Goal: Task Accomplishment & Management: Complete application form

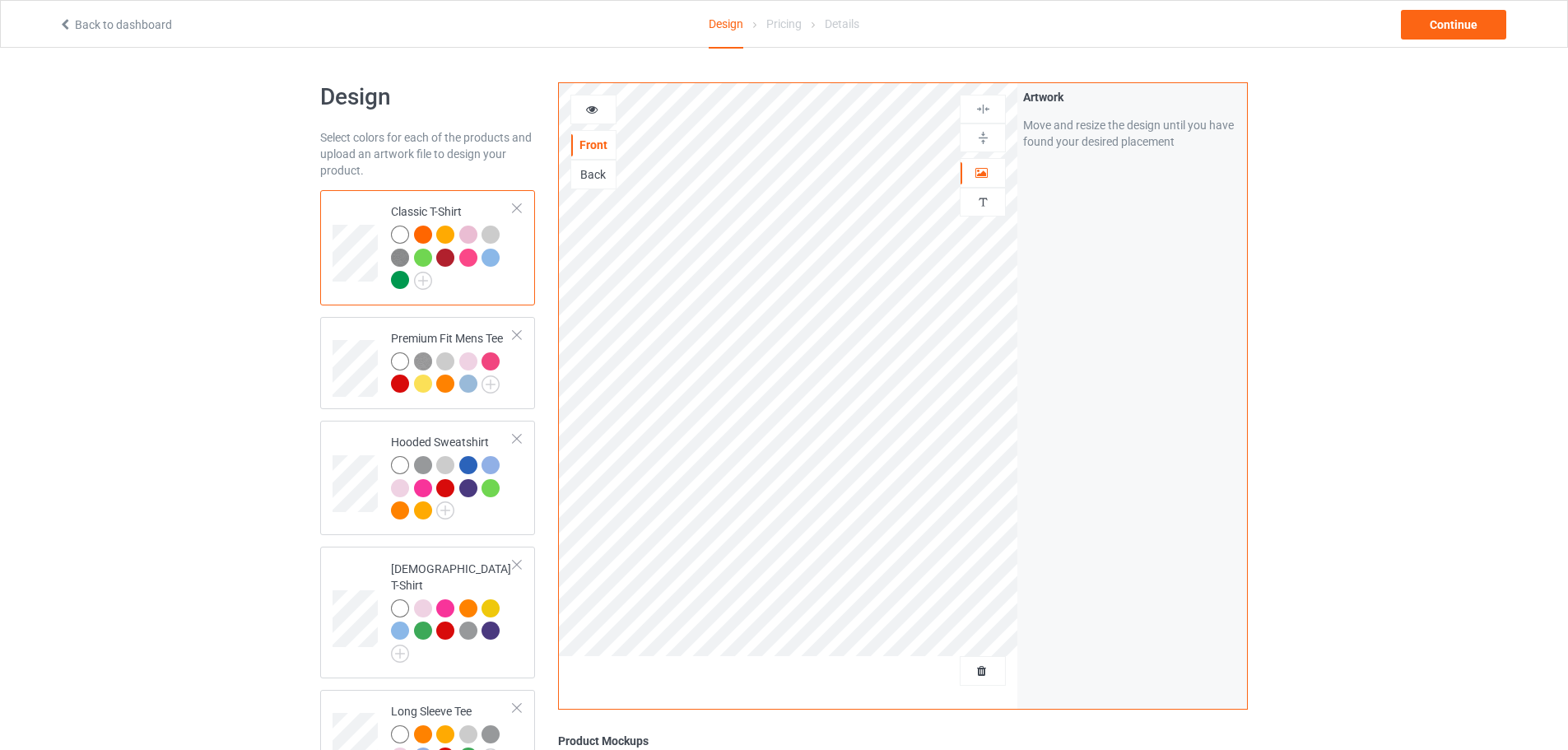
click at [431, 233] on div at bounding box center [423, 234] width 18 height 18
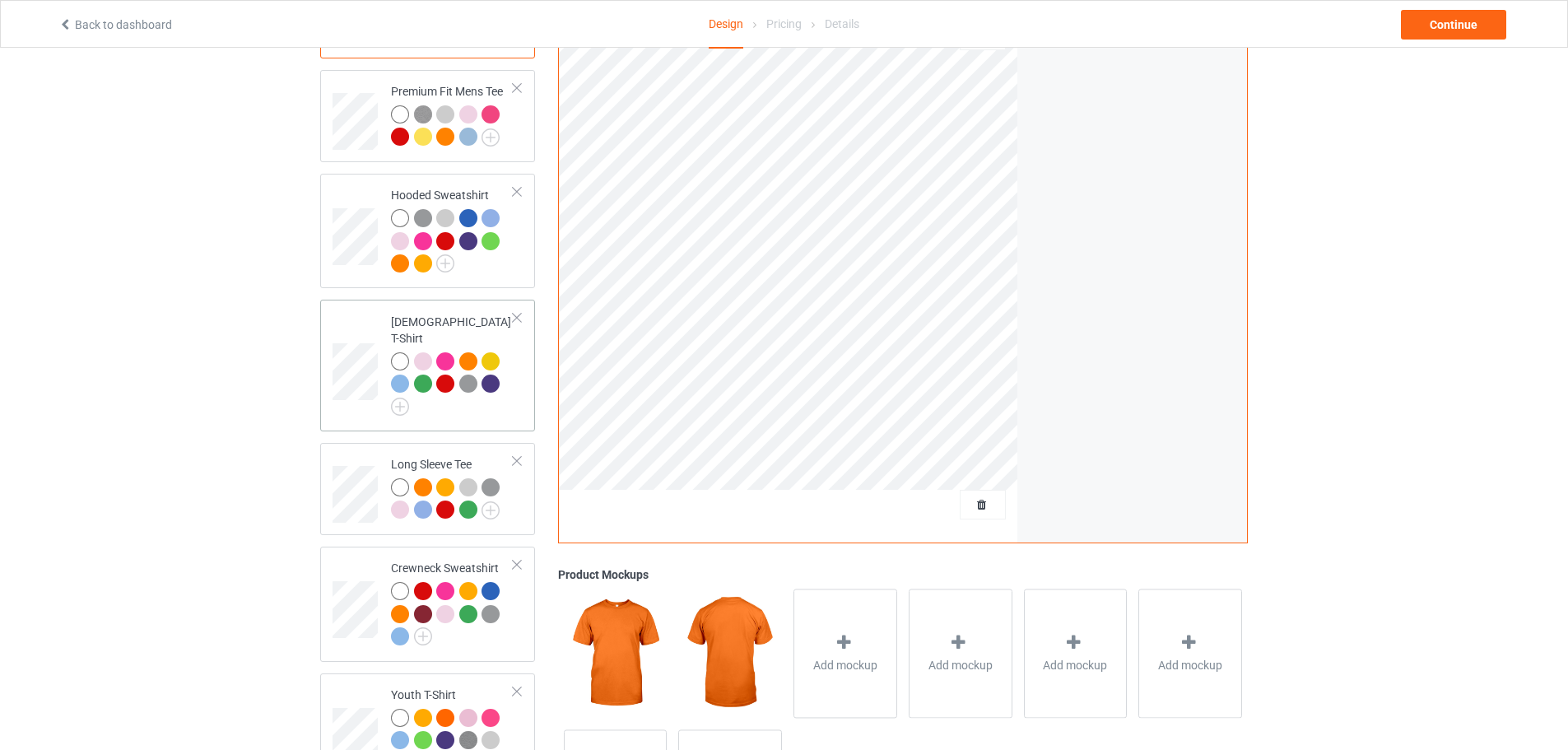
scroll to position [165, 0]
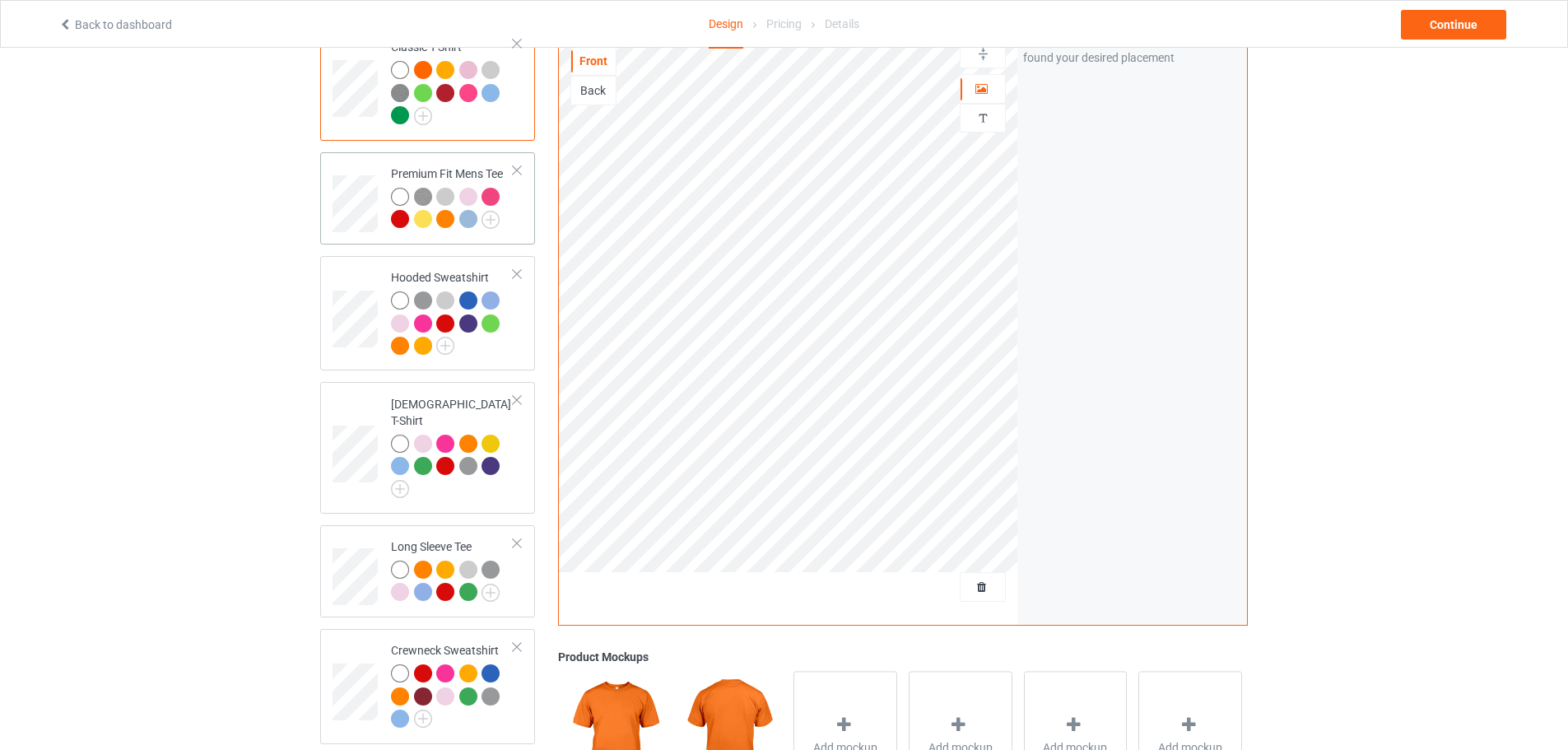
click at [443, 219] on div at bounding box center [445, 219] width 18 height 18
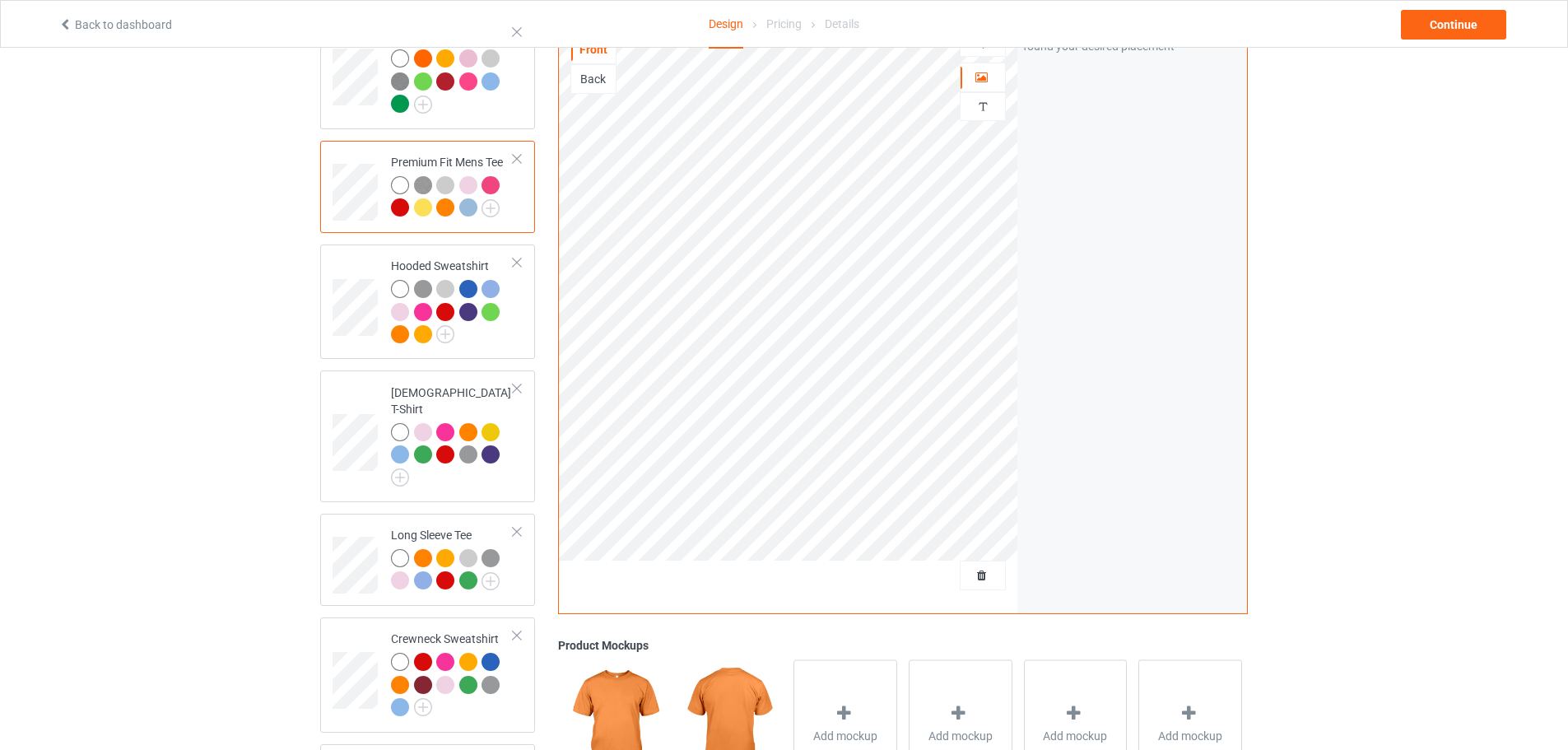
scroll to position [247, 0]
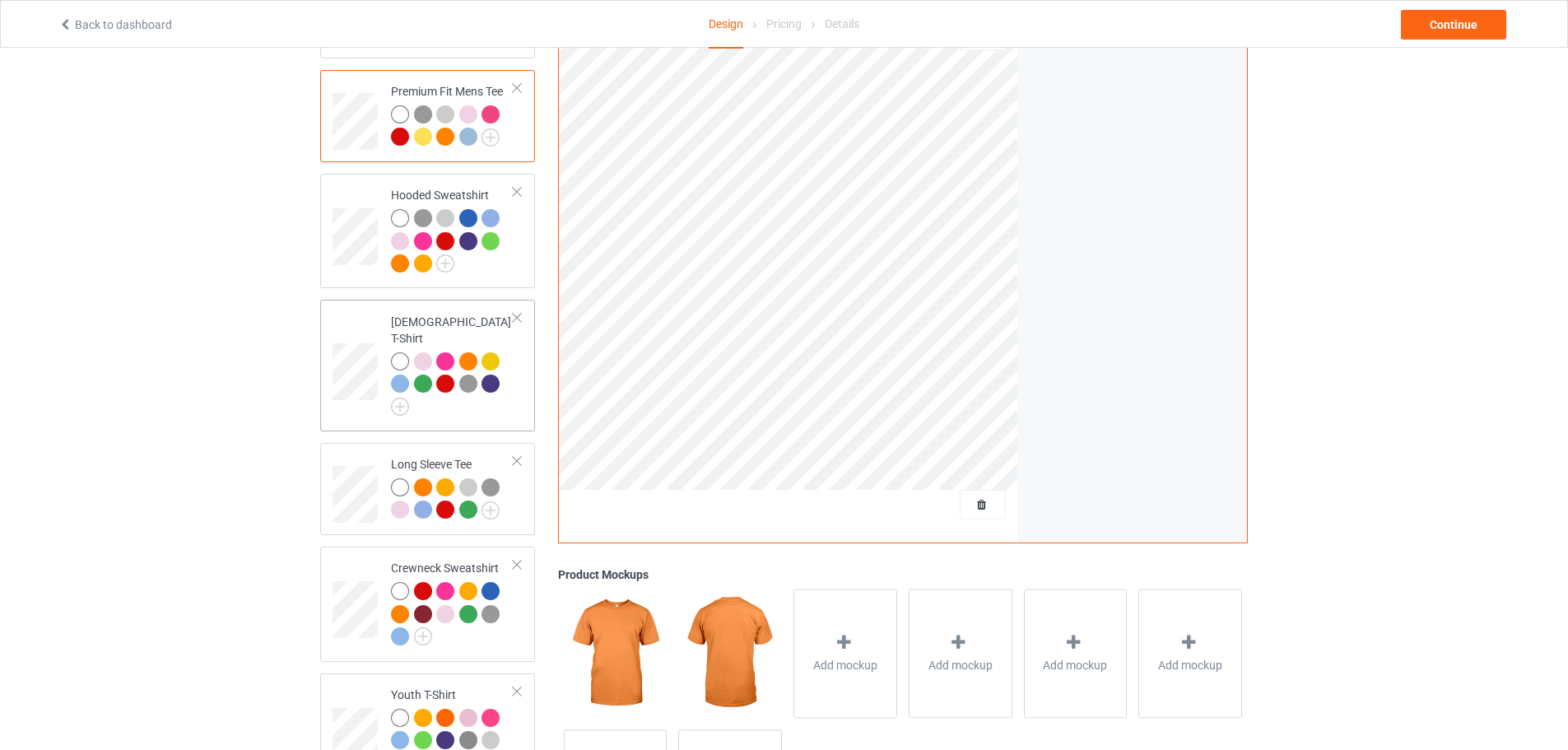
click at [465, 352] on div at bounding box center [468, 361] width 18 height 18
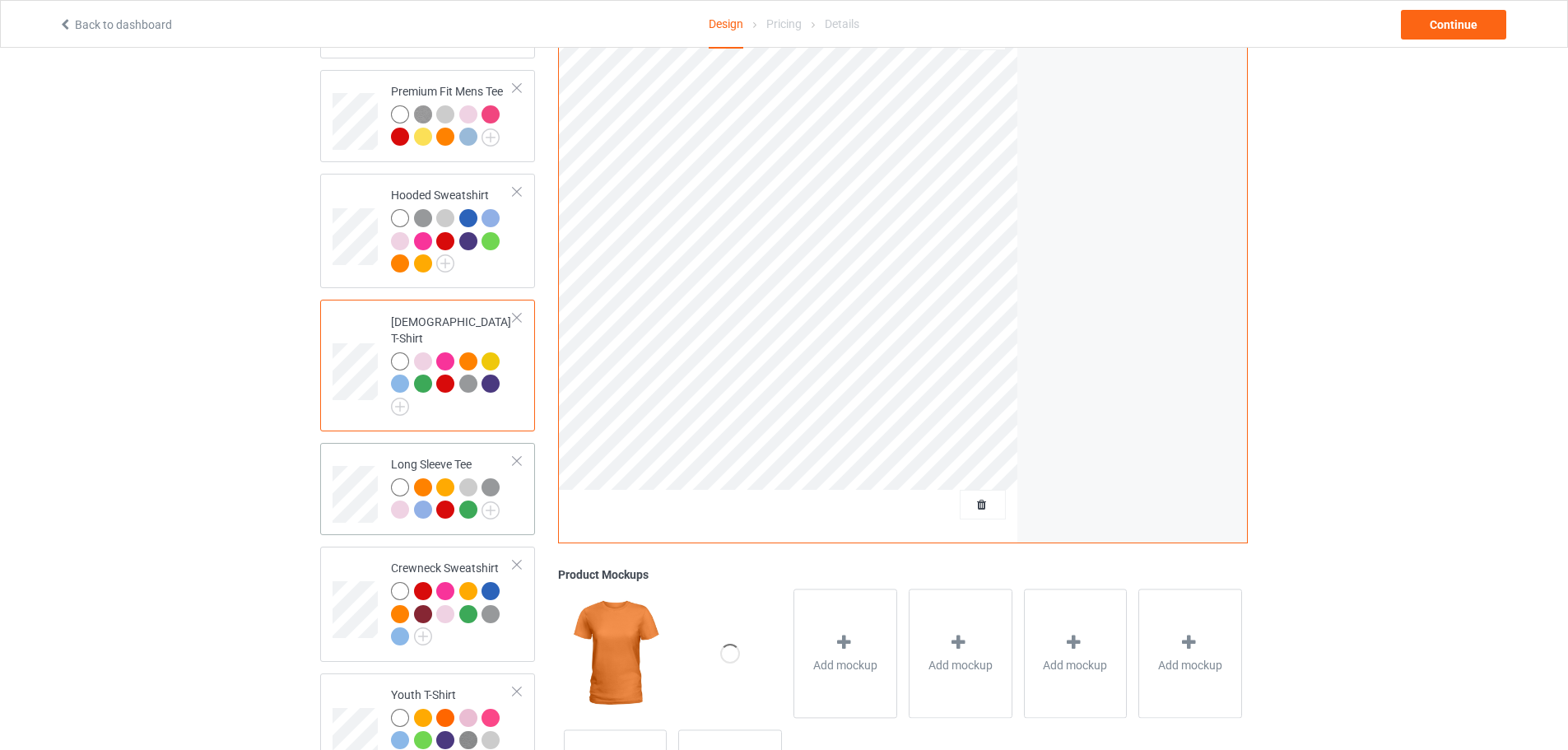
click at [429, 478] on div at bounding box center [423, 487] width 18 height 18
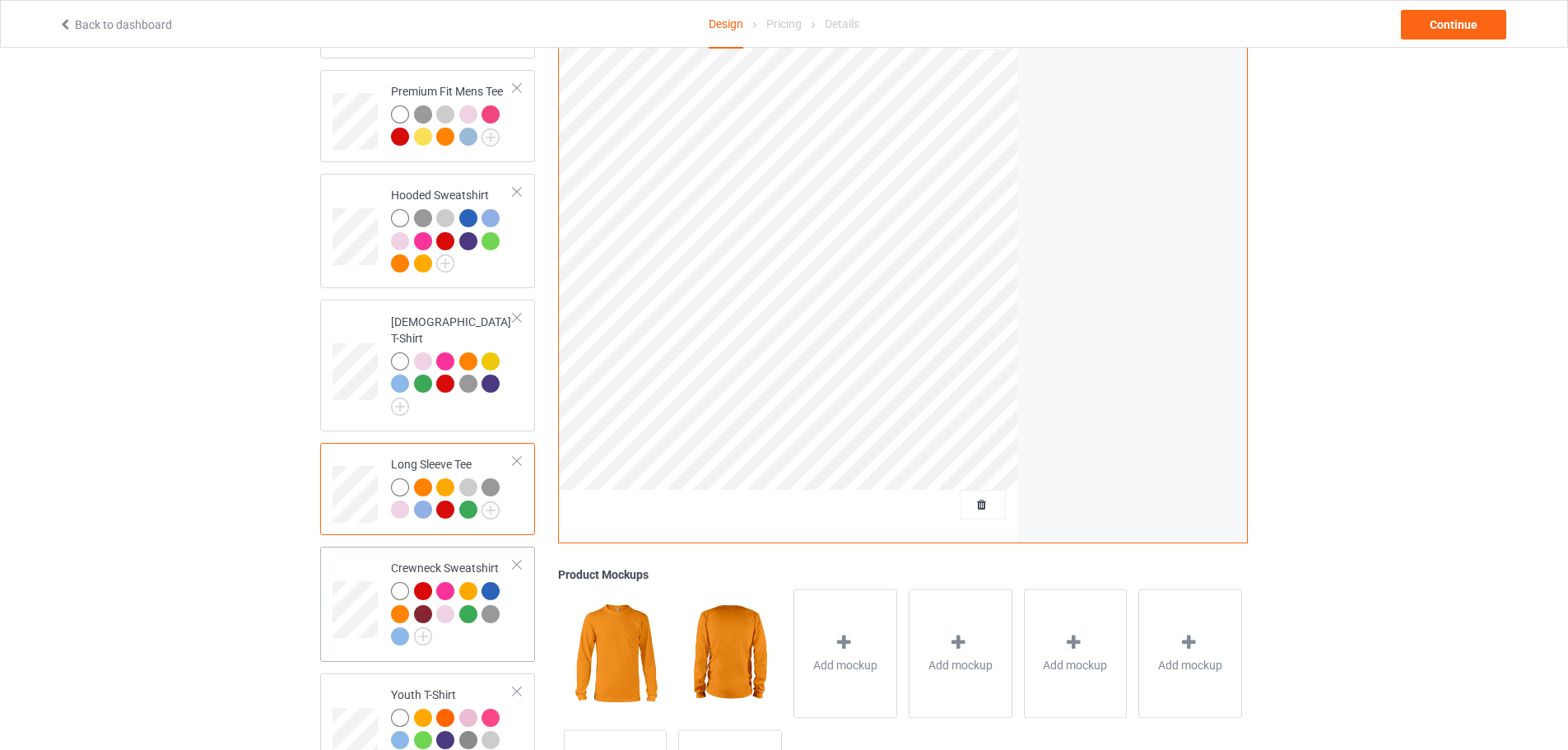
click at [399, 606] on div at bounding box center [400, 614] width 18 height 18
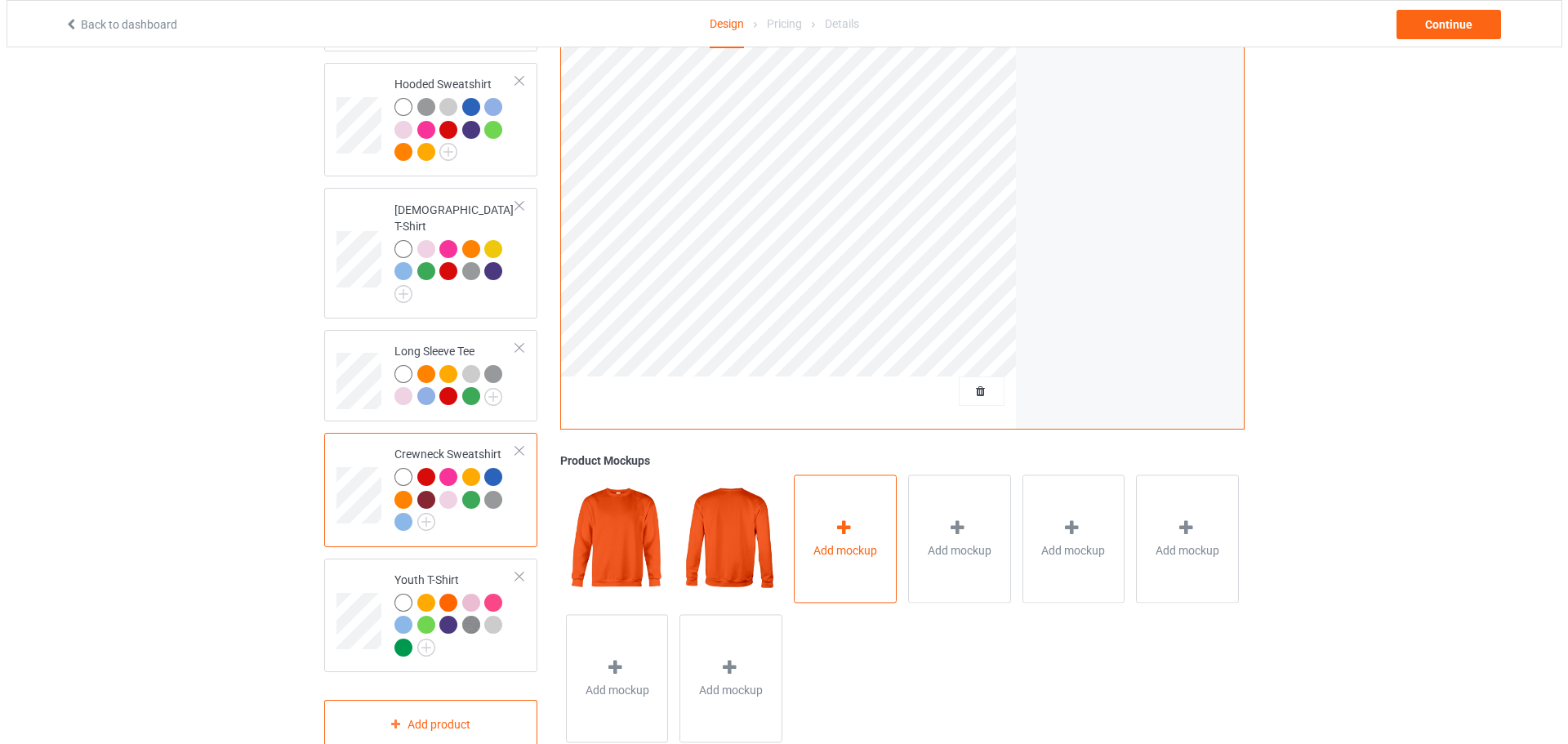
scroll to position [383, 0]
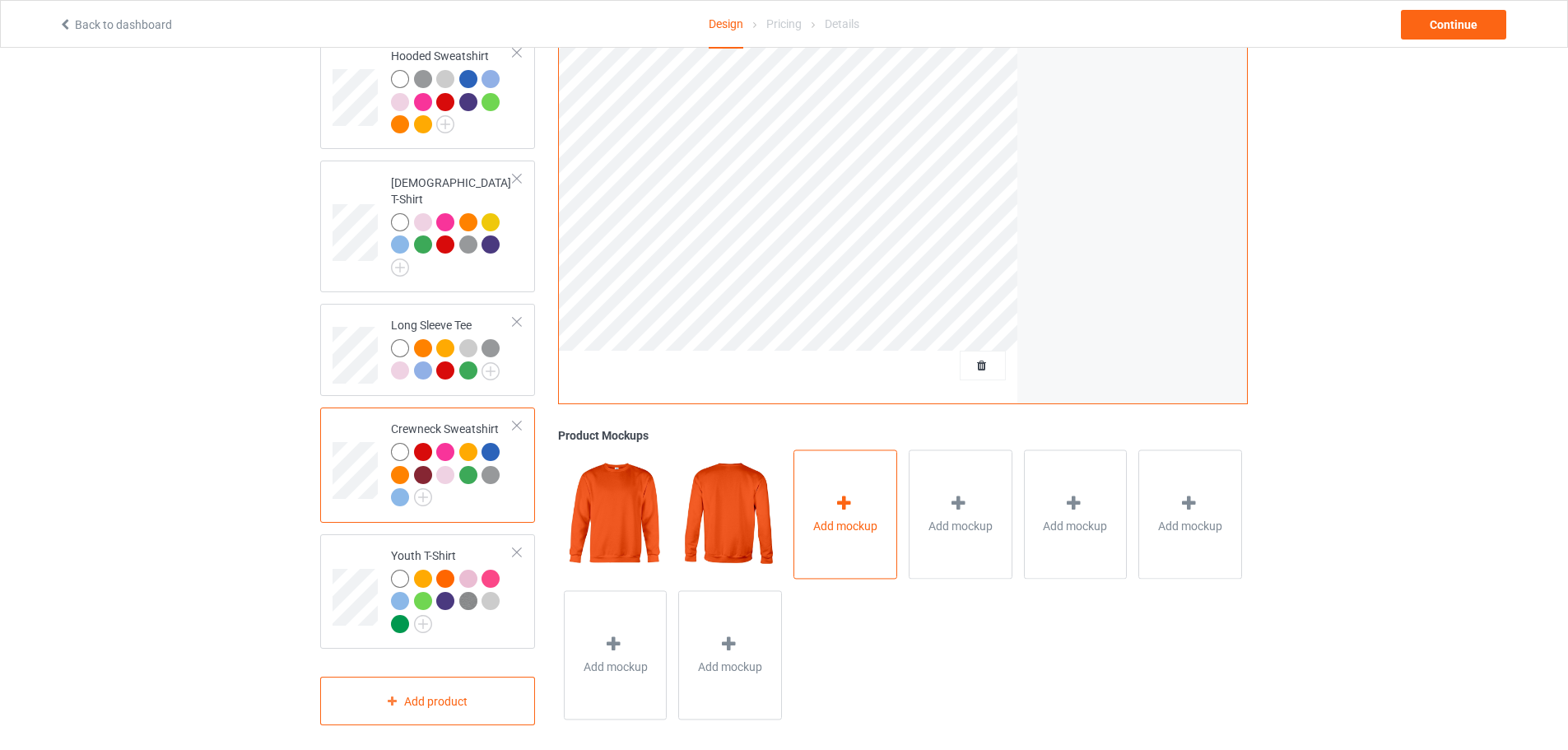
click at [830, 495] on div "Add mockup" at bounding box center [845, 513] width 104 height 129
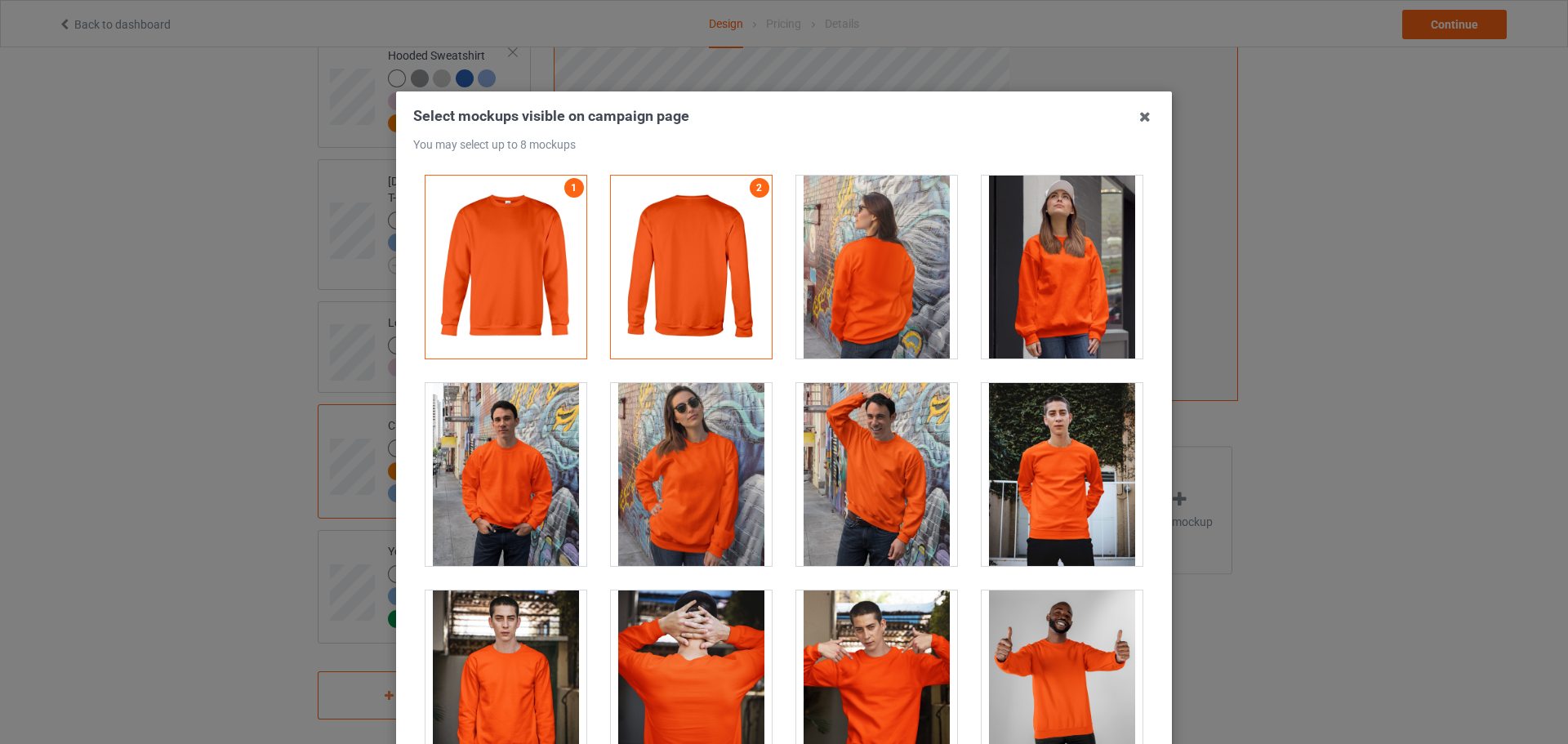
click at [886, 276] on div at bounding box center [877, 266] width 161 height 182
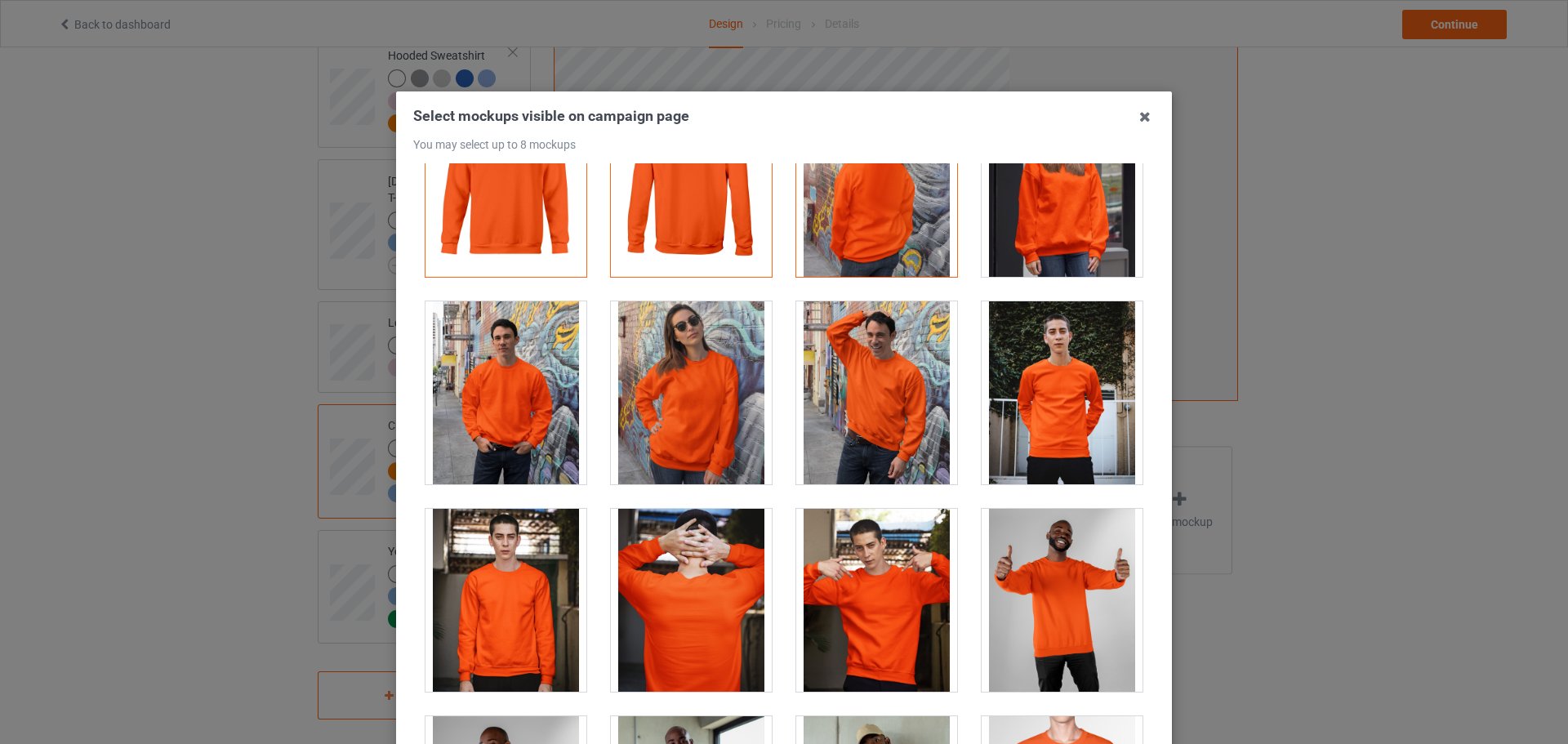
click at [880, 388] on div at bounding box center [877, 393] width 161 height 182
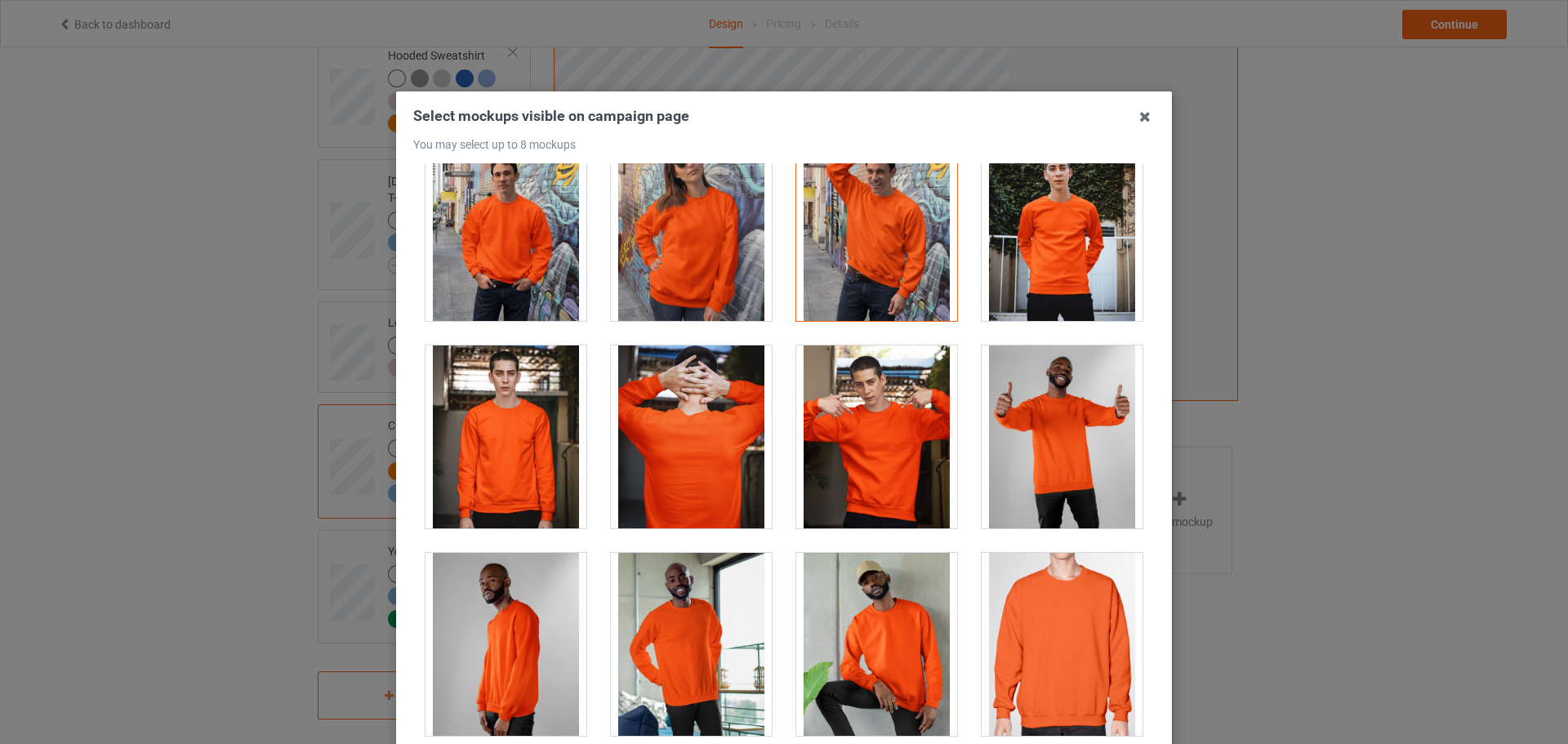
click at [879, 479] on div at bounding box center [877, 436] width 161 height 182
click at [1020, 449] on div at bounding box center [1062, 436] width 161 height 182
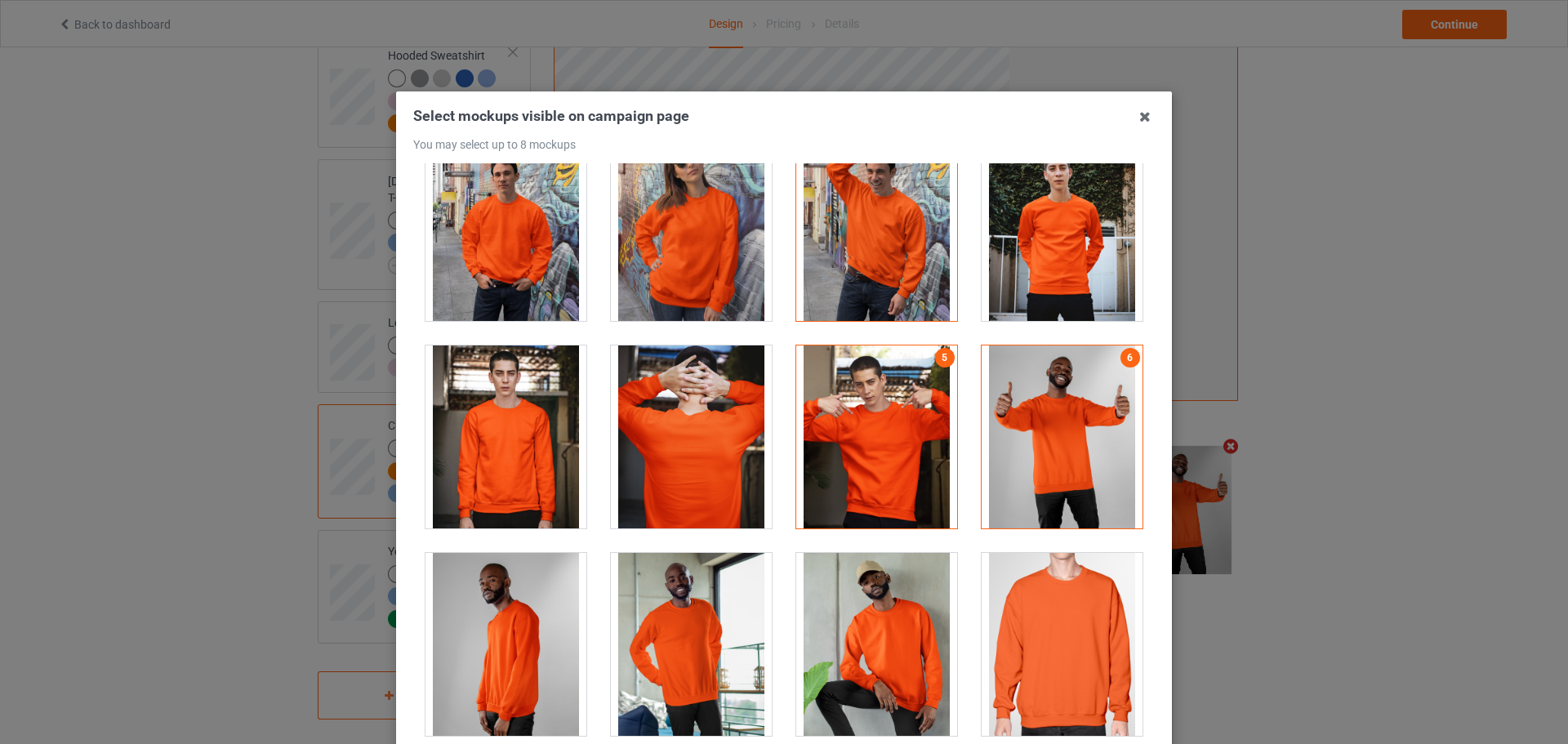
click at [1476, 328] on div "Select mockups visible on campaign page You may select up to 8 mockups 1 2 3 4 …" at bounding box center [784, 372] width 1568 height 744
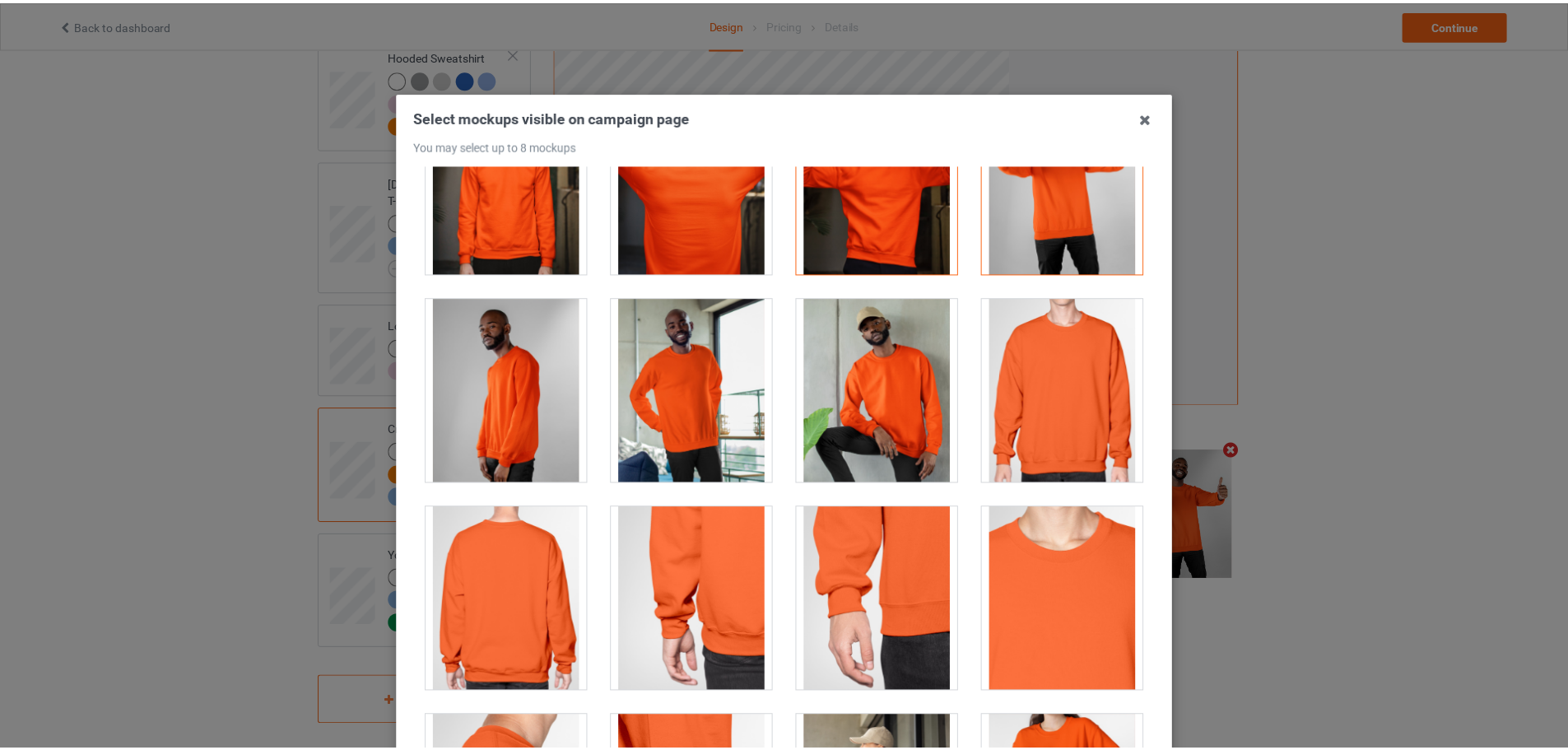
scroll to position [576, 0]
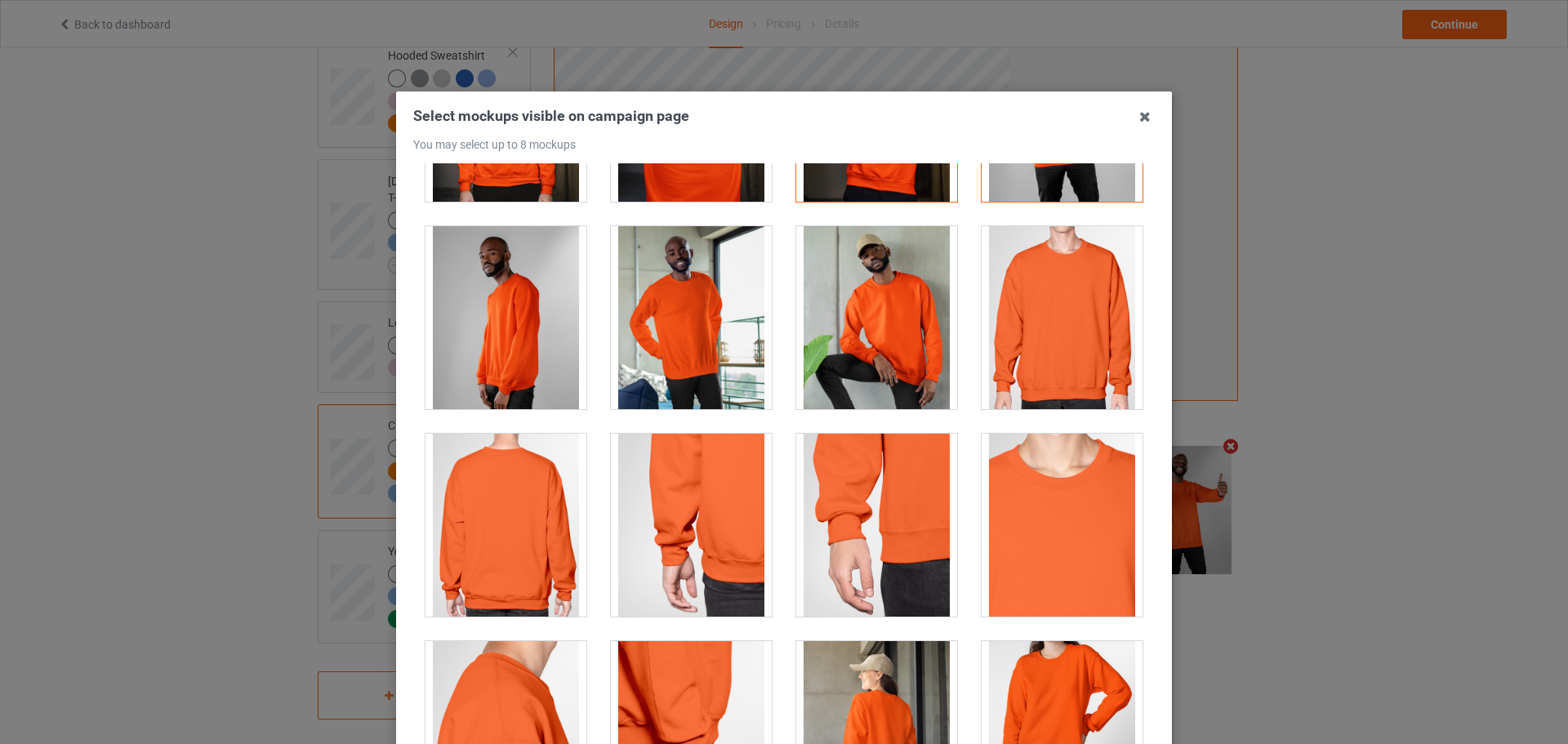
click at [1123, 100] on div "Select mockups visible on campaign page You may select up to 8 mockups 1 2 3 4 …" at bounding box center [784, 461] width 776 height 741
drag, startPoint x: 1134, startPoint y: 120, endPoint x: 1138, endPoint y: 130, distance: 10.8
click at [1134, 121] on icon at bounding box center [1144, 116] width 26 height 26
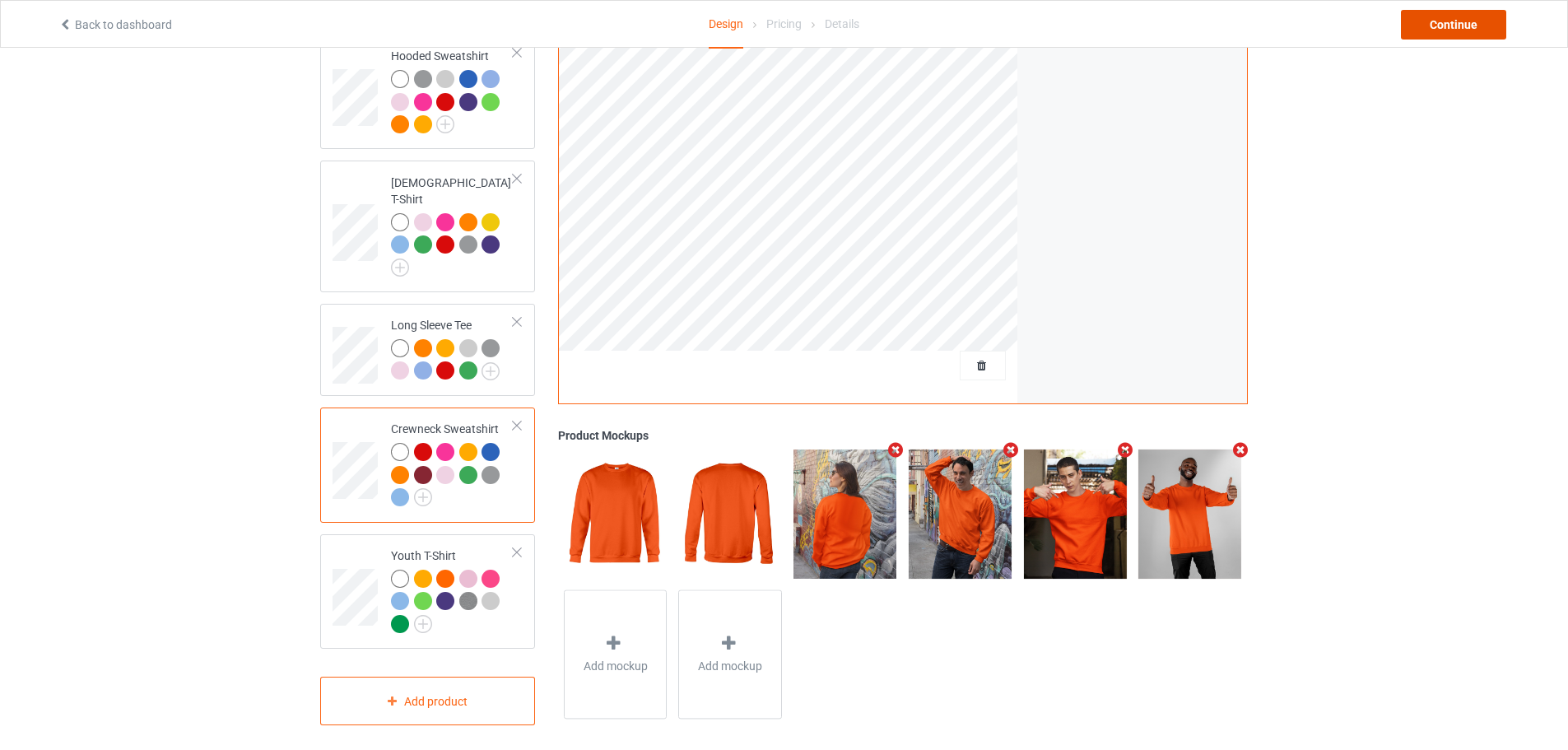
click at [1488, 19] on div "Continue" at bounding box center [1453, 24] width 105 height 30
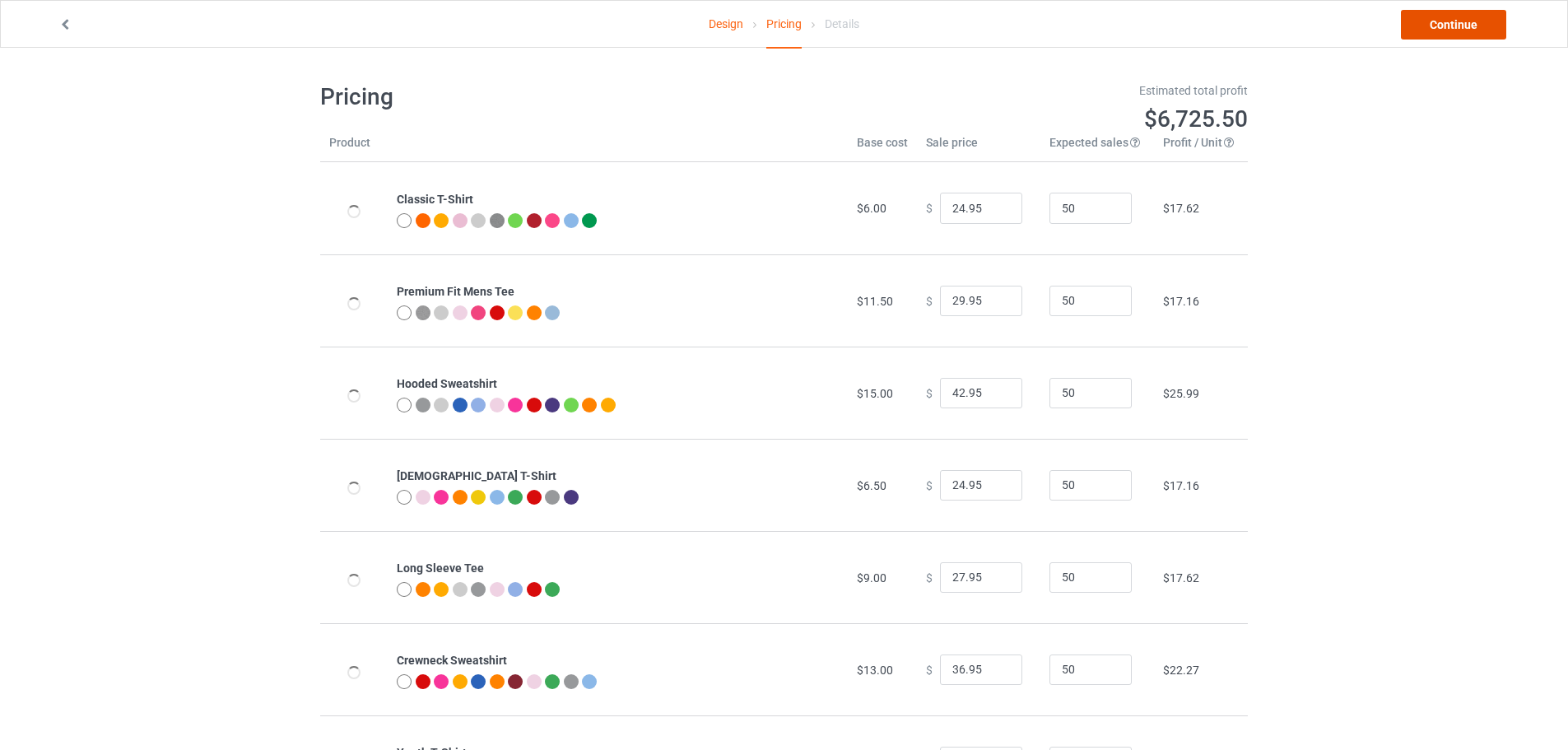
click at [1436, 14] on link "Continue" at bounding box center [1453, 24] width 105 height 30
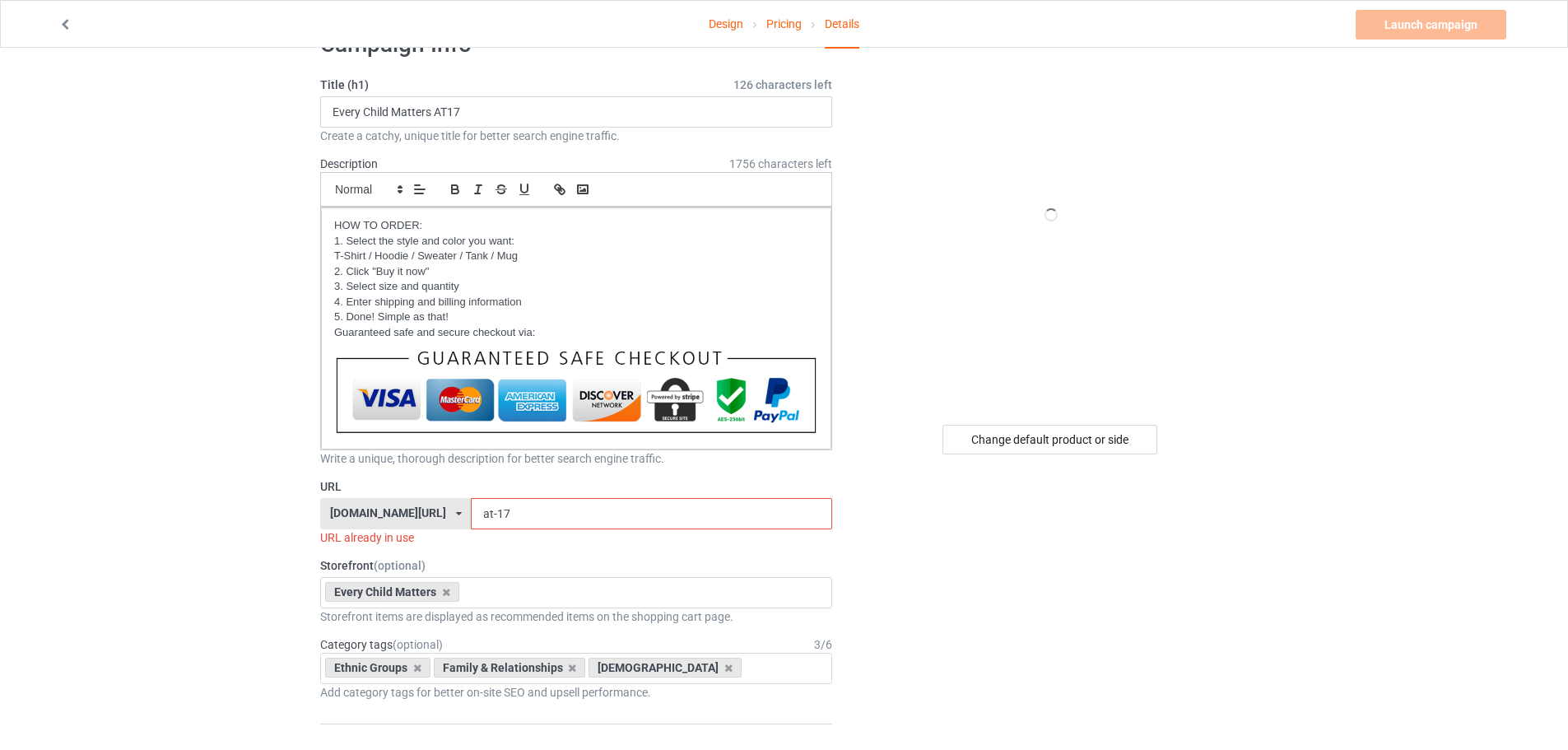
scroll to position [82, 0]
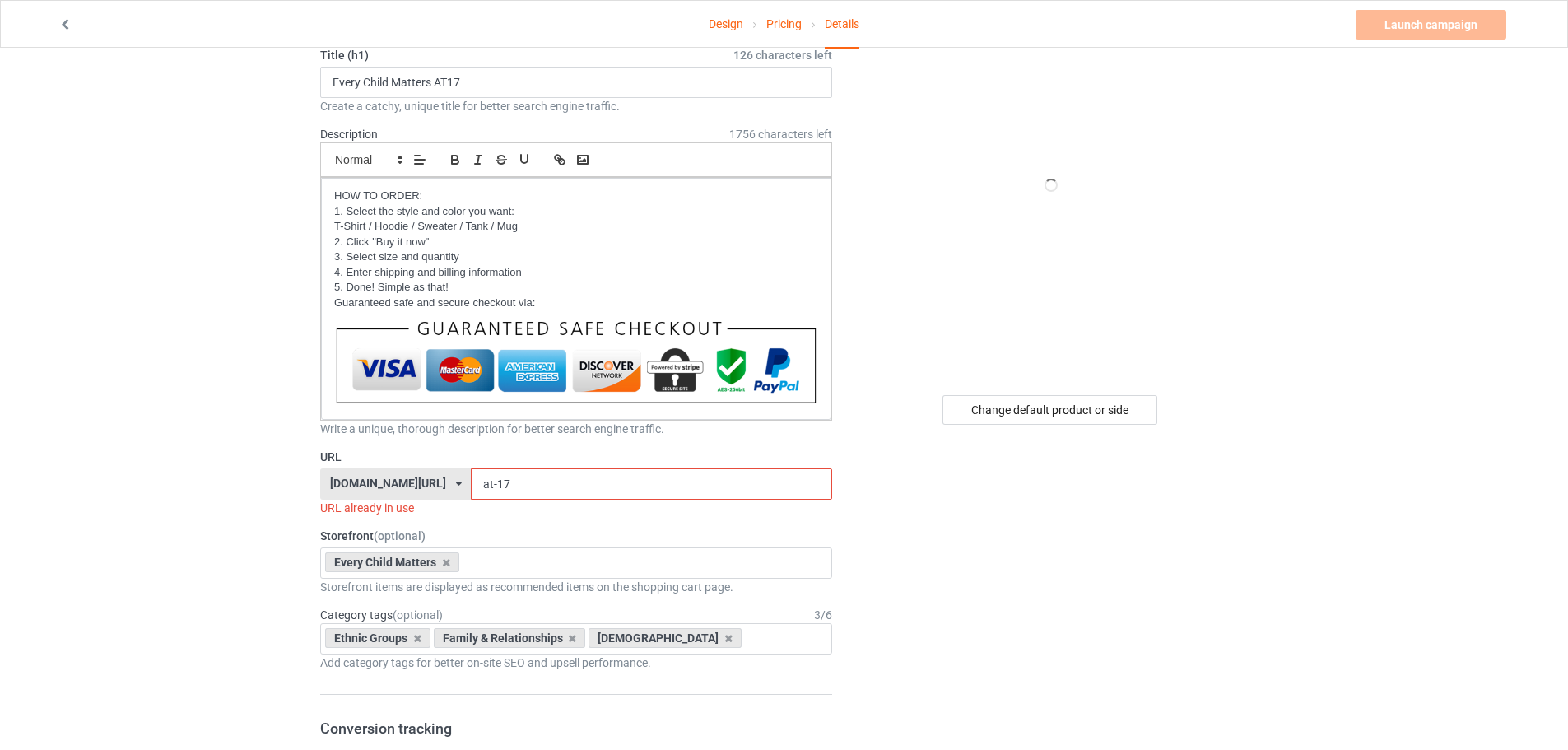
click at [436, 485] on div "powwow-no1.com/ hilarious-family.com/ native-az.com/ powwow-no1.com/ teechip.co…" at bounding box center [395, 483] width 151 height 32
click at [409, 534] on div "[DOMAIN_NAME][URL]" at bounding box center [395, 544] width 149 height 30
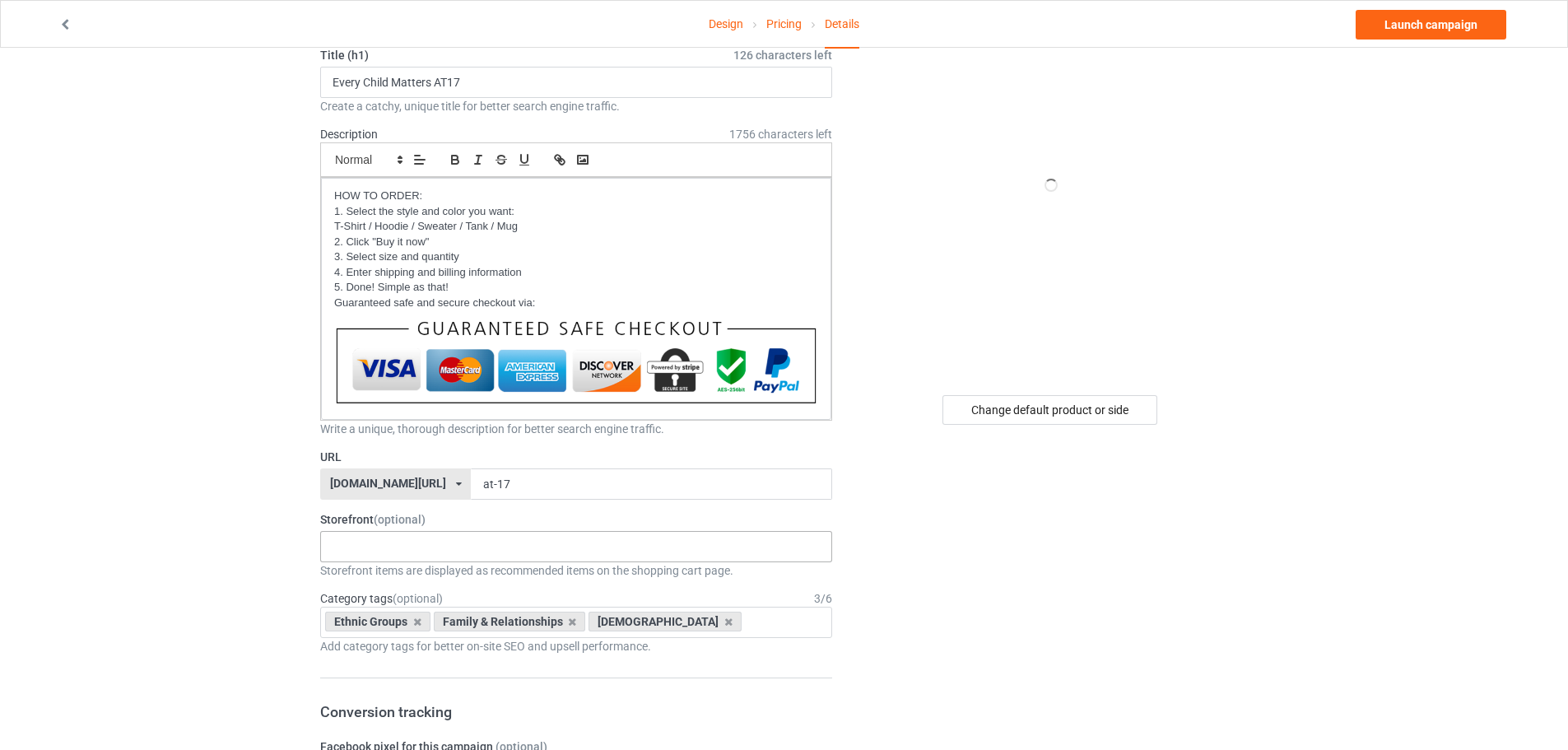
click at [525, 546] on div "Every Child Matters Native - Best Selling Native az - coat Native az- blanket N…" at bounding box center [576, 546] width 512 height 32
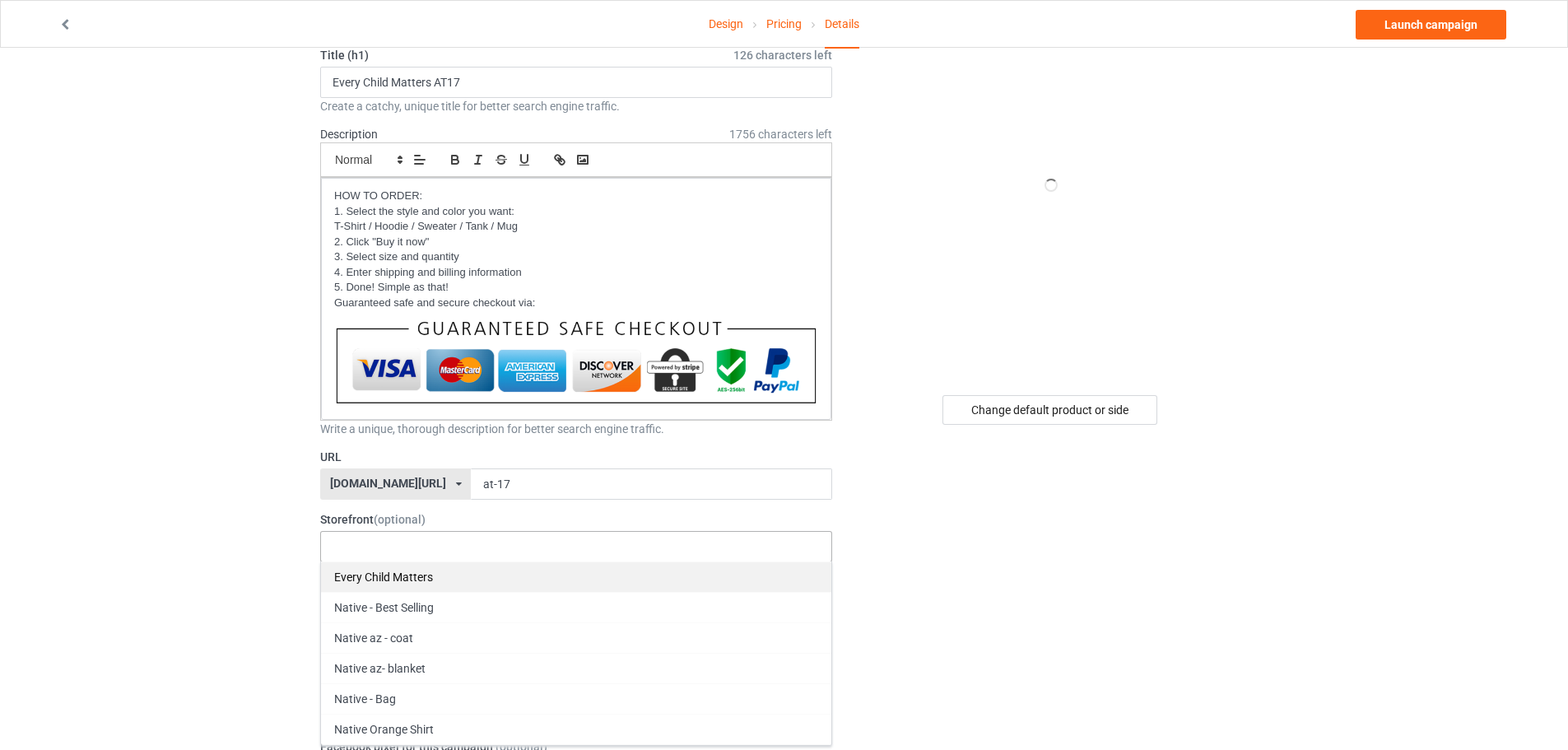
click at [457, 579] on div "Every Child Matters" at bounding box center [576, 577] width 510 height 31
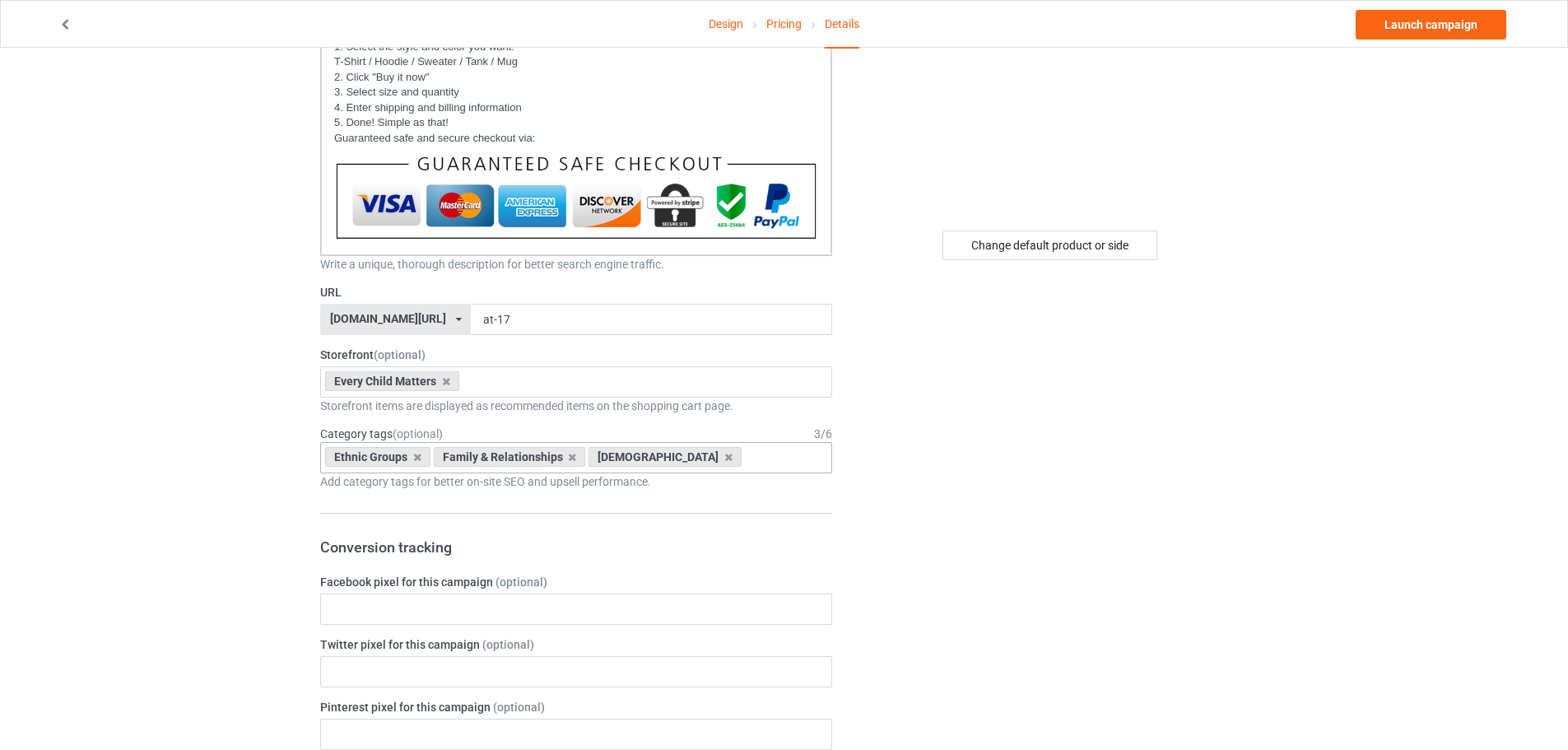
click at [742, 462] on div "Ethnic Groups Family & Relationships [DEMOGRAPHIC_DATA] Age > [DEMOGRAPHIC_DATA…" at bounding box center [576, 457] width 512 height 32
type input "every"
click at [756, 480] on div "Every Child Matters" at bounding box center [576, 488] width 510 height 31
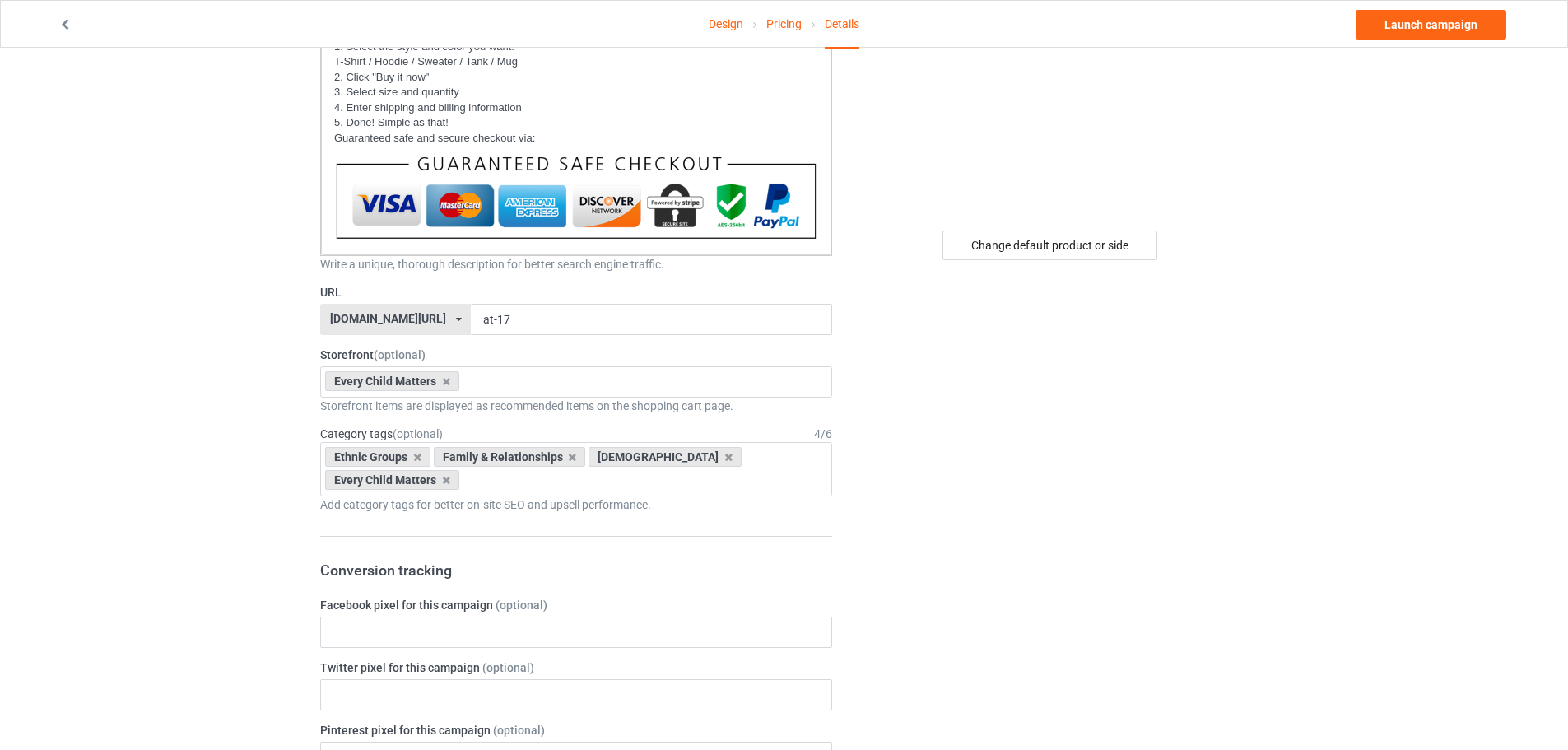
click at [906, 448] on div "Change default product or side" at bounding box center [1051, 752] width 416 height 1855
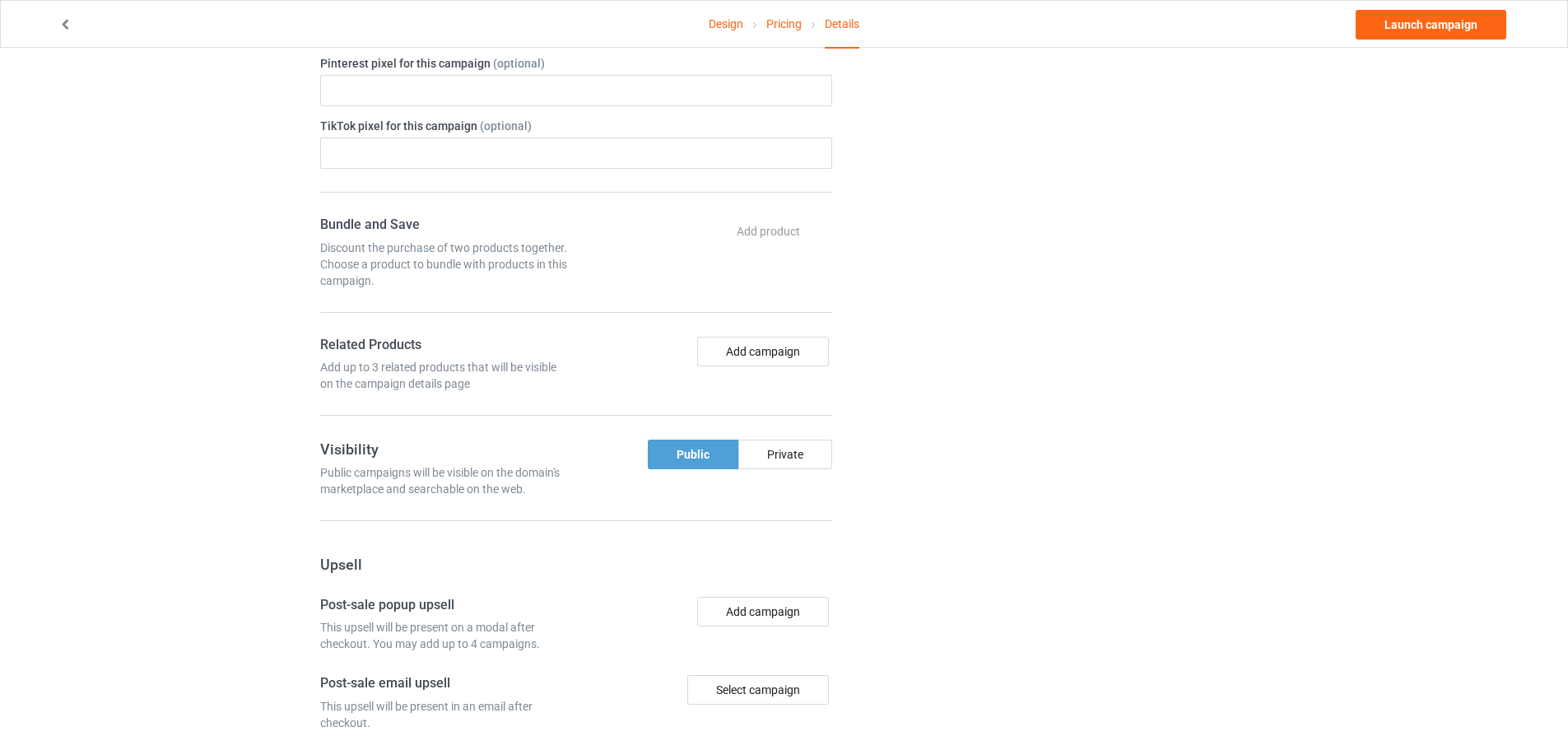
scroll to position [1070, 0]
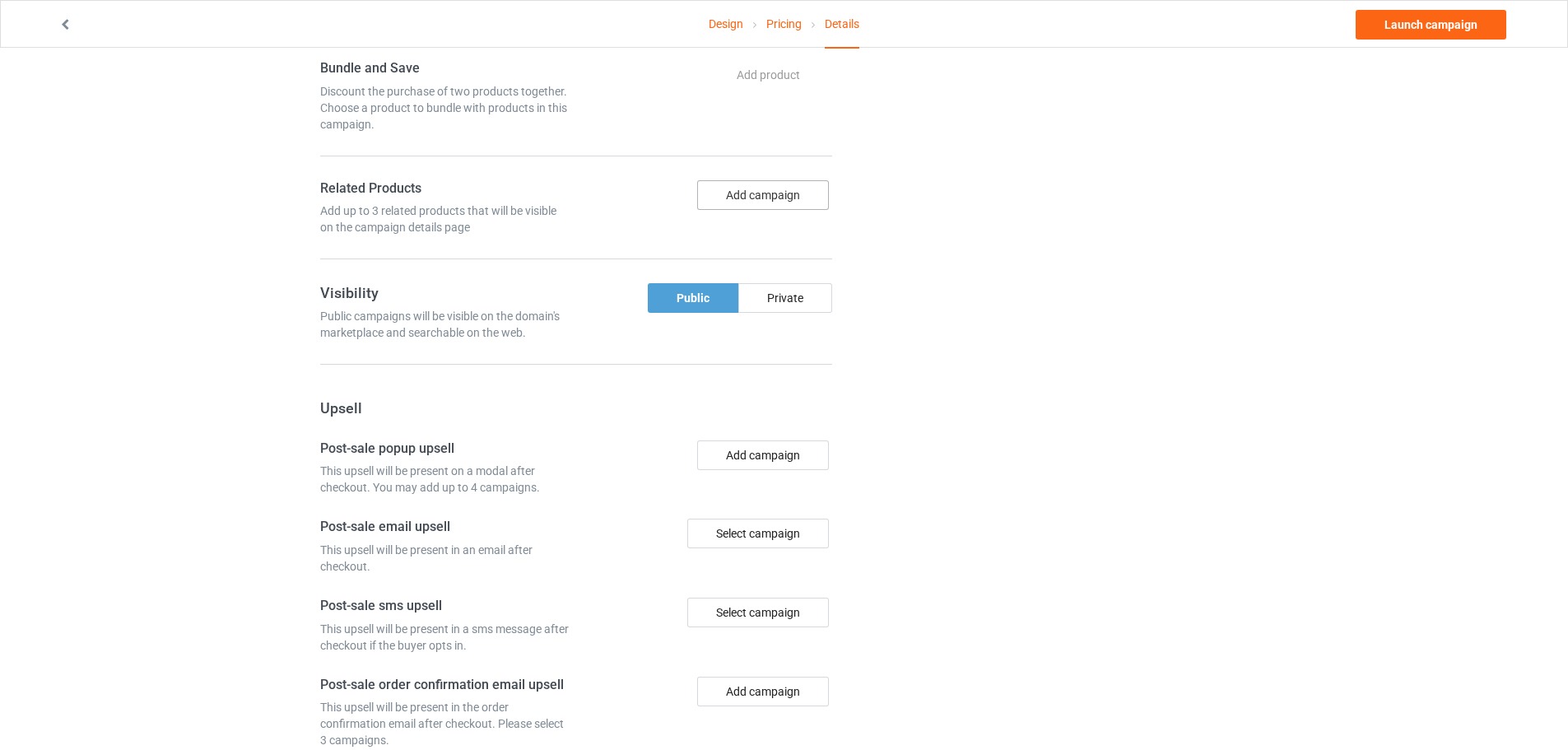
click at [772, 197] on button "Add campaign" at bounding box center [763, 195] width 132 height 30
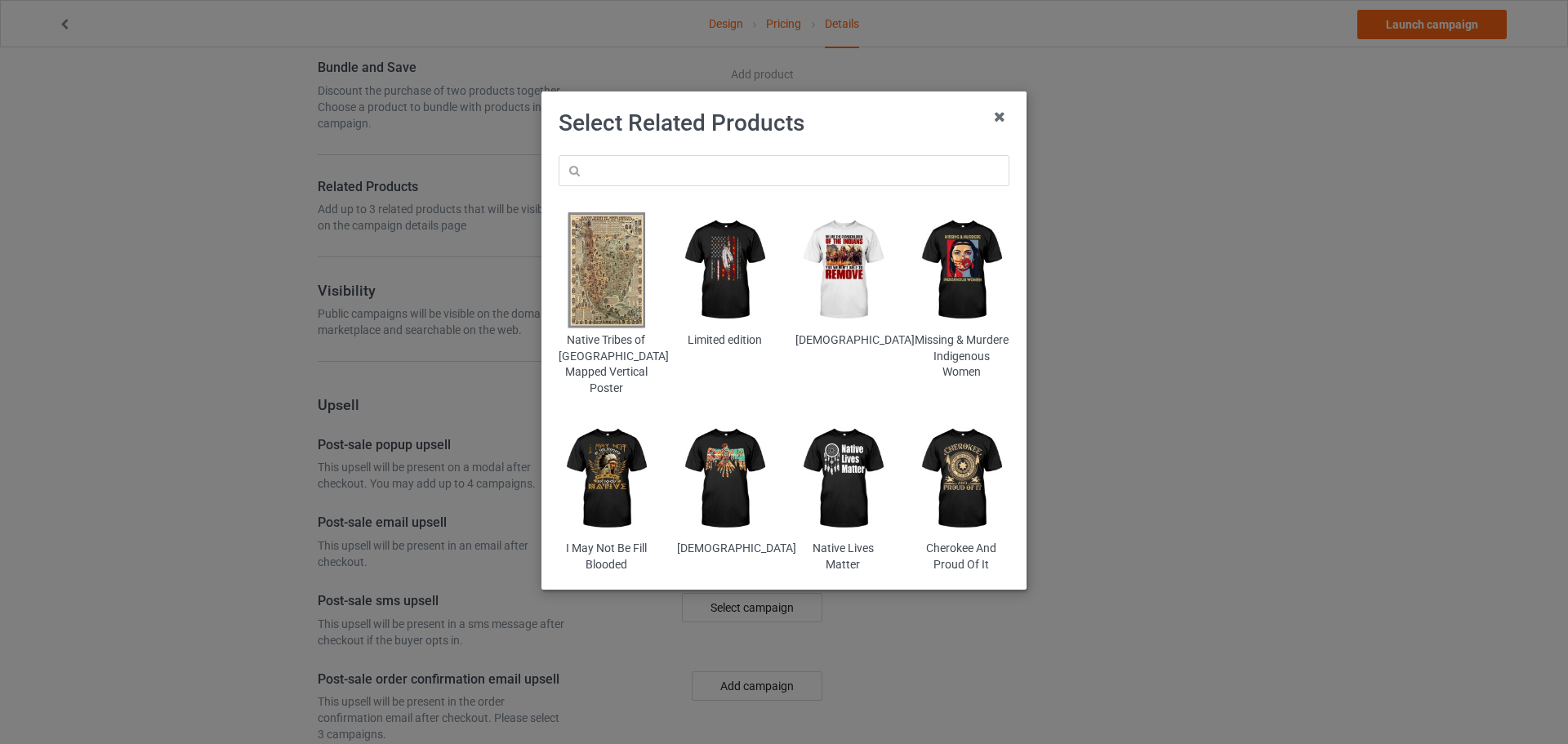
click at [733, 301] on img at bounding box center [725, 270] width 96 height 119
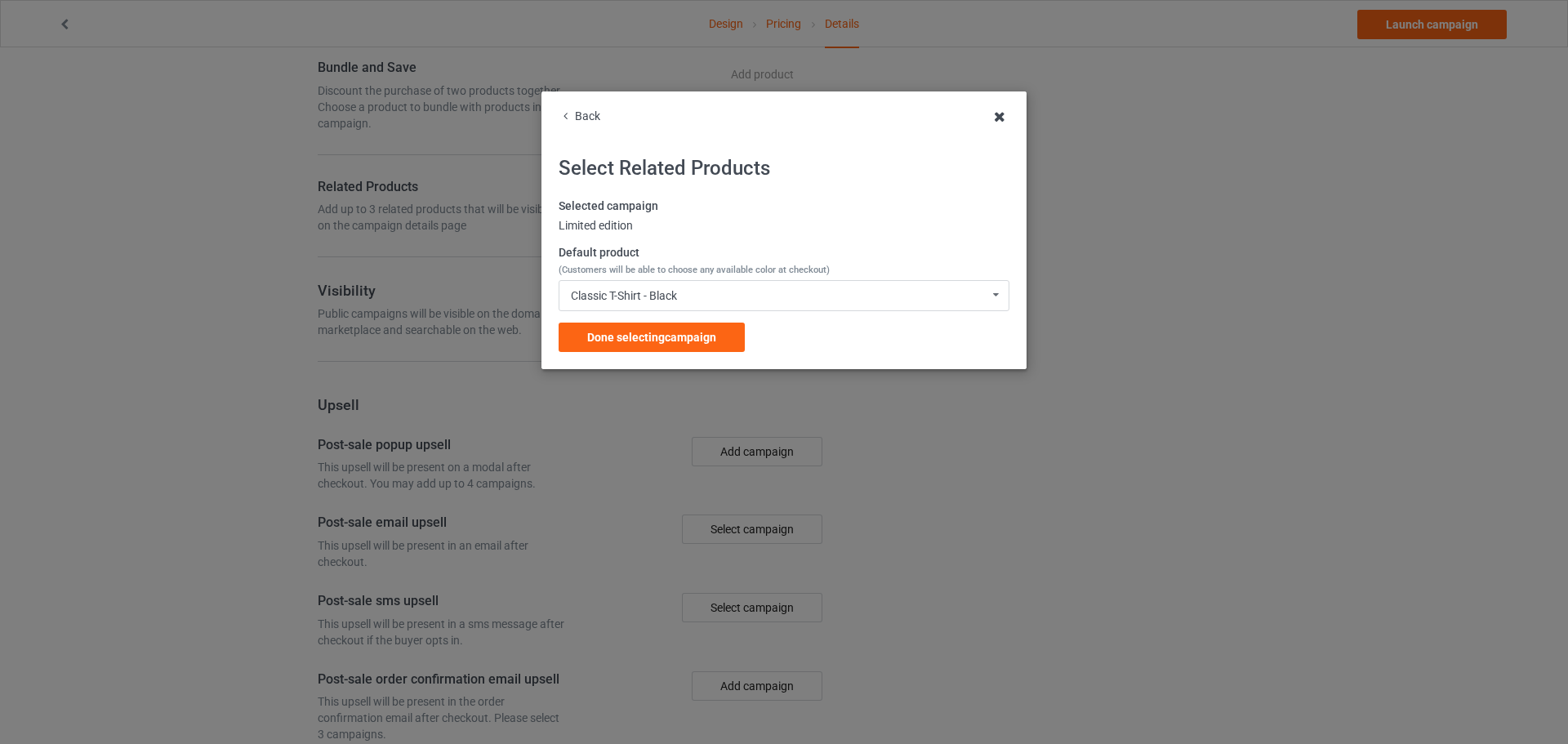
click at [997, 117] on icon at bounding box center [999, 116] width 26 height 26
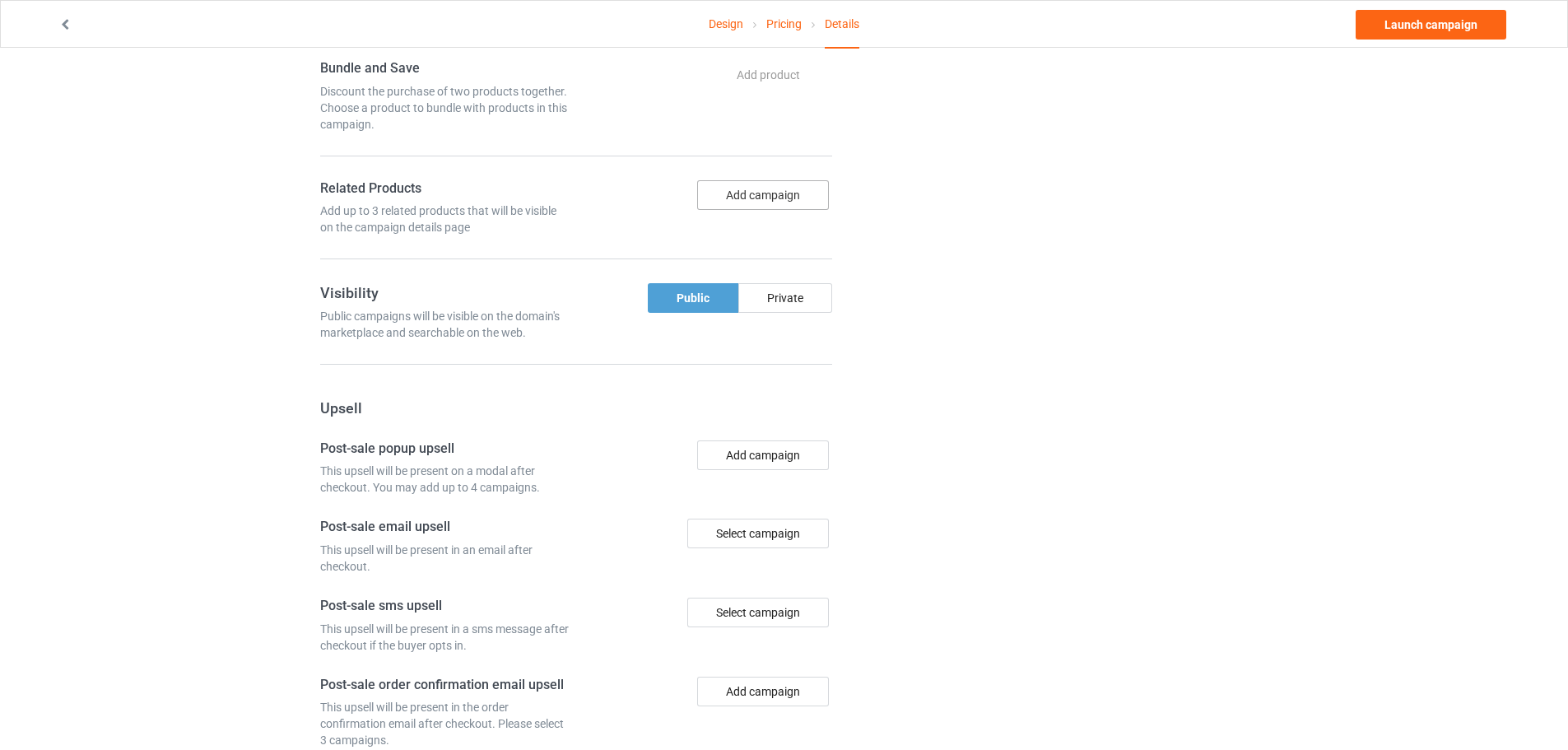
click at [753, 205] on button "Add campaign" at bounding box center [763, 195] width 132 height 30
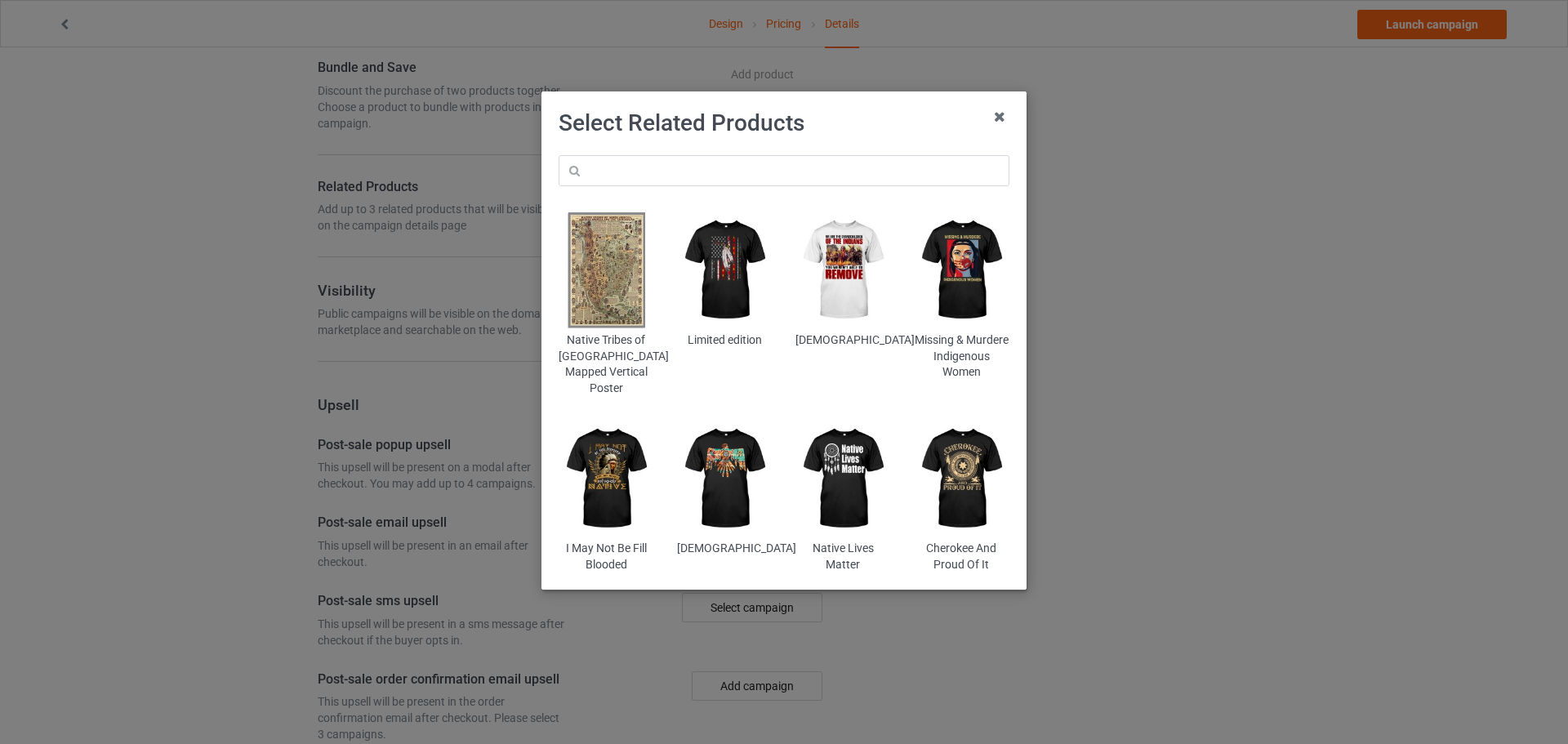
click at [588, 294] on img at bounding box center [606, 270] width 96 height 119
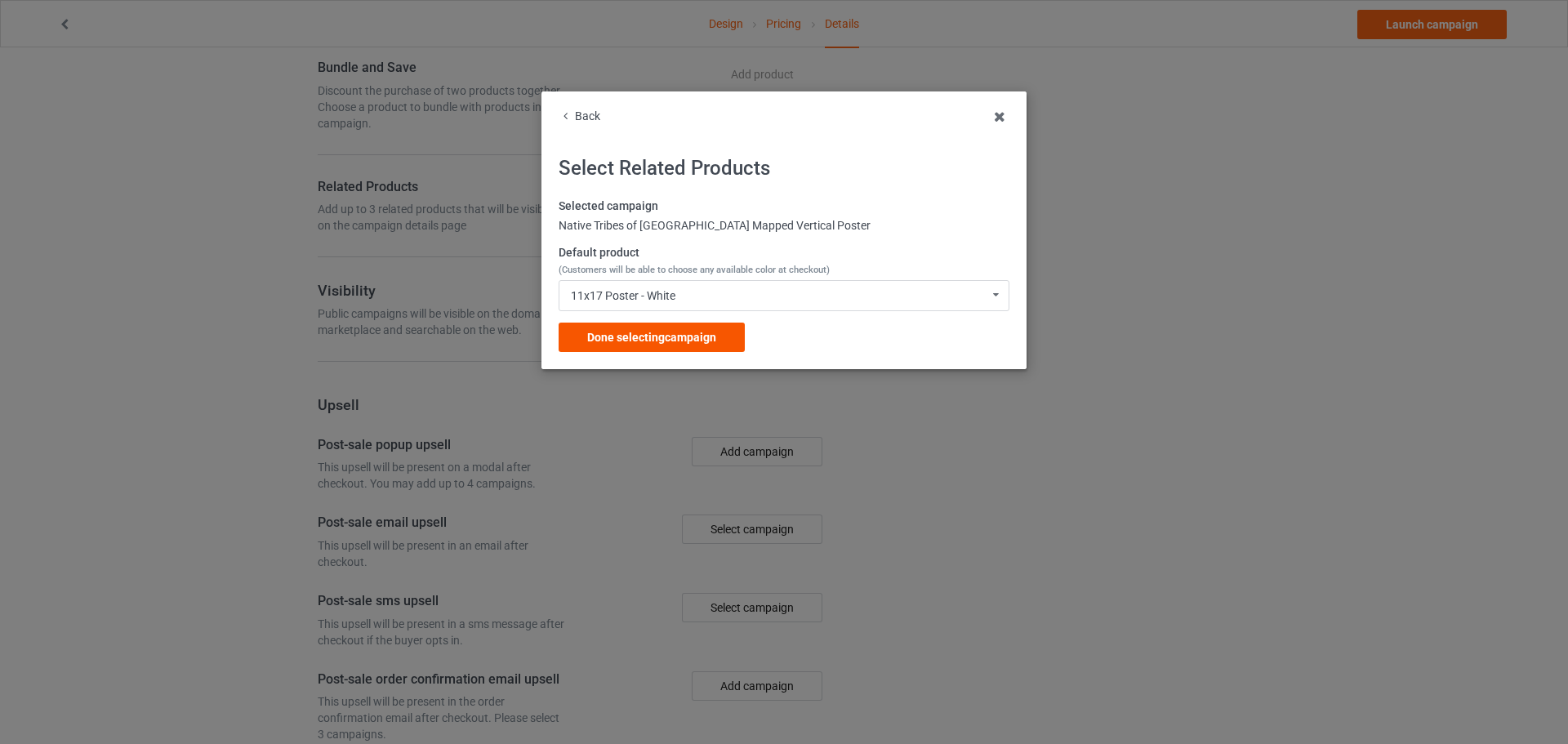
click at [660, 347] on div "Done selecting campaign" at bounding box center [651, 337] width 186 height 30
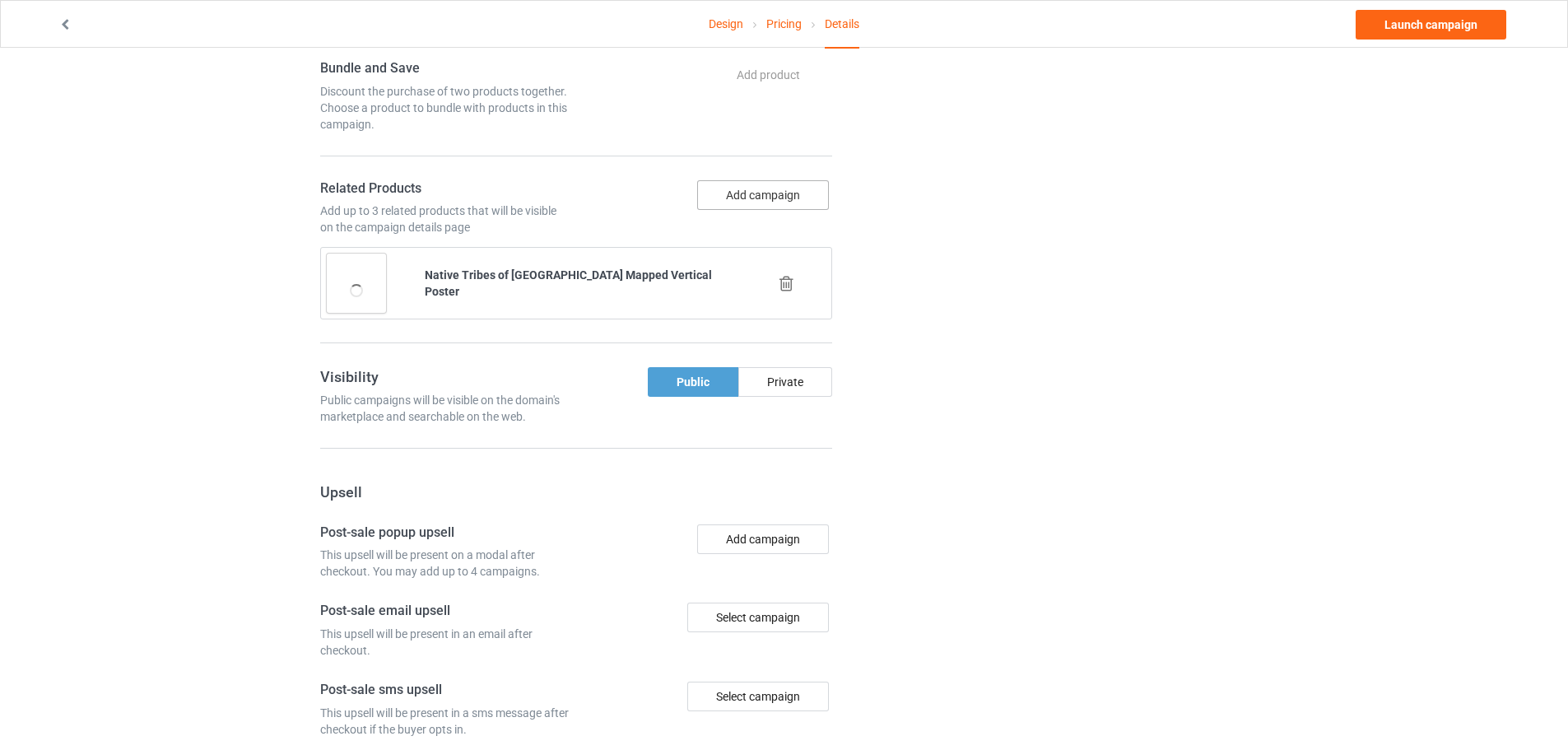
click at [747, 198] on button "Add campaign" at bounding box center [763, 195] width 132 height 30
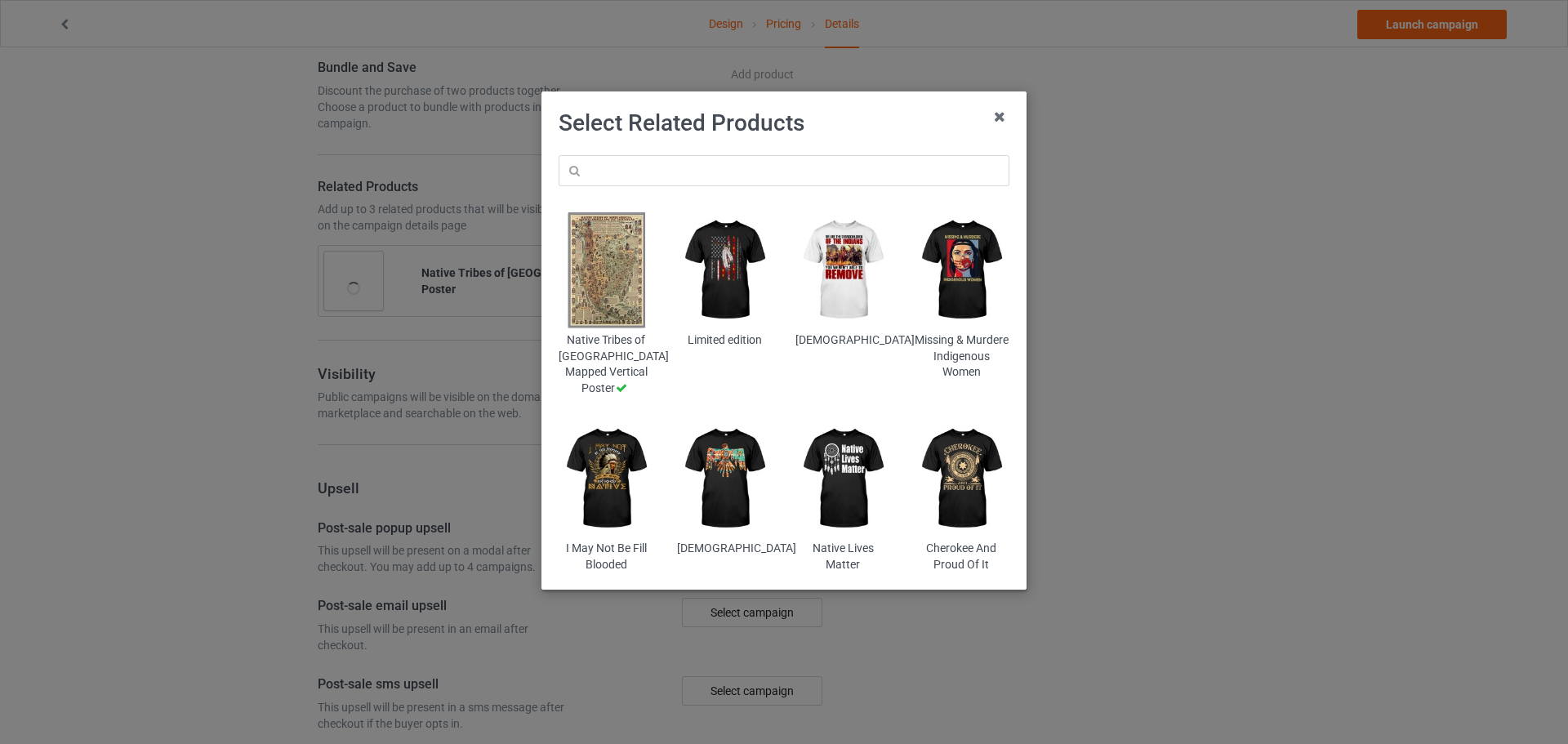
click at [751, 262] on img at bounding box center [725, 270] width 96 height 119
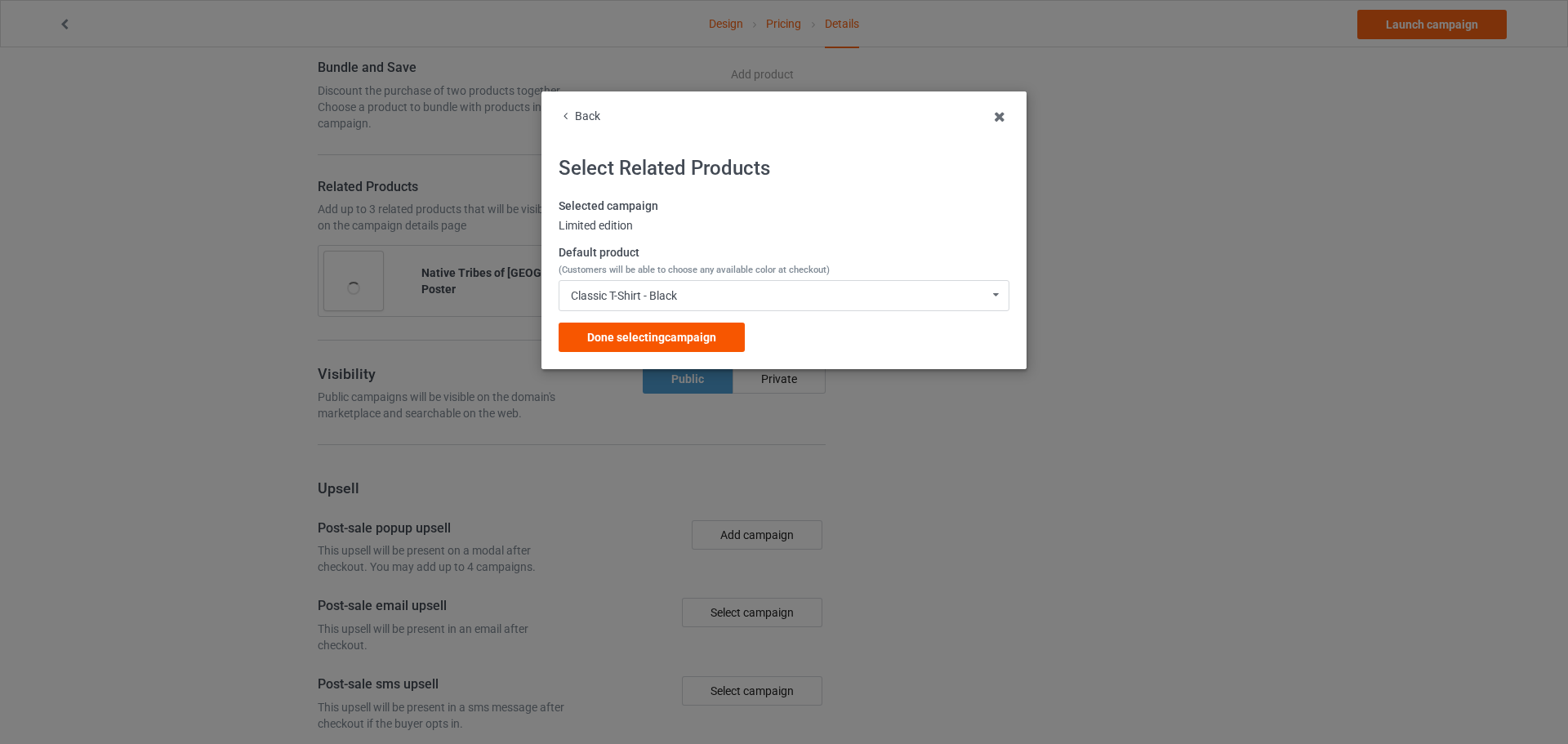
click at [688, 338] on span "Done selecting campaign" at bounding box center [651, 337] width 129 height 13
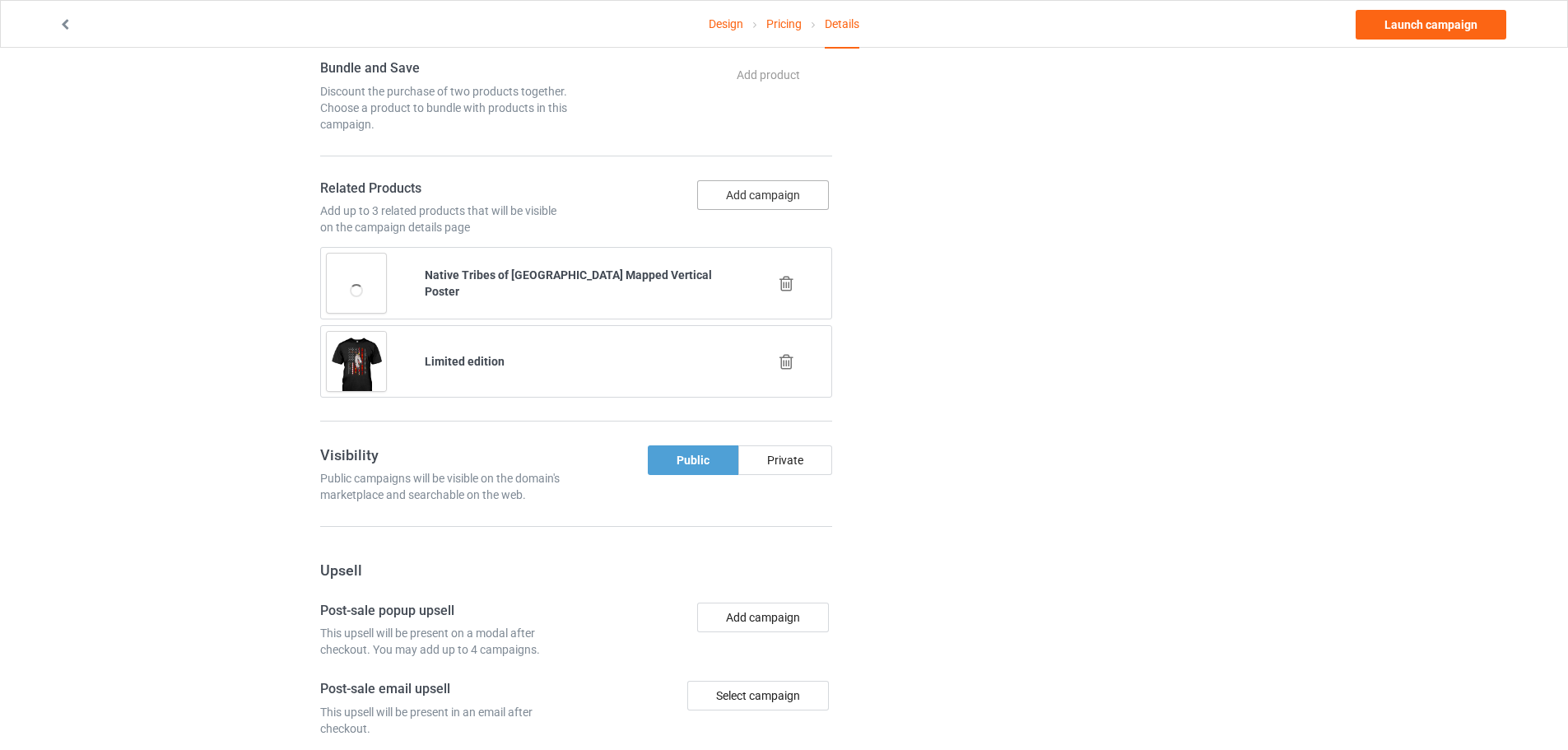
click at [753, 195] on button "Add campaign" at bounding box center [763, 195] width 132 height 30
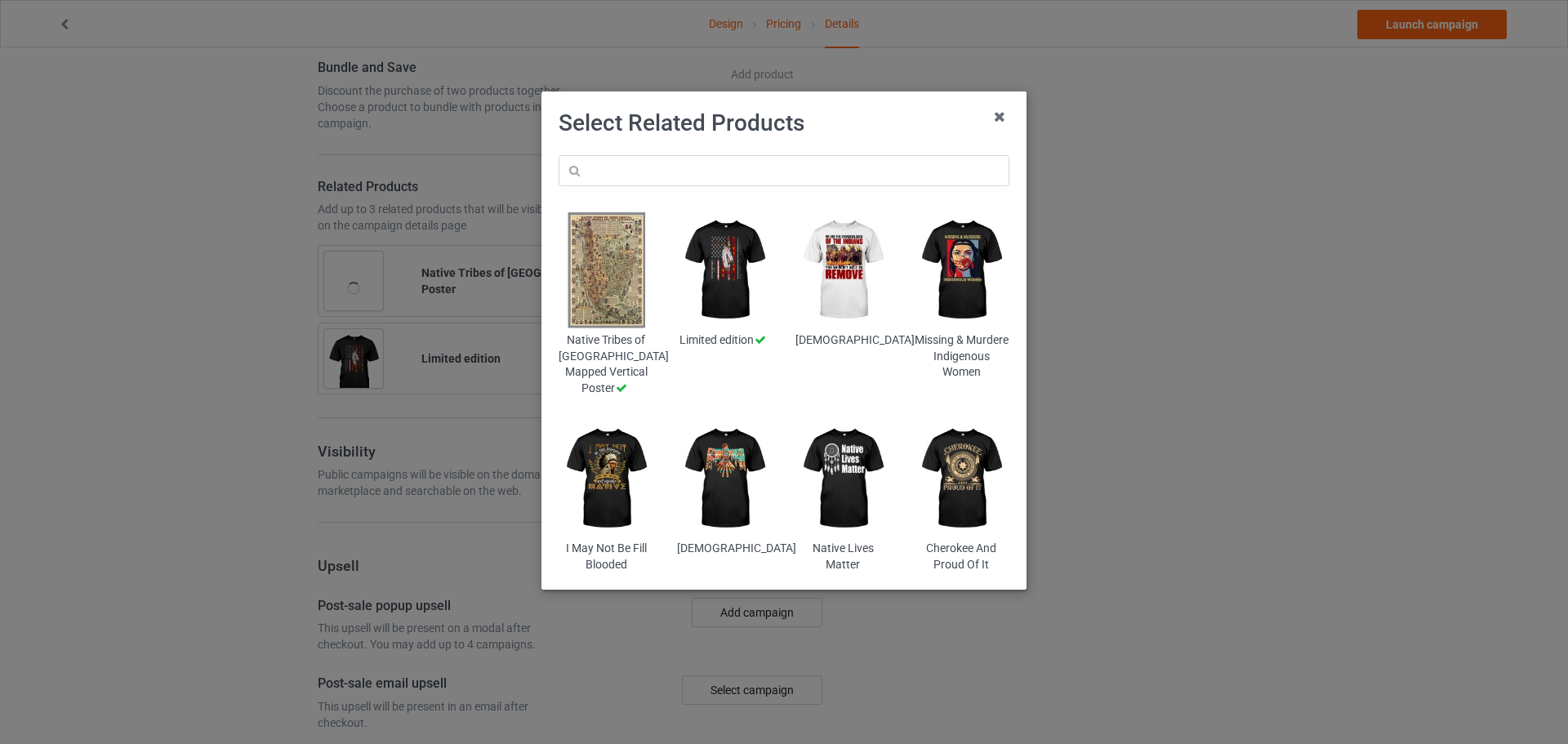
click at [951, 266] on img at bounding box center [961, 270] width 96 height 119
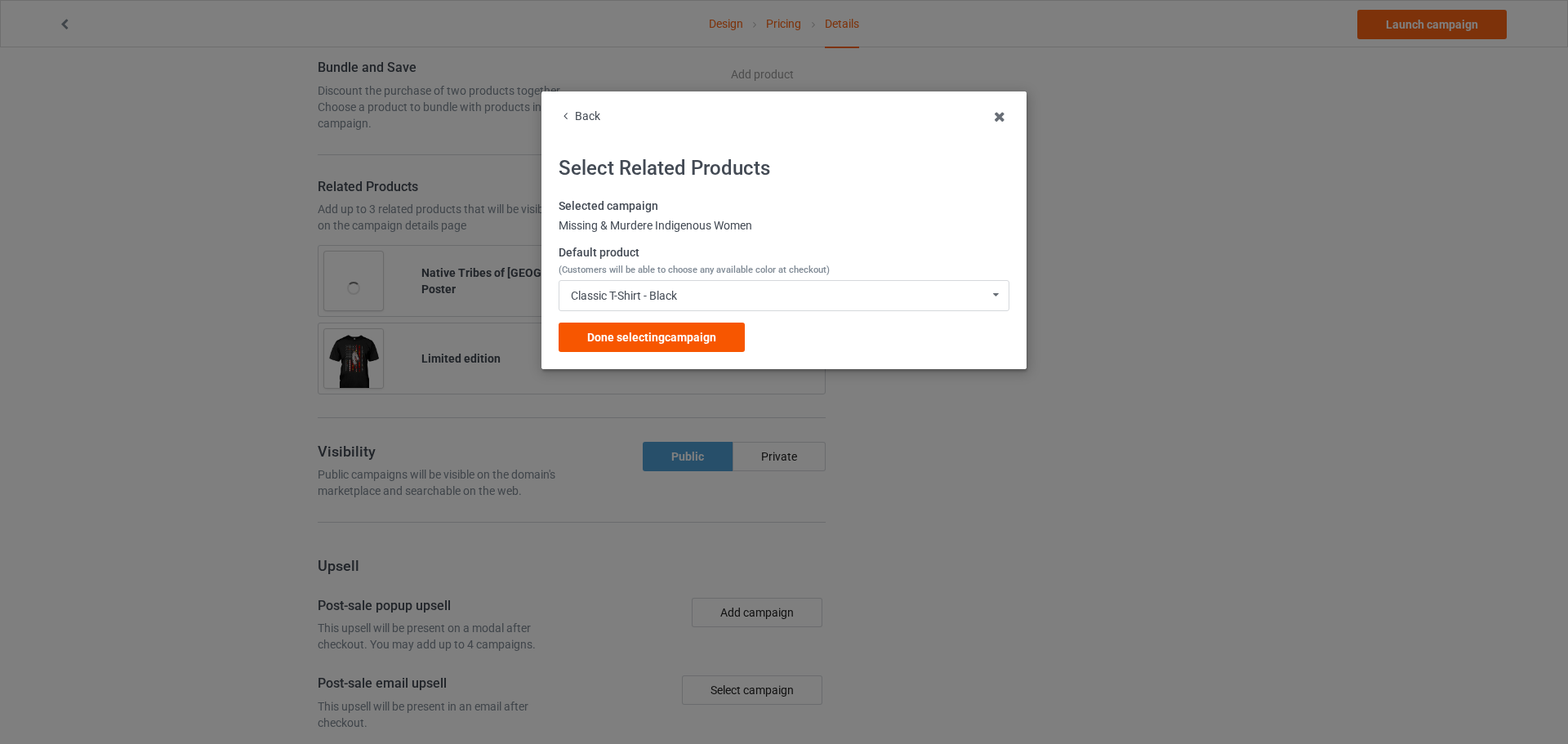
click at [668, 341] on span "Done selecting campaign" at bounding box center [651, 337] width 129 height 13
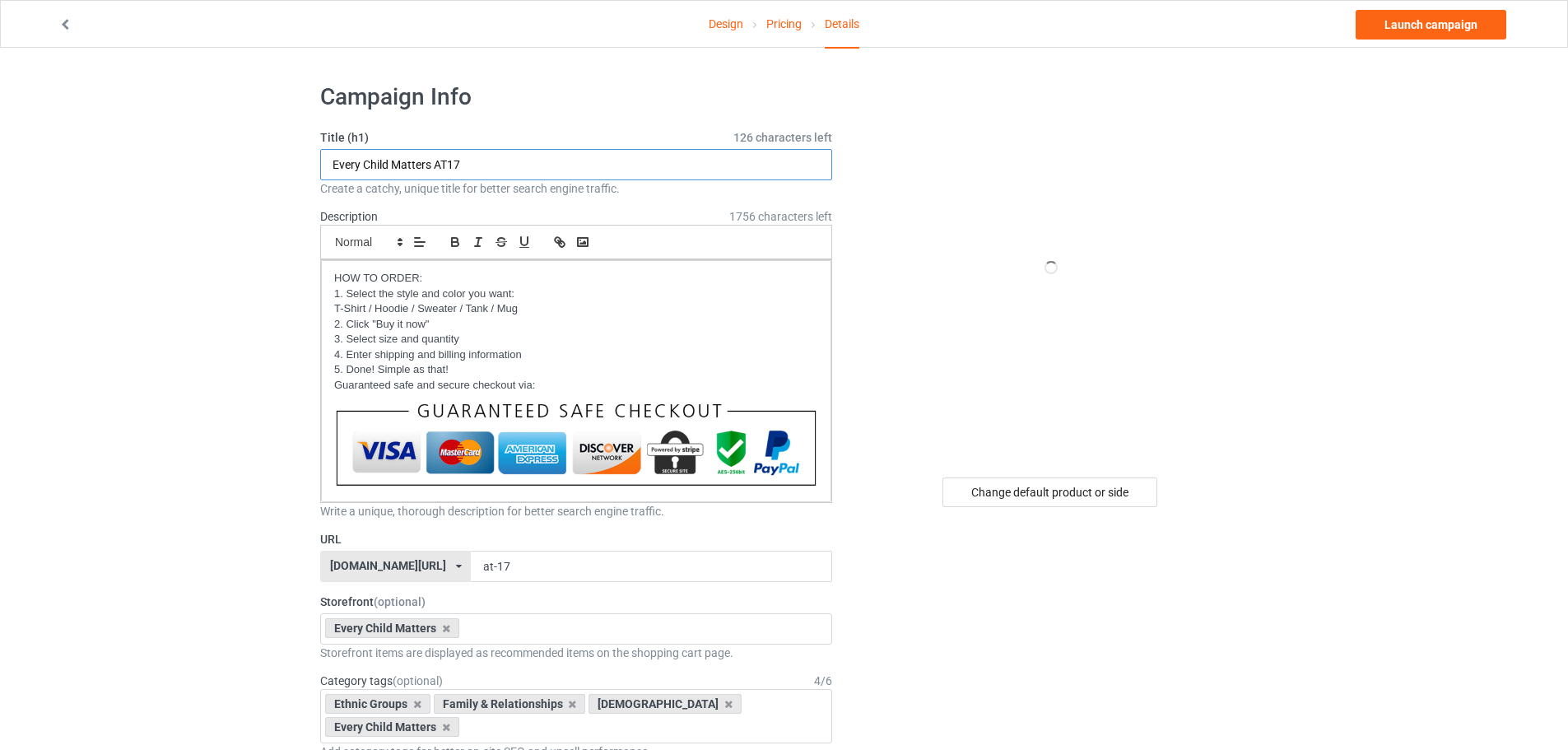
click at [473, 164] on input "Every Child Matters AT17" at bounding box center [576, 164] width 512 height 32
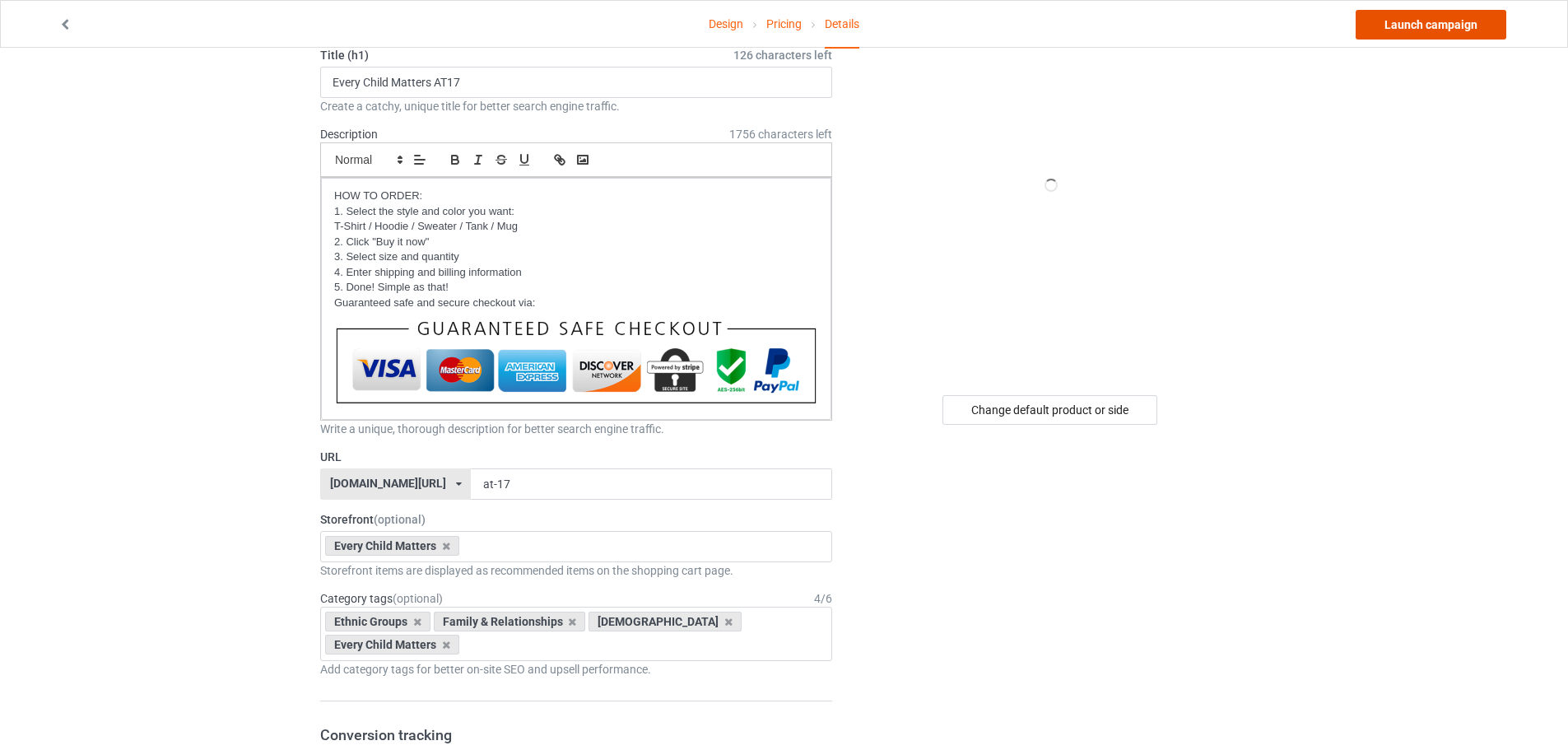
click at [1455, 27] on link "Launch campaign" at bounding box center [1430, 24] width 151 height 30
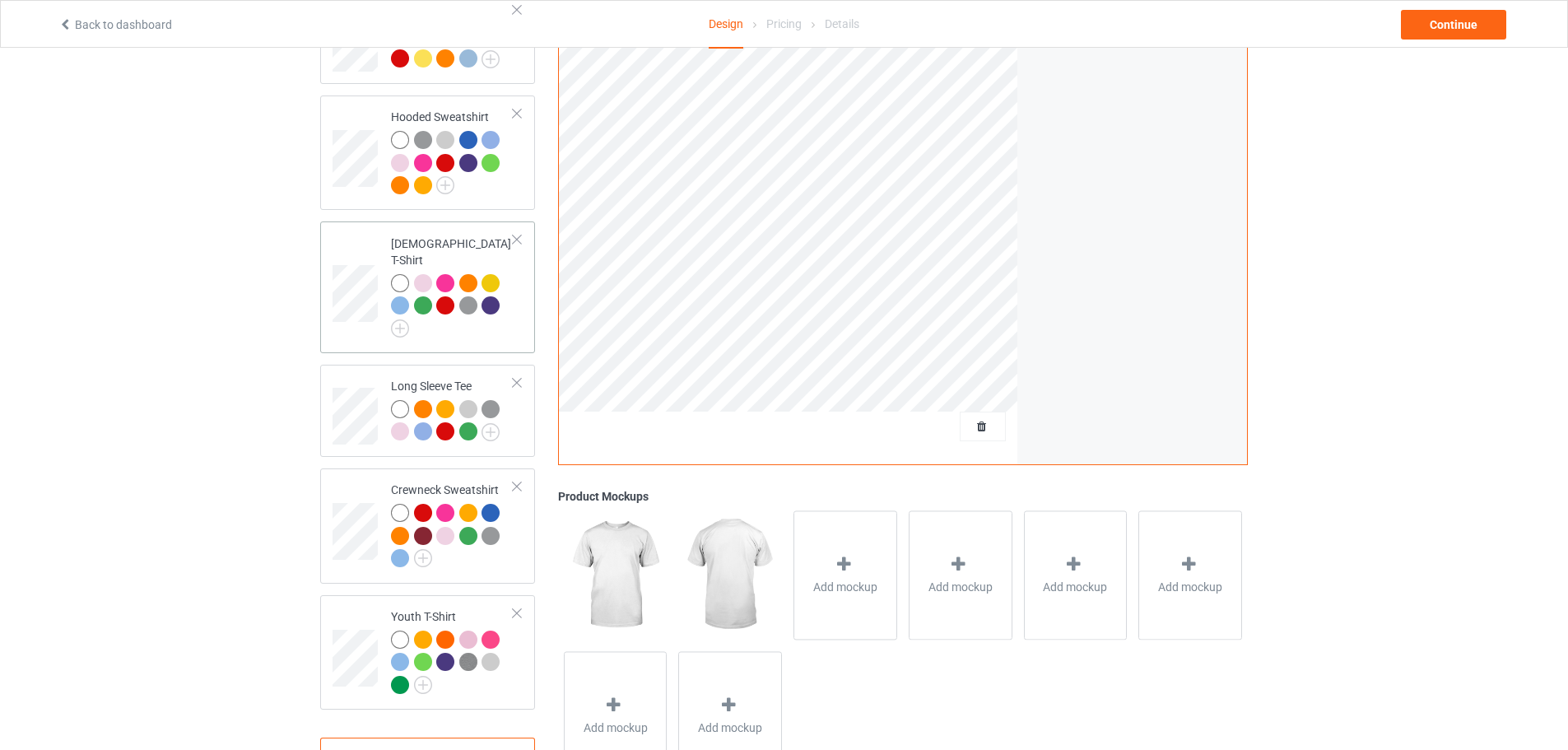
scroll to position [222, 0]
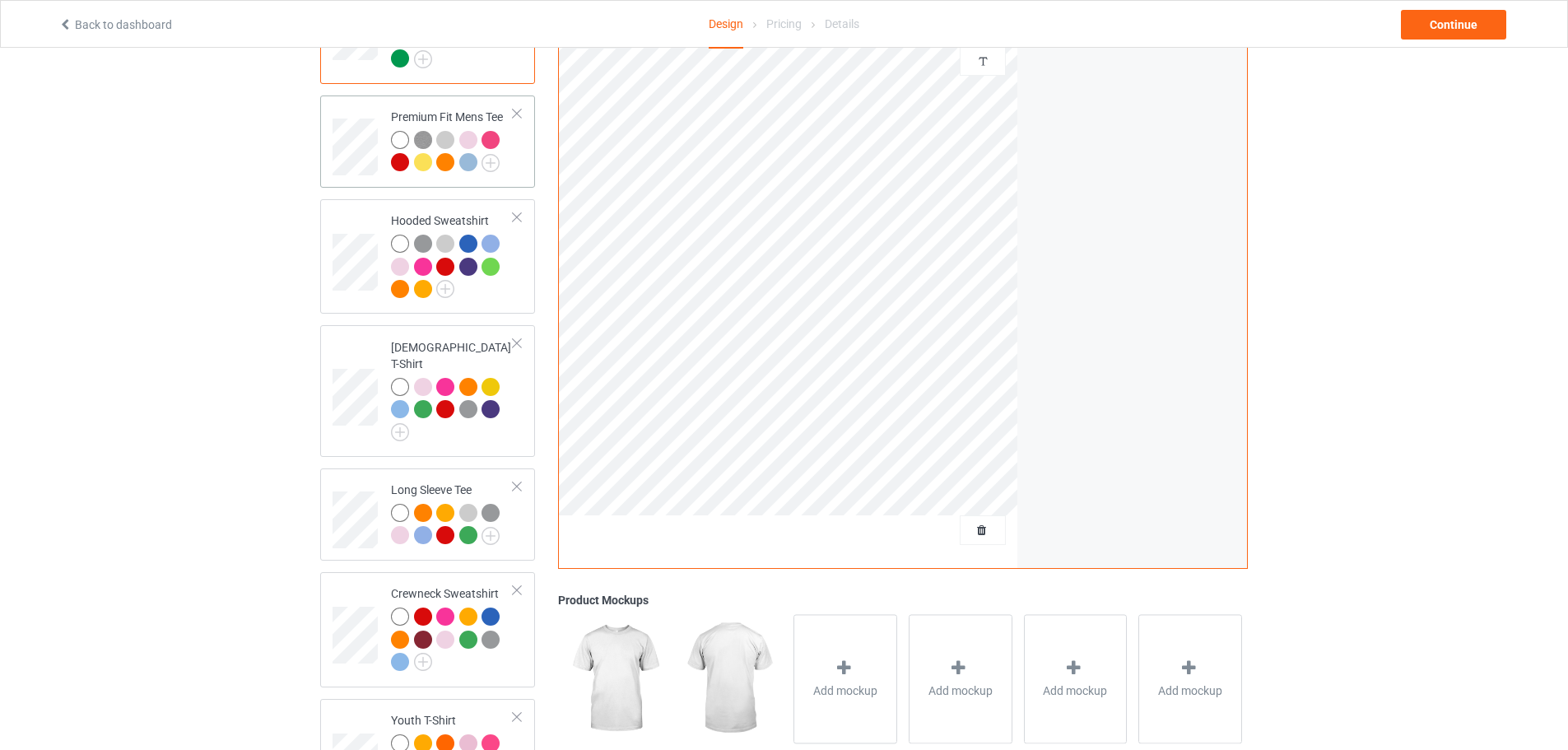
click at [444, 164] on div at bounding box center [445, 162] width 18 height 18
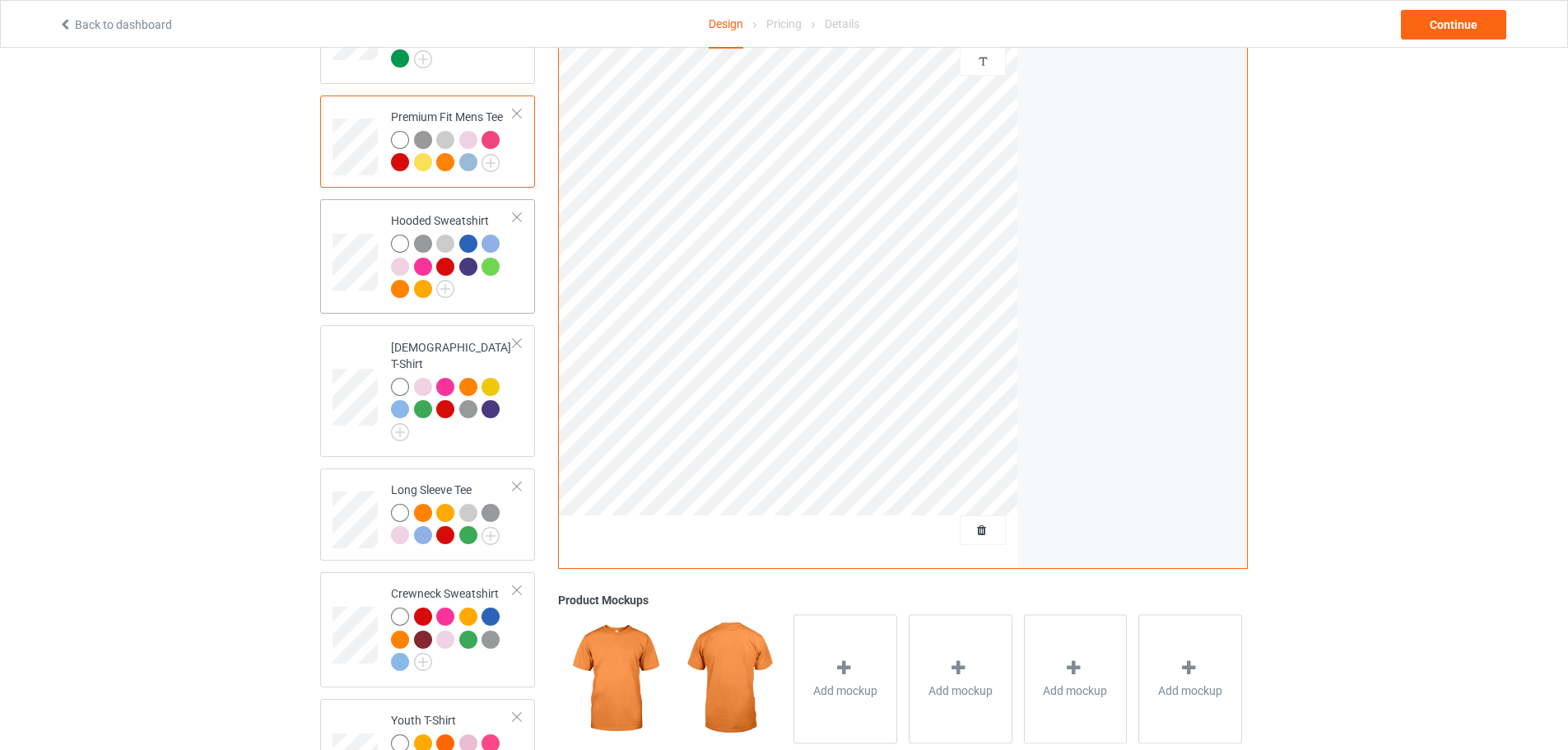
click at [426, 290] on div at bounding box center [423, 288] width 18 height 18
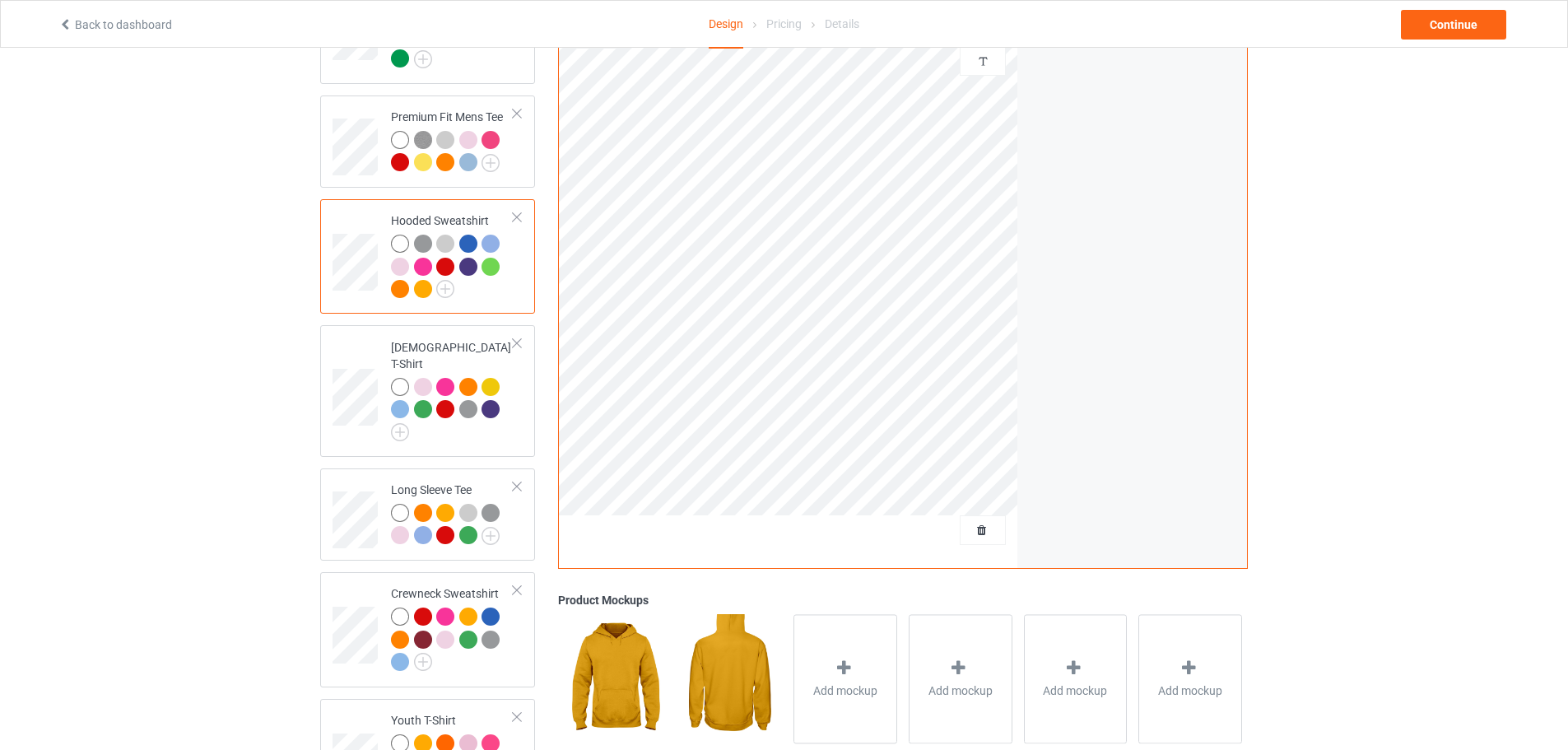
click at [403, 289] on div at bounding box center [400, 288] width 18 height 18
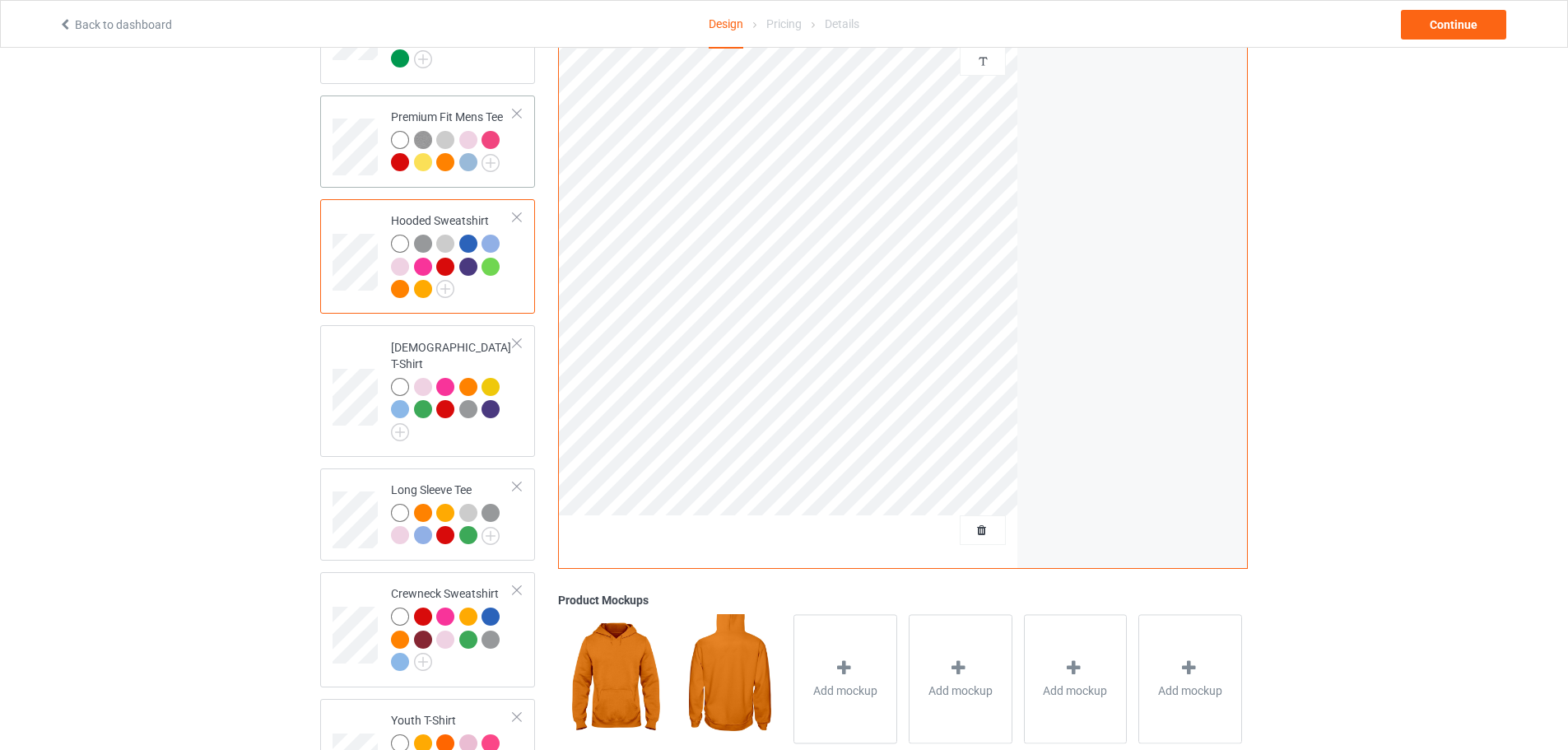
click at [454, 157] on div at bounding box center [448, 165] width 23 height 23
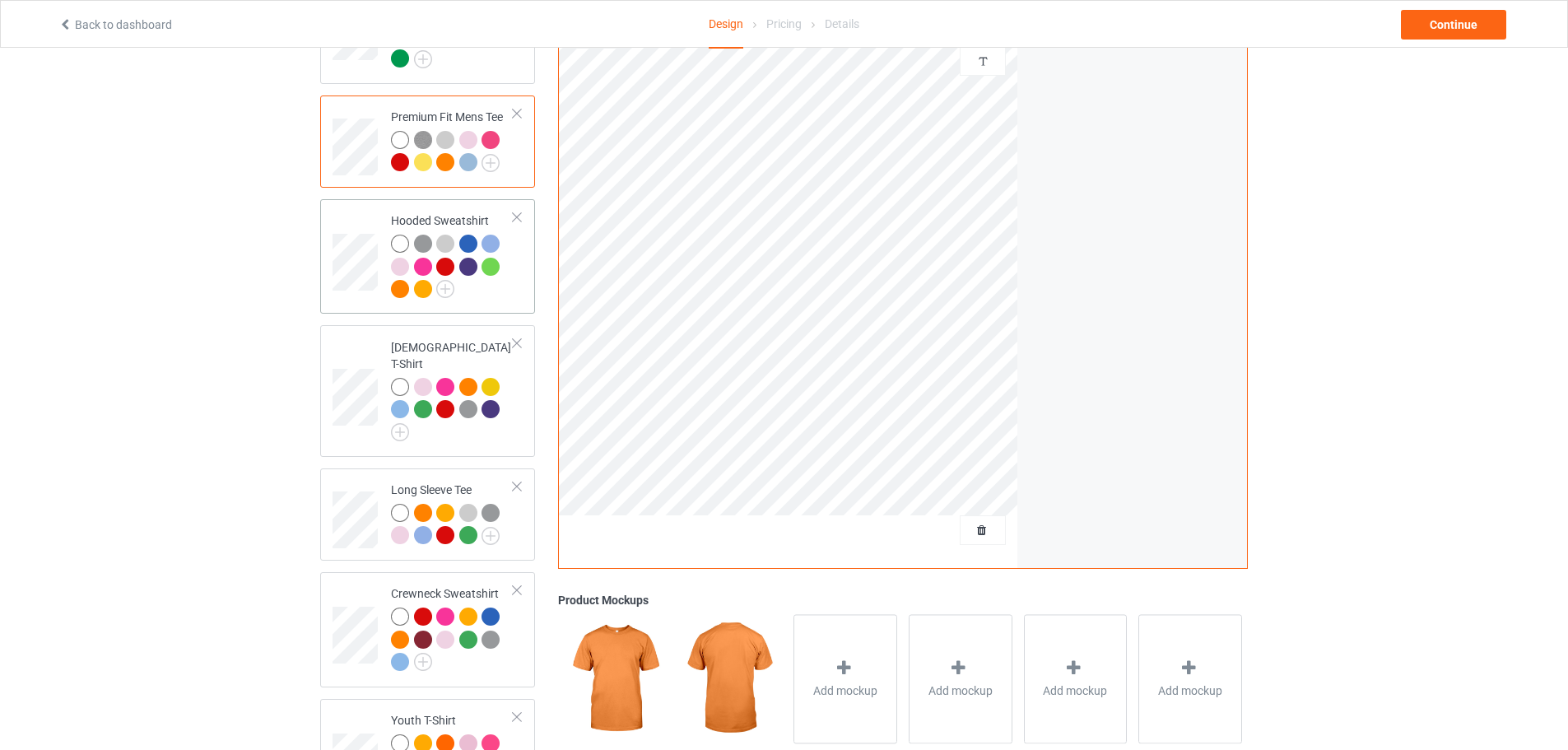
click at [401, 294] on div at bounding box center [400, 288] width 18 height 18
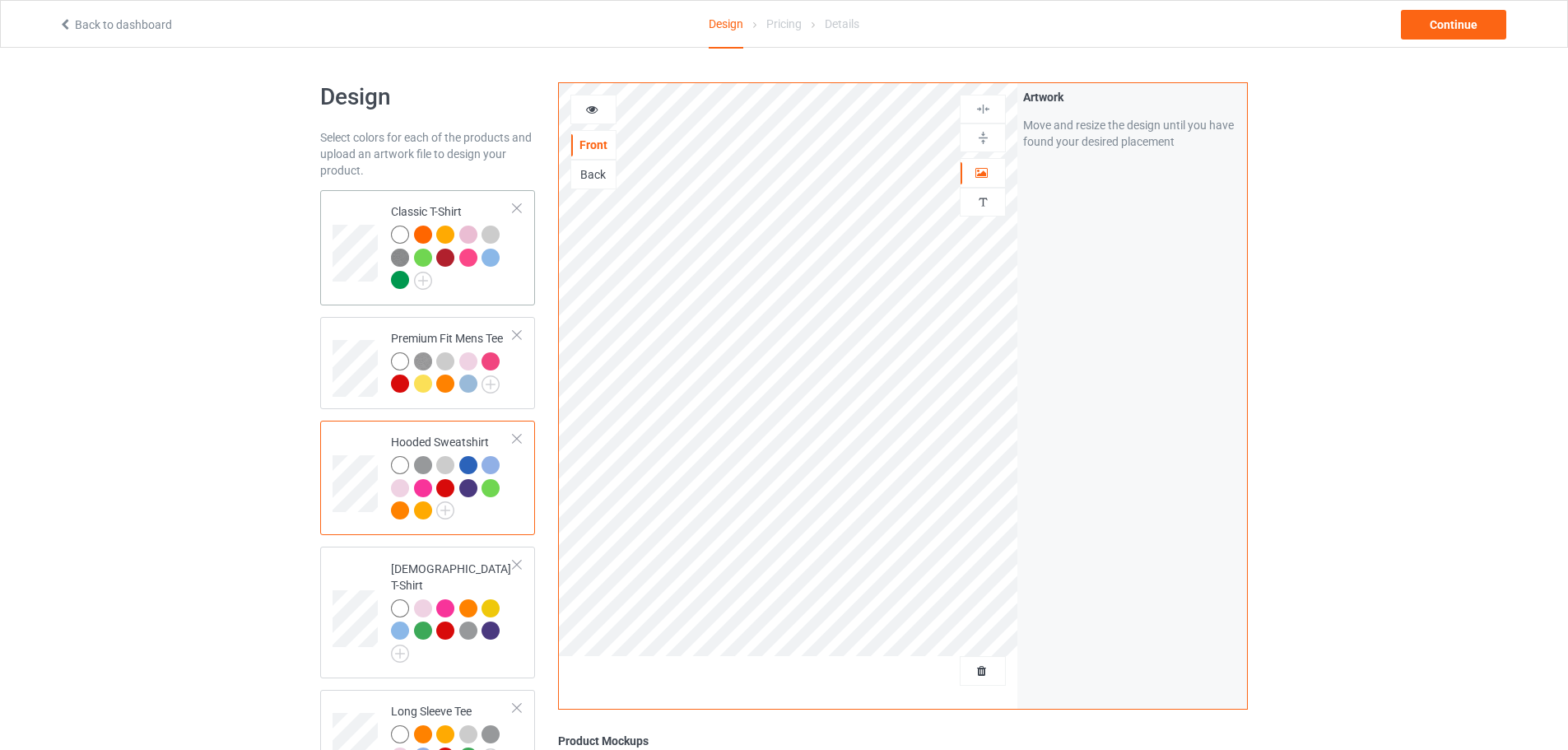
click at [426, 232] on div at bounding box center [423, 234] width 18 height 18
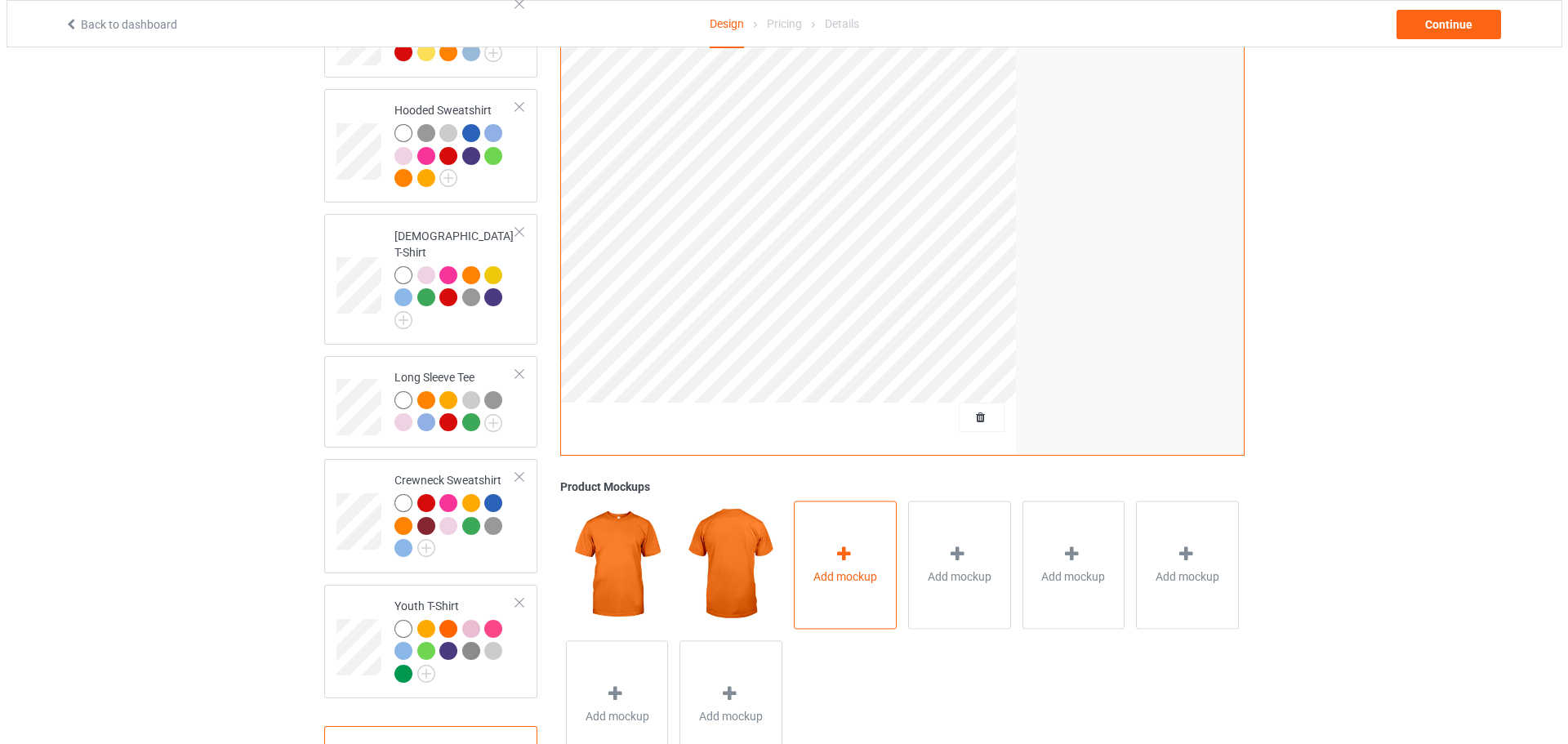
scroll to position [383, 0]
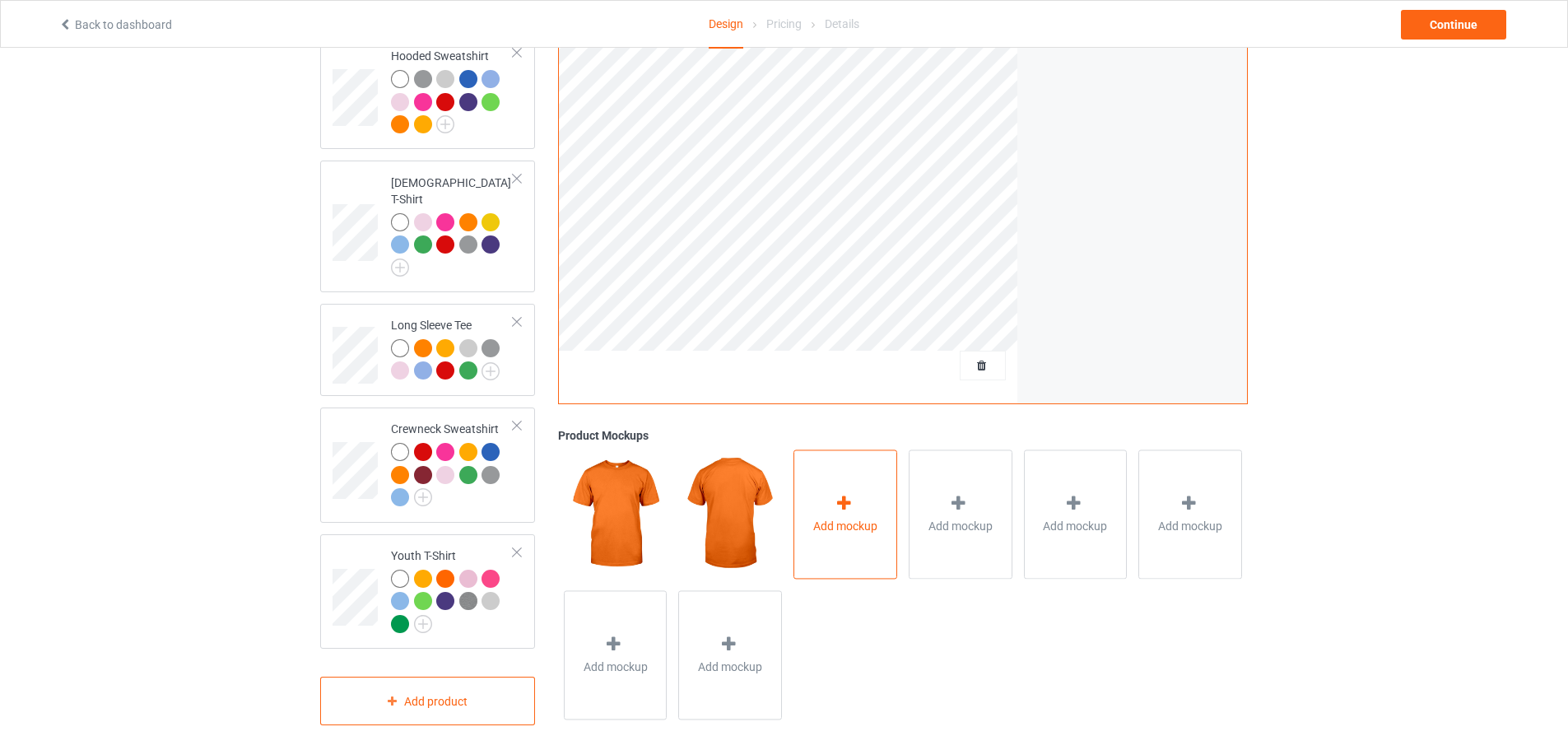
click at [838, 524] on span "Add mockup" at bounding box center [845, 526] width 64 height 16
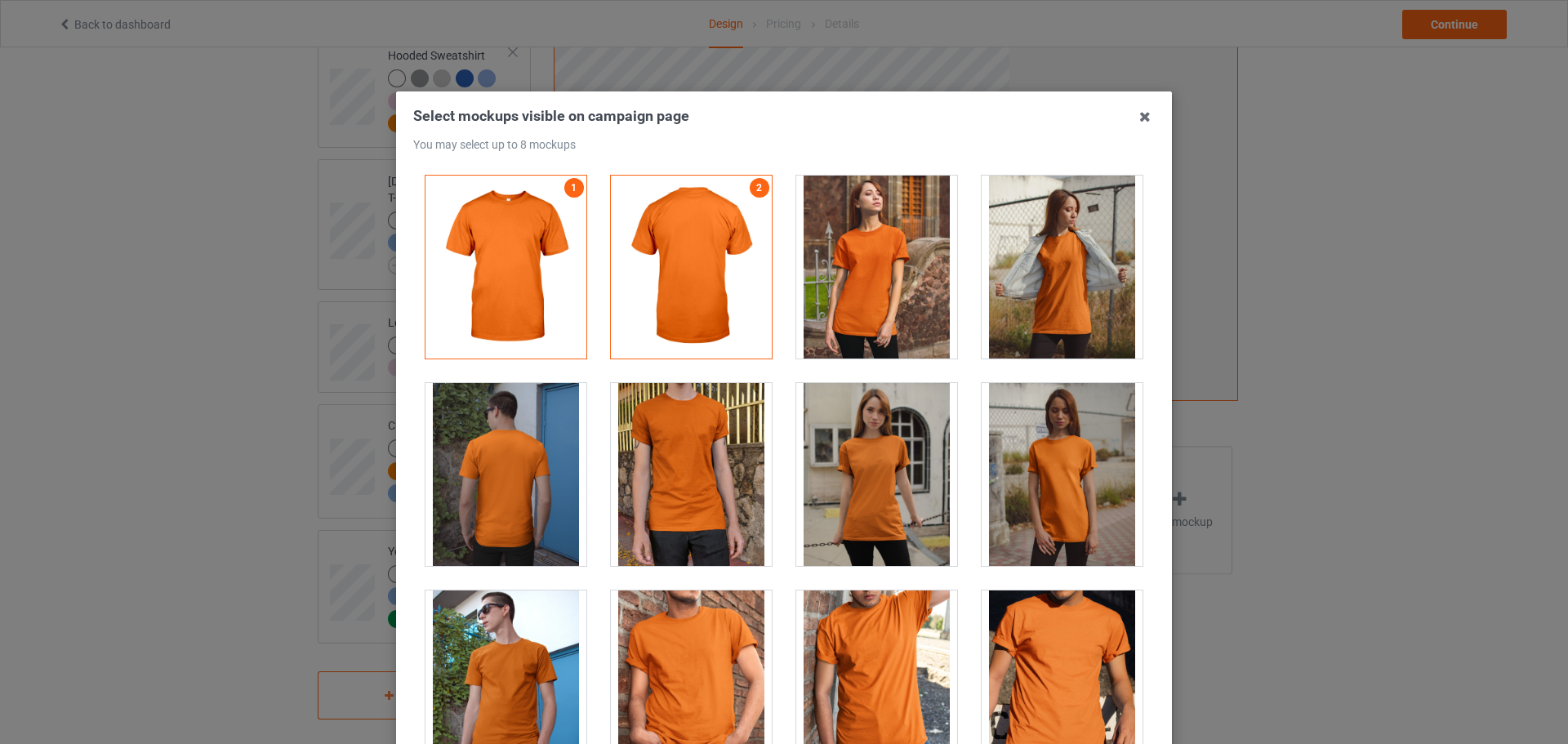
click at [902, 292] on div at bounding box center [877, 266] width 161 height 182
click at [931, 198] on div at bounding box center [877, 266] width 161 height 182
click at [1144, 117] on icon at bounding box center [1144, 116] width 26 height 26
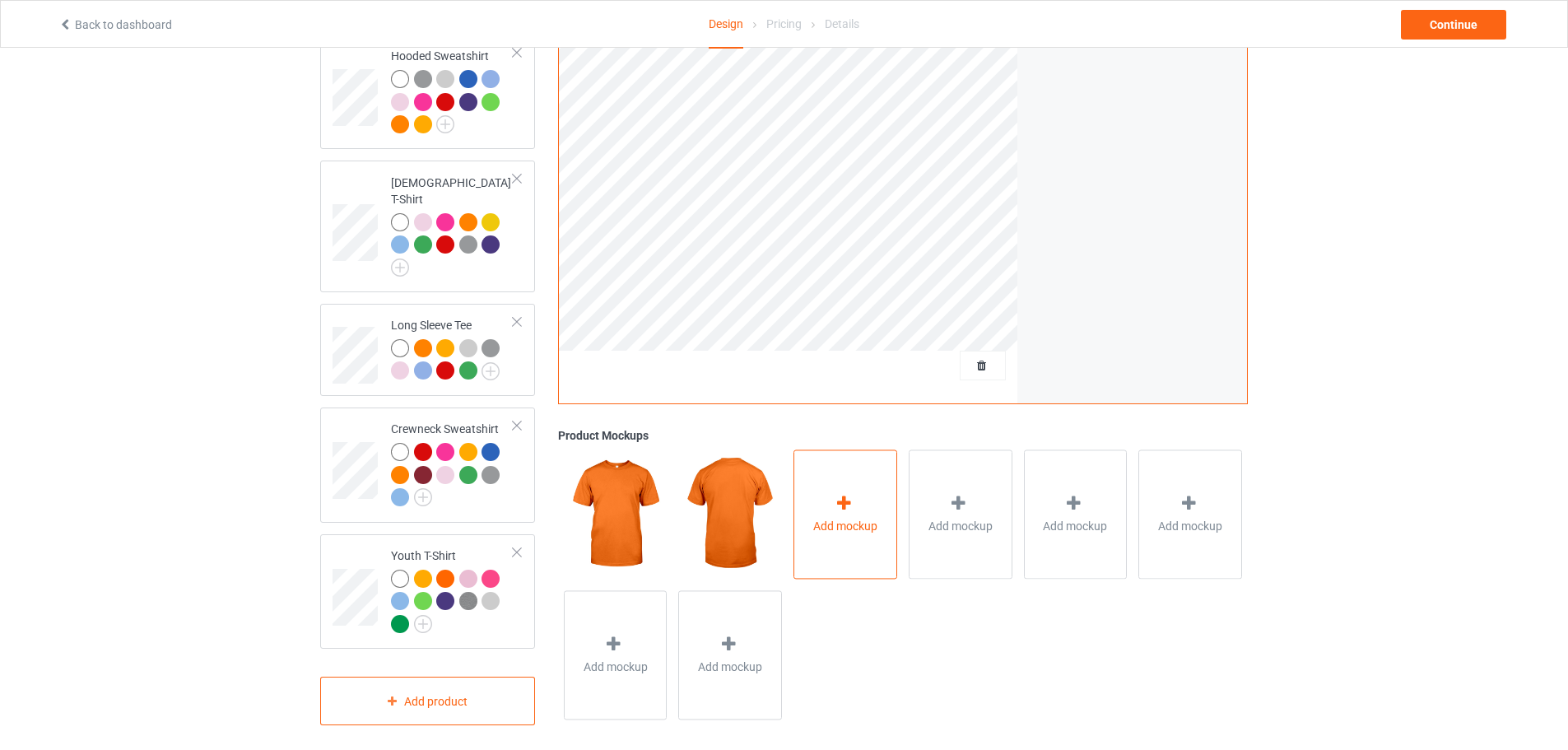
click at [855, 495] on div at bounding box center [846, 506] width 23 height 23
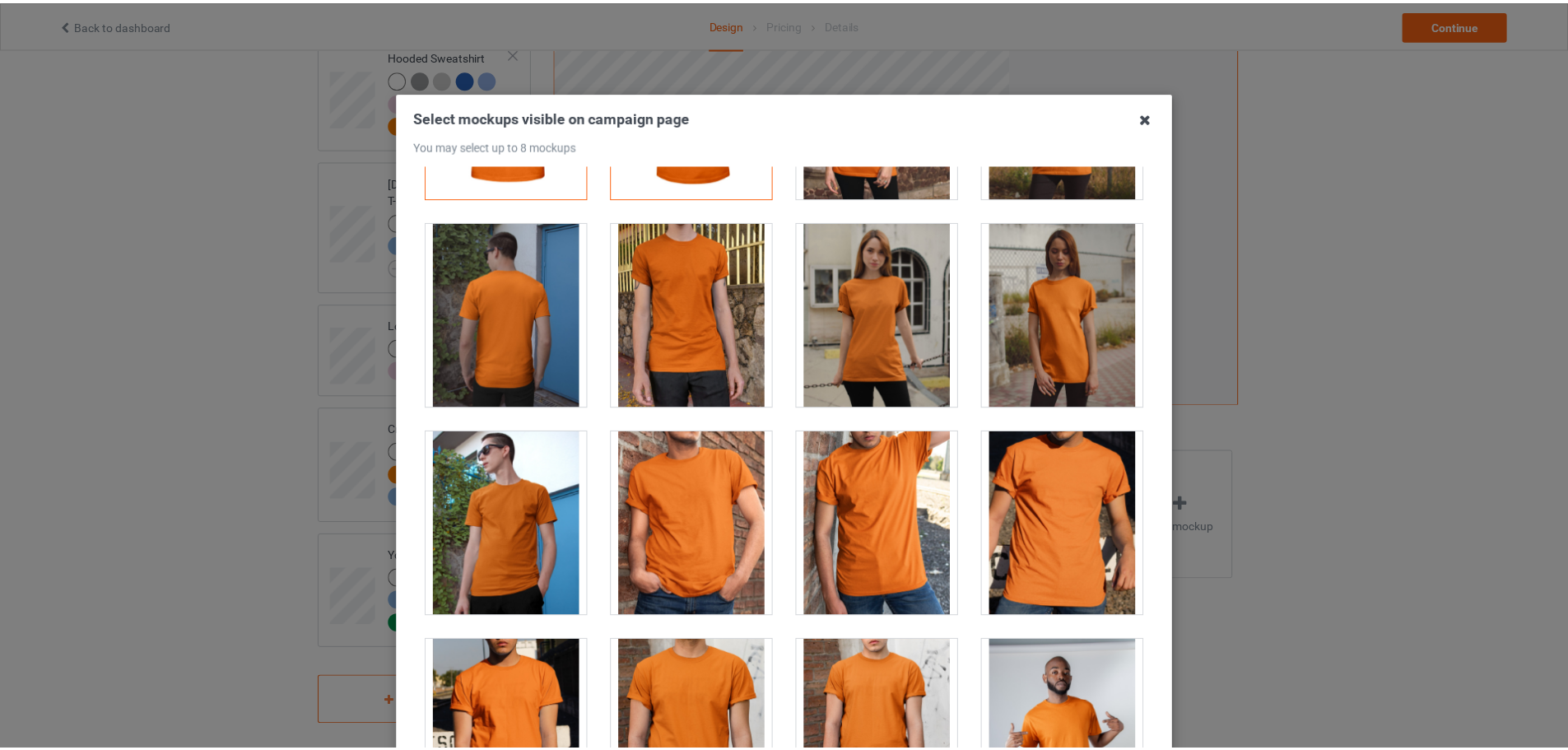
scroll to position [165, 0]
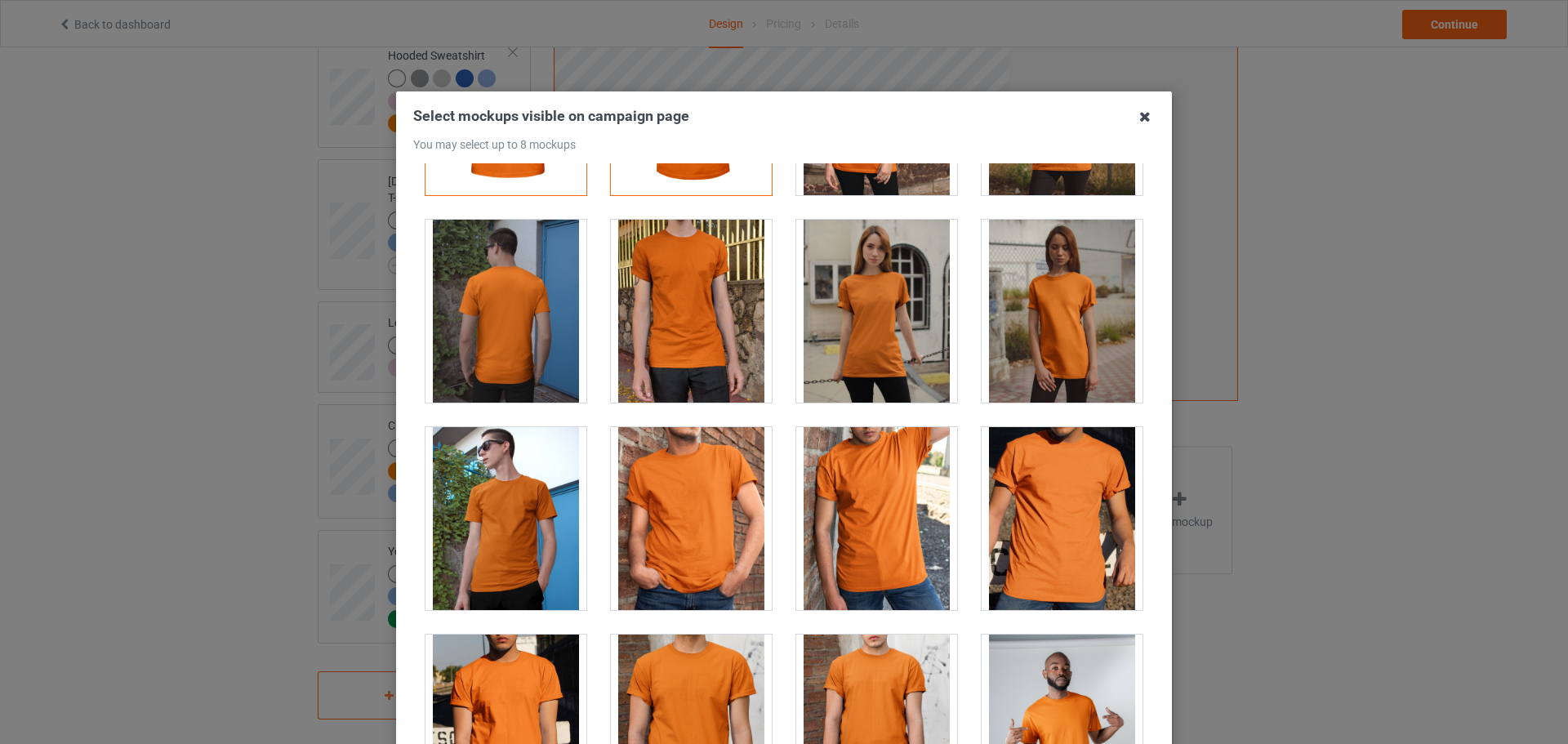
click at [1140, 113] on icon at bounding box center [1144, 116] width 26 height 26
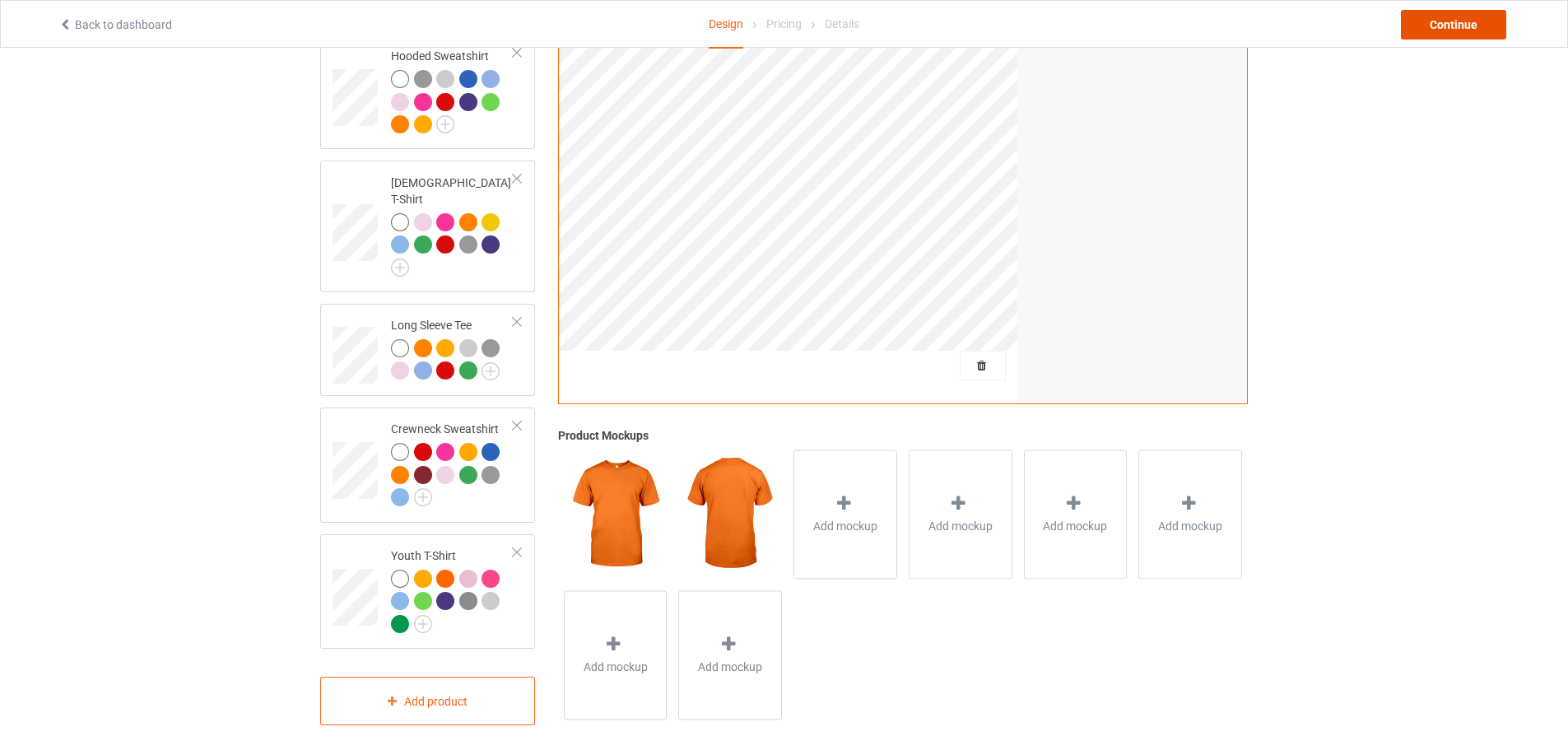
click at [1467, 18] on div "Continue" at bounding box center [1453, 24] width 105 height 30
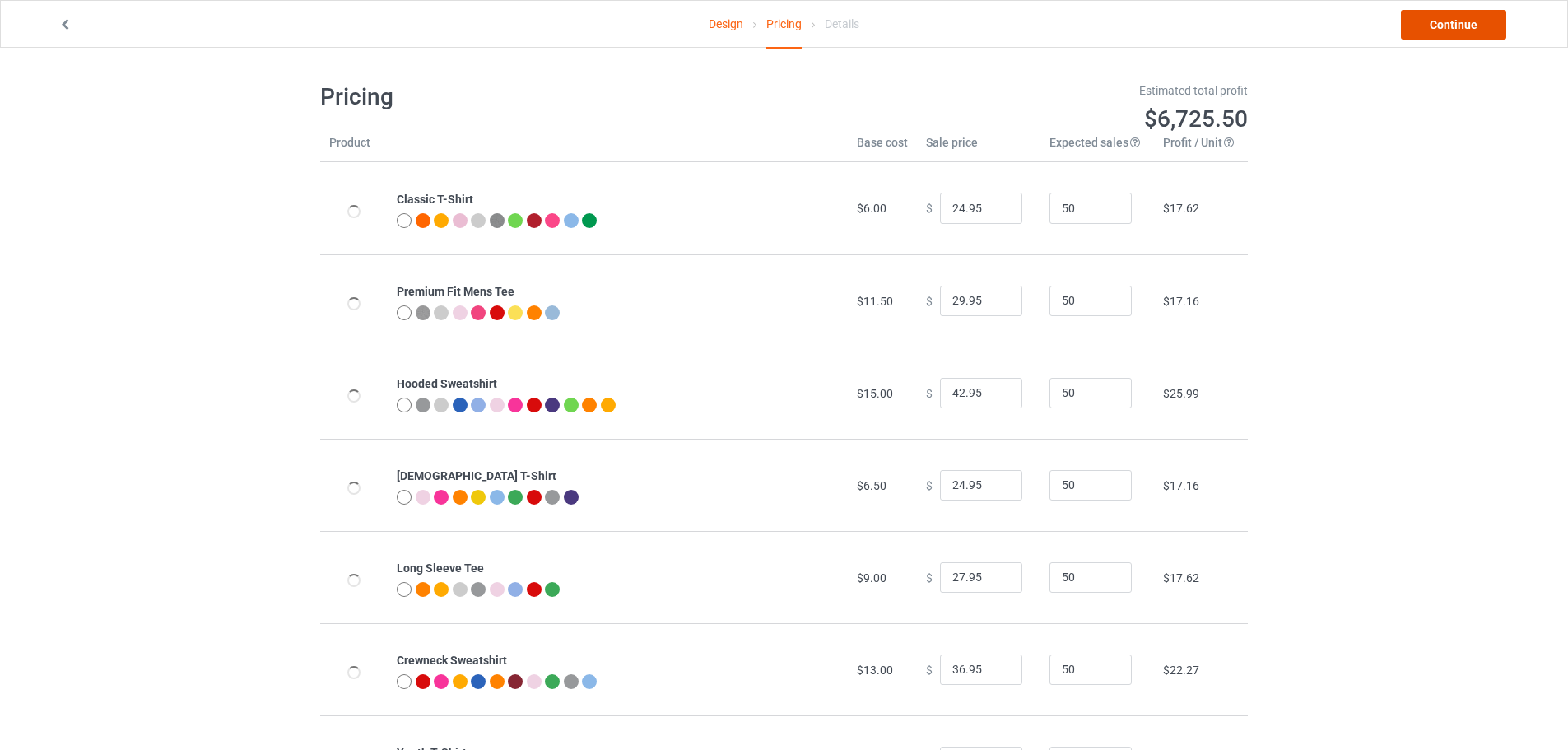
click at [1456, 10] on link "Continue" at bounding box center [1453, 24] width 105 height 30
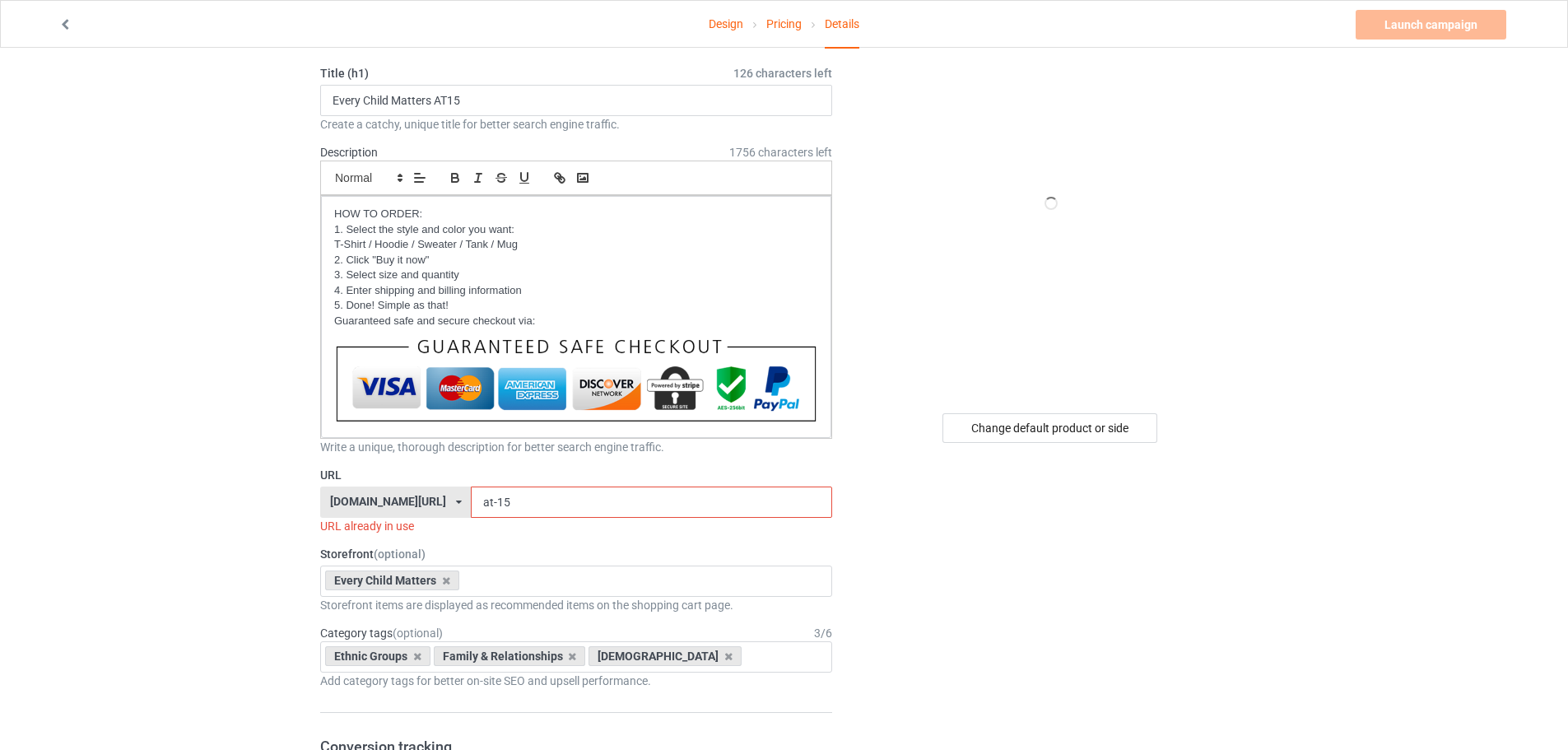
scroll to position [82, 0]
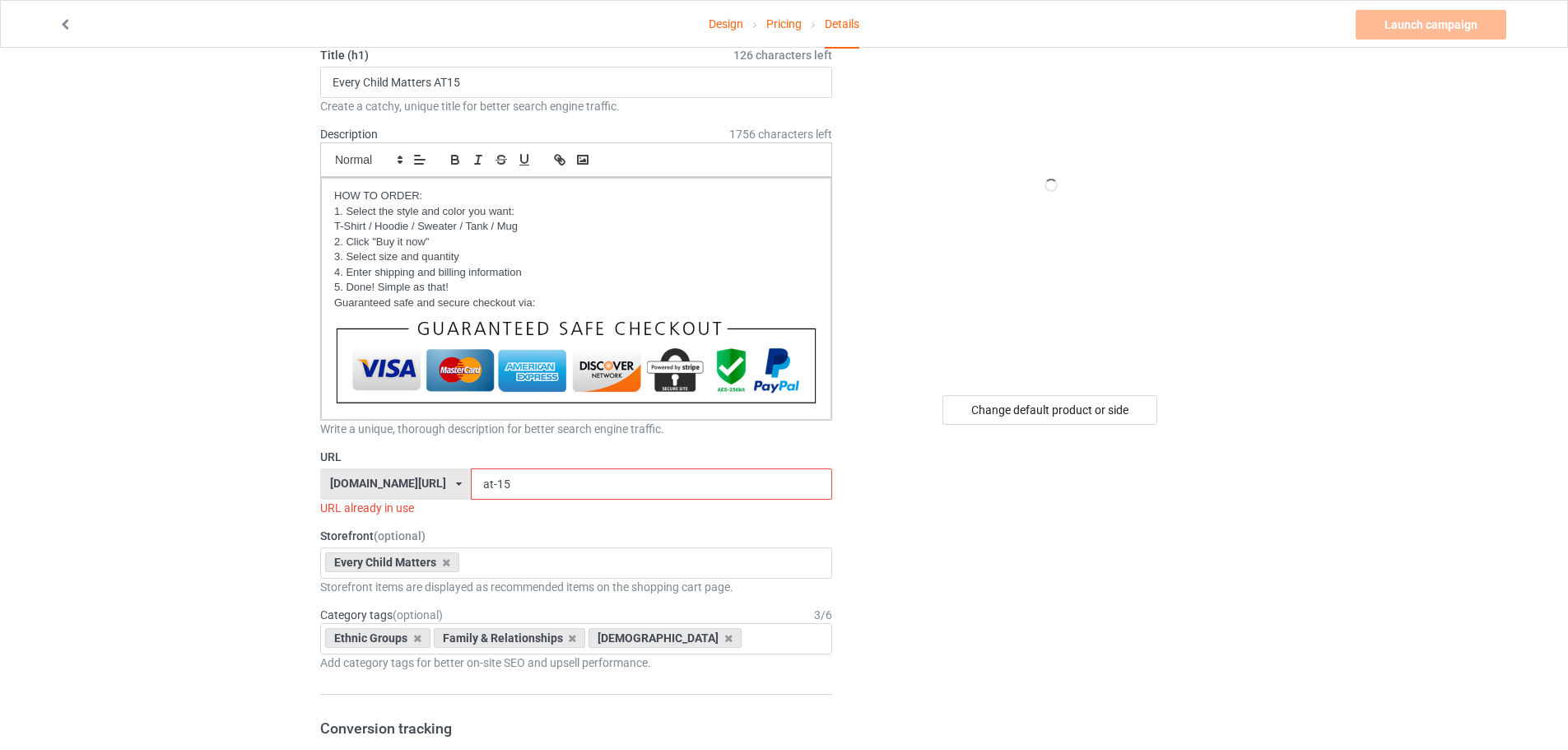
click at [456, 483] on icon at bounding box center [459, 483] width 5 height 10
click at [408, 539] on div "[DOMAIN_NAME][URL]" at bounding box center [395, 544] width 149 height 30
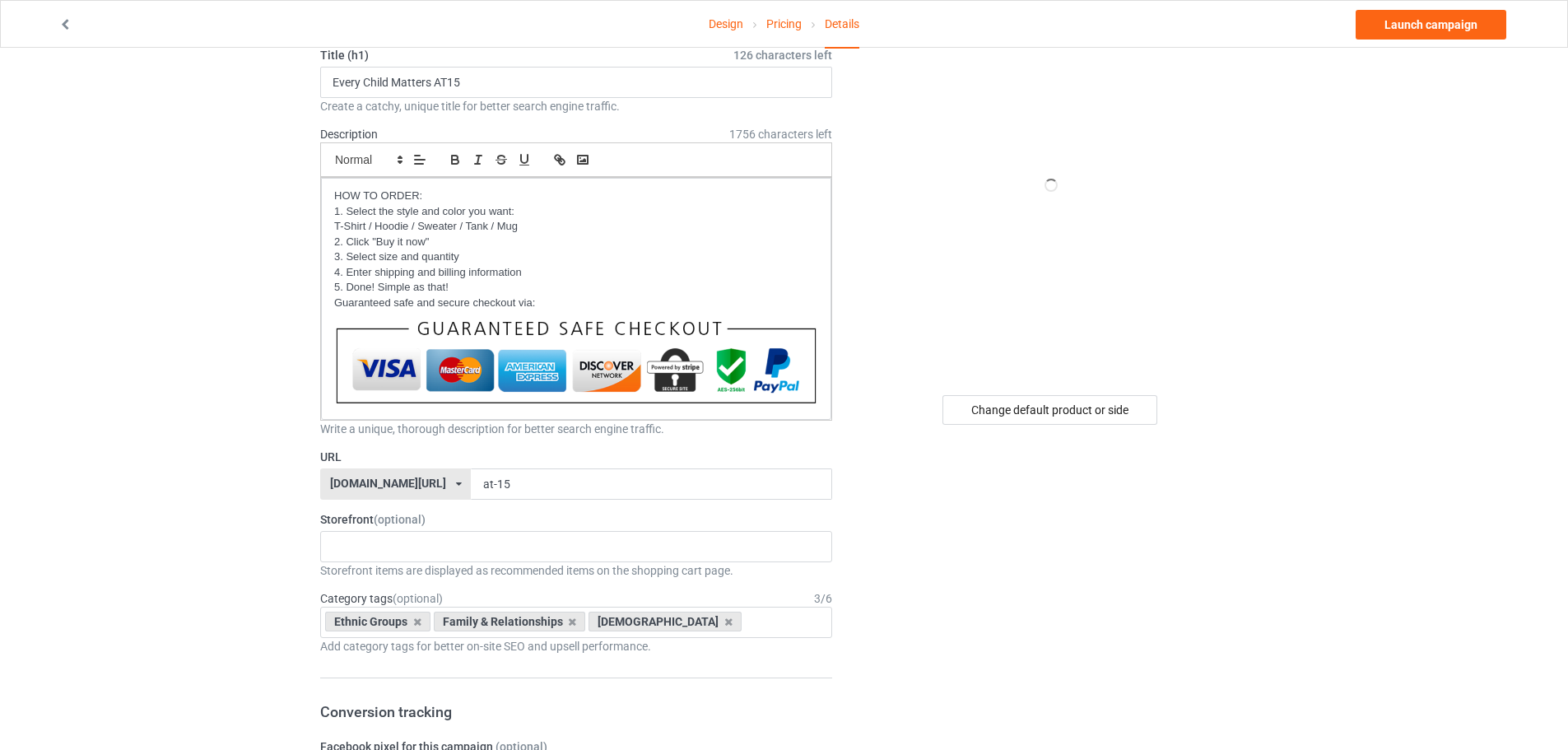
scroll to position [247, 0]
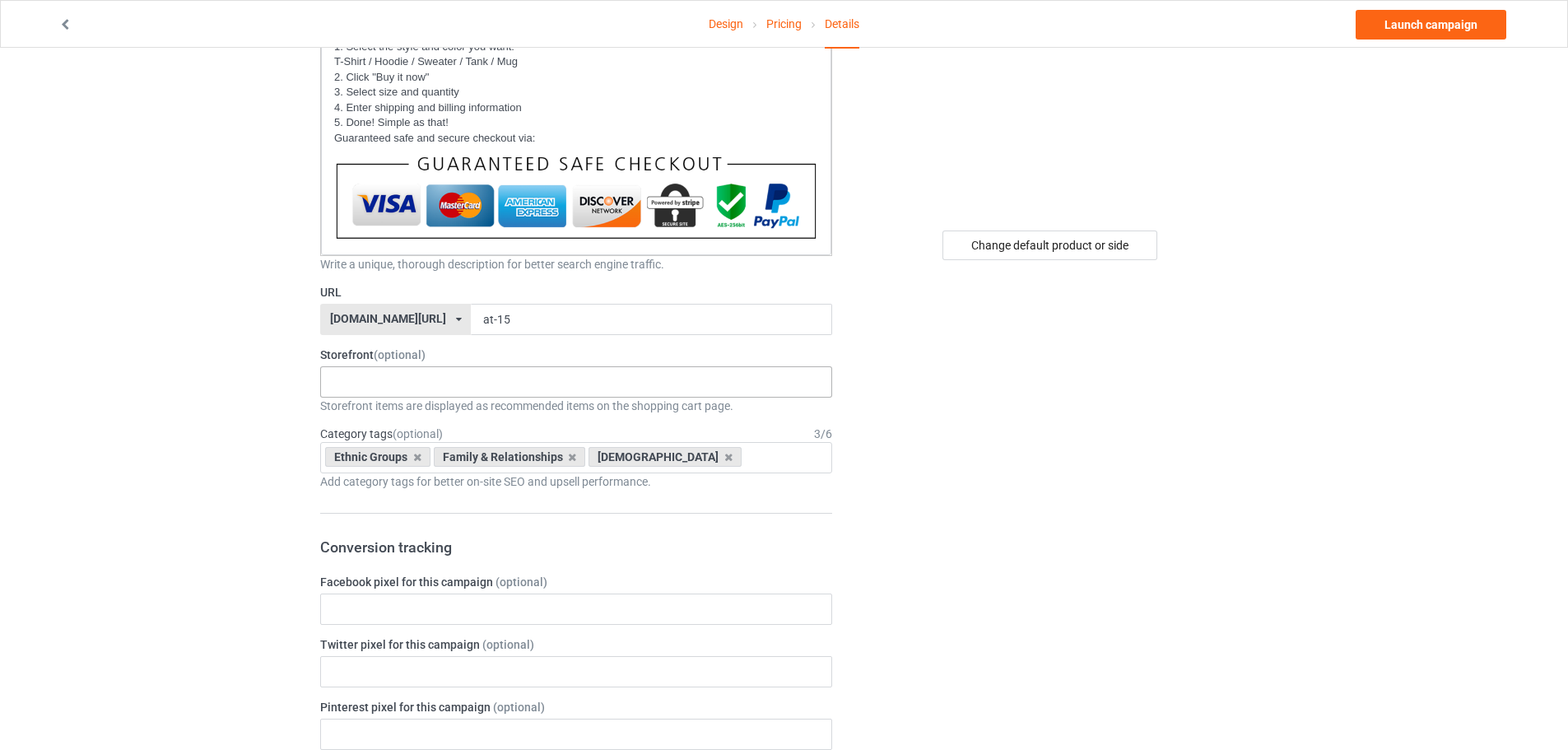
click at [630, 380] on div "Every Child Matters Native - Best Selling Native az - coat Native az- blanket N…" at bounding box center [576, 381] width 512 height 32
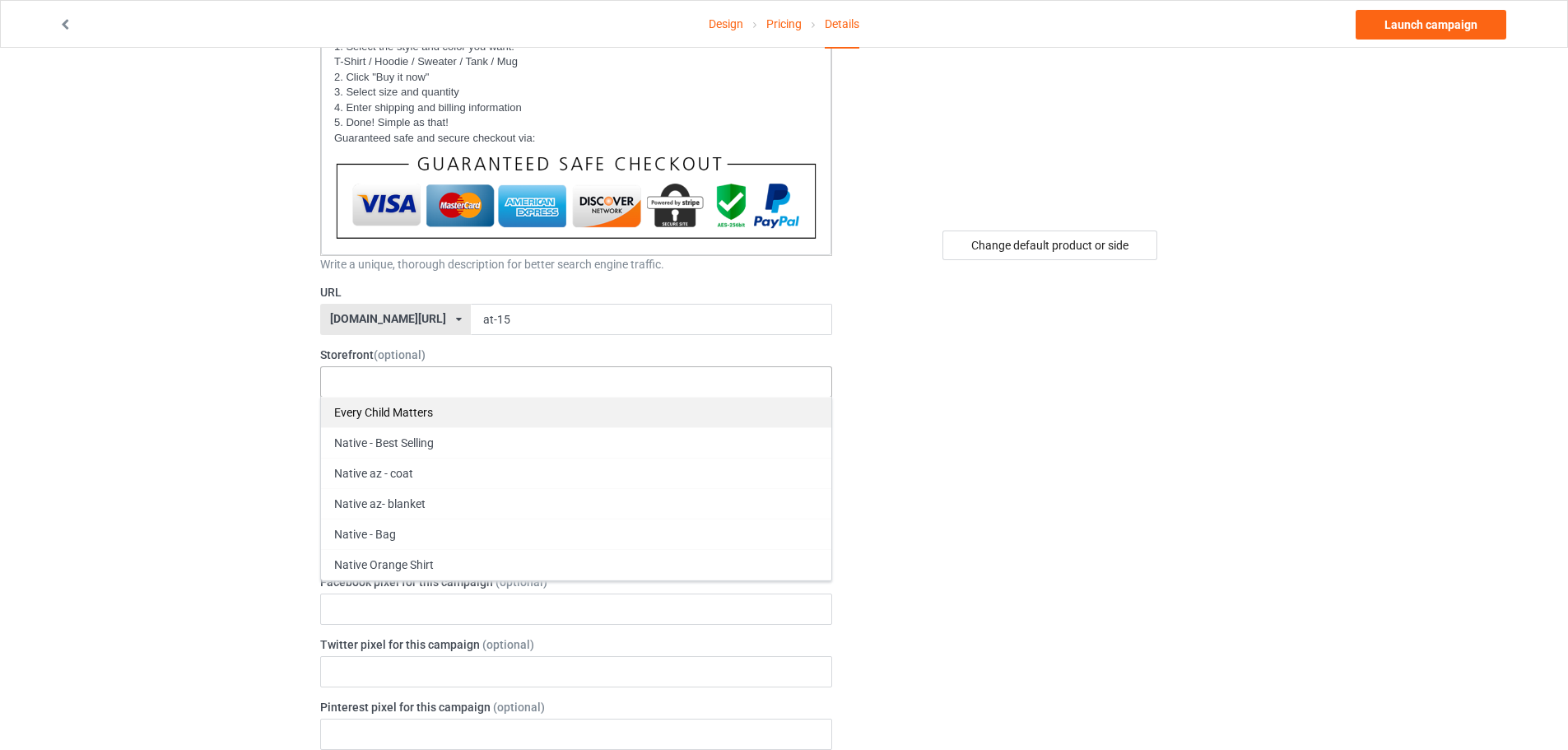
click at [481, 413] on div "Every Child Matters" at bounding box center [576, 412] width 510 height 31
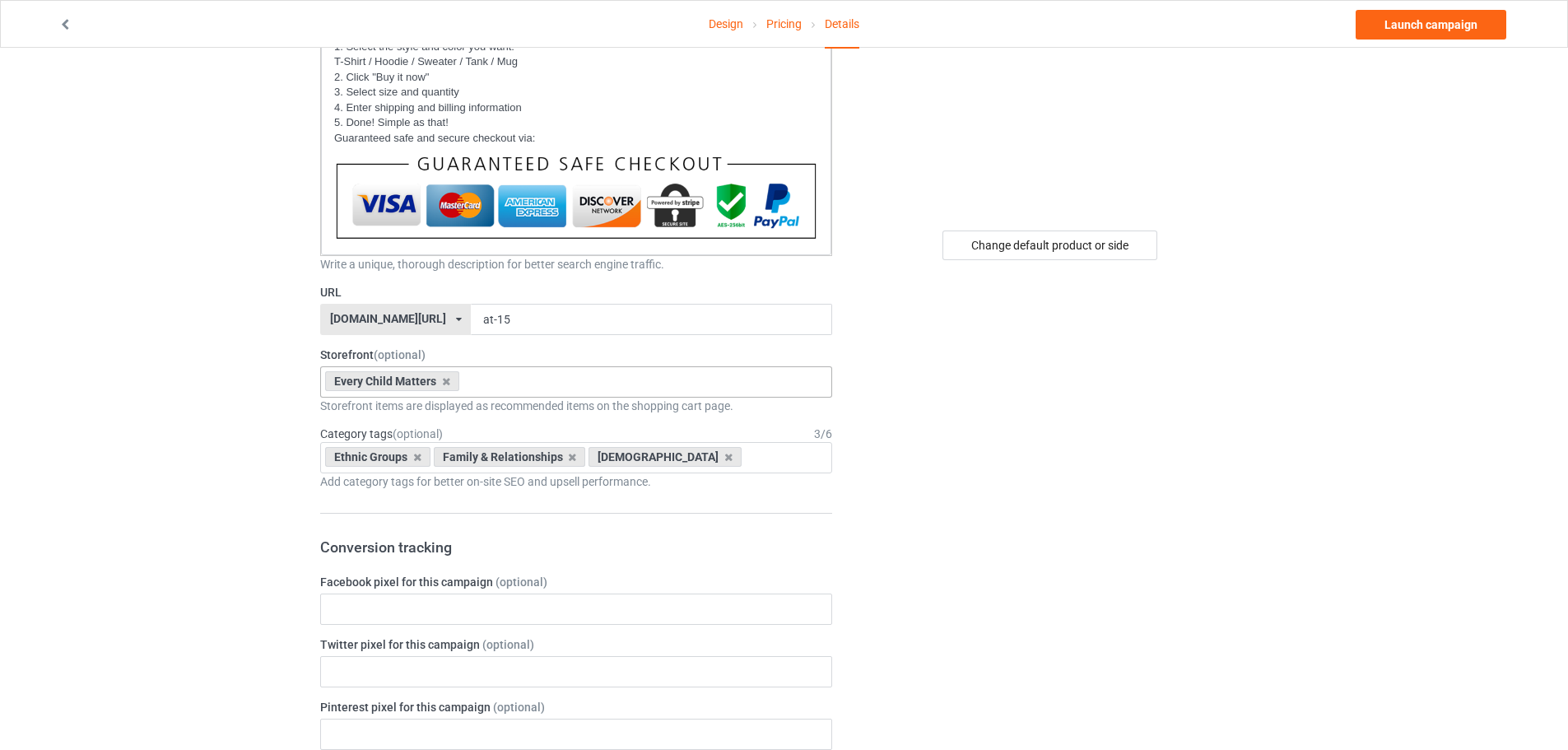
click at [942, 429] on div "Change default product or side" at bounding box center [1051, 740] width 416 height 1833
click at [734, 461] on div "Ethnic Groups Family & Relationships [DEMOGRAPHIC_DATA] Age > [DEMOGRAPHIC_DATA…" at bounding box center [576, 457] width 512 height 32
type input "every"
click at [576, 485] on div "Every Child Matters" at bounding box center [576, 488] width 510 height 31
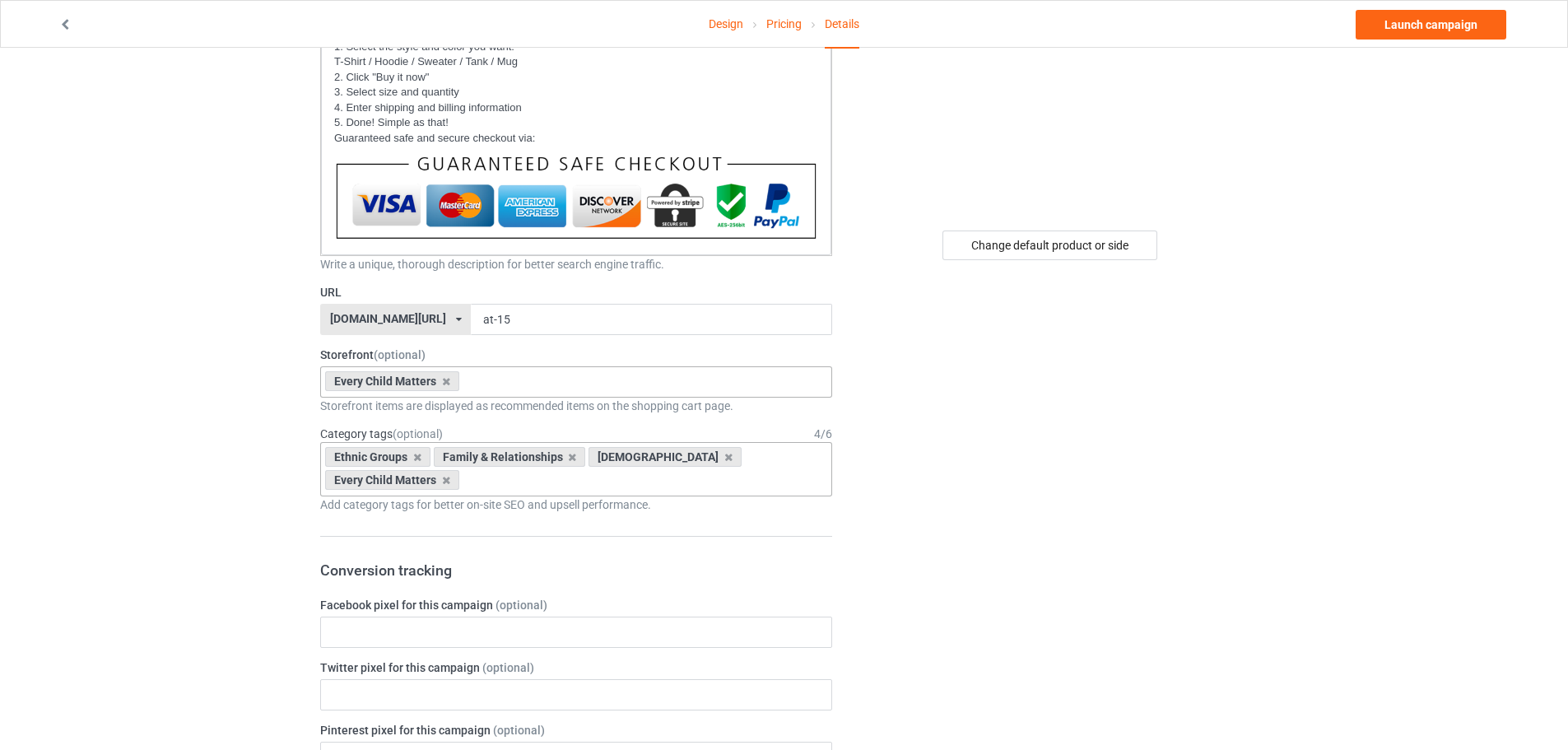
click at [922, 526] on div "Change default product or side" at bounding box center [1051, 752] width 416 height 1855
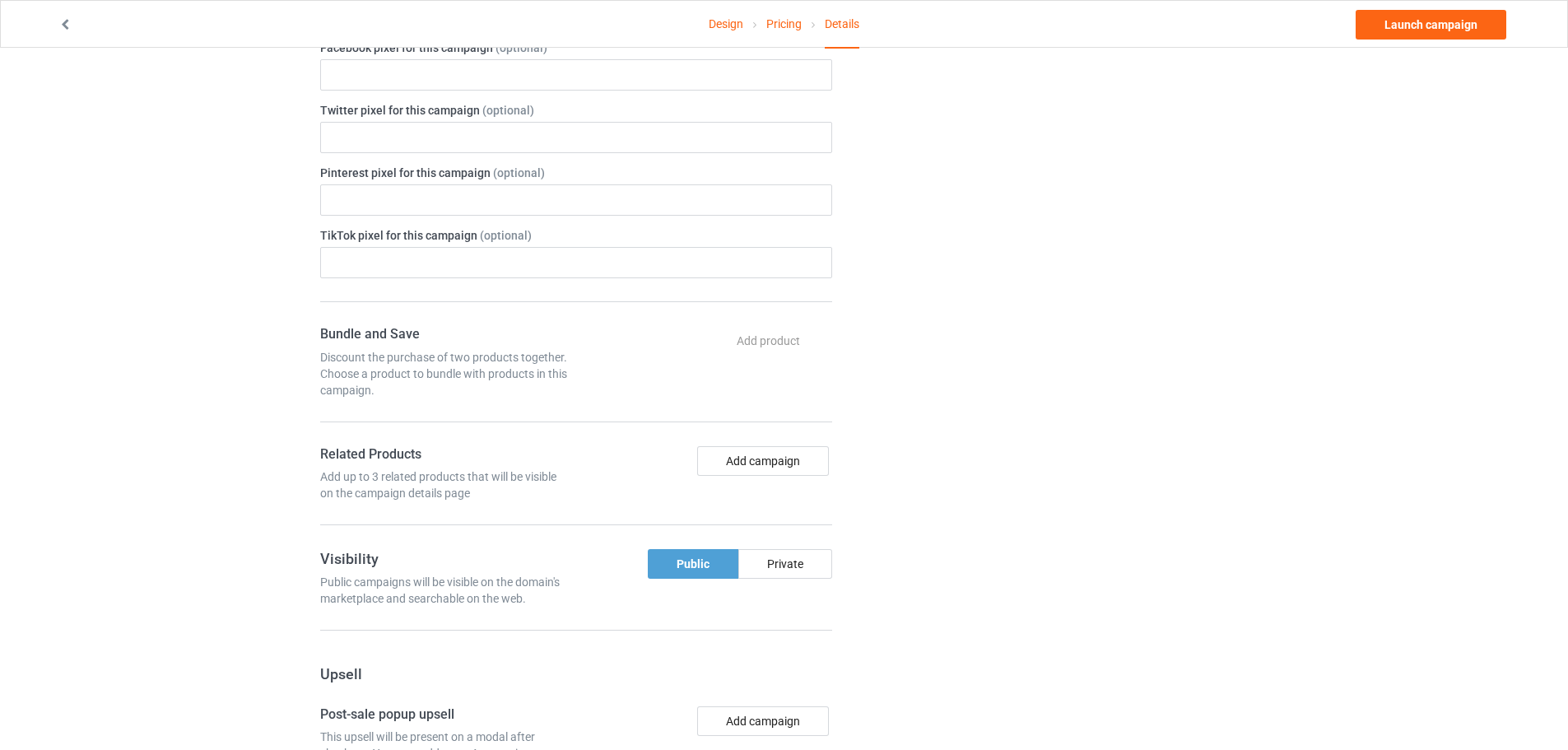
scroll to position [987, 0]
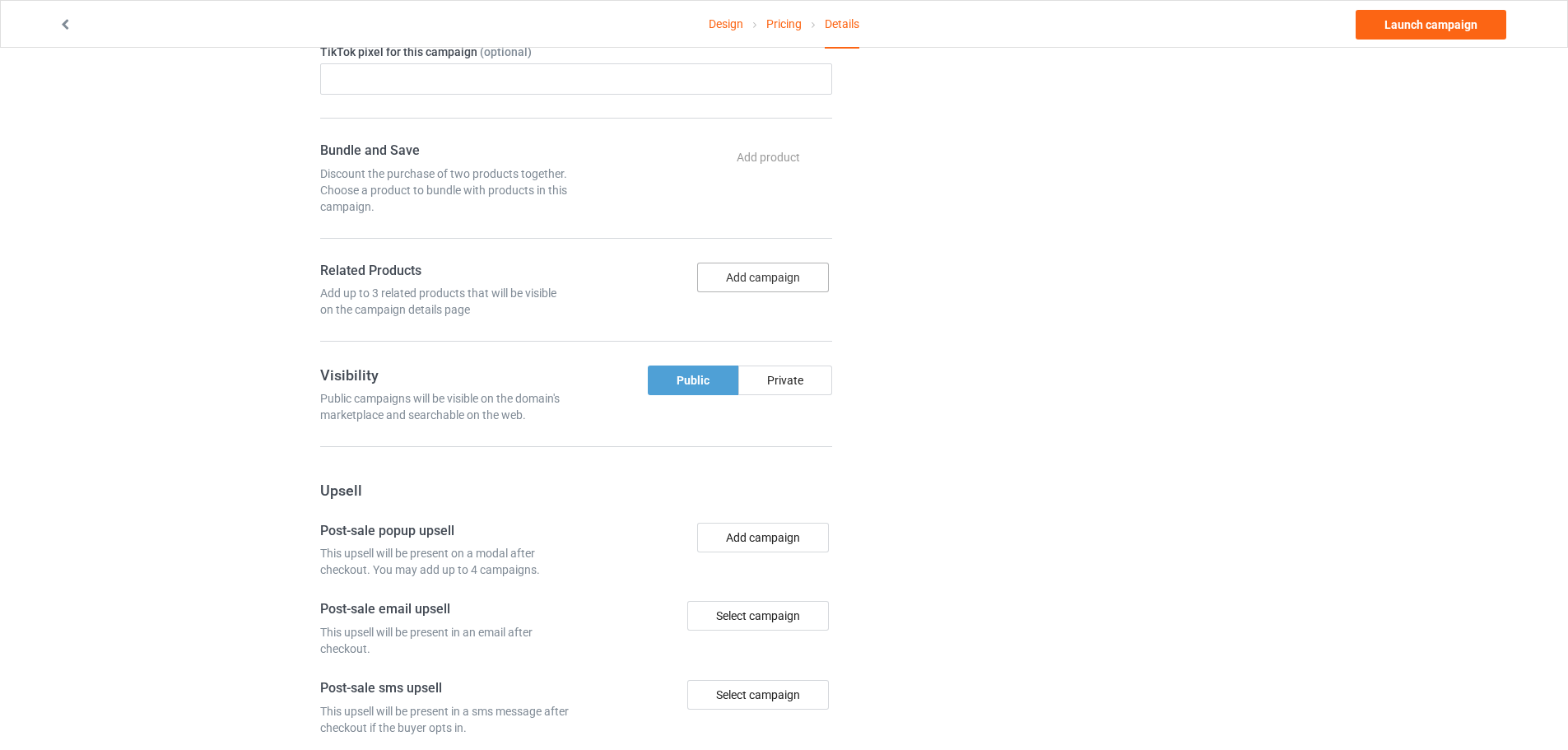
click at [797, 279] on button "Add campaign" at bounding box center [763, 277] width 132 height 30
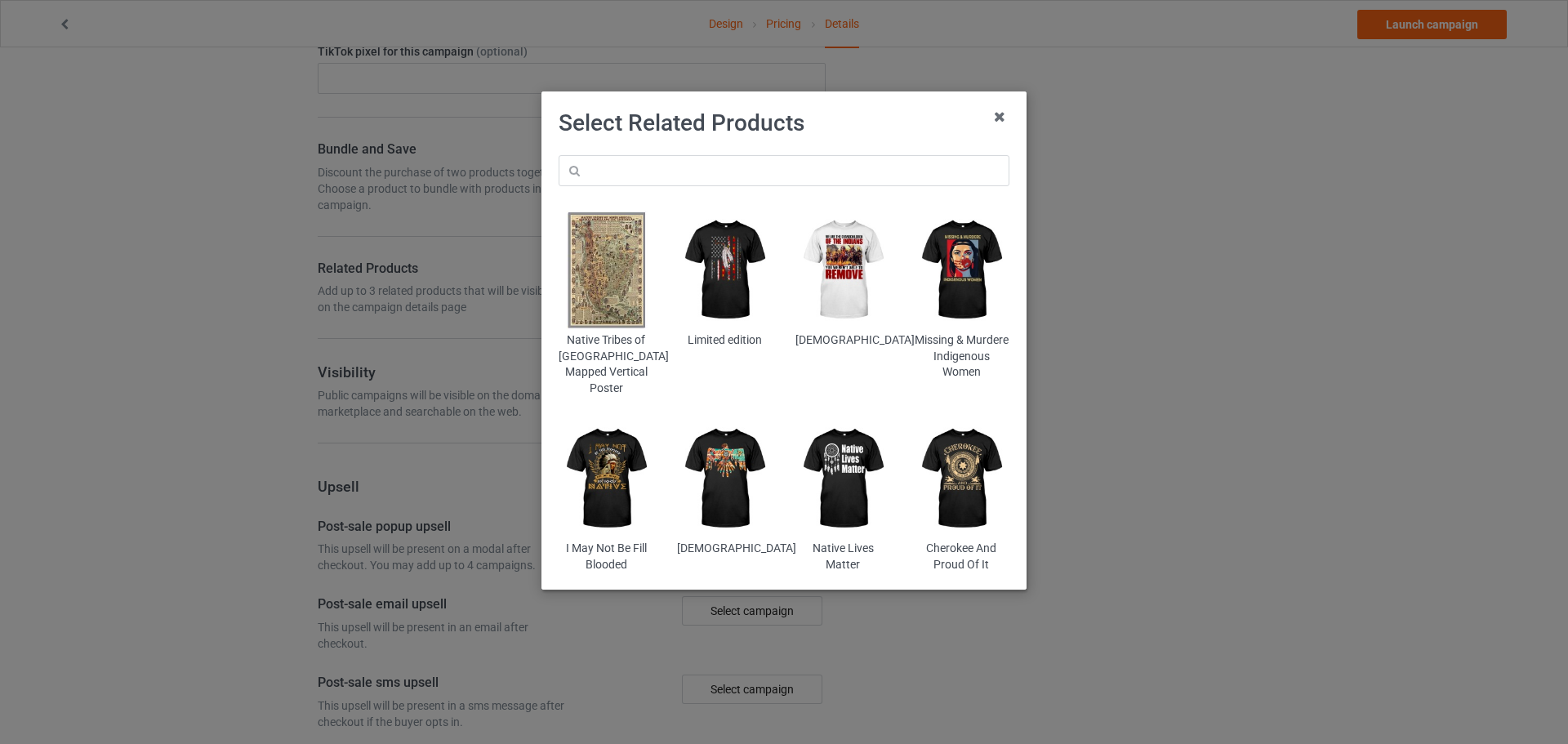
click at [623, 300] on img at bounding box center [606, 270] width 96 height 119
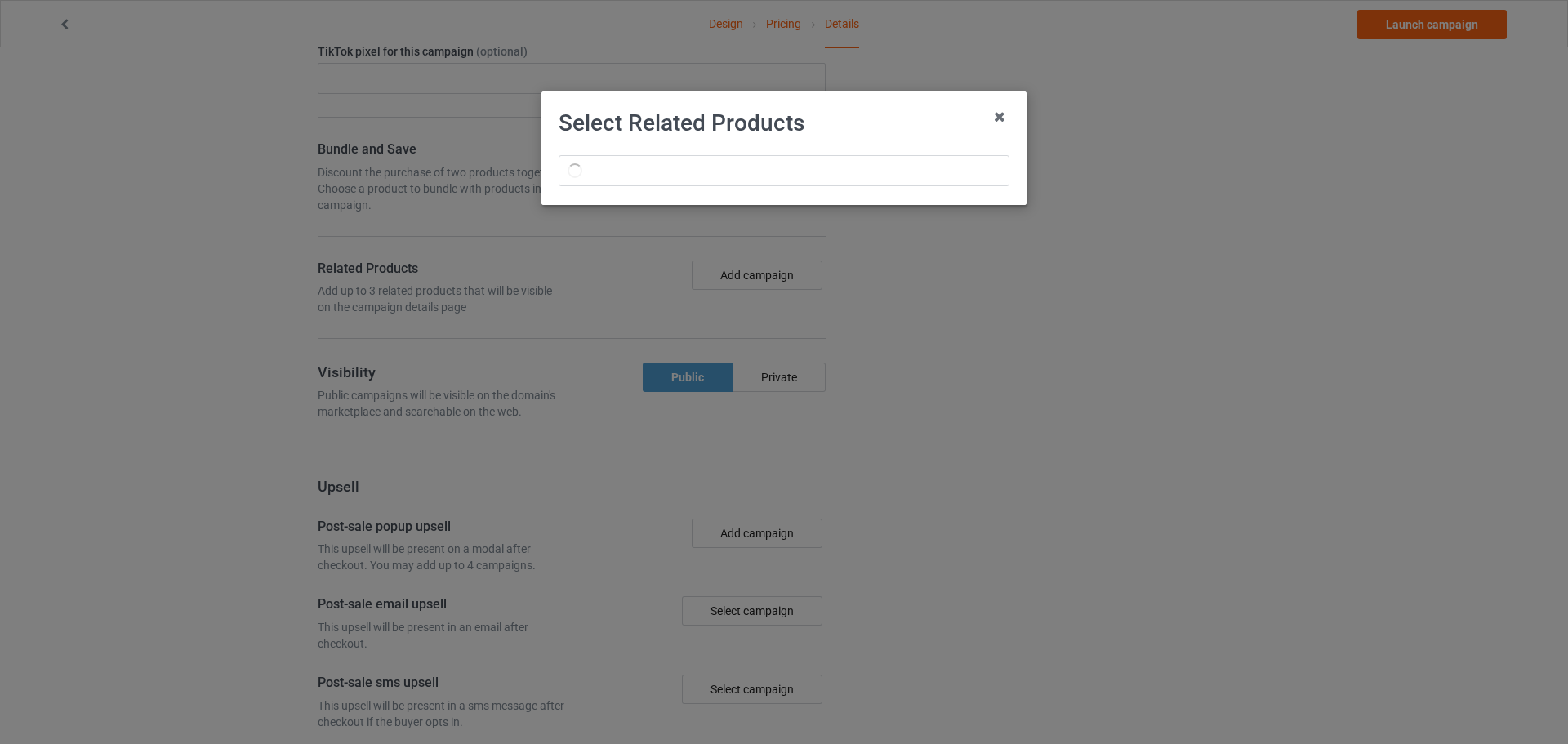
click at [868, 335] on div "Select Related Products" at bounding box center [784, 372] width 1568 height 744
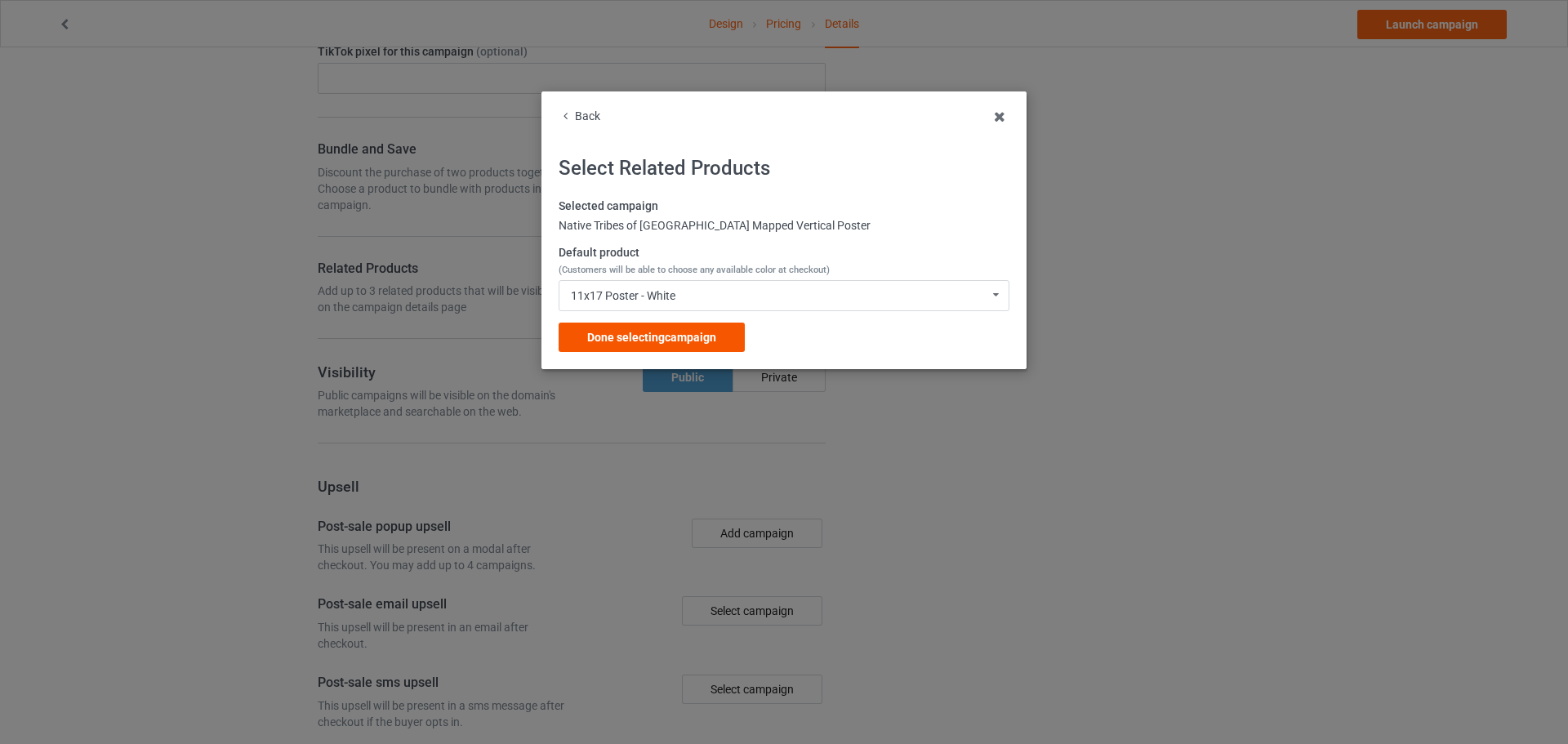
click at [718, 334] on div "Done selecting campaign" at bounding box center [651, 337] width 186 height 30
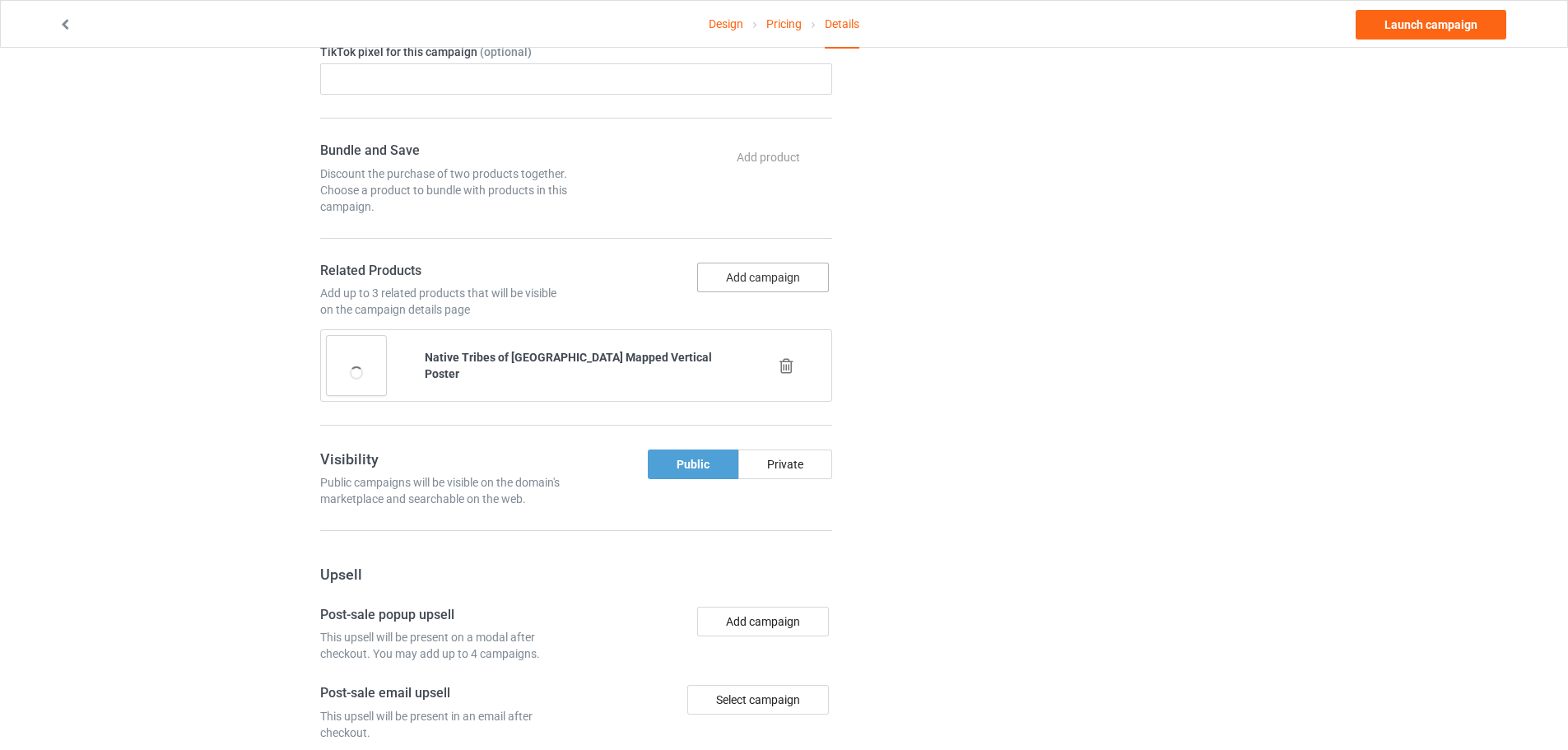
click at [735, 282] on button "Add campaign" at bounding box center [763, 277] width 132 height 30
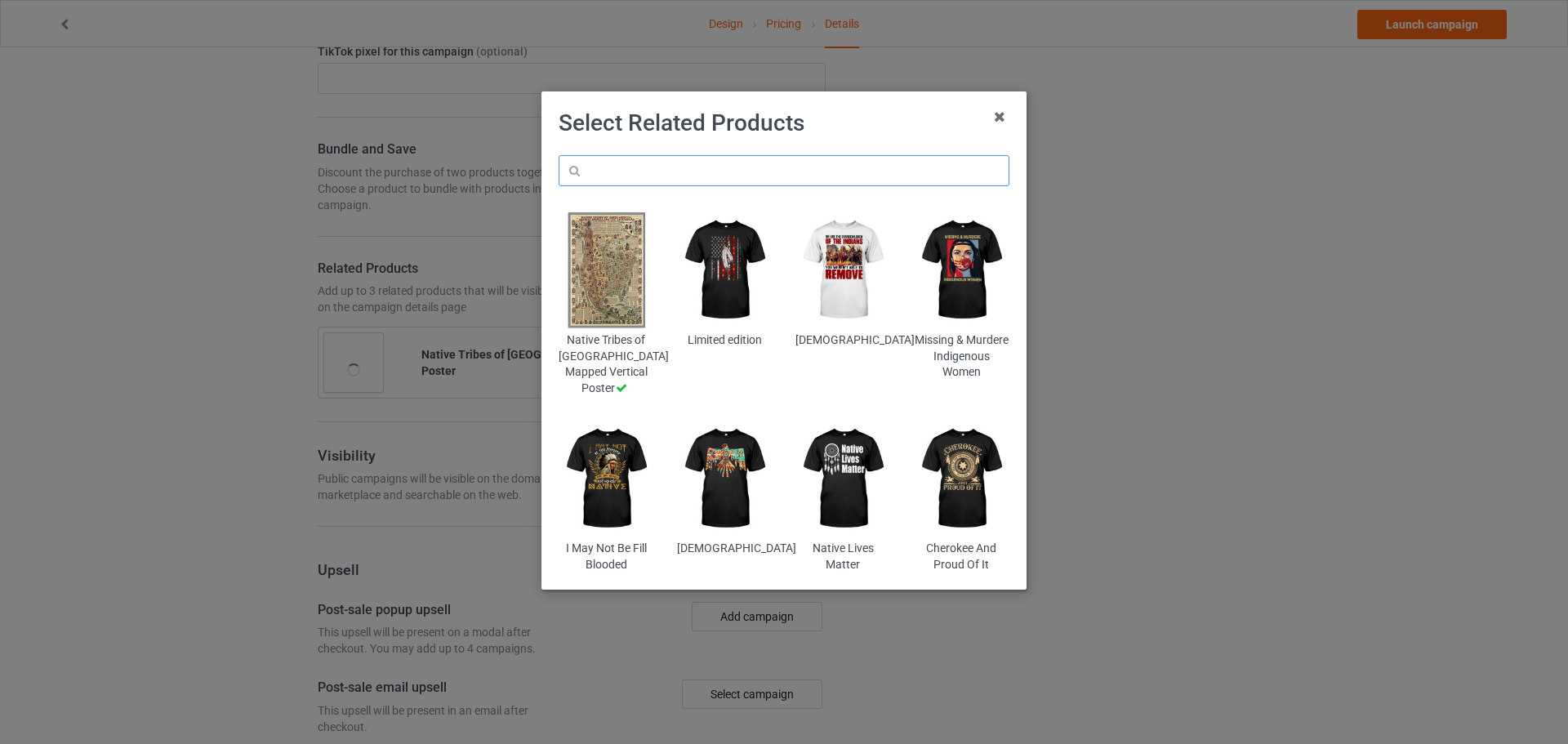
click at [783, 161] on input "text" at bounding box center [784, 170] width 451 height 31
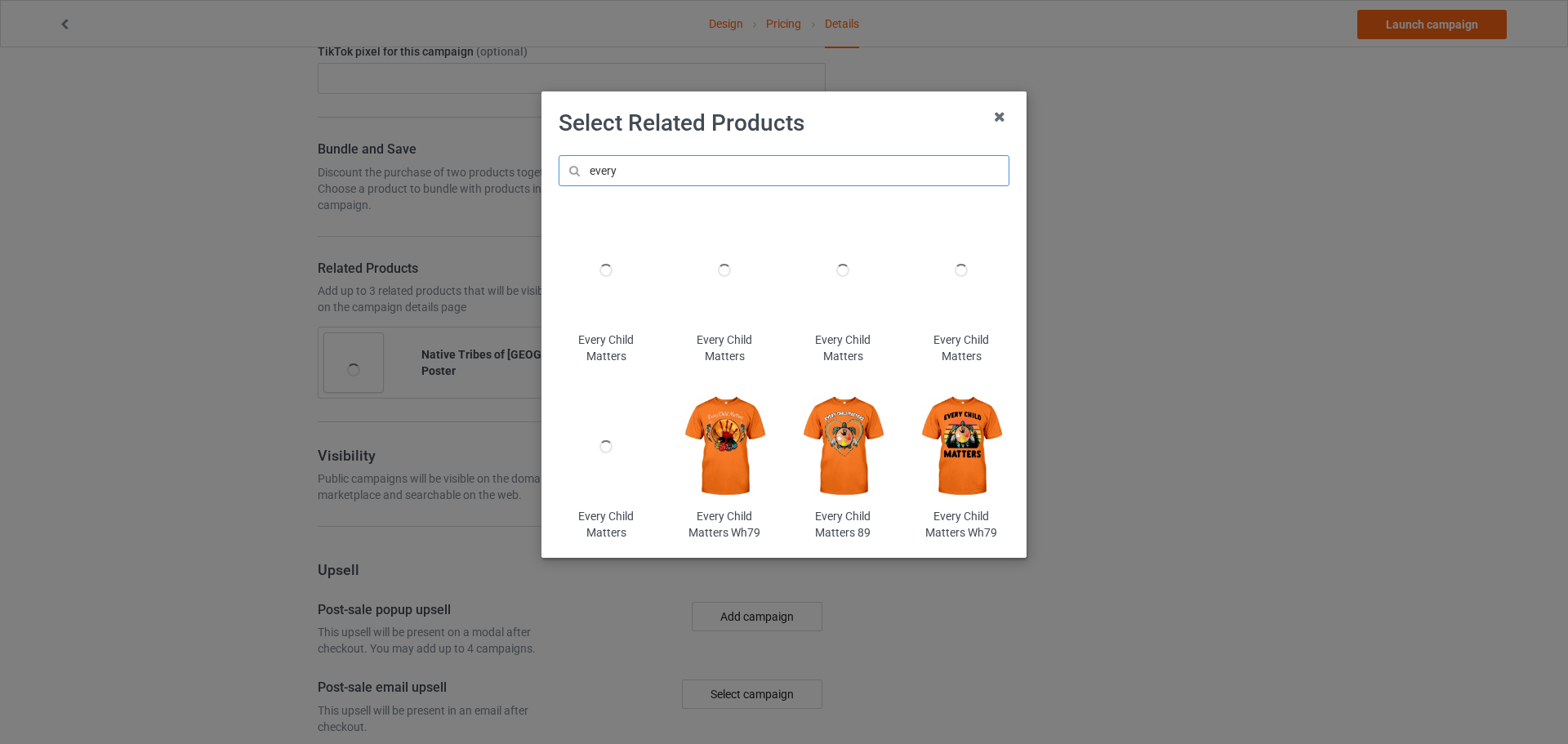
type input "every"
click at [729, 428] on img at bounding box center [725, 446] width 96 height 119
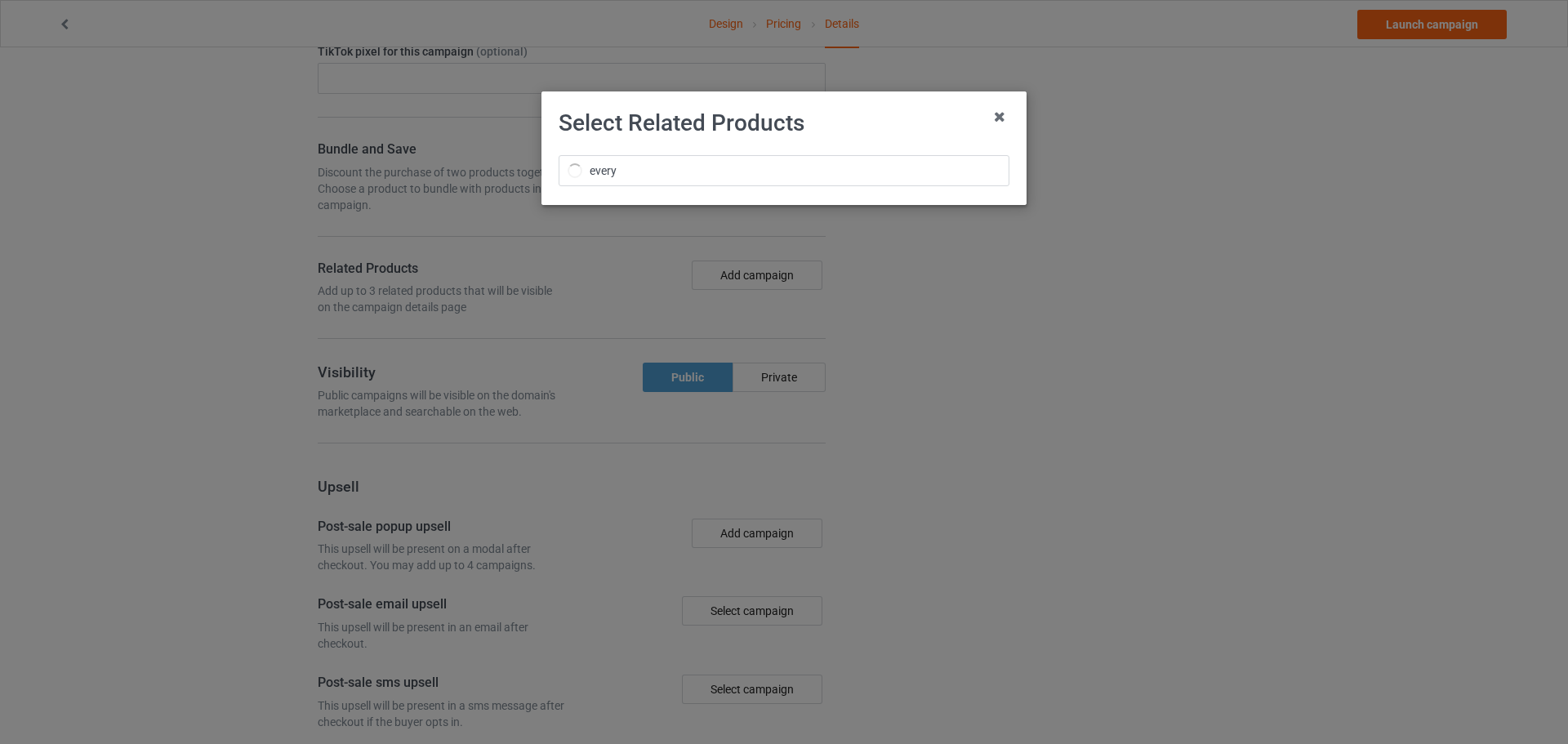
click at [934, 358] on div "Select Related Products every" at bounding box center [784, 372] width 1568 height 744
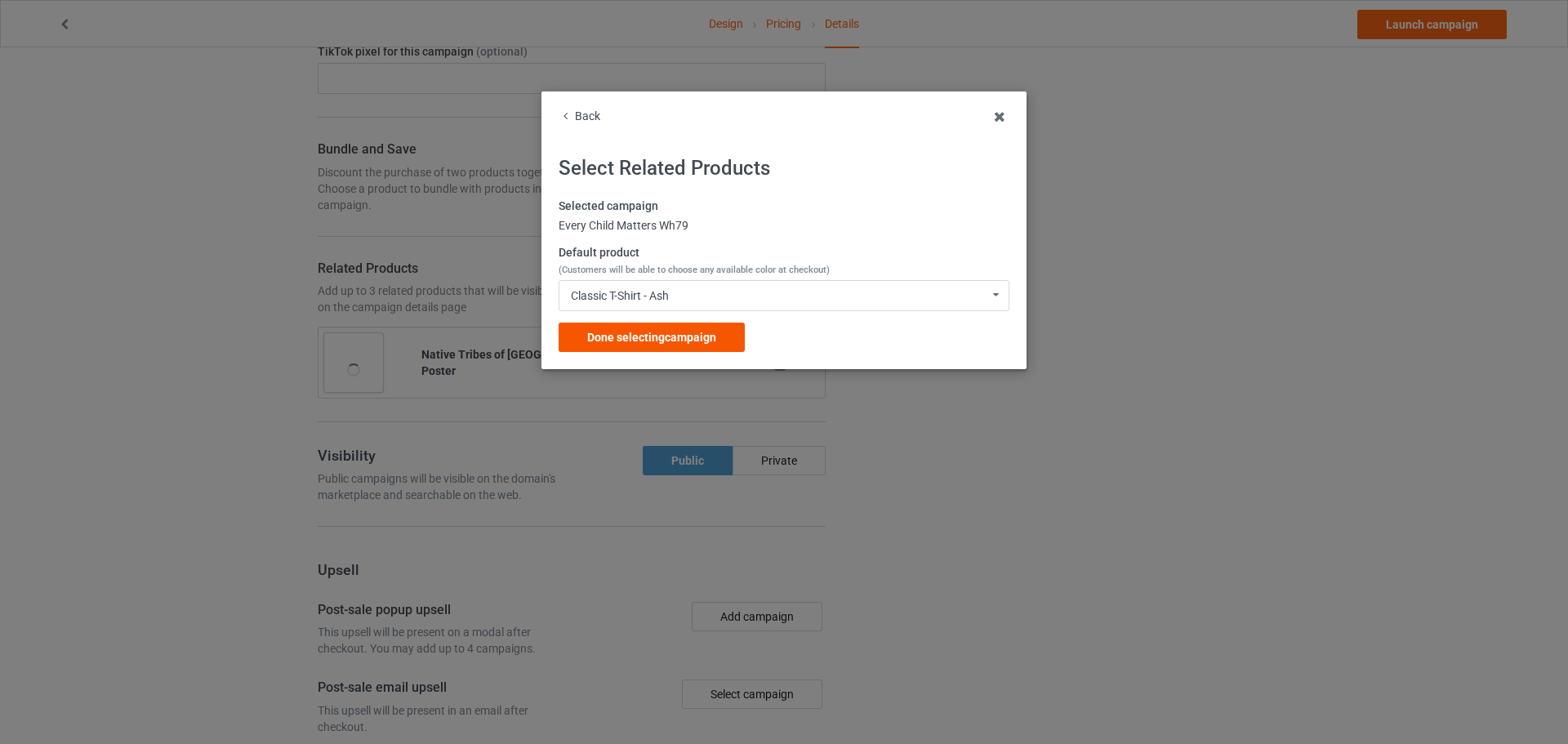
click at [713, 334] on span "Done selecting campaign" at bounding box center [651, 337] width 129 height 13
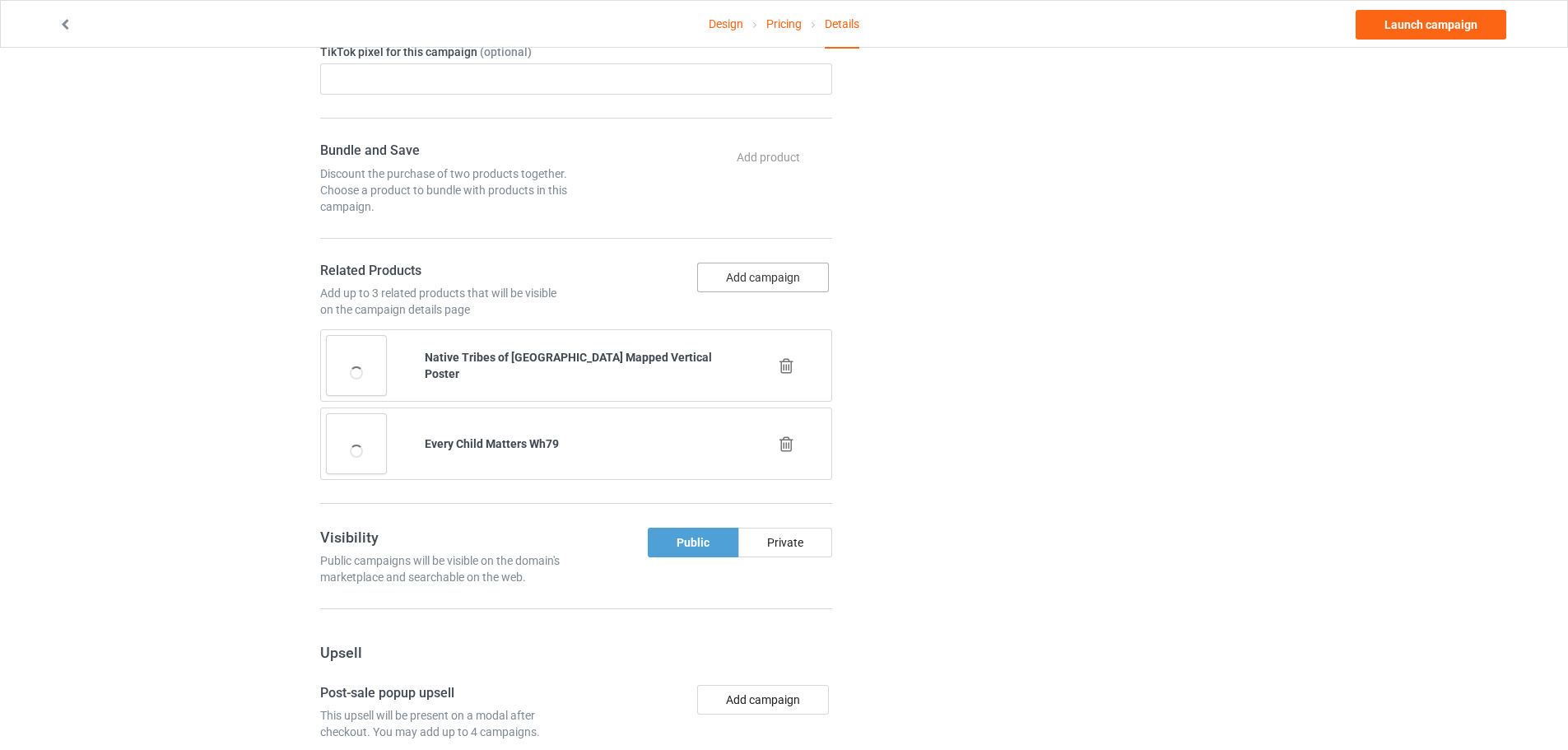
click at [780, 280] on button "Add campaign" at bounding box center [763, 277] width 132 height 30
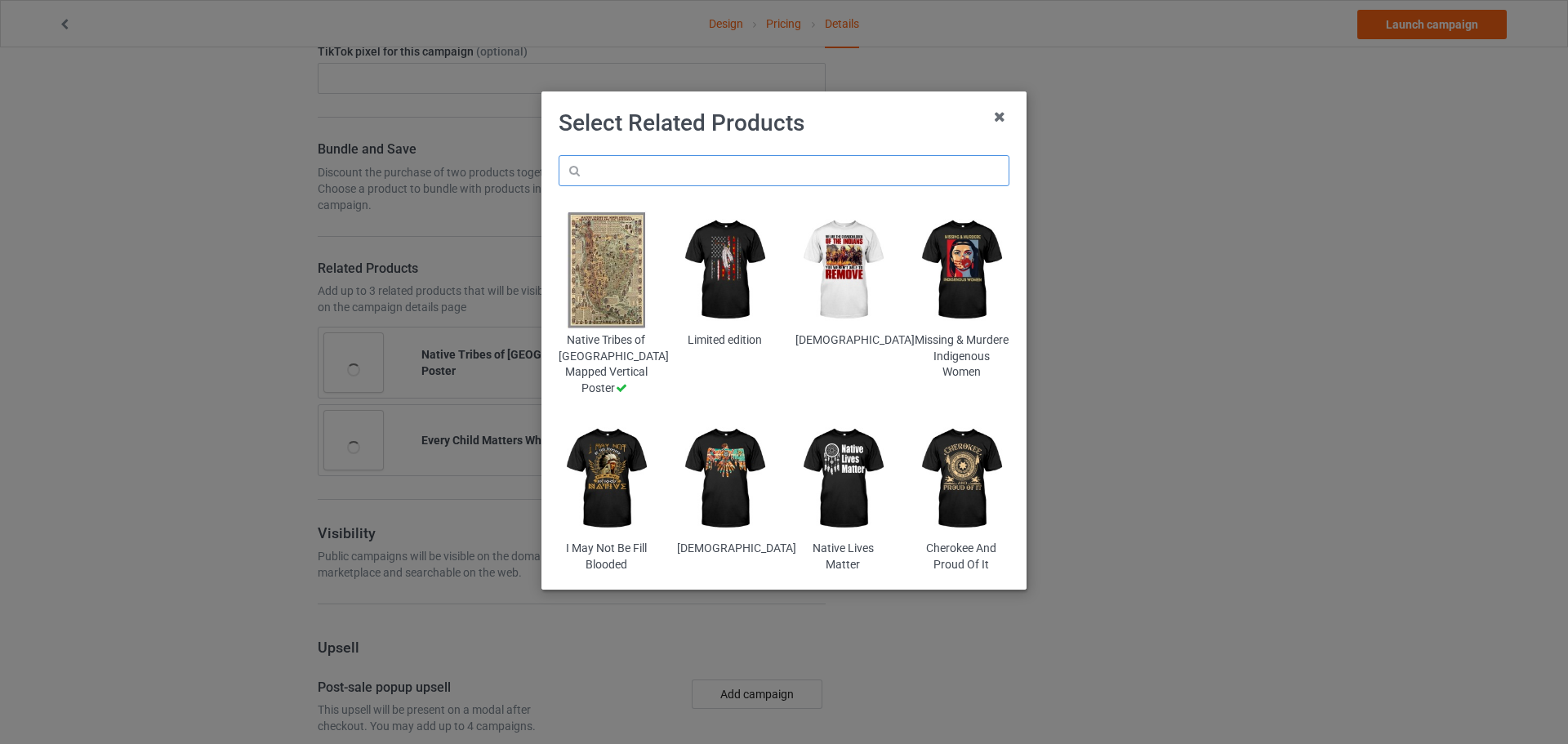
click at [709, 168] on input "text" at bounding box center [784, 170] width 451 height 31
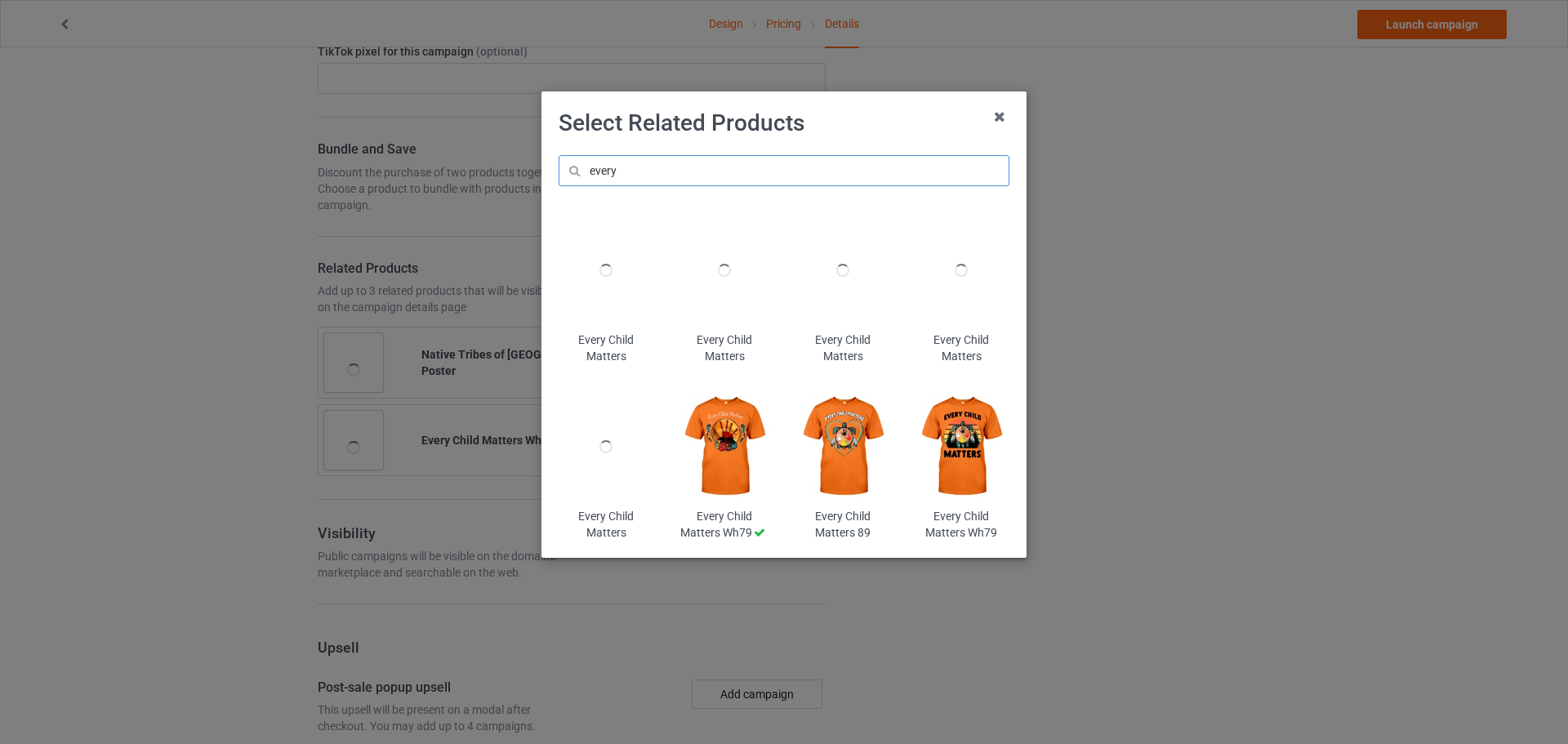
type input "every"
click at [948, 455] on img at bounding box center [961, 446] width 96 height 119
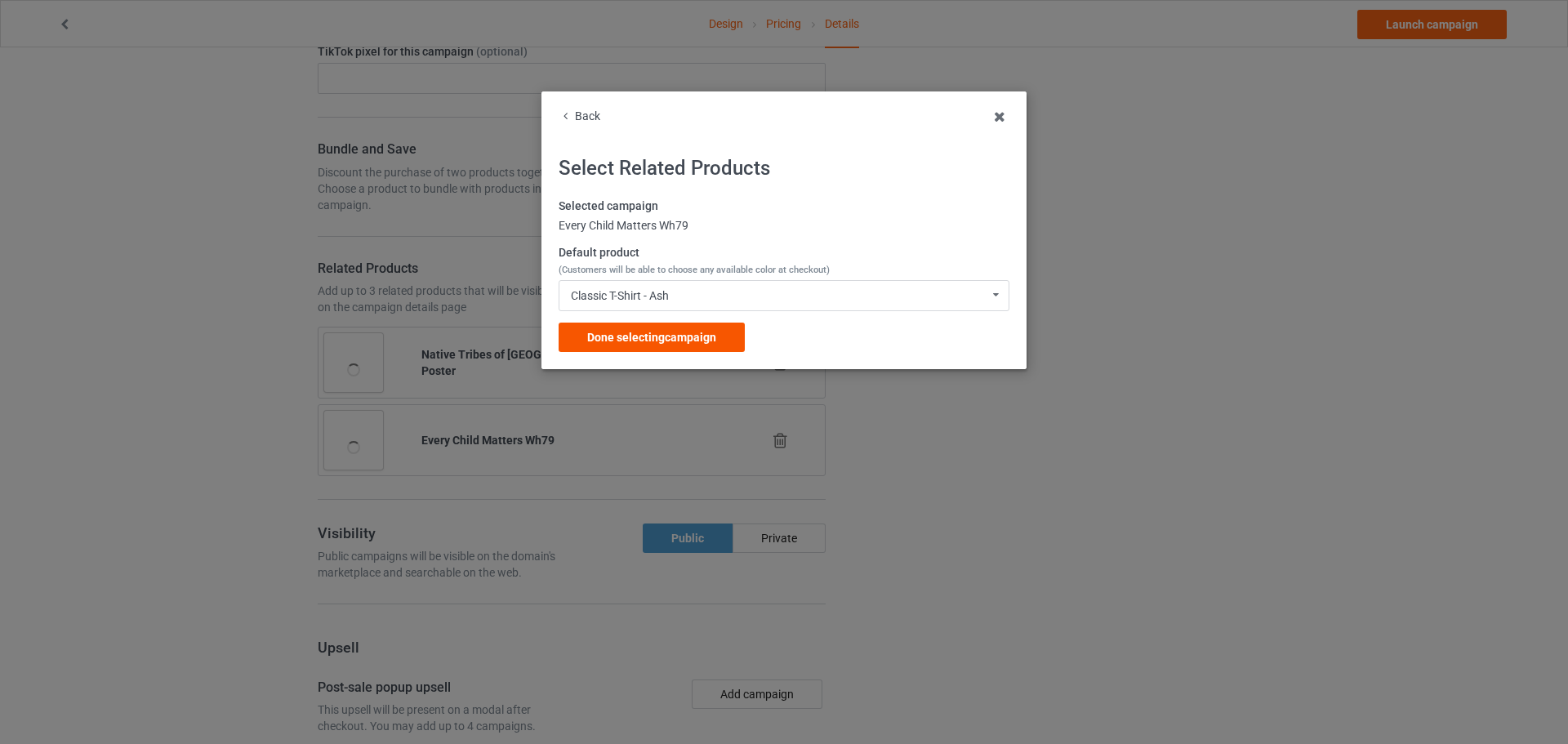
click at [704, 336] on span "Done selecting campaign" at bounding box center [651, 337] width 129 height 13
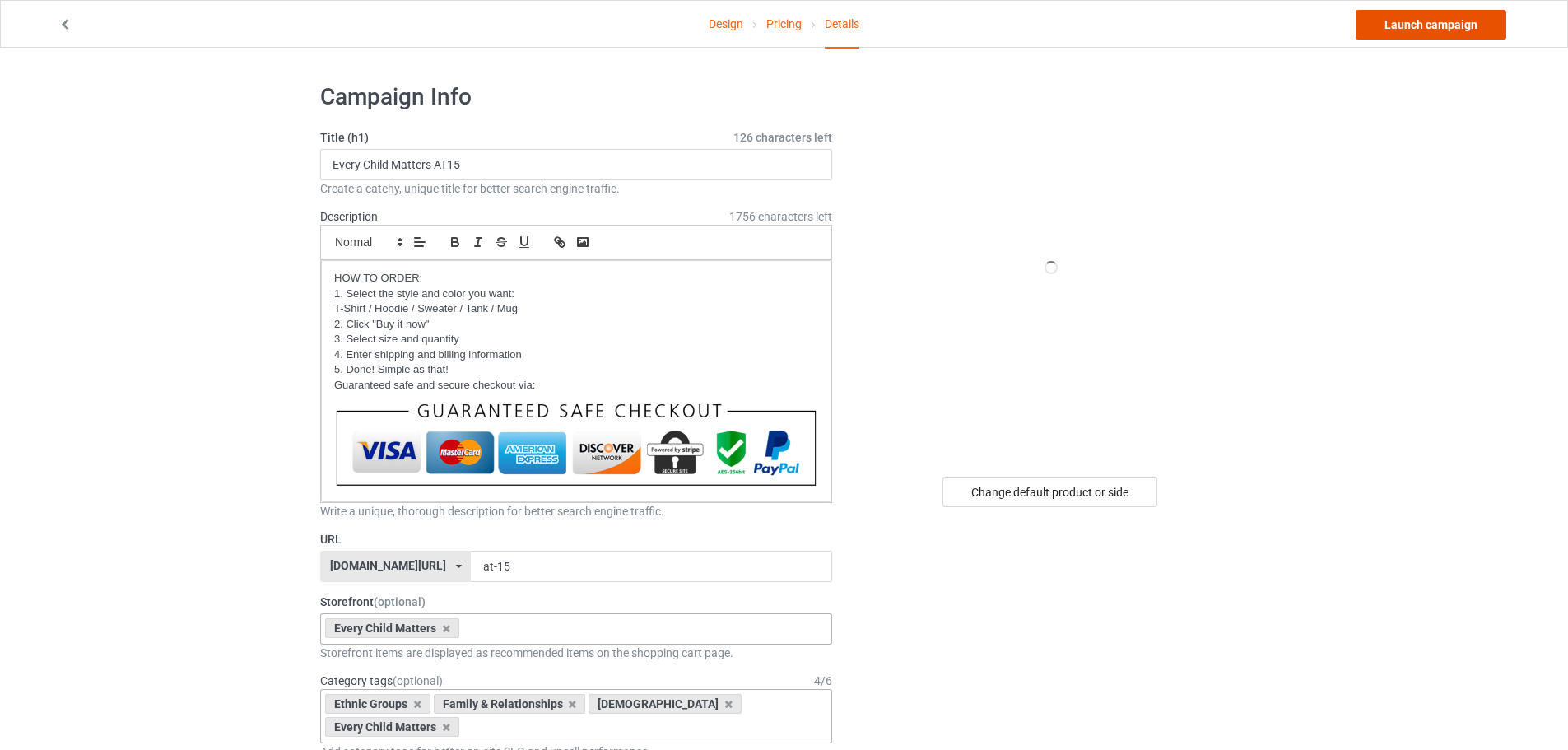
click at [1462, 27] on link "Launch campaign" at bounding box center [1430, 24] width 151 height 30
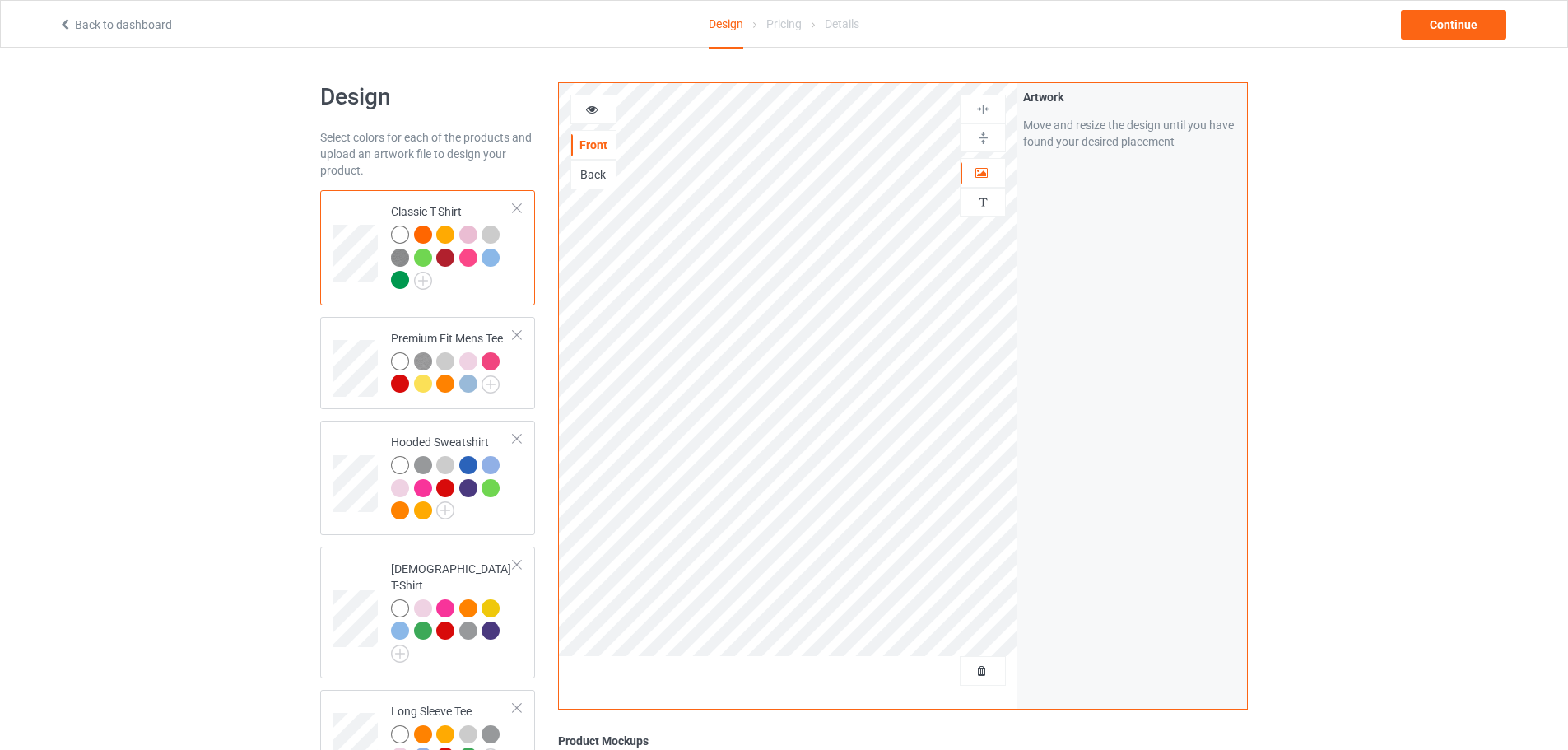
click at [423, 235] on div at bounding box center [423, 234] width 18 height 18
click at [426, 233] on div at bounding box center [423, 234] width 18 height 18
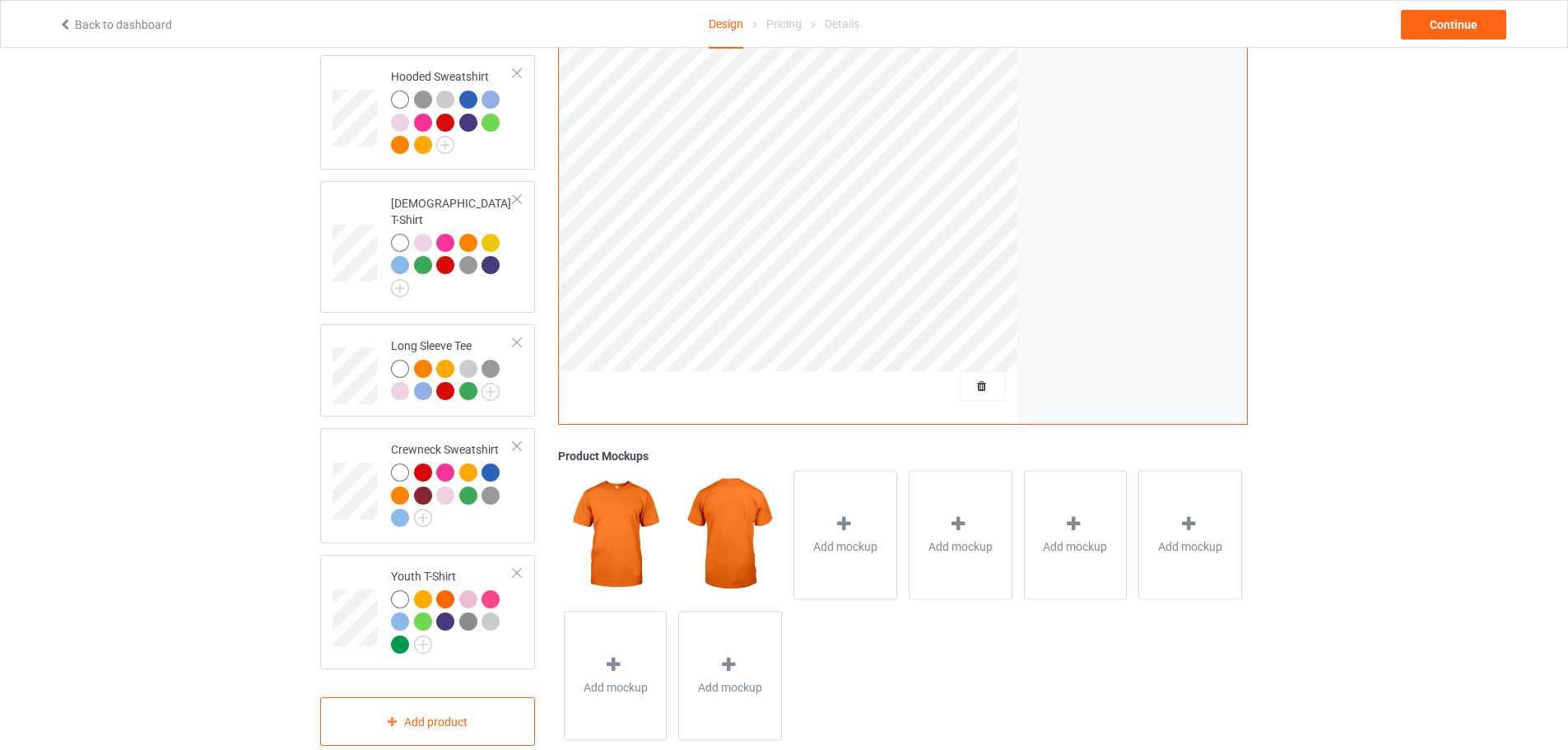
scroll to position [386, 0]
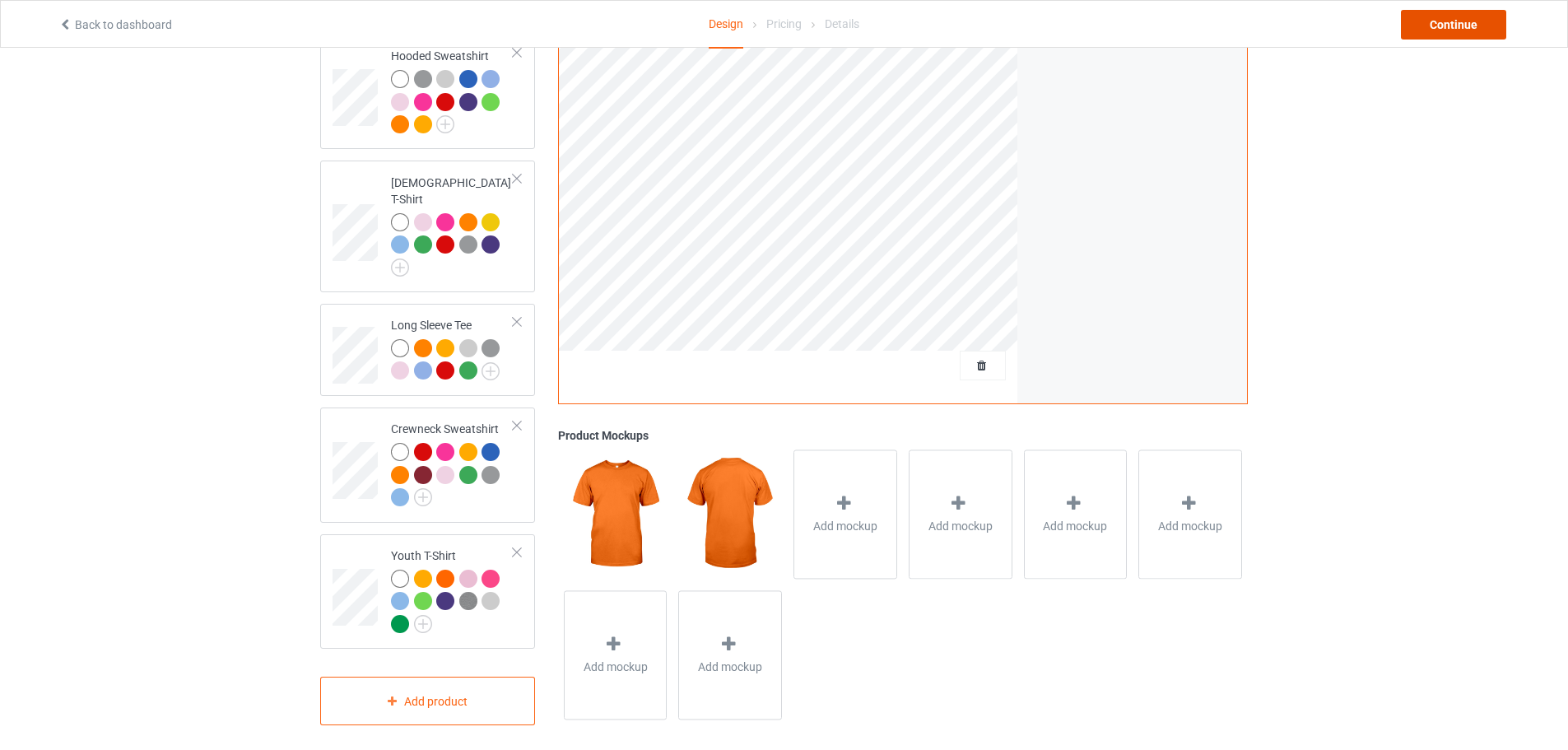
click at [1458, 14] on div "Continue" at bounding box center [1453, 24] width 105 height 30
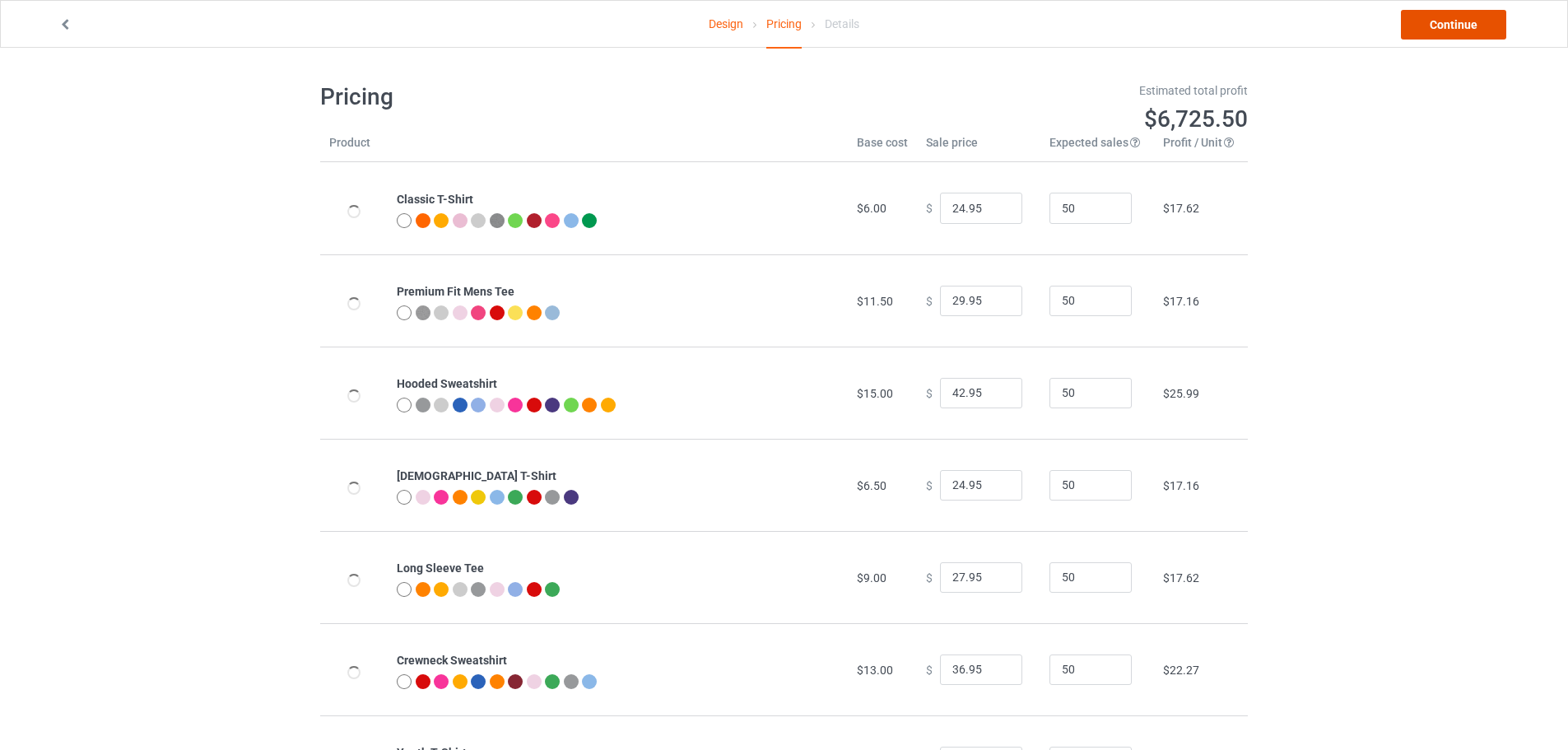
click at [1458, 14] on link "Continue" at bounding box center [1453, 24] width 105 height 30
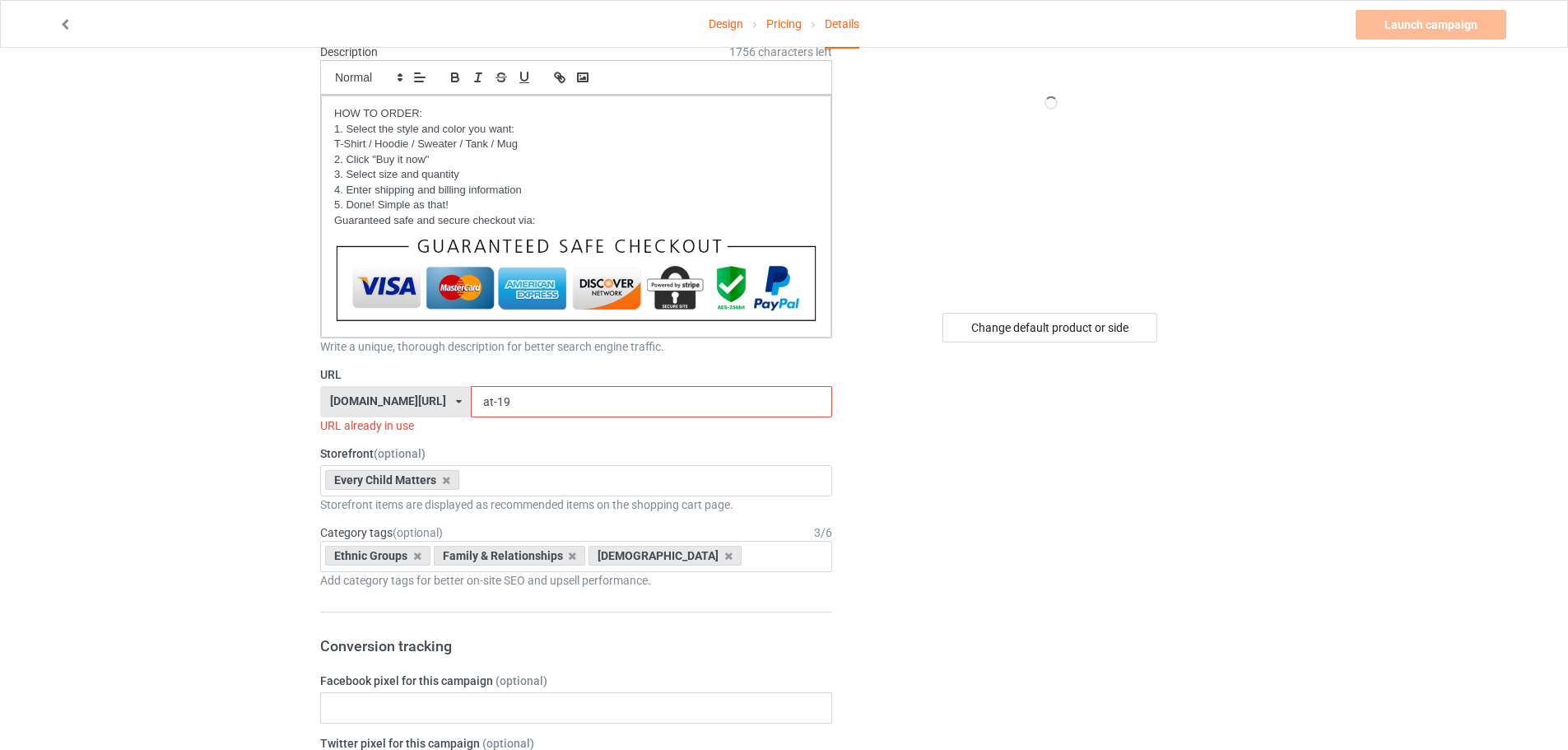
scroll to position [247, 0]
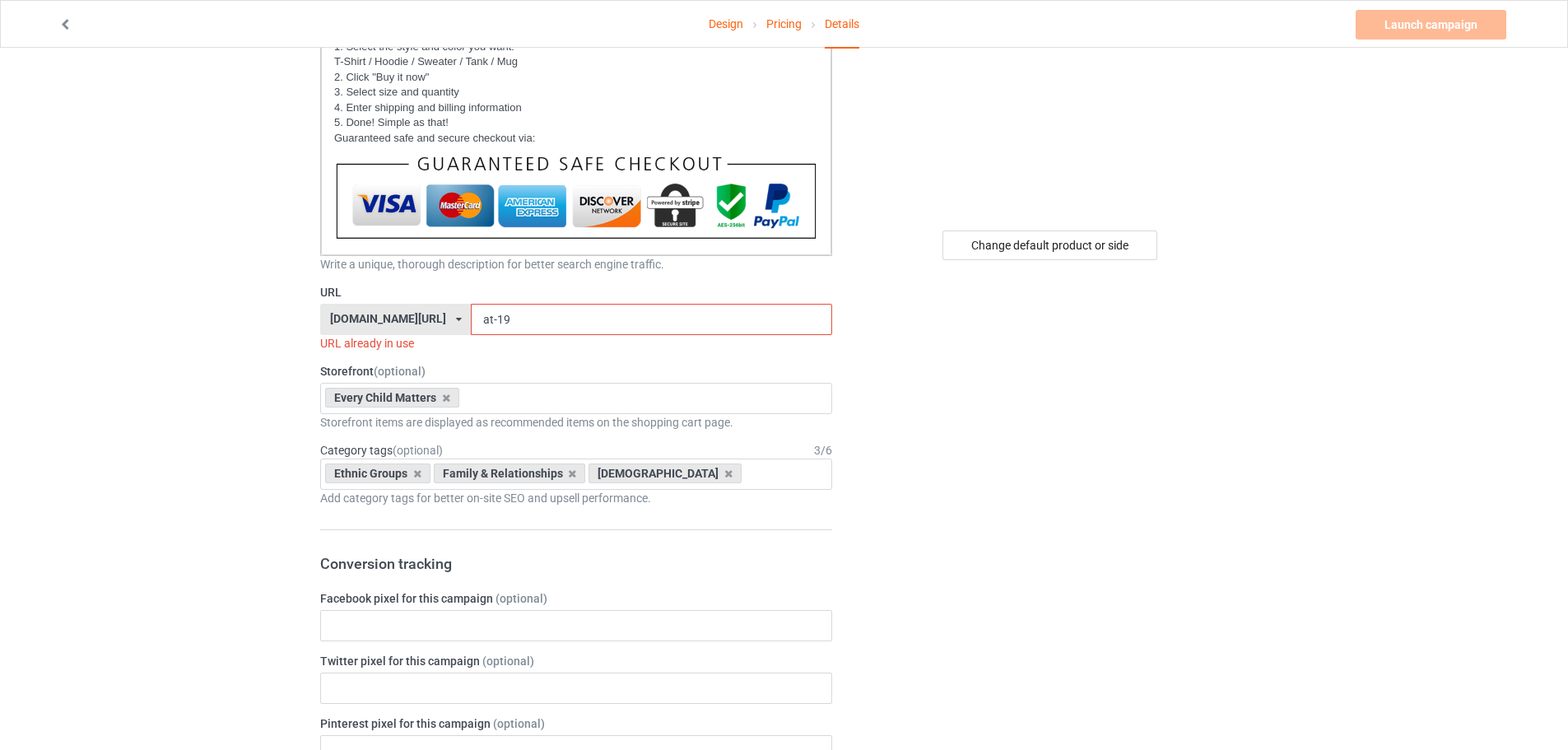
click at [426, 318] on div "[DOMAIN_NAME][URL]" at bounding box center [388, 318] width 116 height 12
click at [415, 382] on div "[DOMAIN_NAME][URL]" at bounding box center [395, 380] width 149 height 30
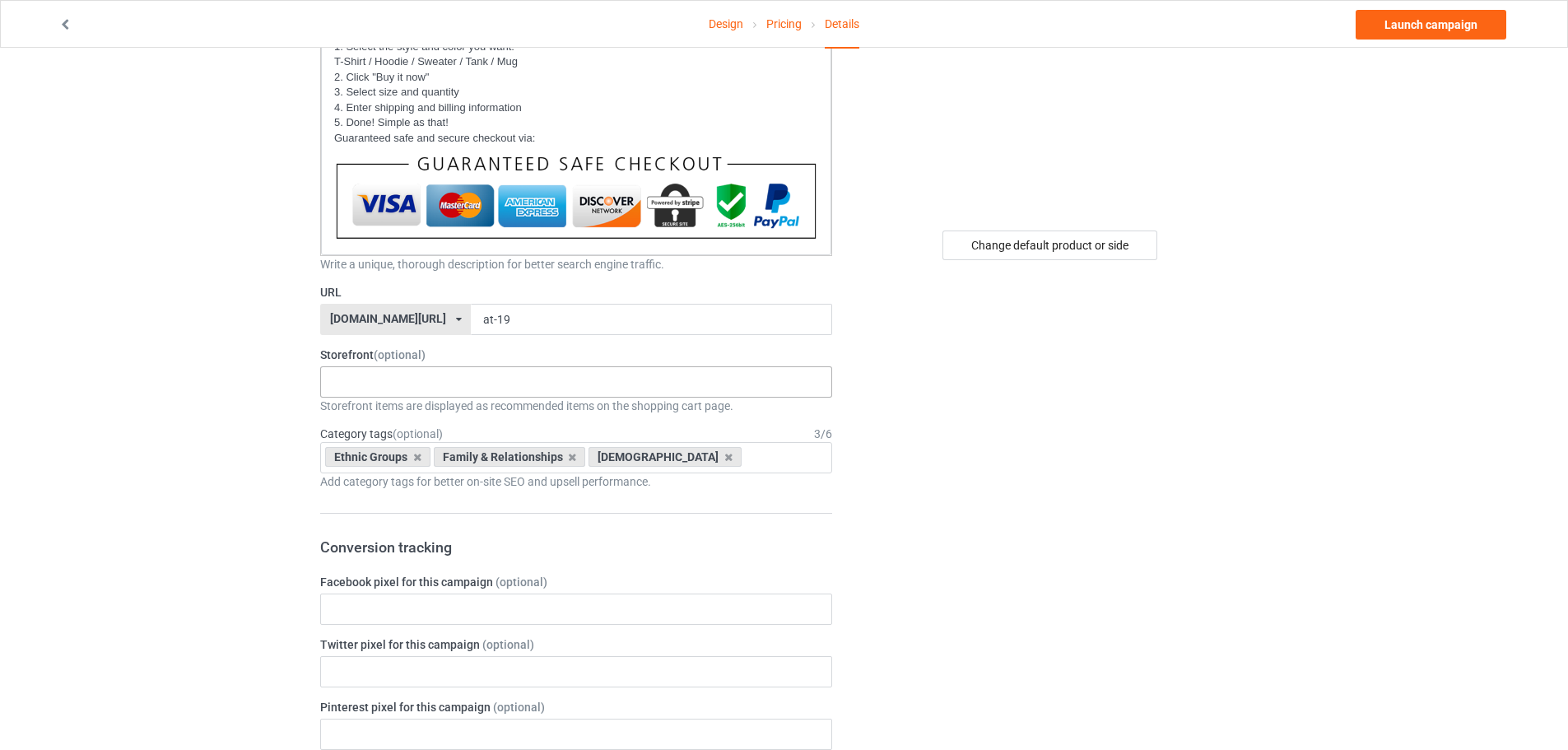
click at [470, 381] on div "Every Child Matters Native - Best Selling Native az - coat Native az- blanket N…" at bounding box center [576, 381] width 512 height 32
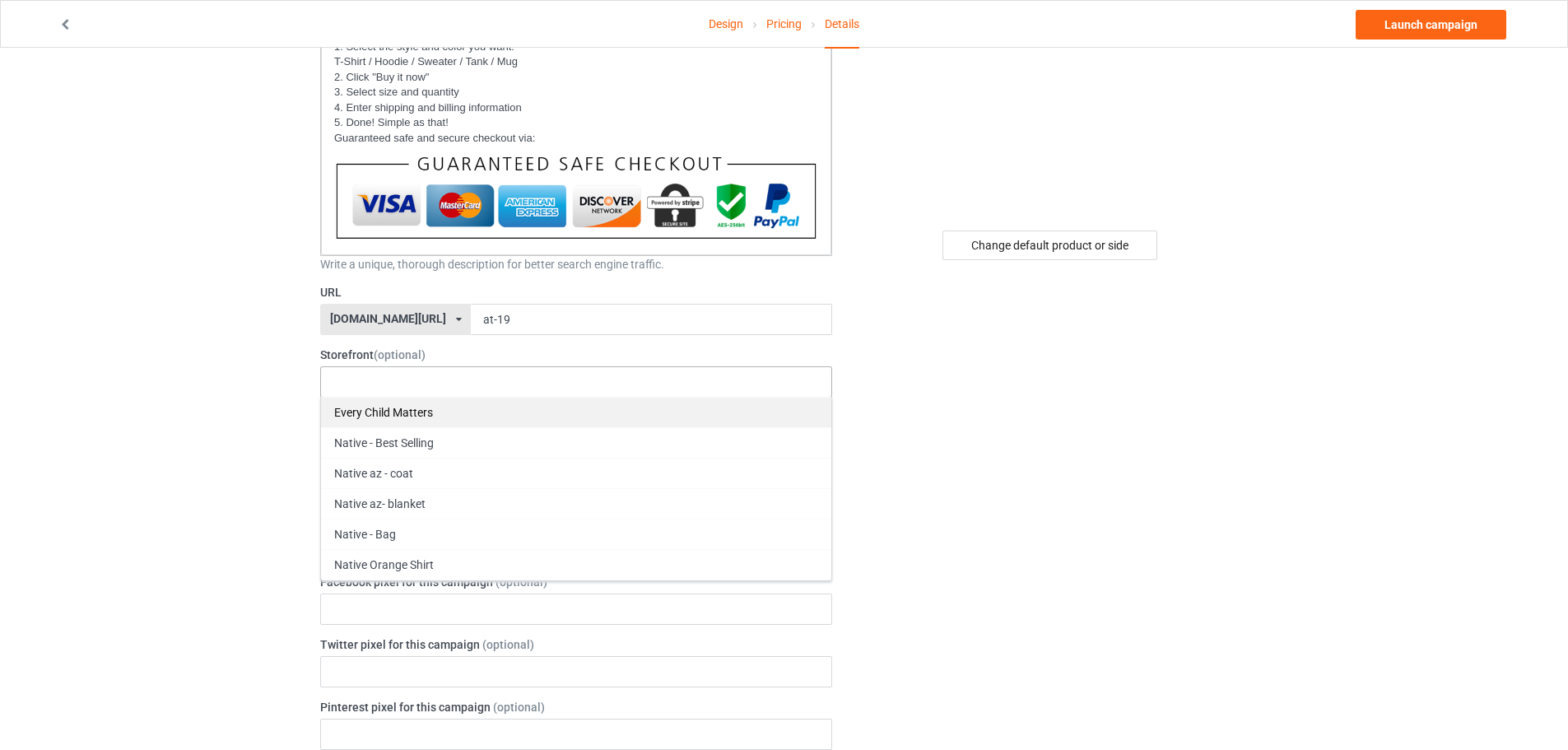
click at [426, 407] on div "Every Child Matters" at bounding box center [576, 412] width 510 height 31
click at [1016, 425] on div "Change default product or side" at bounding box center [1051, 740] width 416 height 1833
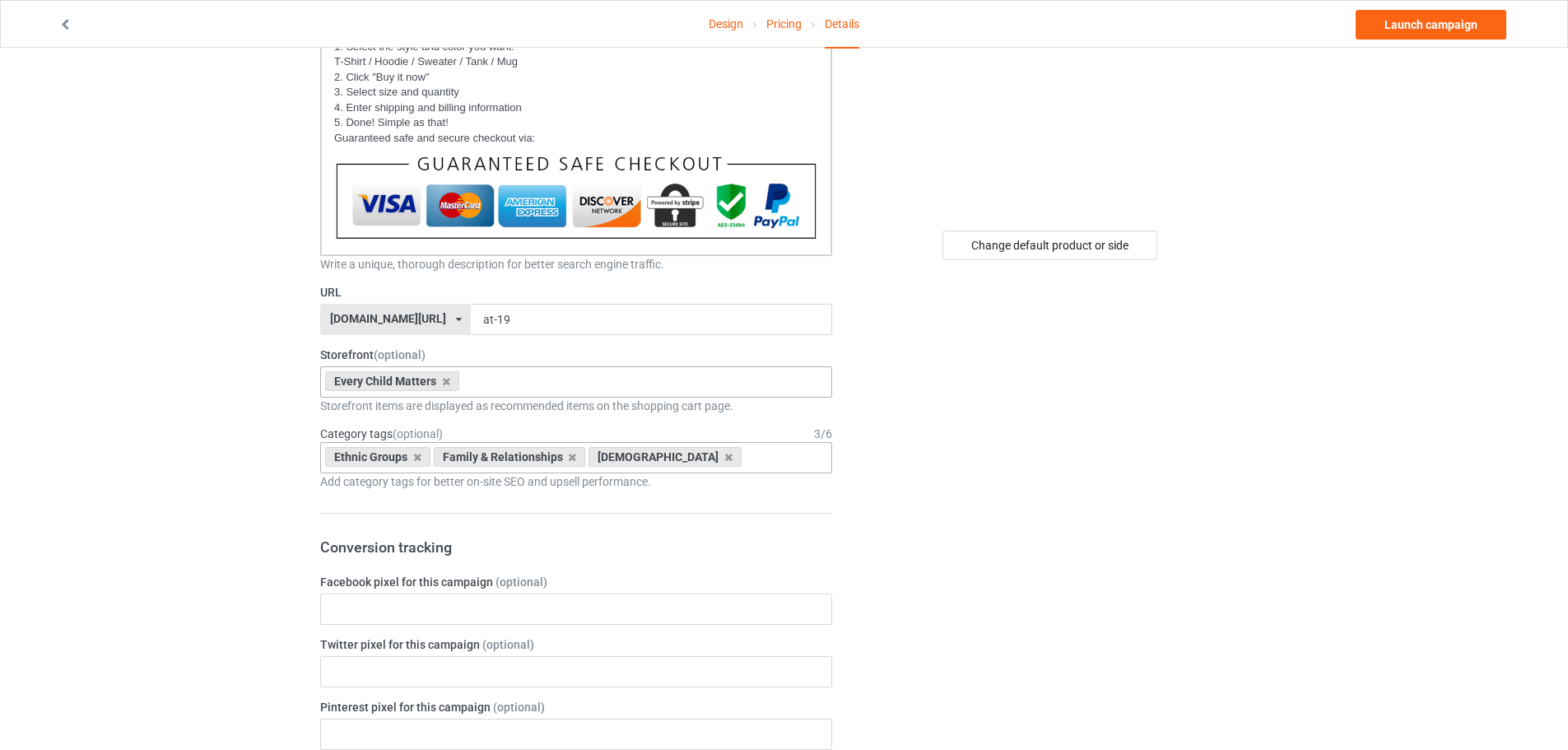
click at [757, 448] on div "Ethnic Groups Family & Relationships [DEMOGRAPHIC_DATA] Age > [DEMOGRAPHIC_DATA…" at bounding box center [576, 457] width 512 height 32
type input "every"
click at [335, 495] on div "Every Child Matters" at bounding box center [576, 488] width 510 height 31
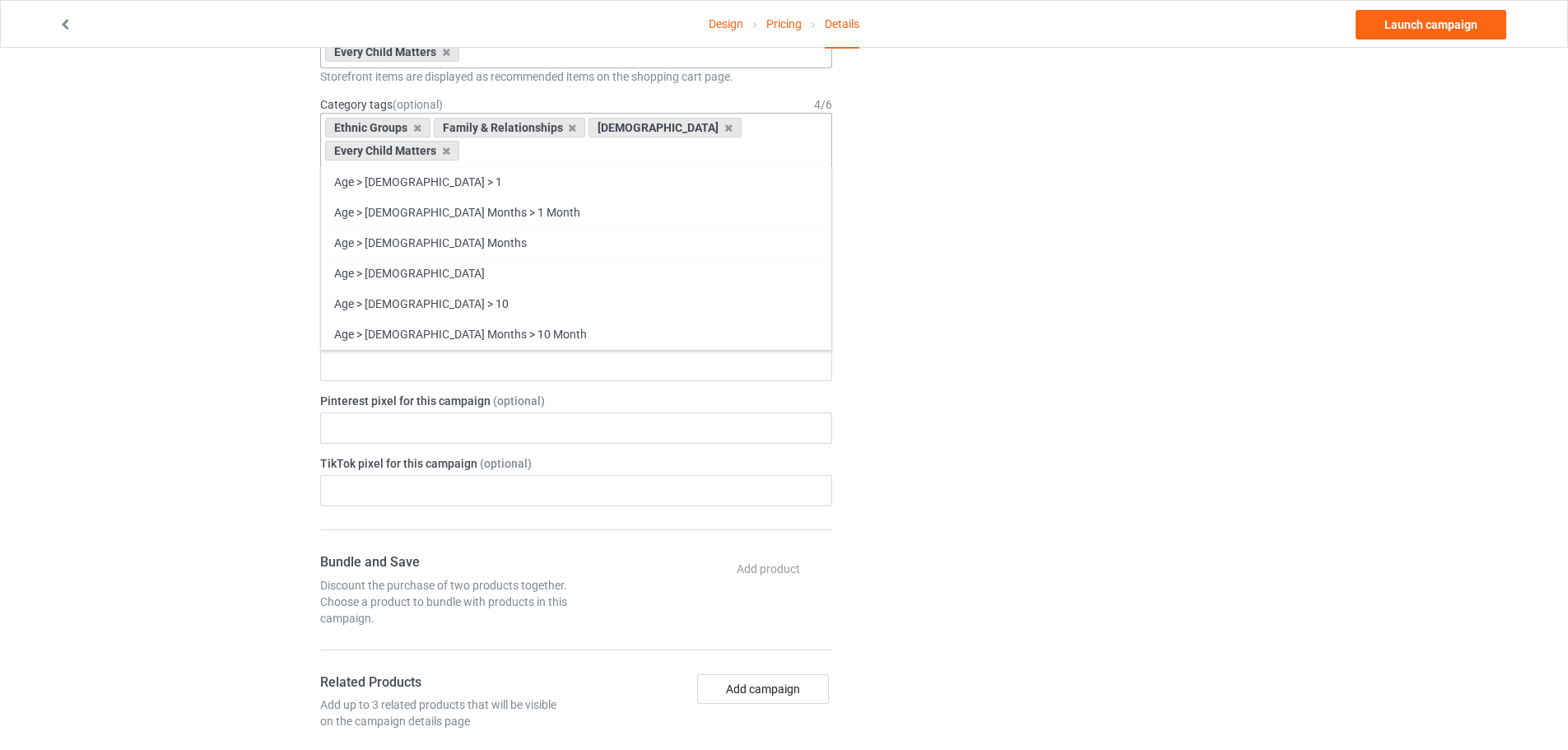
click at [985, 508] on div "Change default product or side" at bounding box center [1051, 423] width 416 height 1855
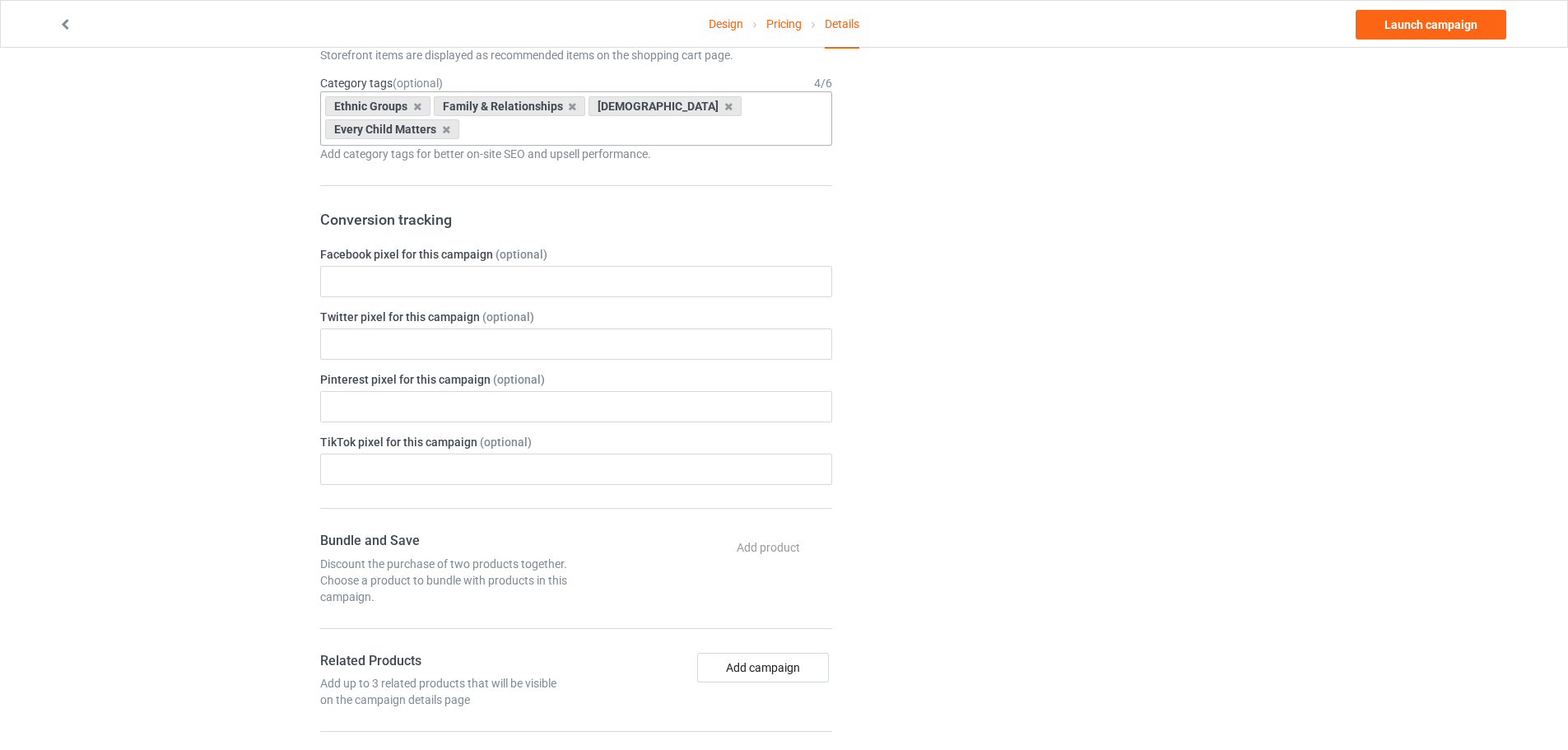
scroll to position [823, 0]
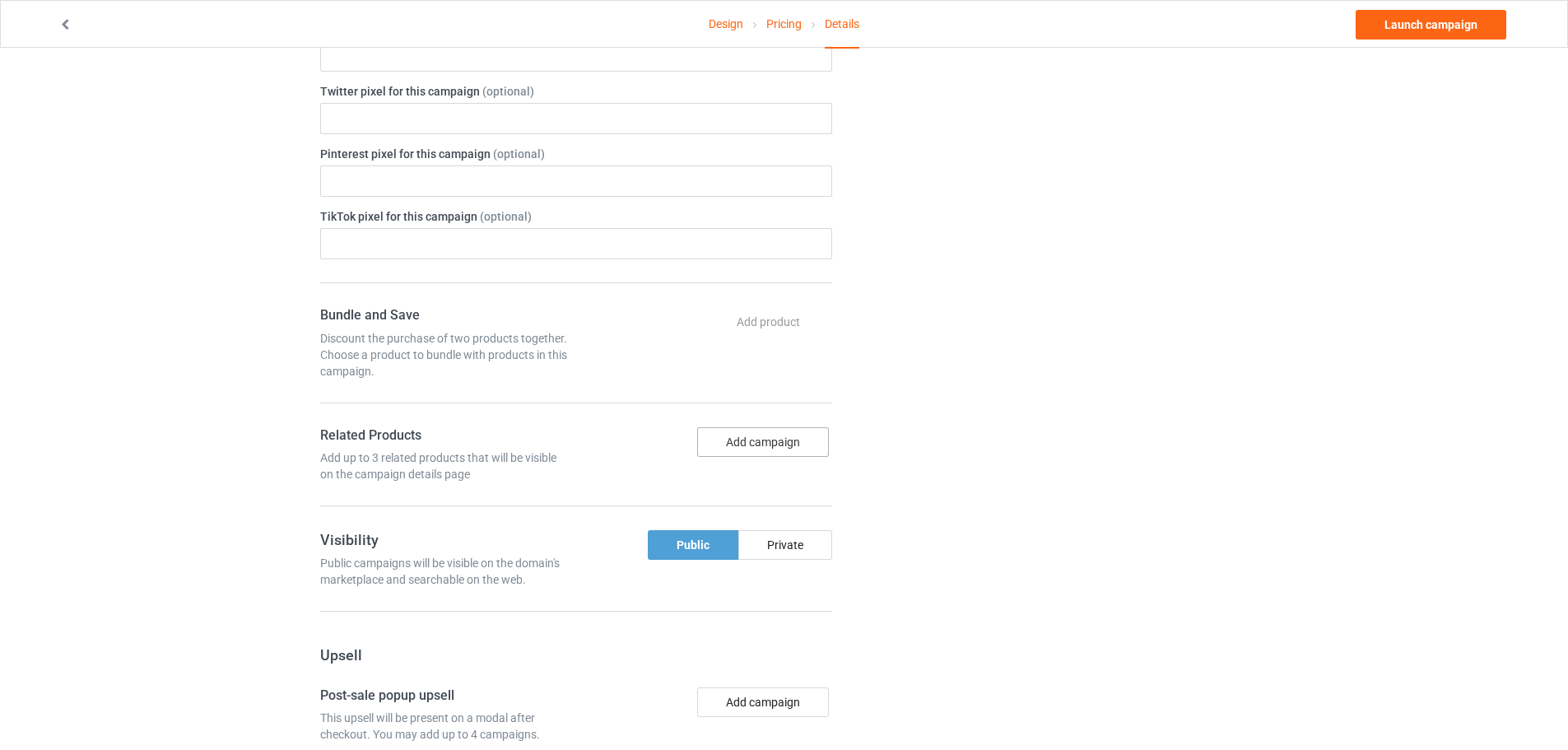
click at [765, 440] on button "Add campaign" at bounding box center [763, 442] width 132 height 30
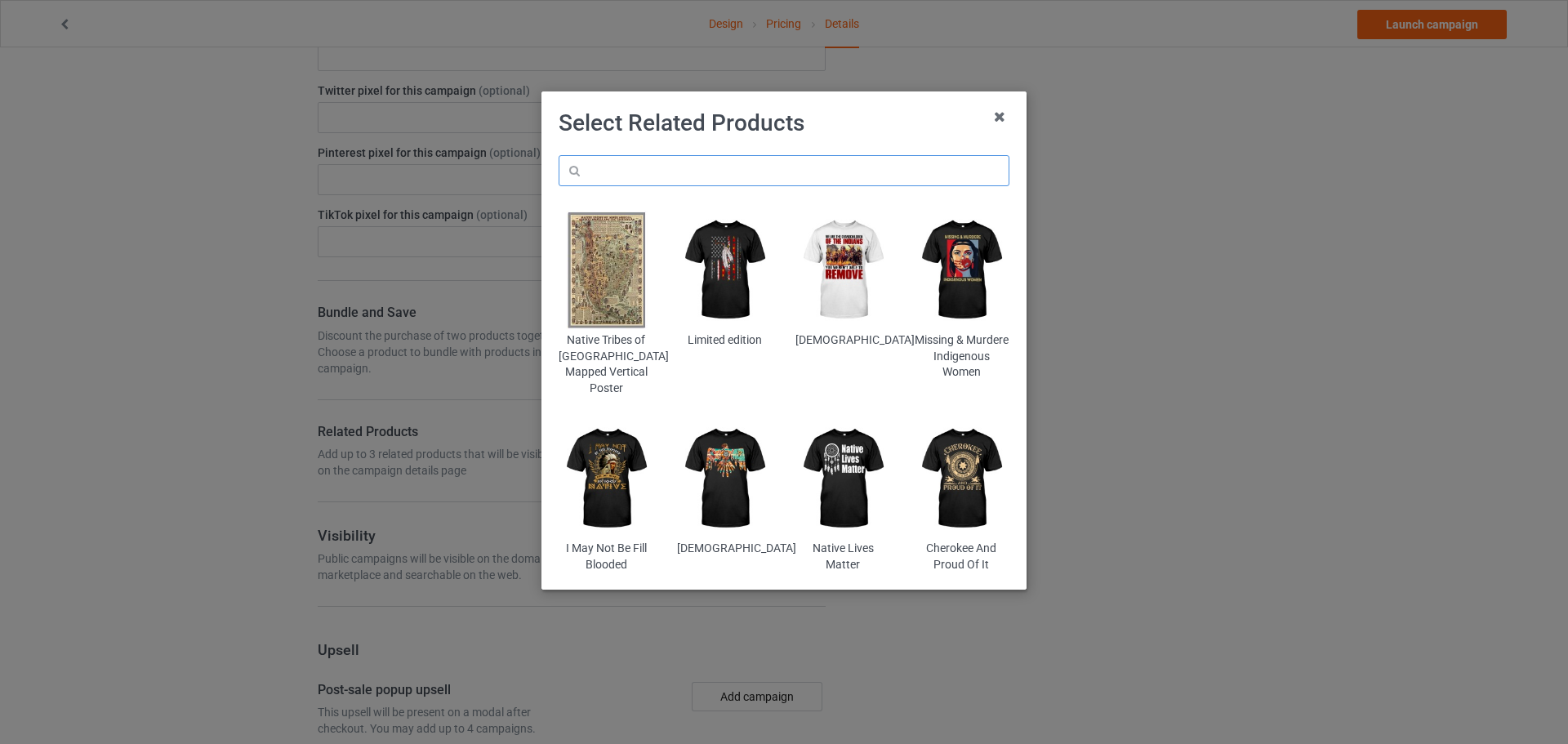
click at [695, 173] on input "text" at bounding box center [784, 170] width 451 height 31
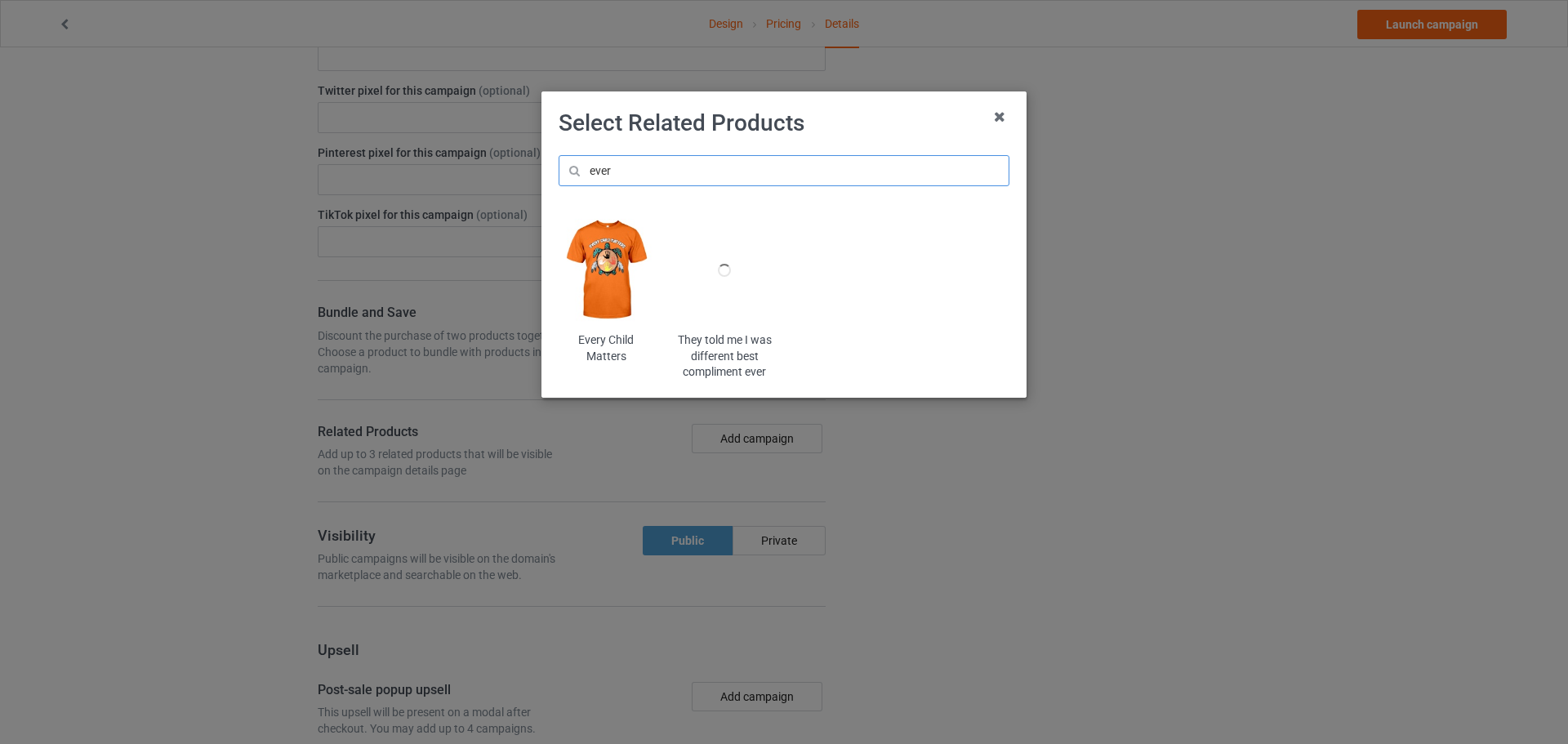
type input "ever"
click at [630, 275] on img at bounding box center [606, 270] width 96 height 119
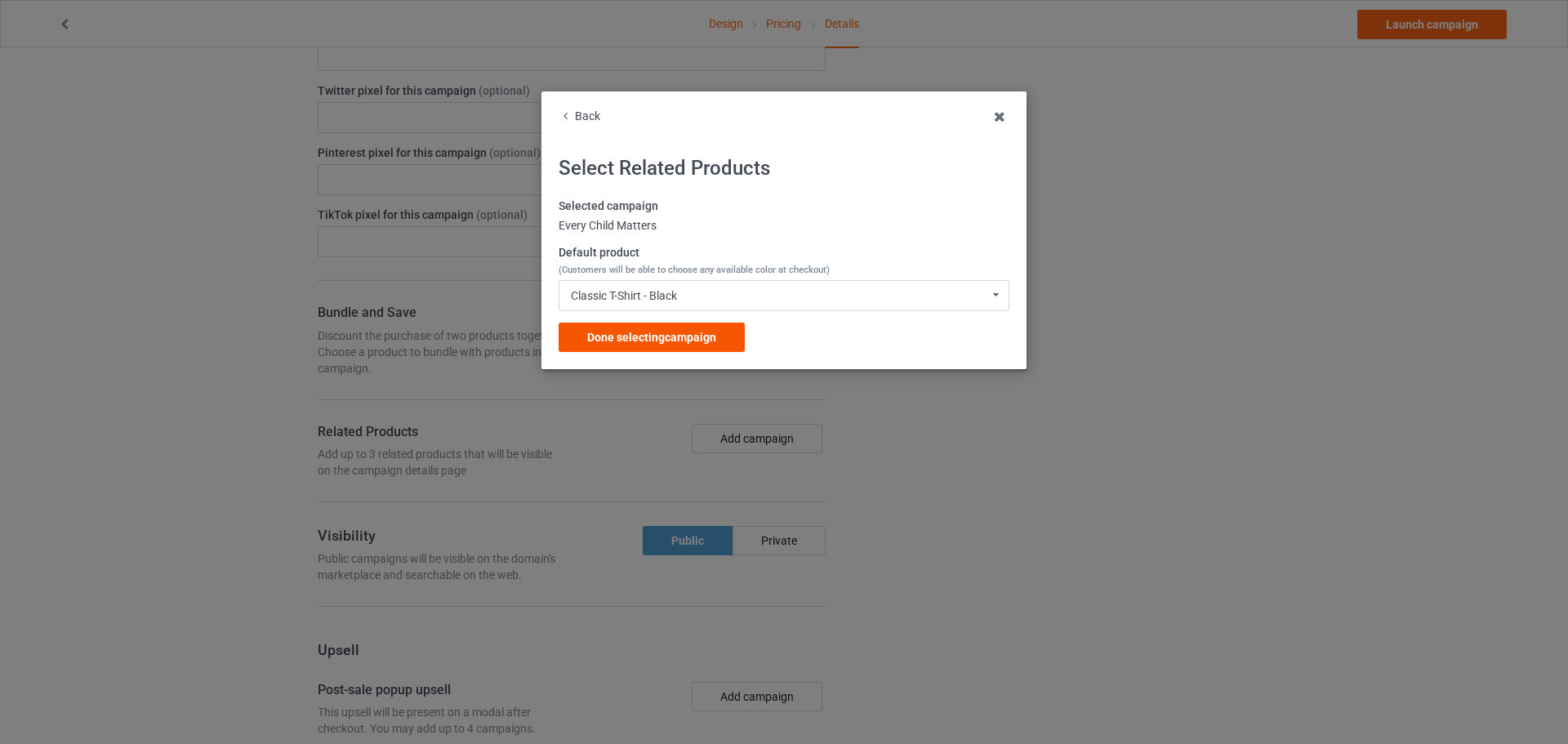
click at [696, 333] on span "Done selecting campaign" at bounding box center [651, 337] width 129 height 13
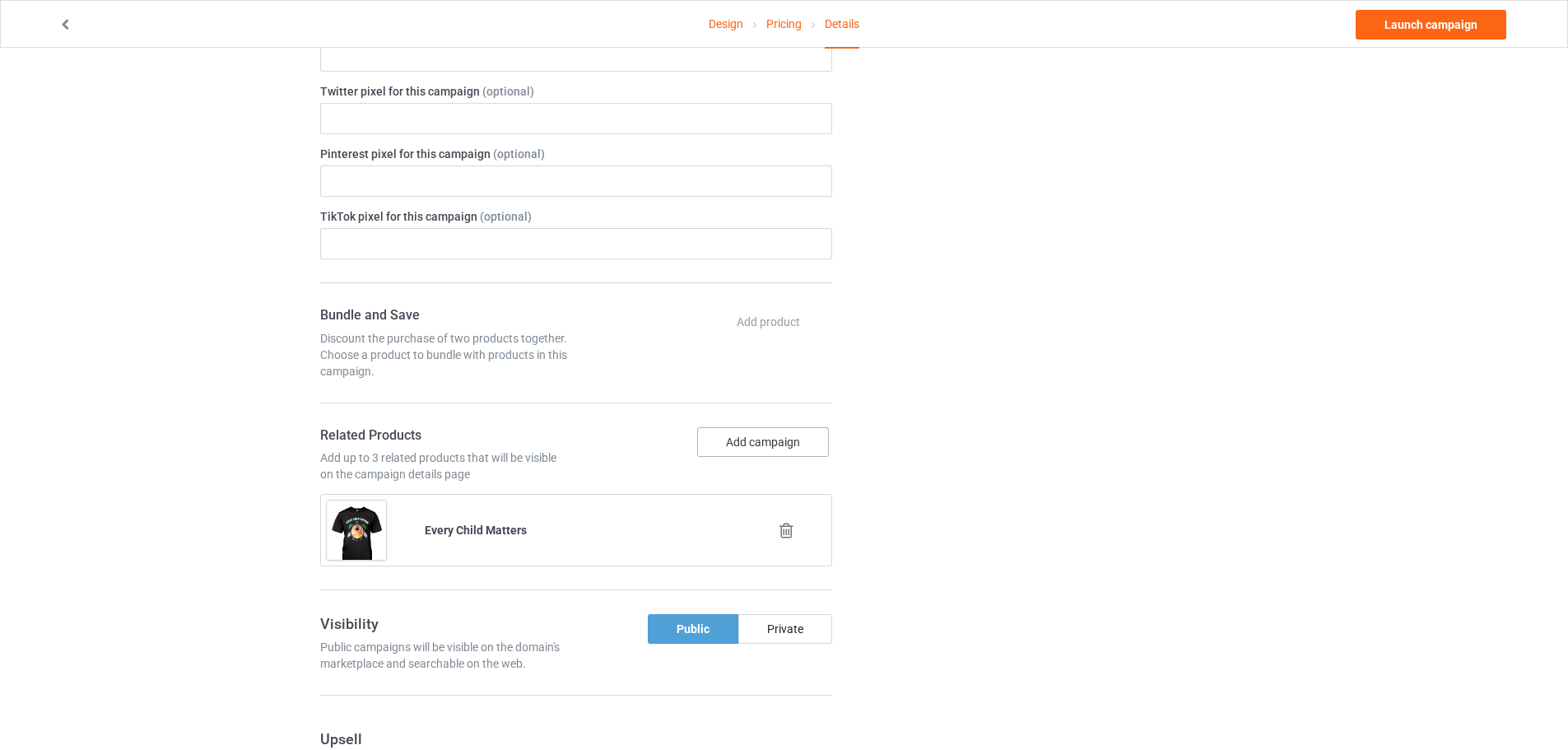
click at [747, 436] on button "Add campaign" at bounding box center [763, 442] width 132 height 30
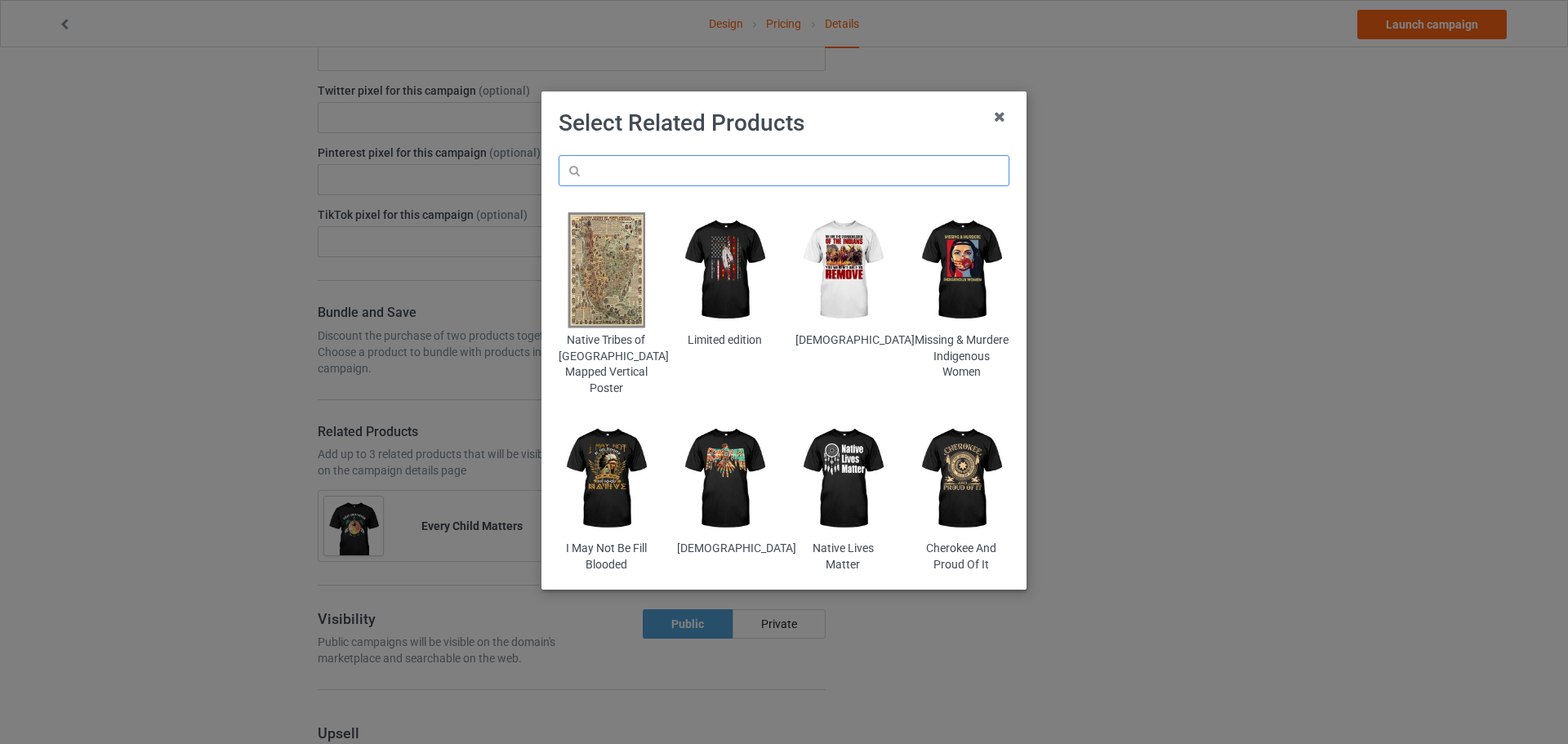
click at [679, 173] on input "text" at bounding box center [784, 170] width 451 height 31
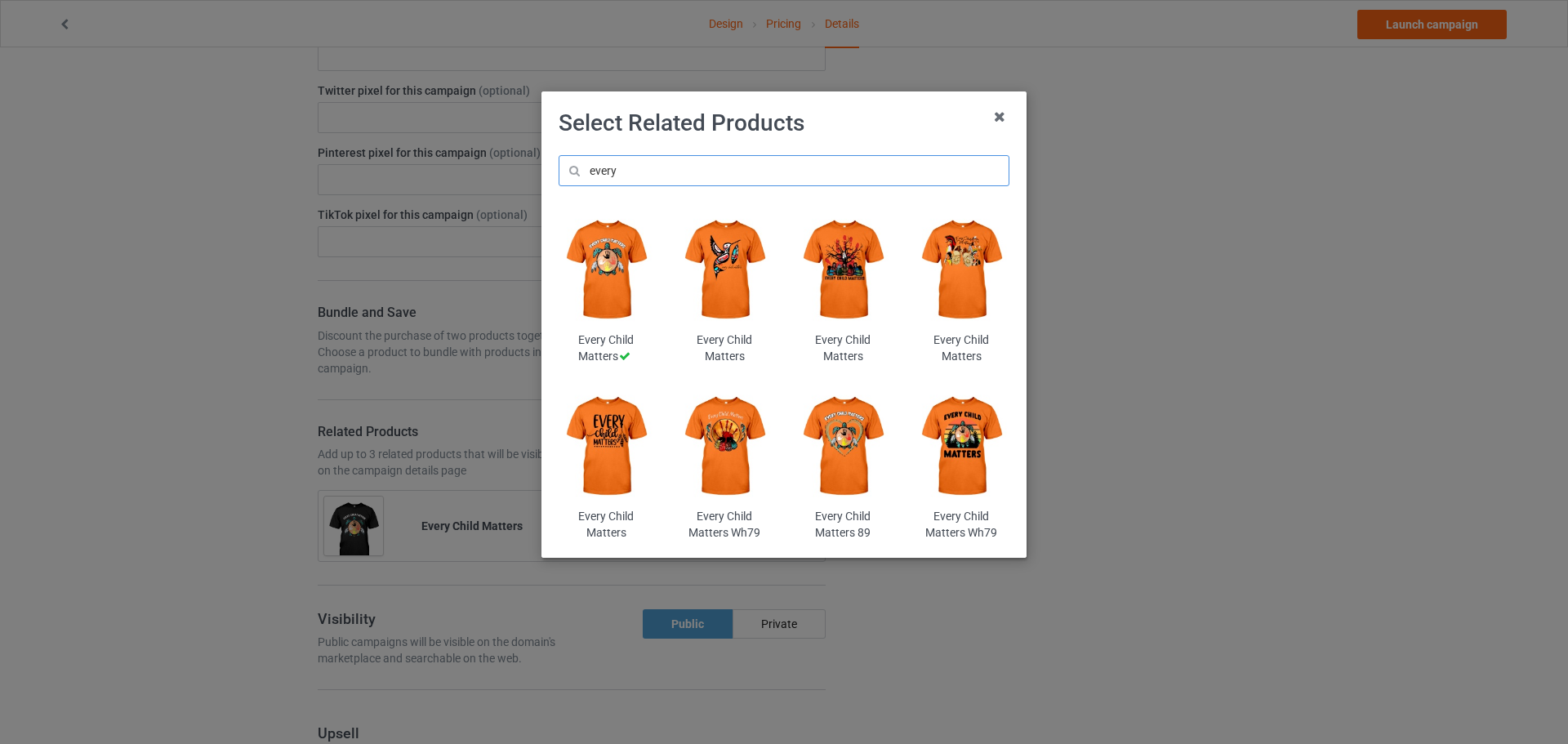
type input "every"
click at [753, 269] on img at bounding box center [725, 270] width 96 height 119
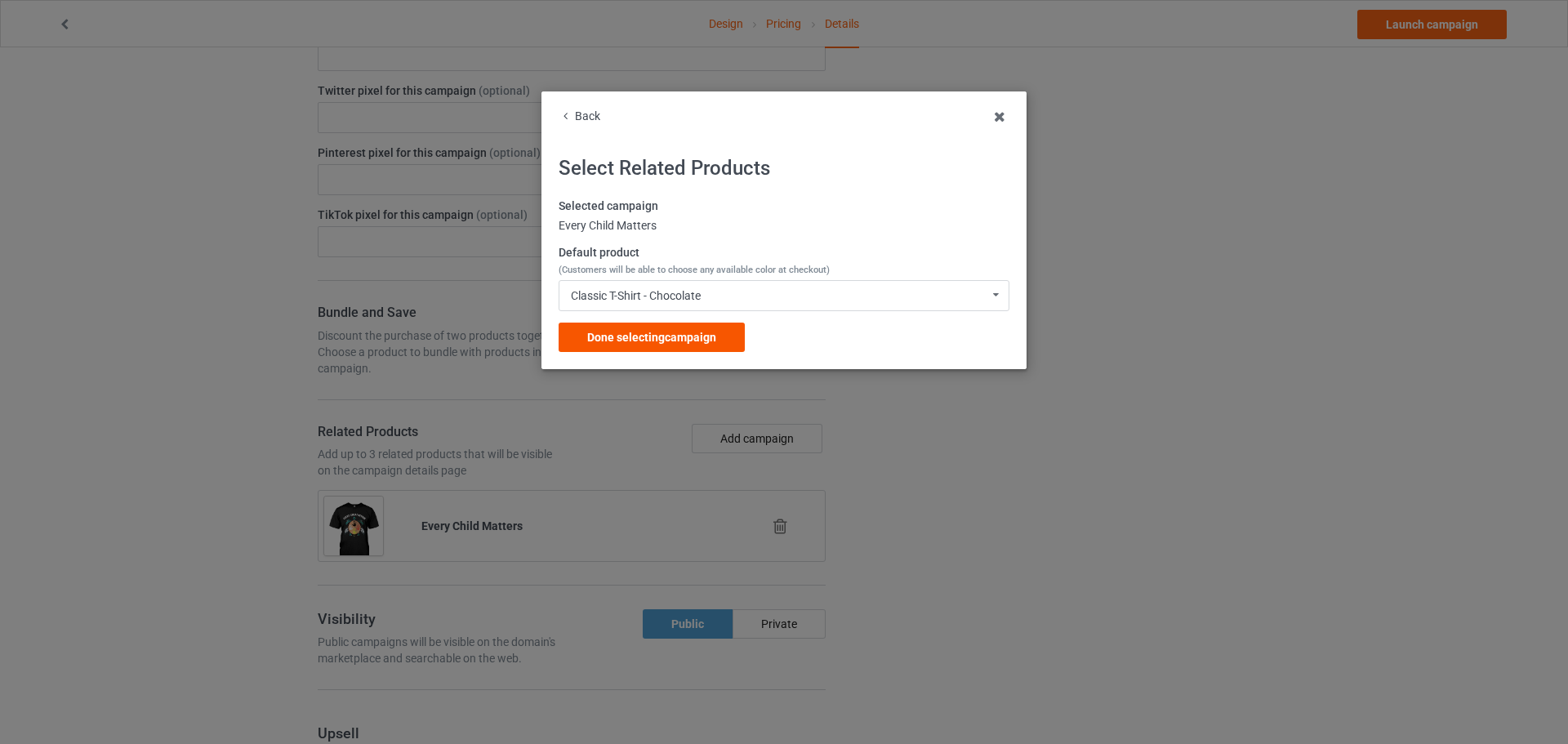
click at [719, 346] on div "Done selecting campaign" at bounding box center [651, 337] width 186 height 30
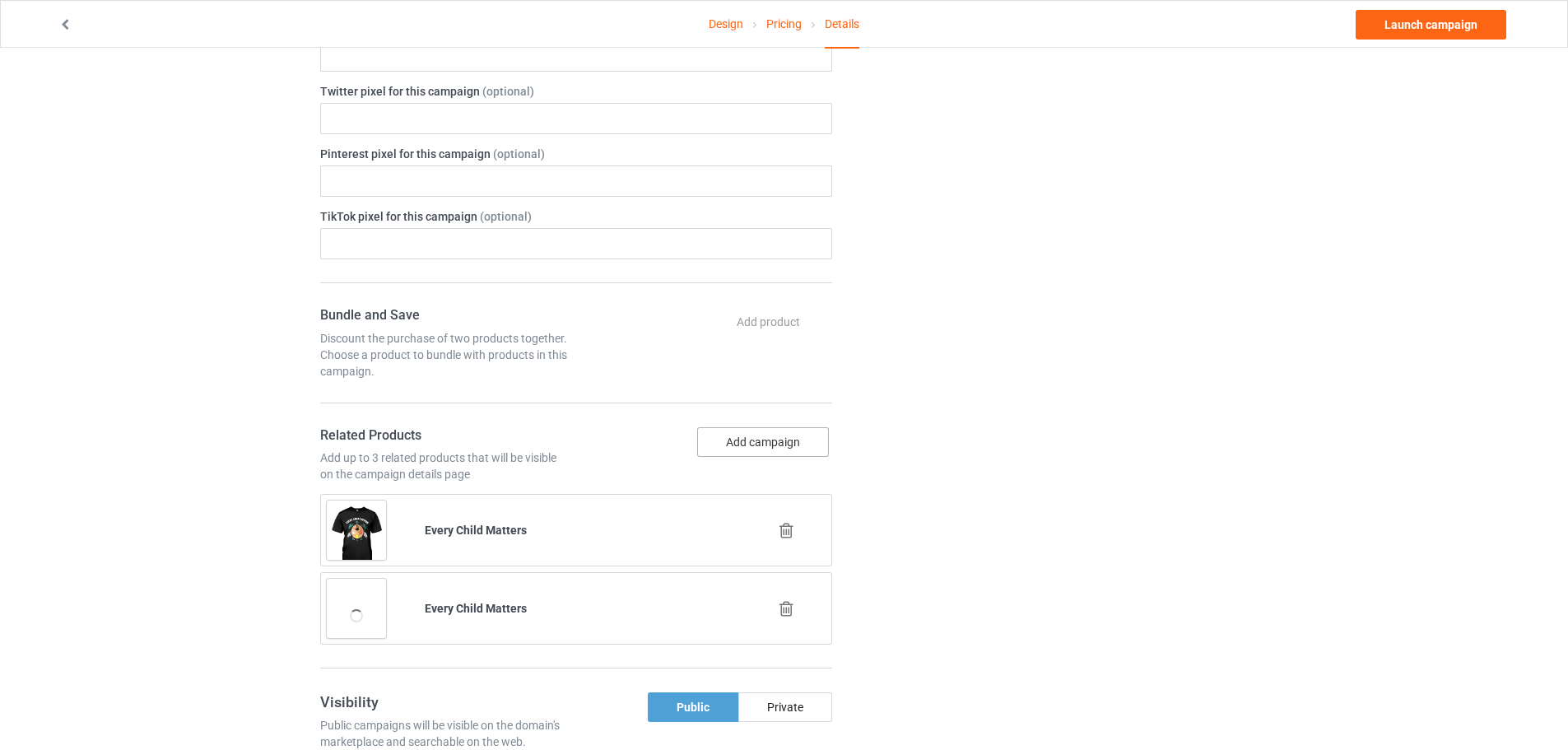
click at [734, 442] on button "Add campaign" at bounding box center [763, 442] width 132 height 30
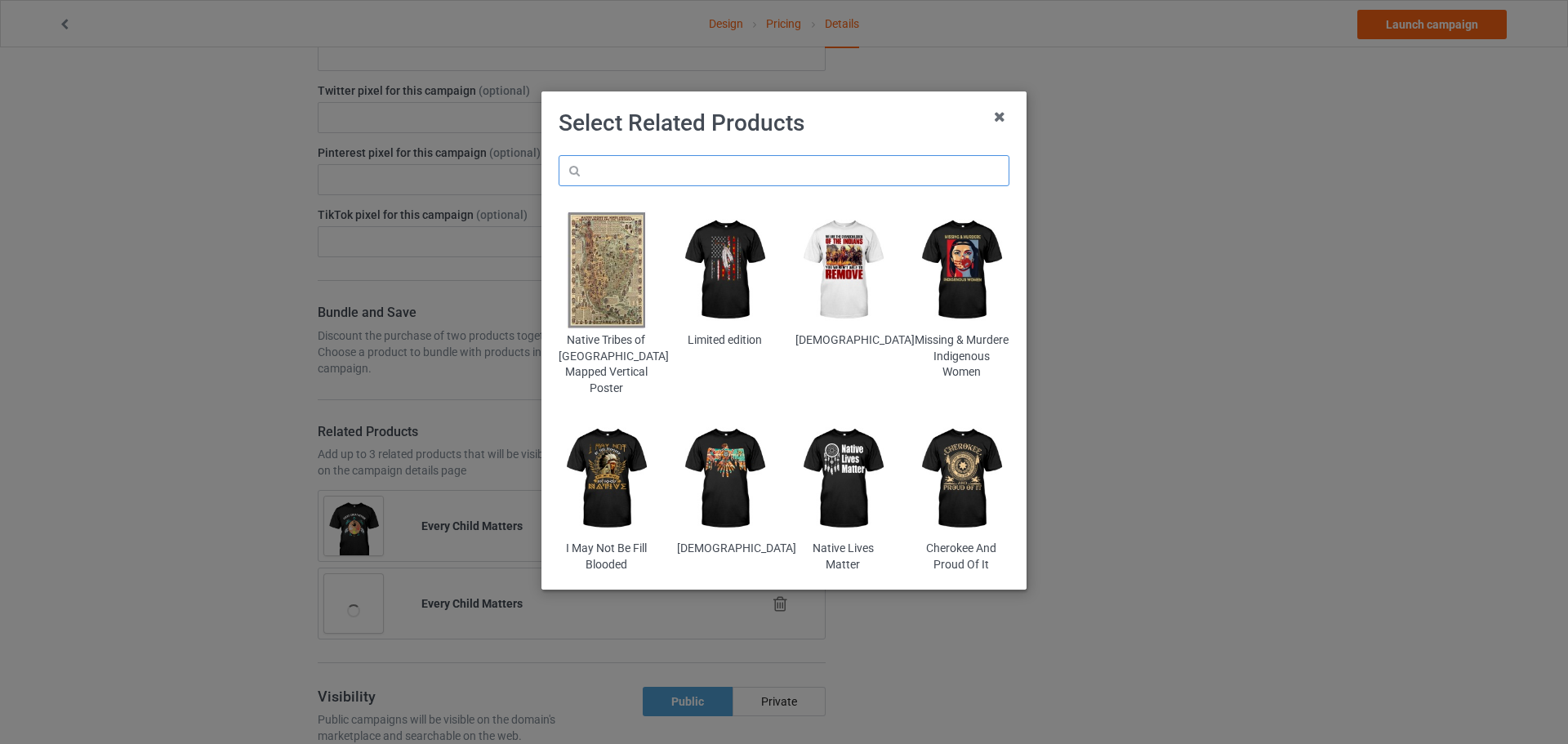
click at [705, 173] on input "text" at bounding box center [784, 170] width 451 height 31
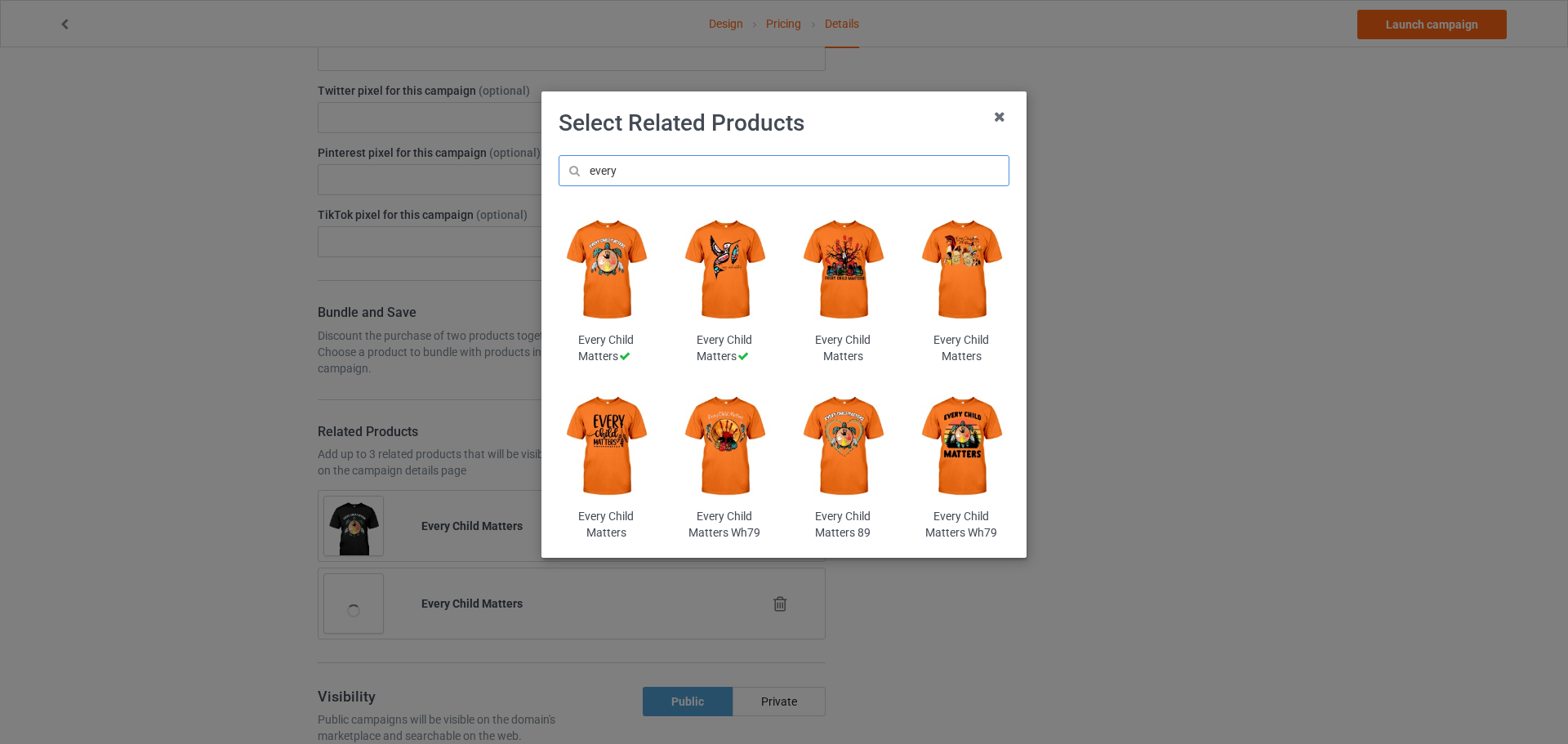
type input "every"
click at [716, 442] on img at bounding box center [725, 446] width 96 height 119
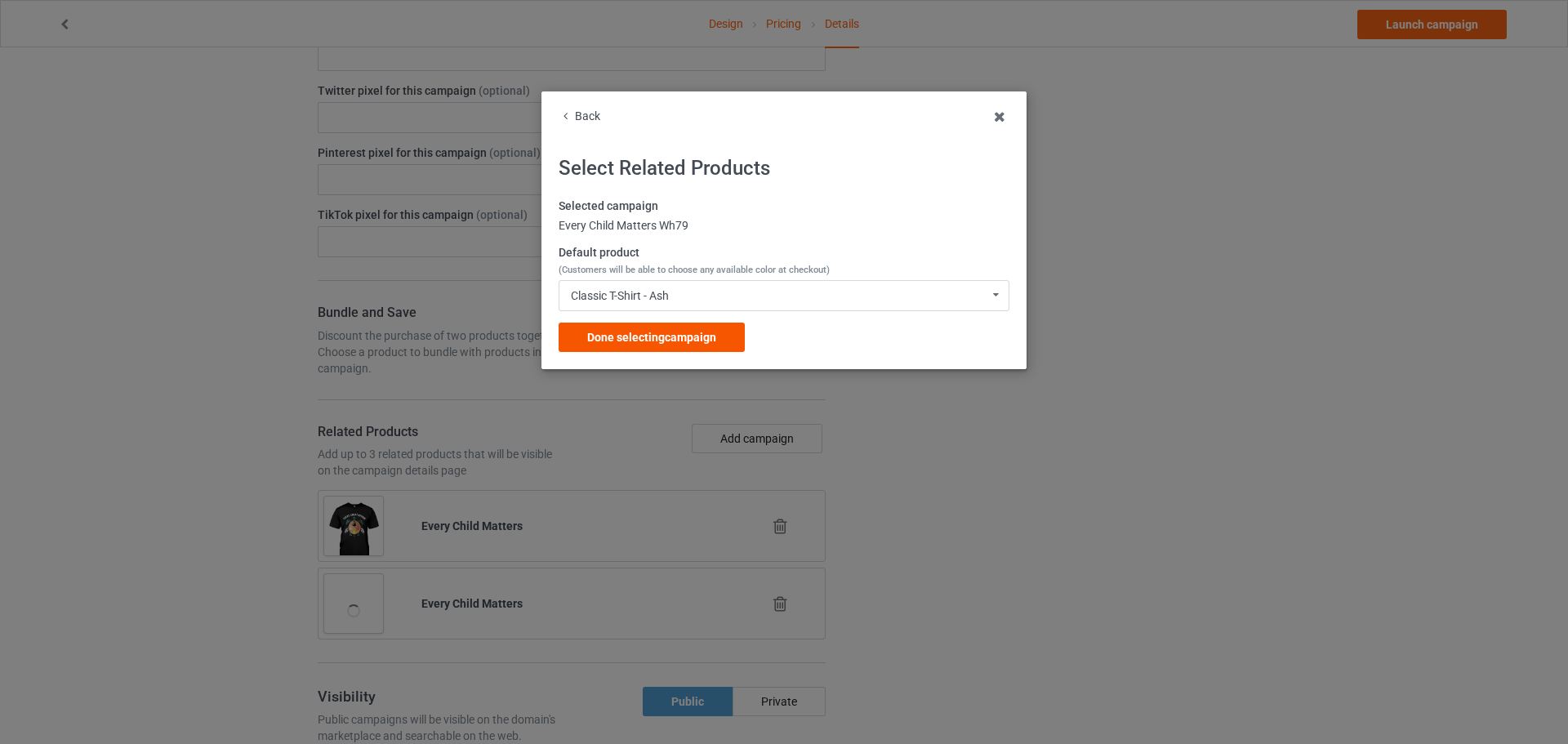
click at [702, 339] on span "Done selecting campaign" at bounding box center [651, 337] width 129 height 13
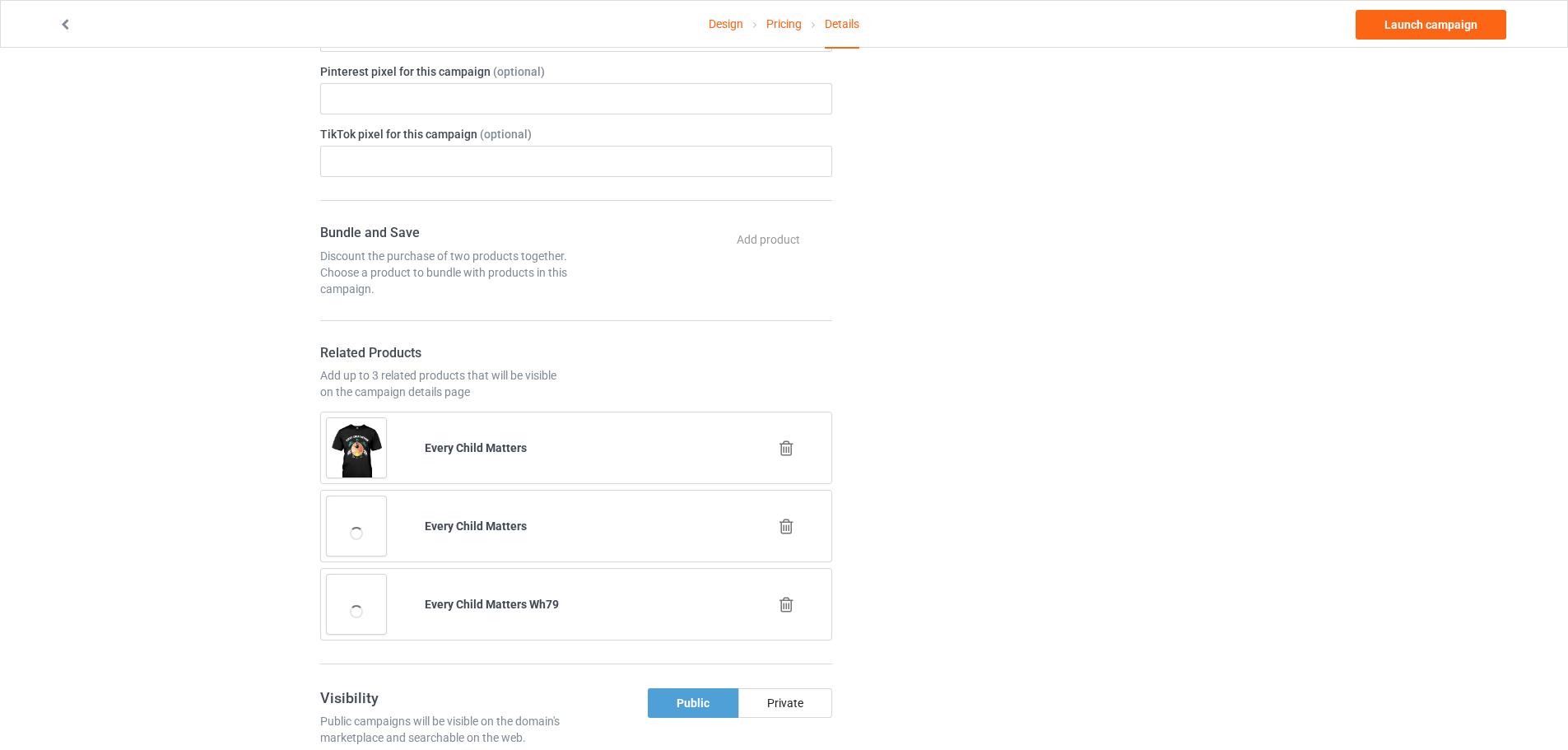
scroll to position [1399, 0]
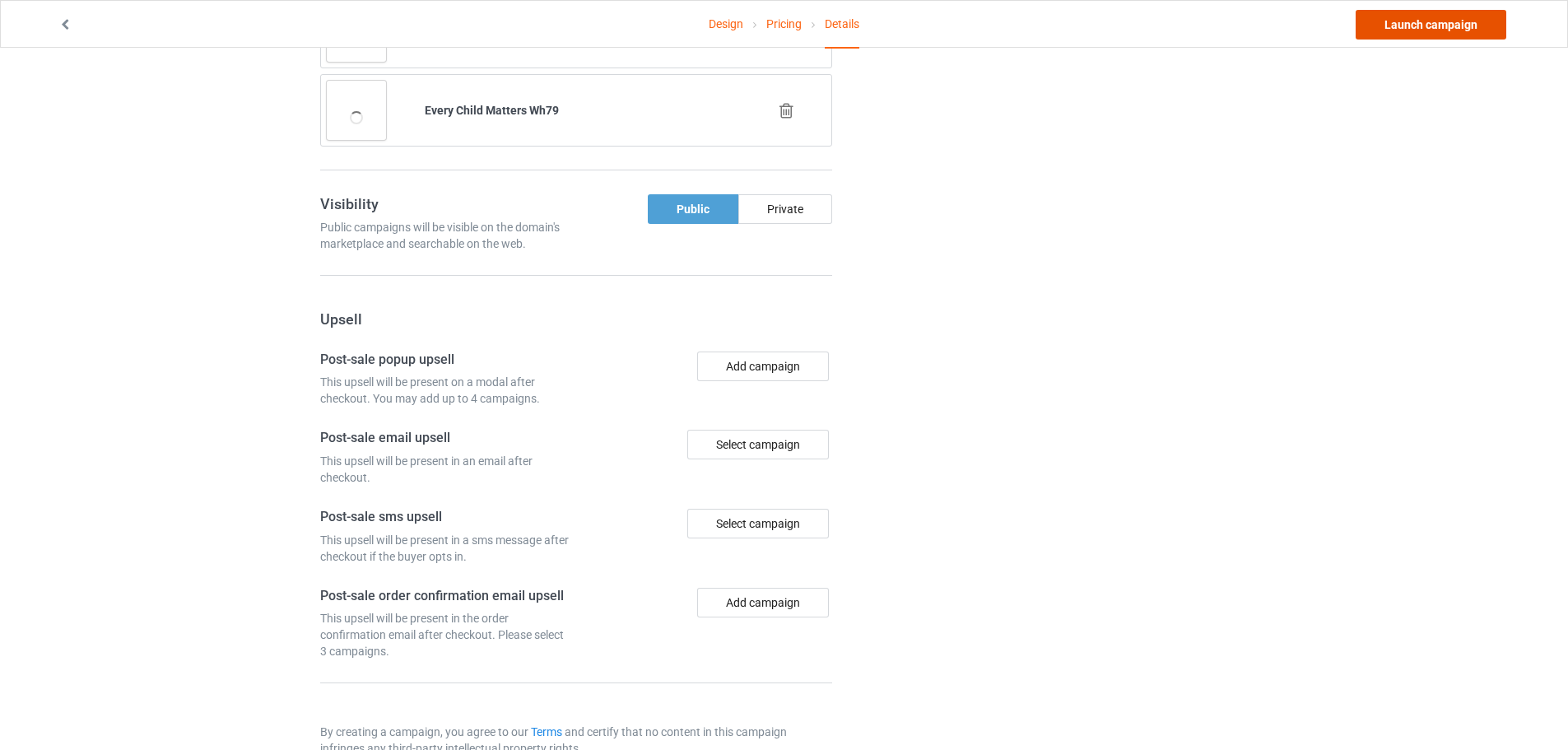
click at [1438, 19] on link "Launch campaign" at bounding box center [1430, 24] width 151 height 30
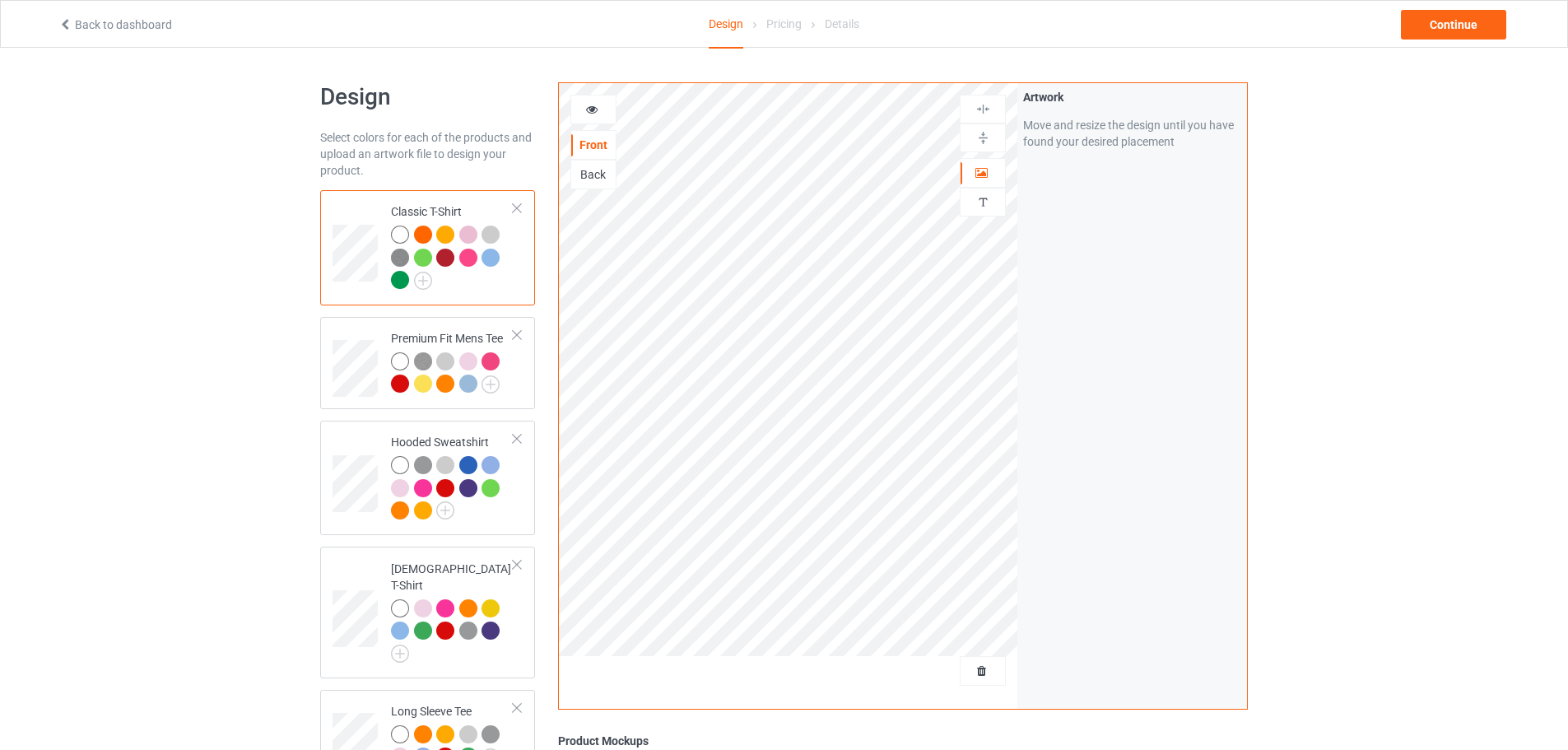
click at [420, 231] on div at bounding box center [423, 234] width 18 height 18
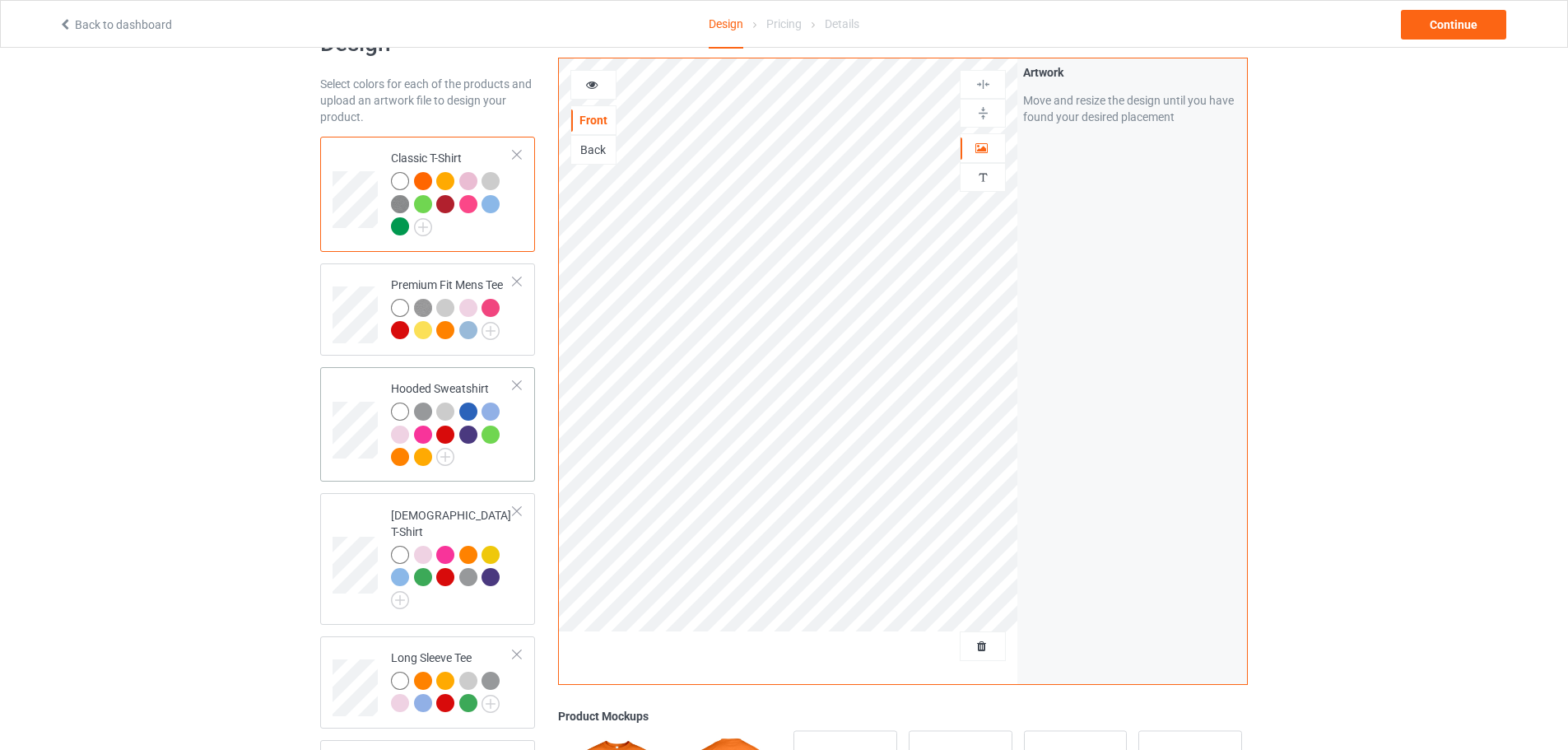
scroll to position [82, 0]
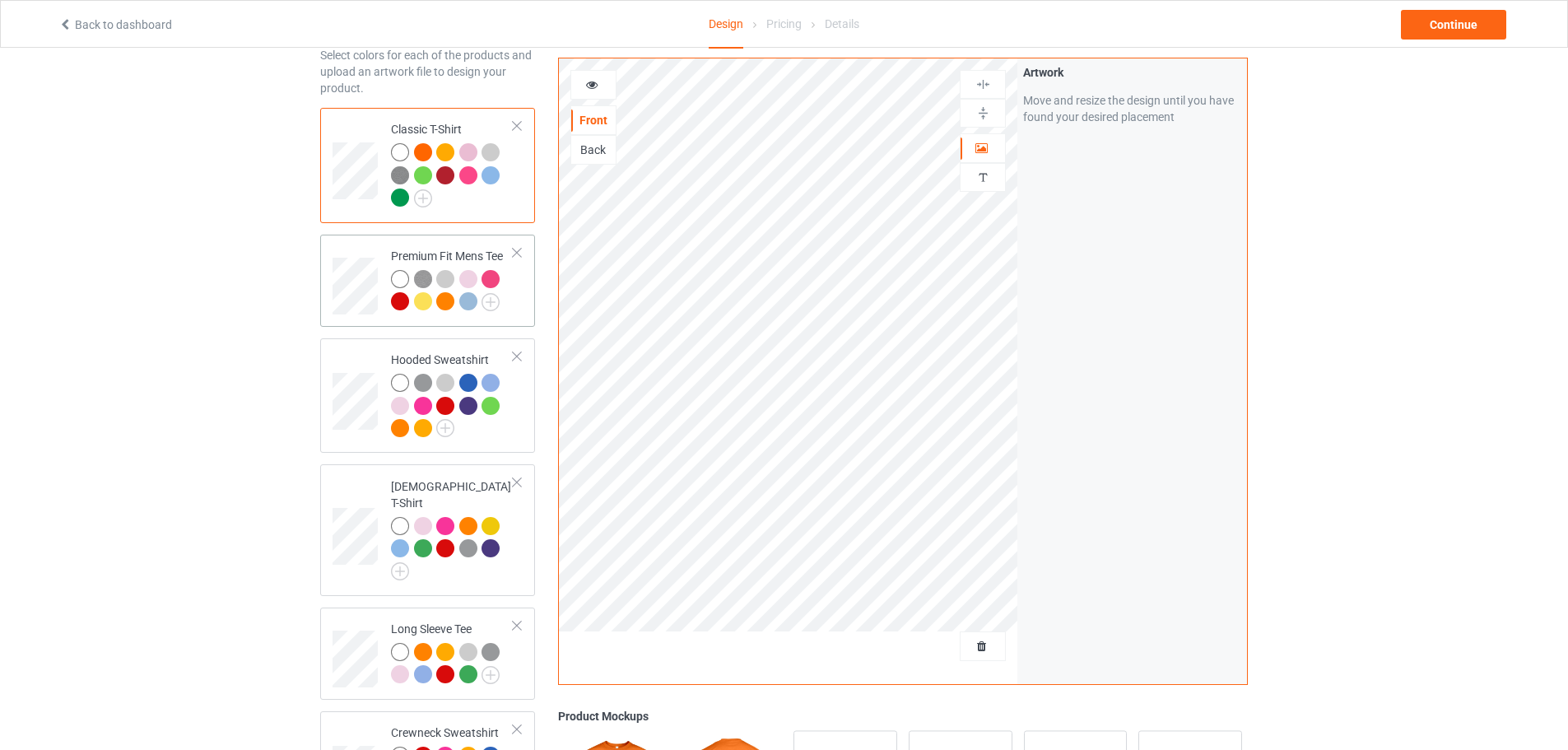
click at [448, 306] on div at bounding box center [445, 301] width 18 height 18
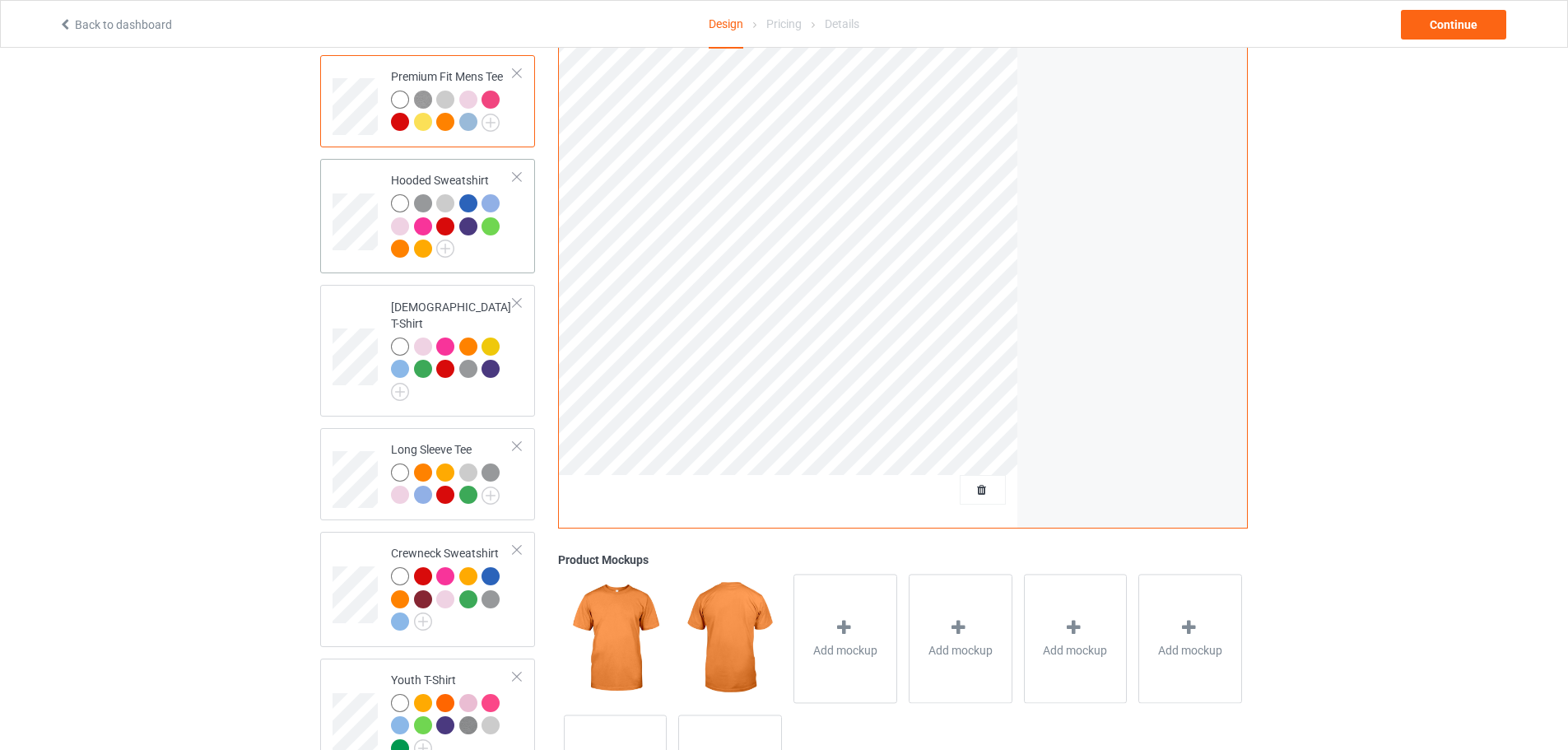
scroll to position [329, 0]
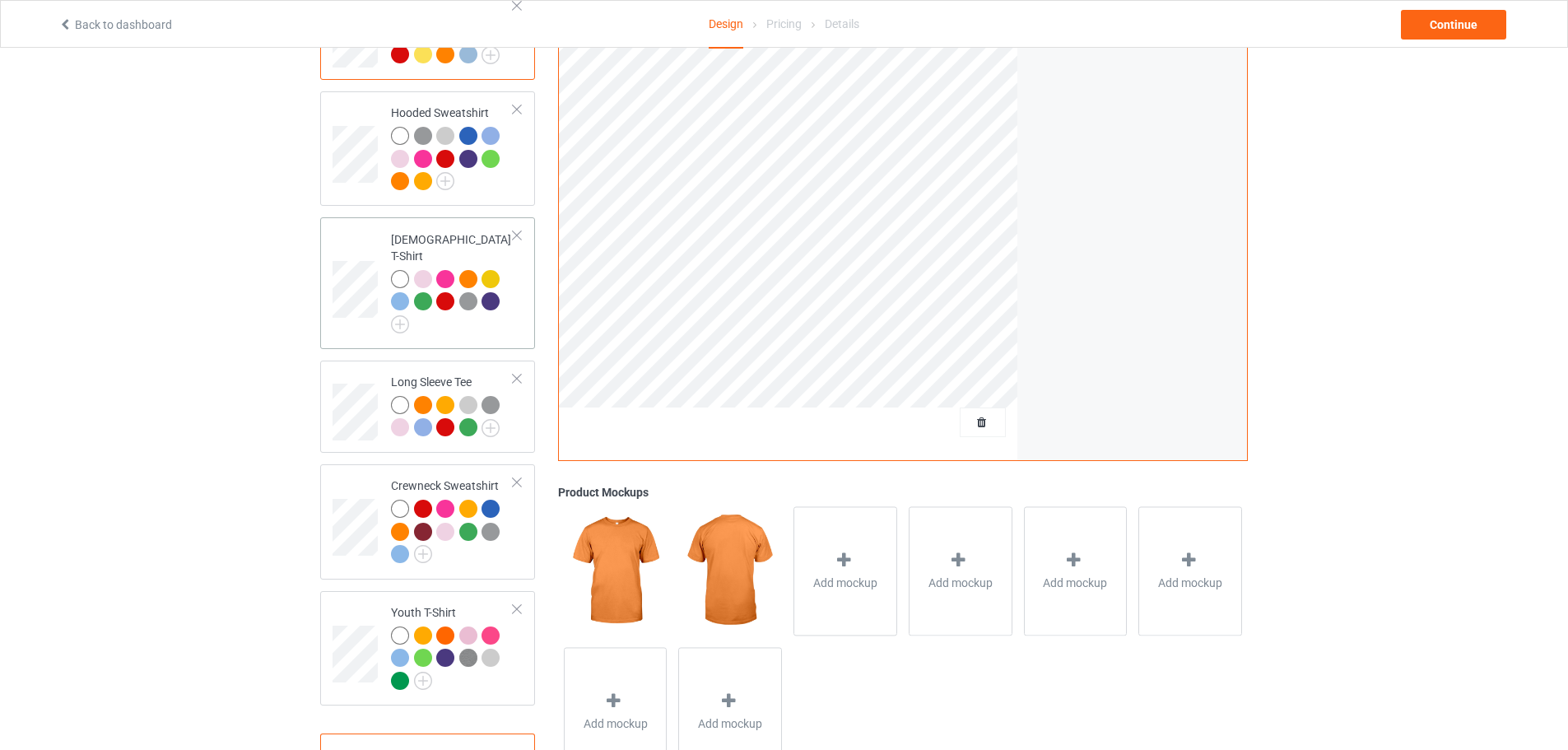
click at [467, 270] on div at bounding box center [468, 279] width 18 height 18
click at [422, 396] on div at bounding box center [423, 405] width 18 height 18
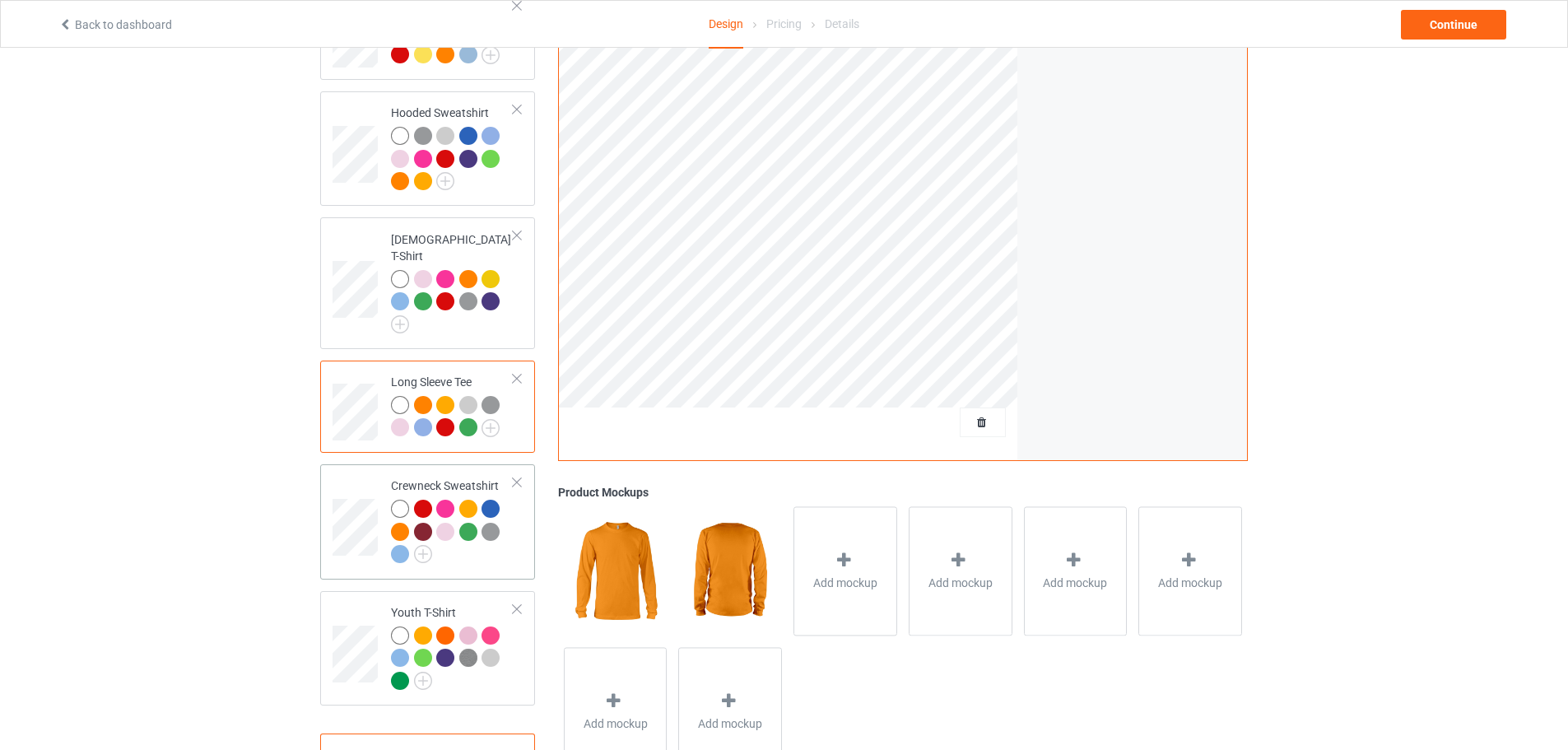
click at [392, 523] on div at bounding box center [400, 532] width 18 height 18
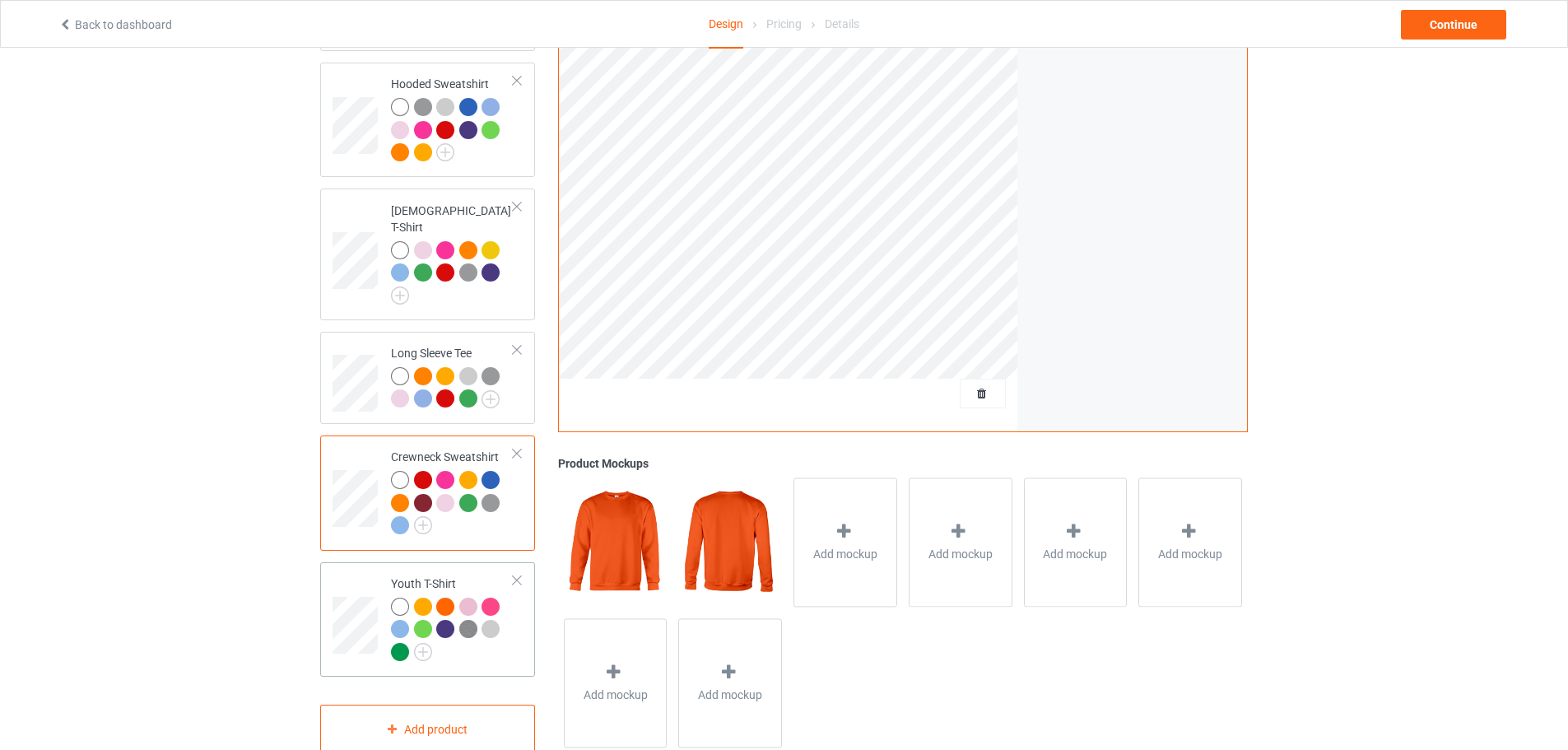
scroll to position [386, 0]
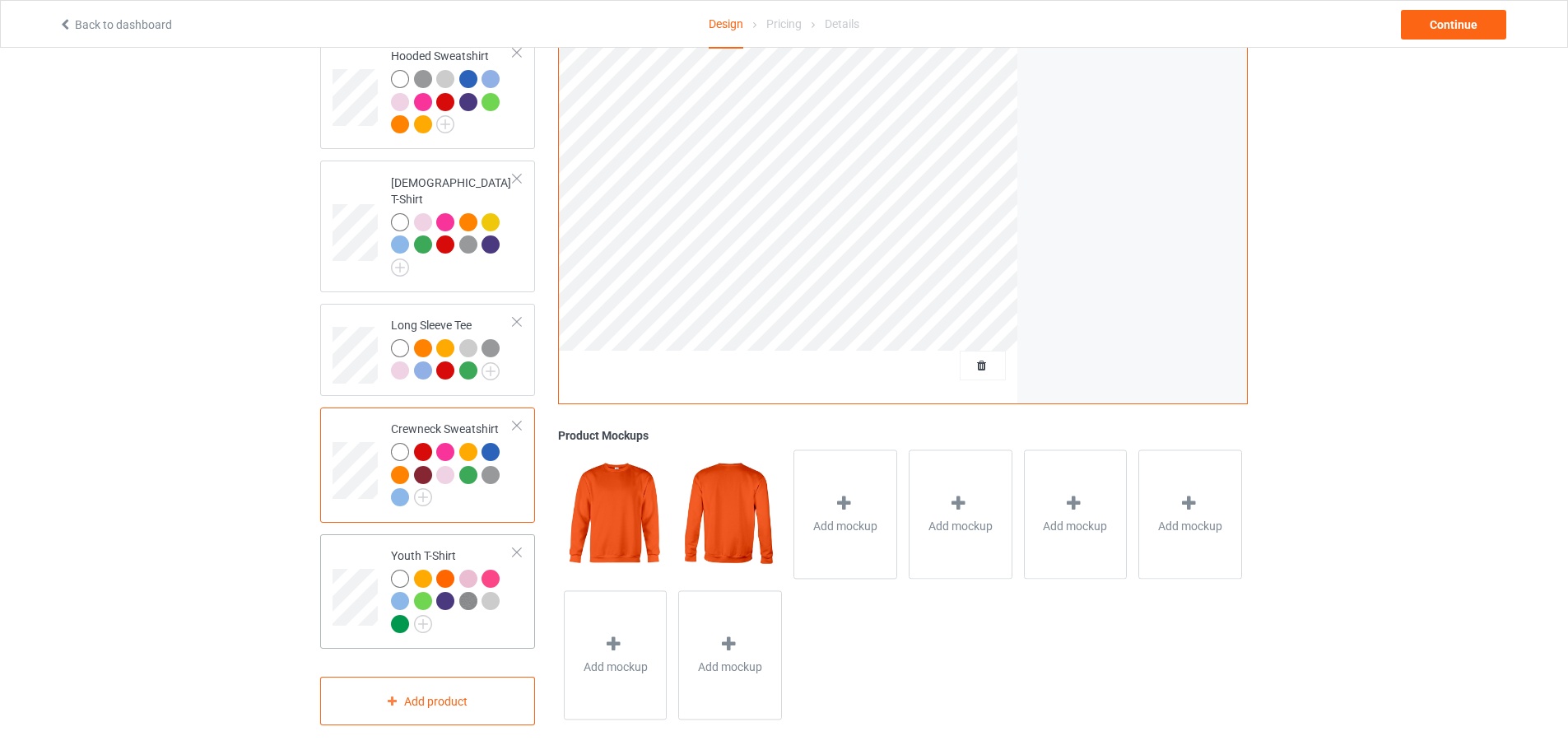
click at [449, 572] on div at bounding box center [445, 579] width 18 height 18
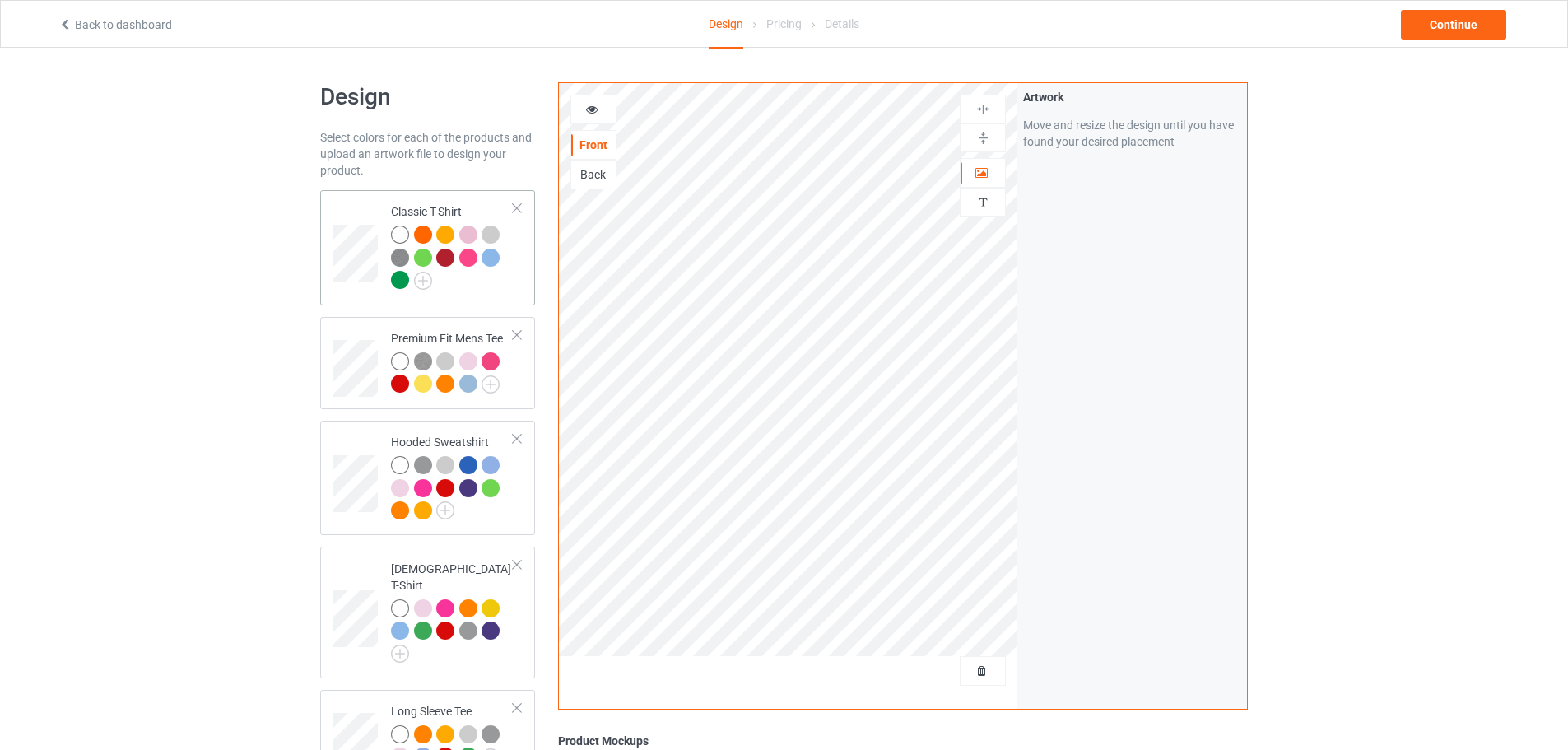
click at [428, 232] on div at bounding box center [423, 234] width 18 height 18
click at [1453, 23] on div "Continue" at bounding box center [1453, 24] width 105 height 30
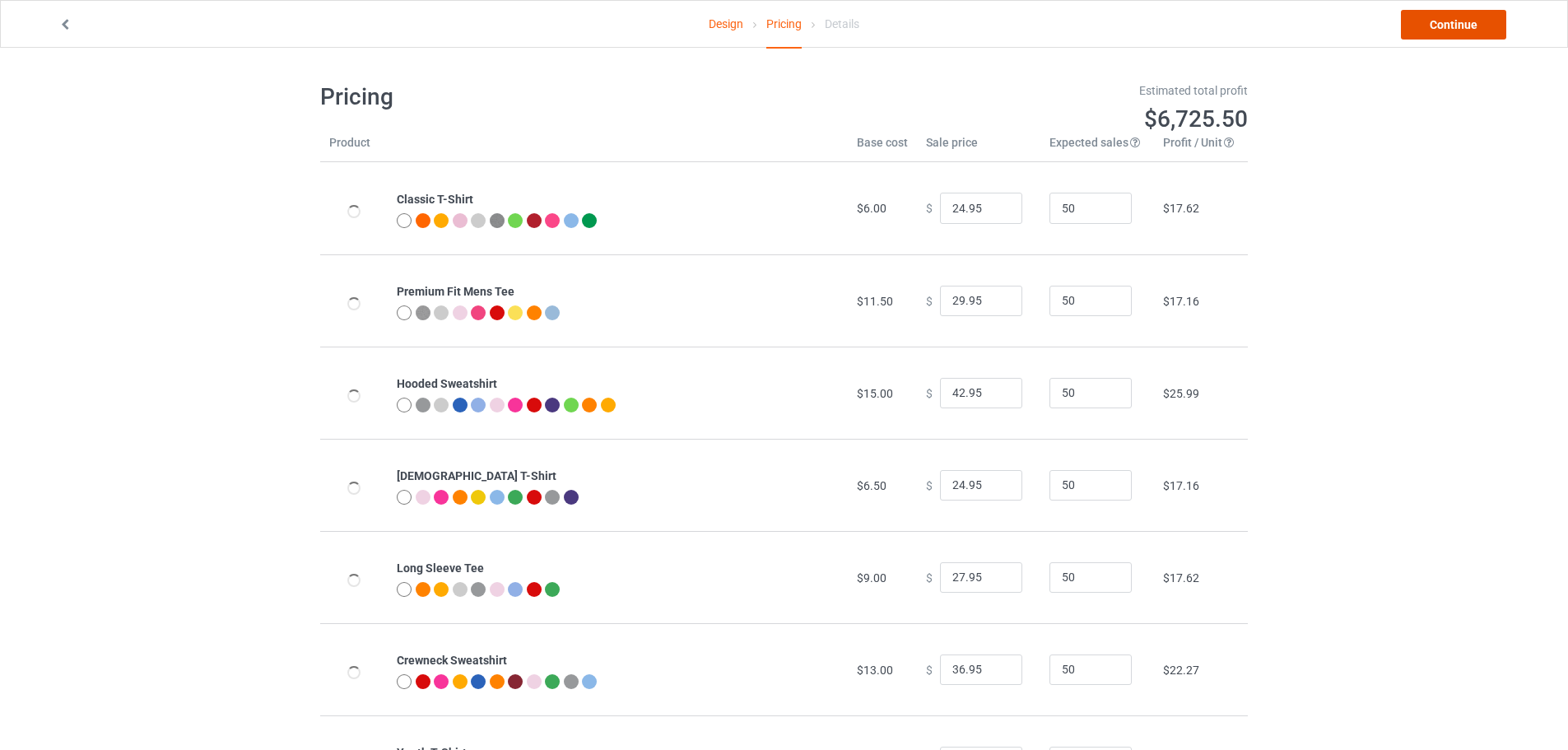
click at [1454, 23] on link "Continue" at bounding box center [1453, 24] width 105 height 30
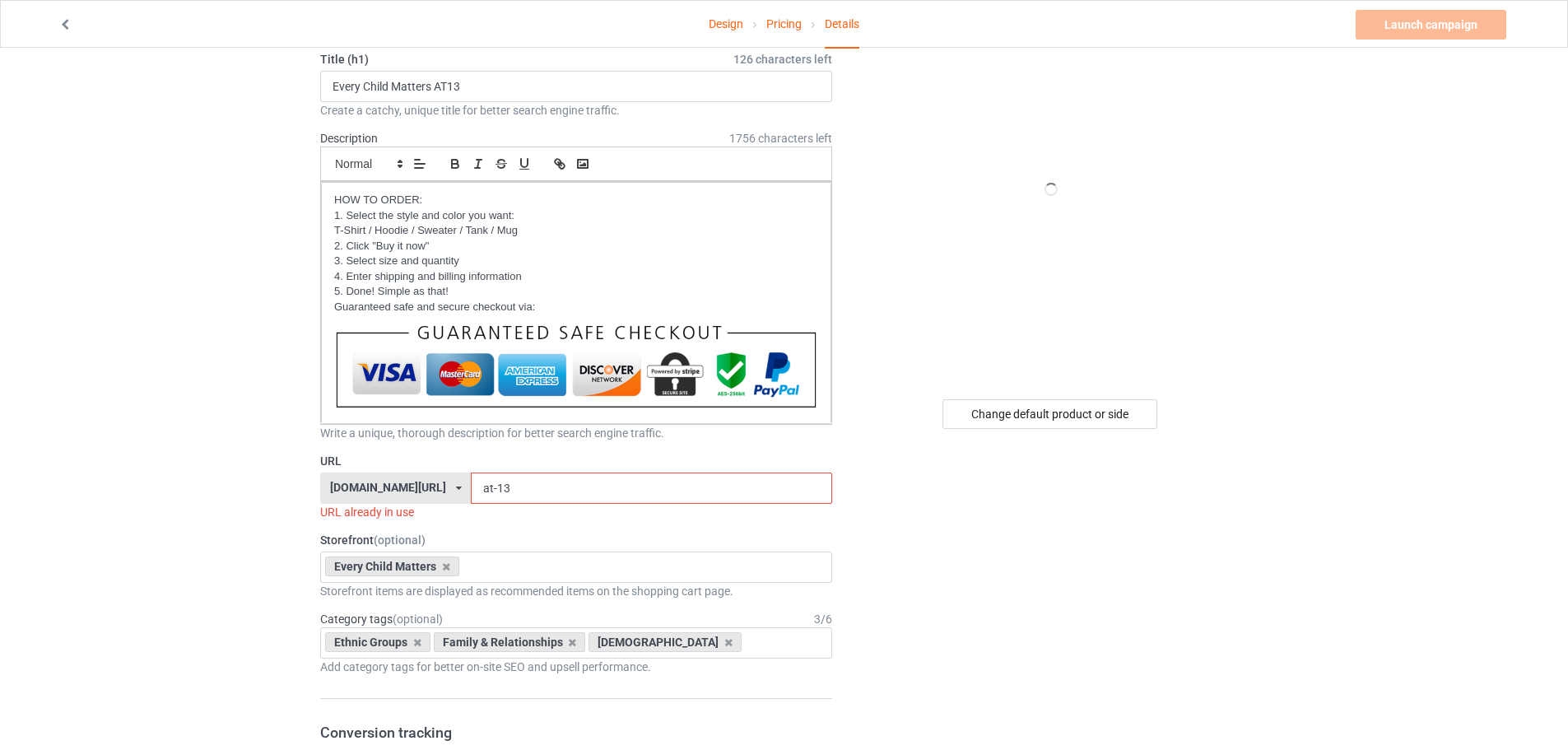
scroll to position [82, 0]
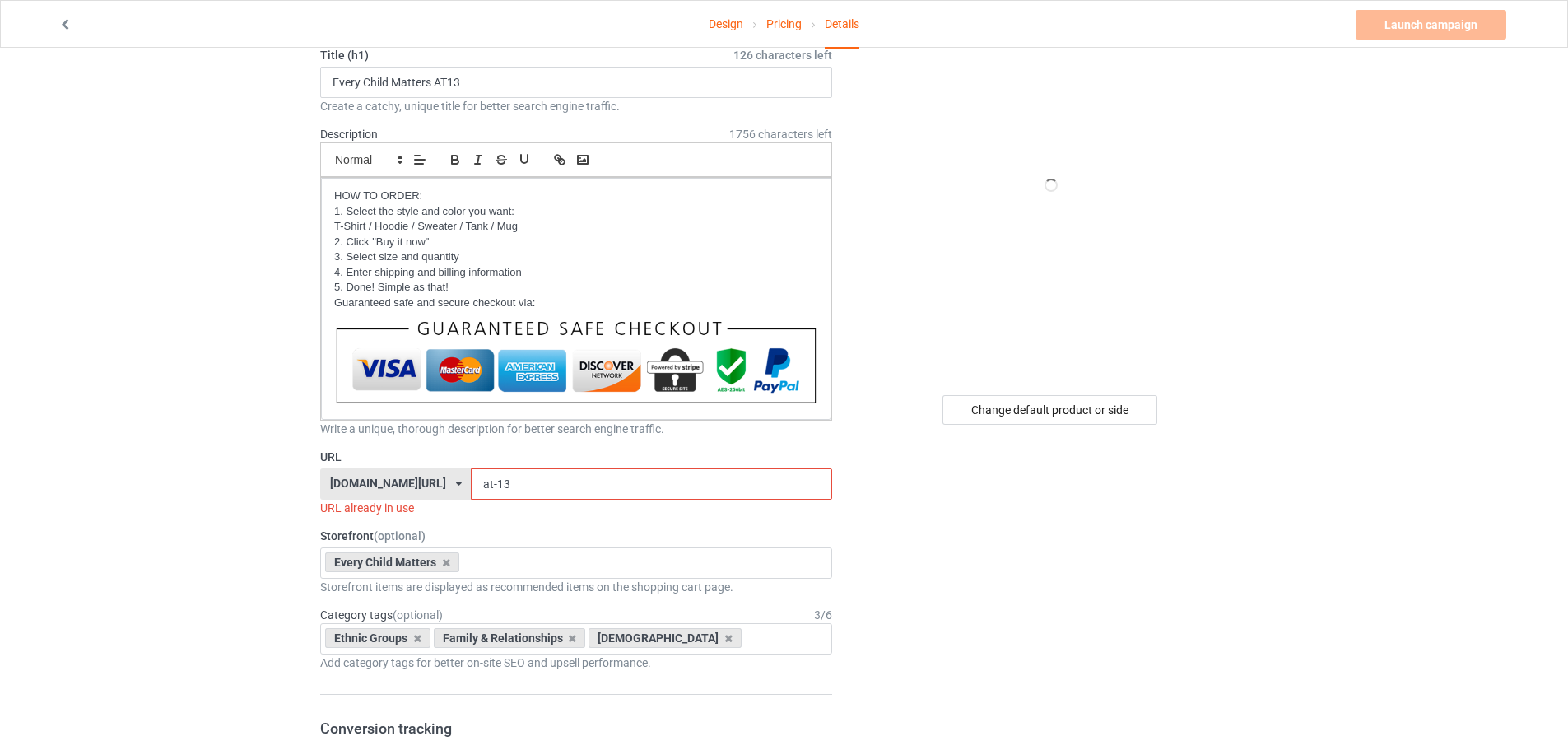
click at [396, 483] on div "[DOMAIN_NAME][URL]" at bounding box center [388, 482] width 116 height 12
click at [410, 538] on div "[DOMAIN_NAME][URL]" at bounding box center [395, 544] width 149 height 30
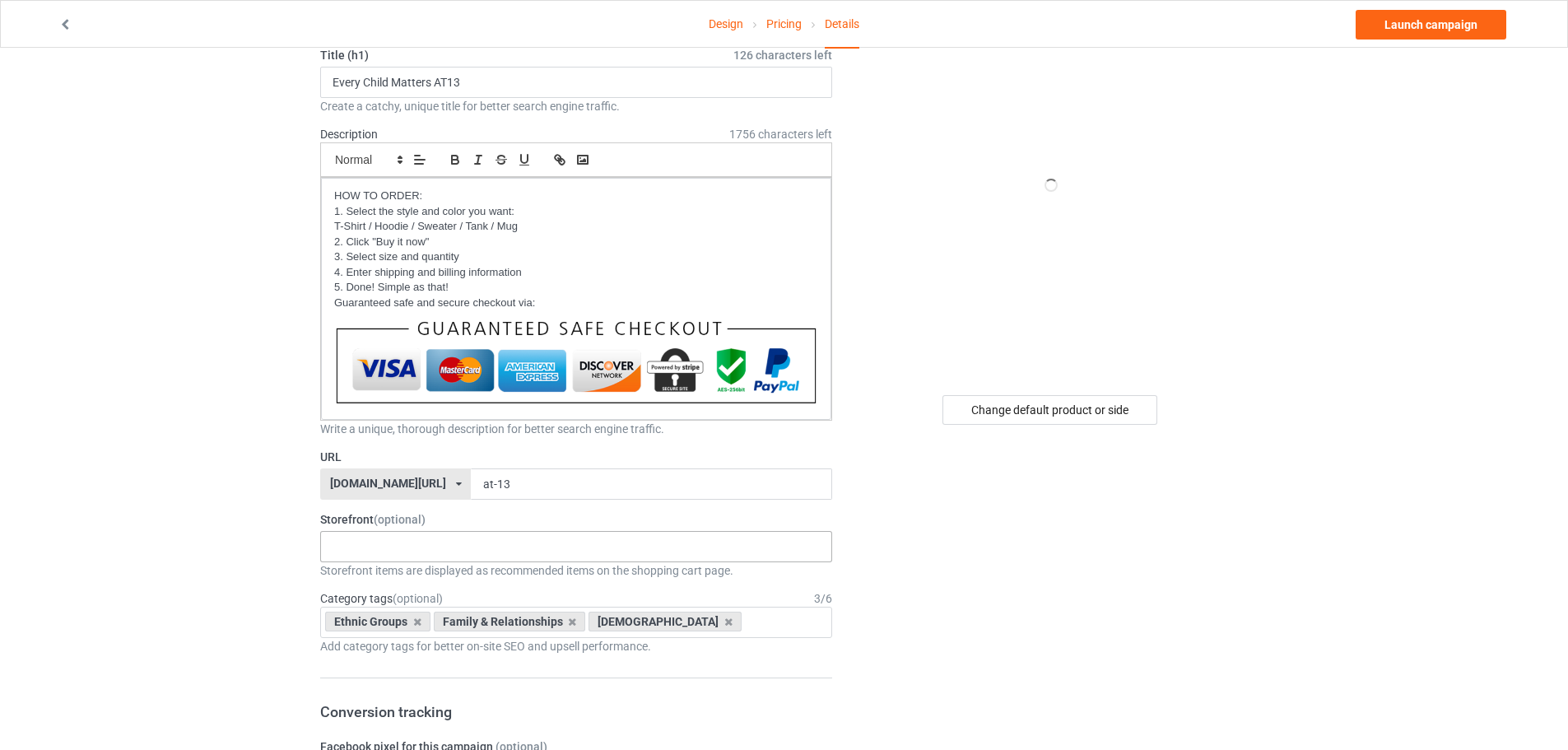
click at [429, 534] on div "Every Child Matters Native - Best Selling Native az - coat Native az- blanket N…" at bounding box center [576, 546] width 512 height 32
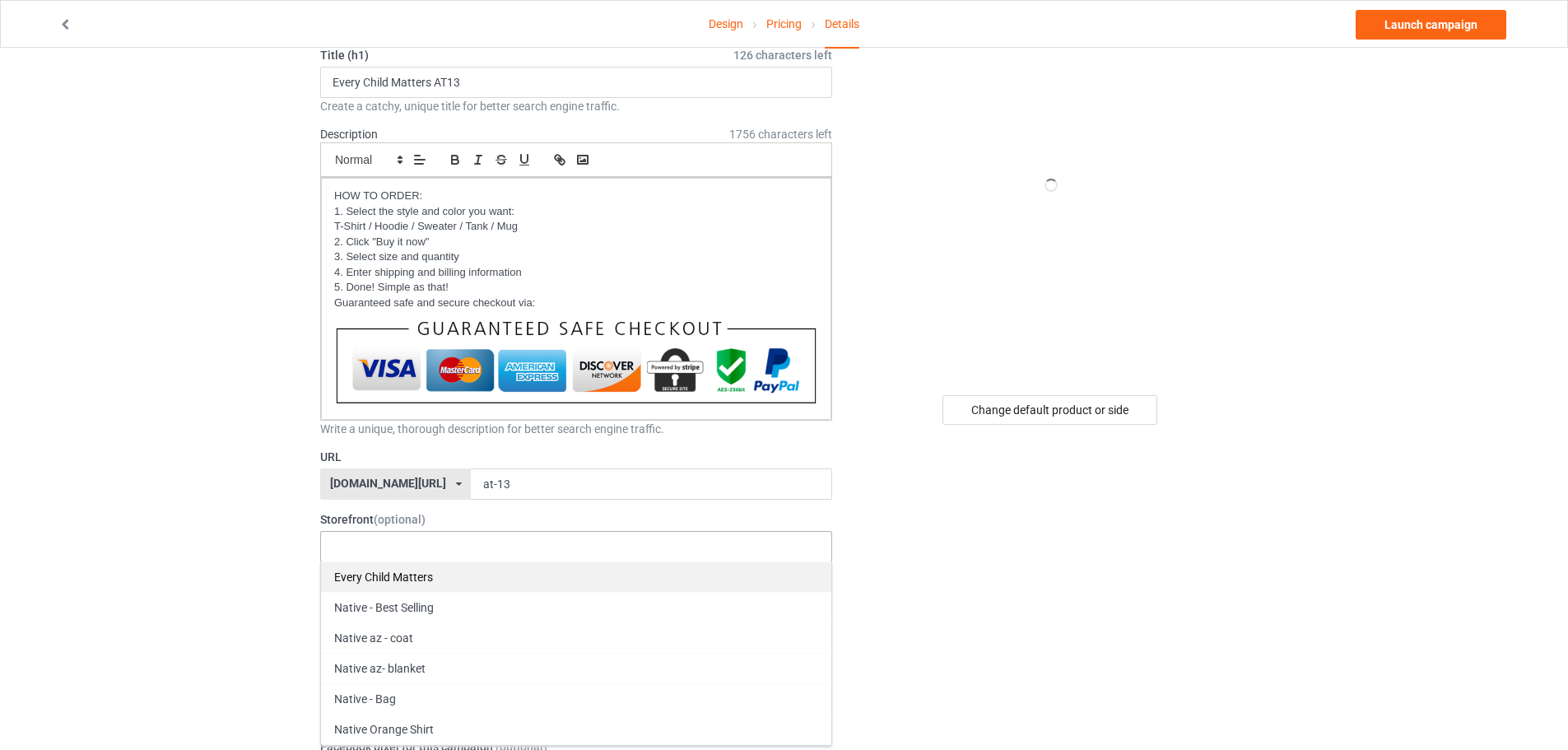
click at [402, 572] on div "Every Child Matters" at bounding box center [576, 577] width 510 height 31
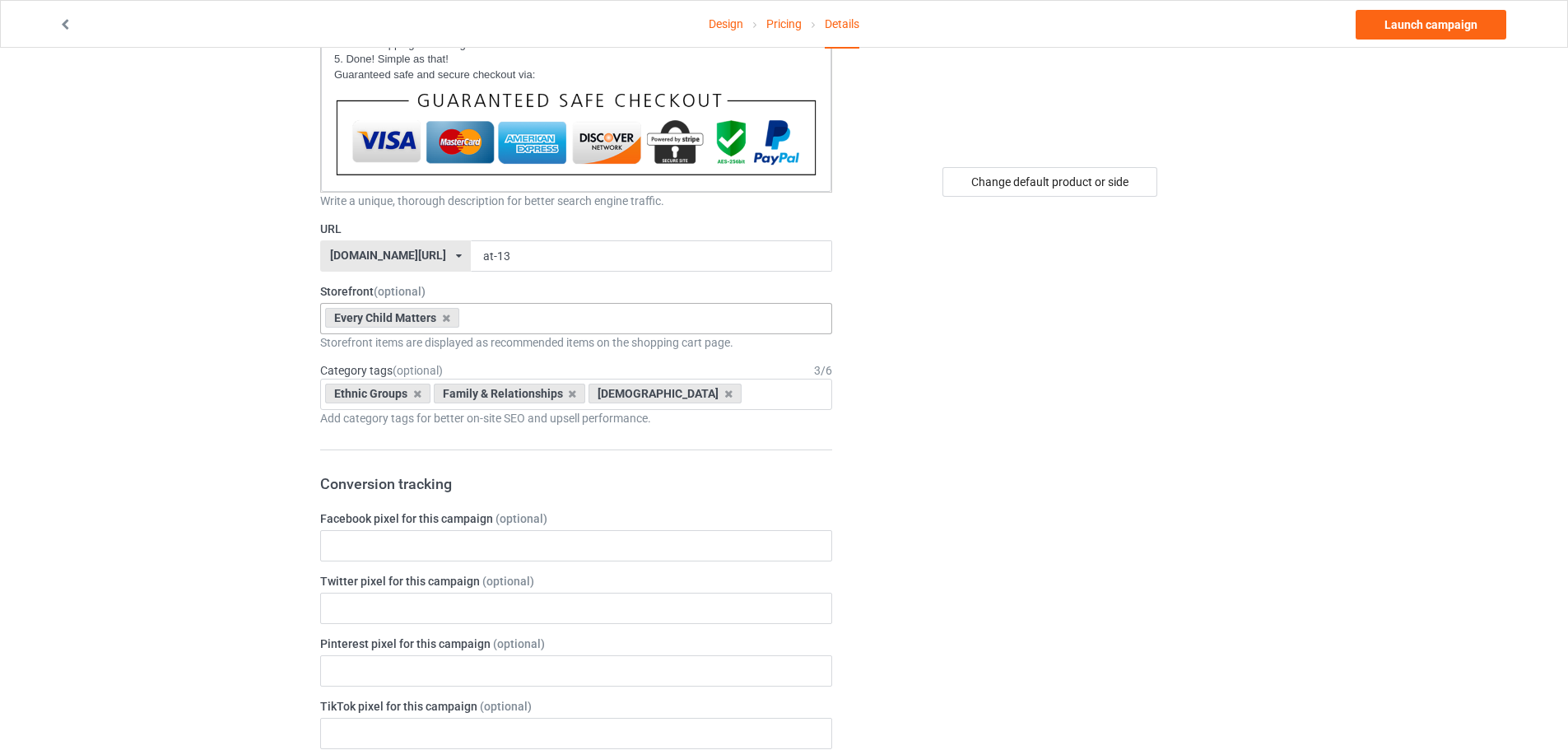
scroll to position [329, 0]
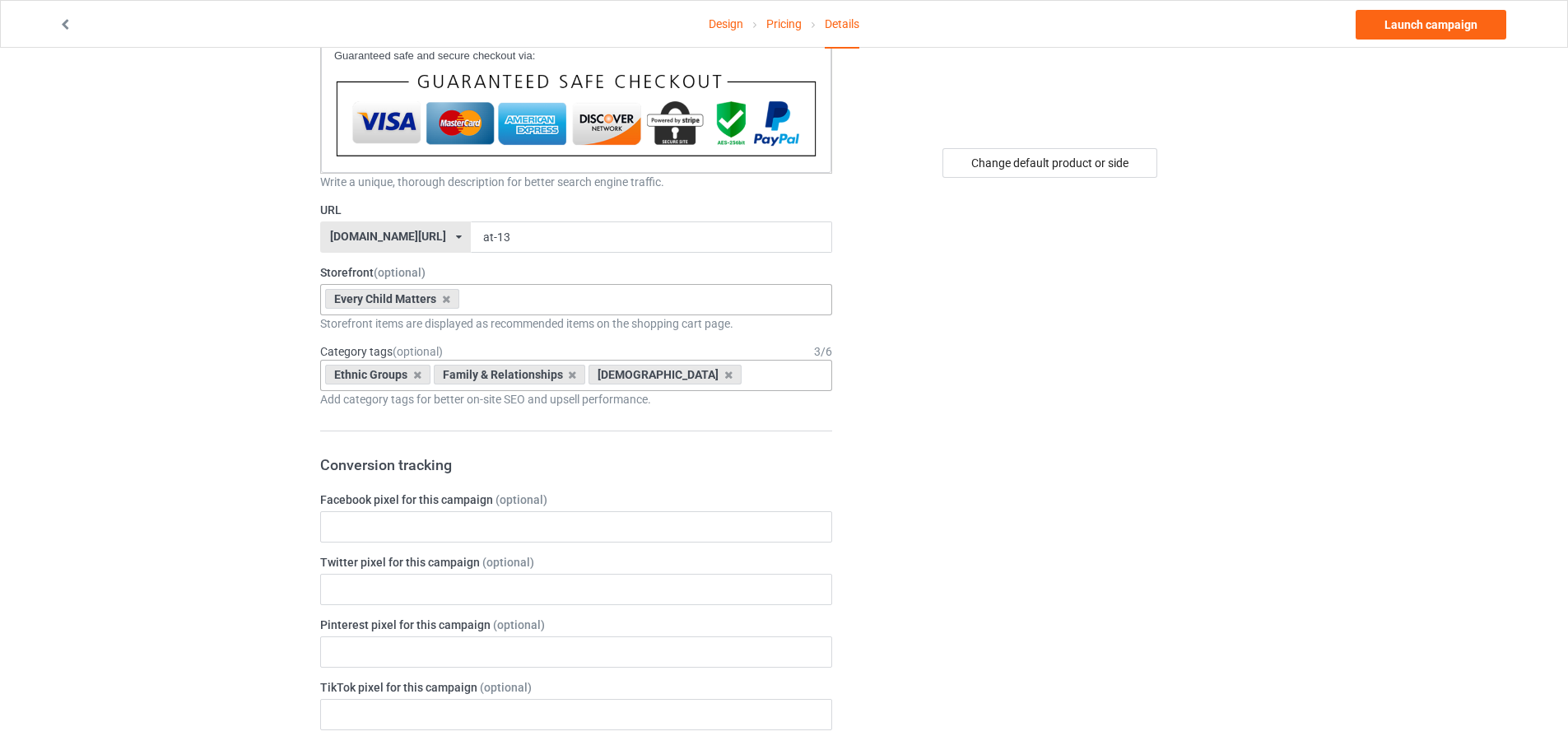
click at [767, 382] on div "Ethnic Groups Family & Relationships [DEMOGRAPHIC_DATA] Age > [DEMOGRAPHIC_DATA…" at bounding box center [576, 375] width 512 height 32
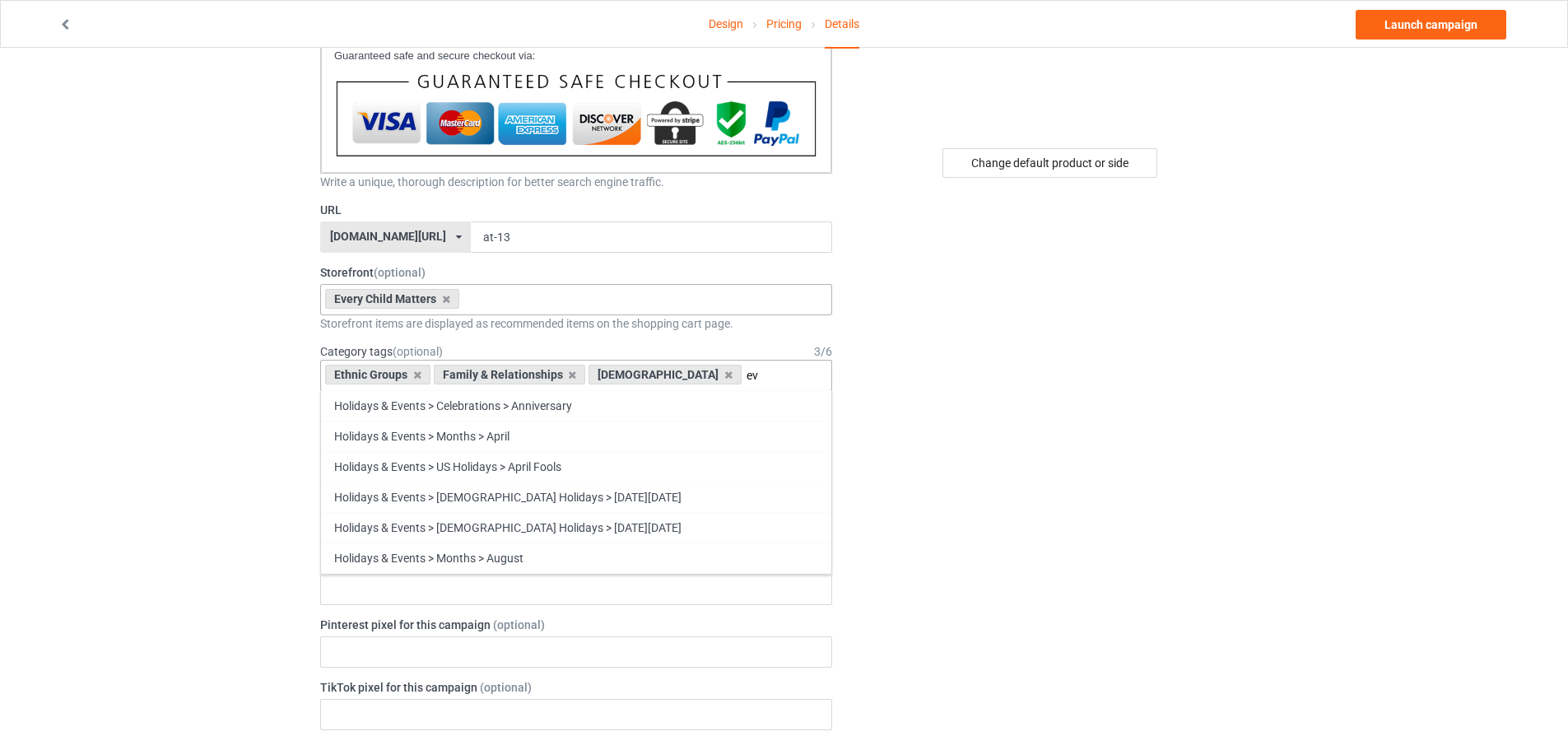
type input "e"
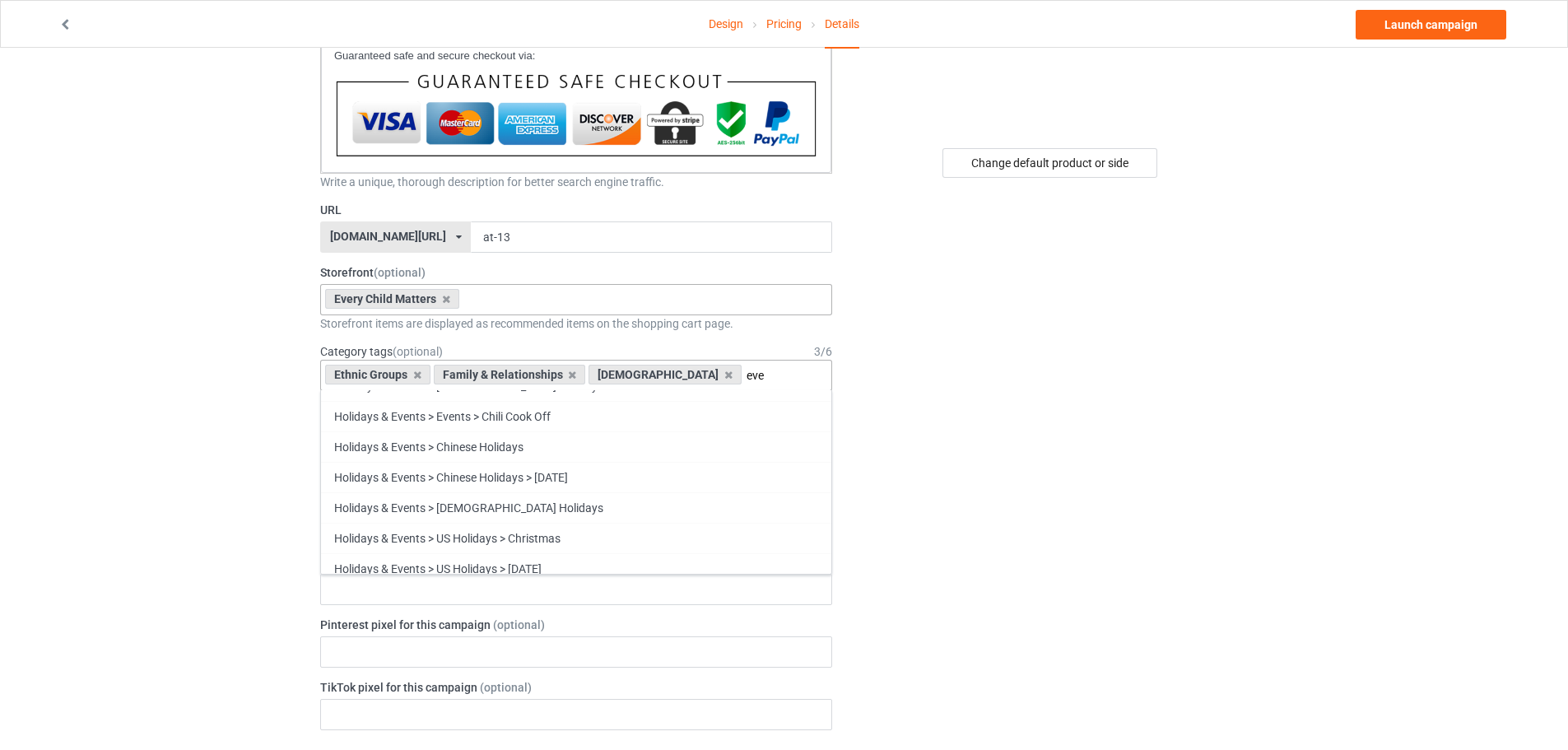
scroll to position [0, 0]
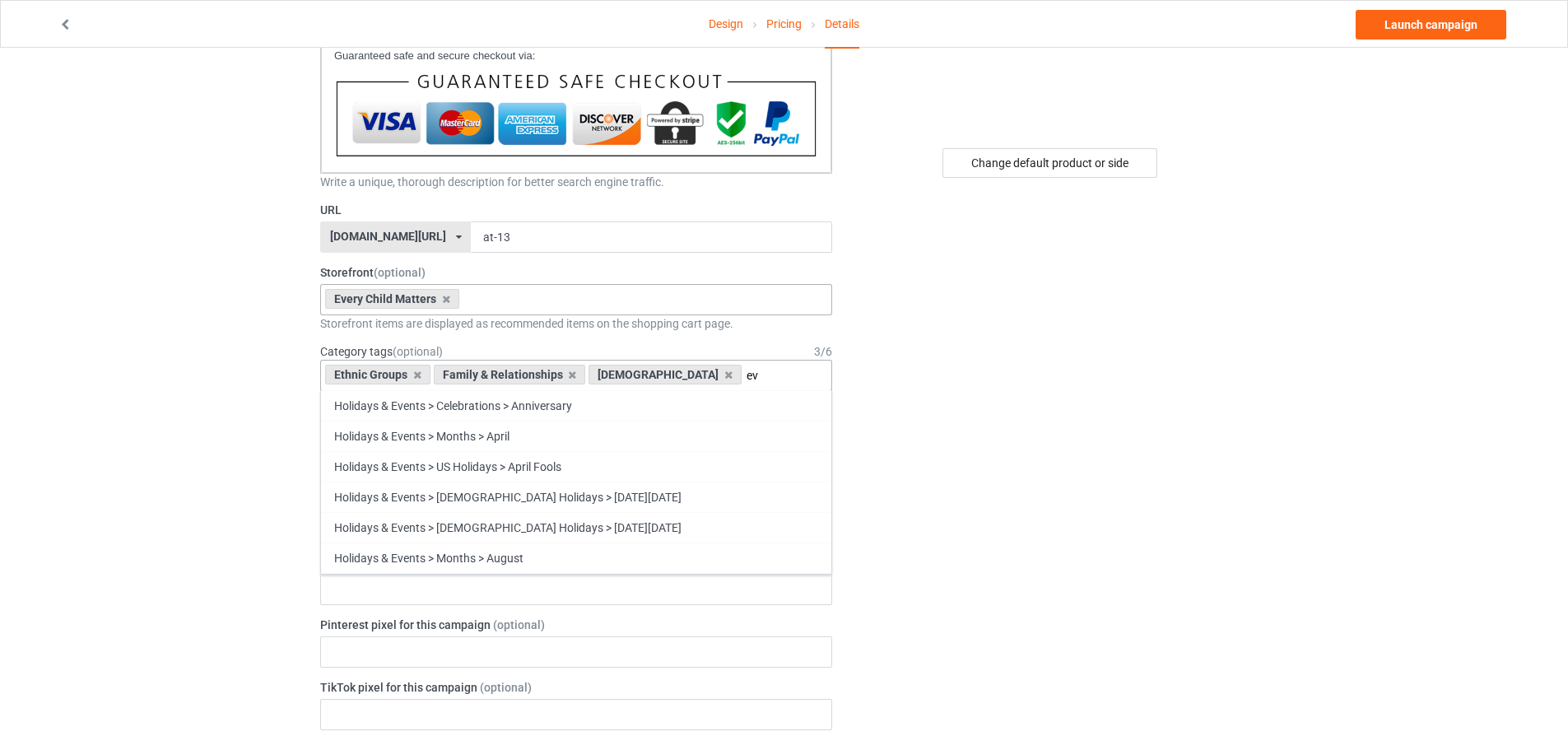
type input "e"
click at [924, 411] on div "Change default product or side" at bounding box center [1051, 657] width 416 height 1833
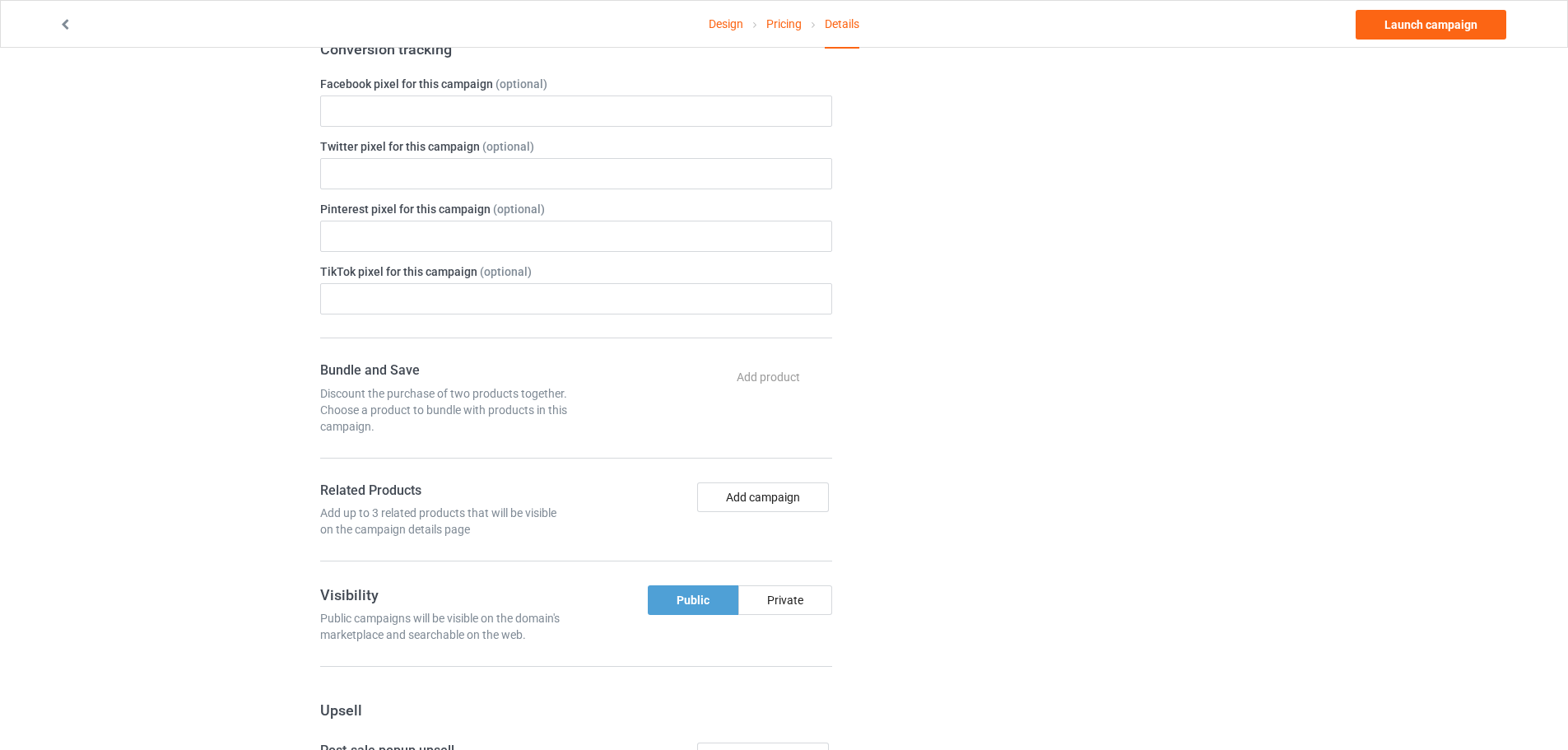
scroll to position [905, 0]
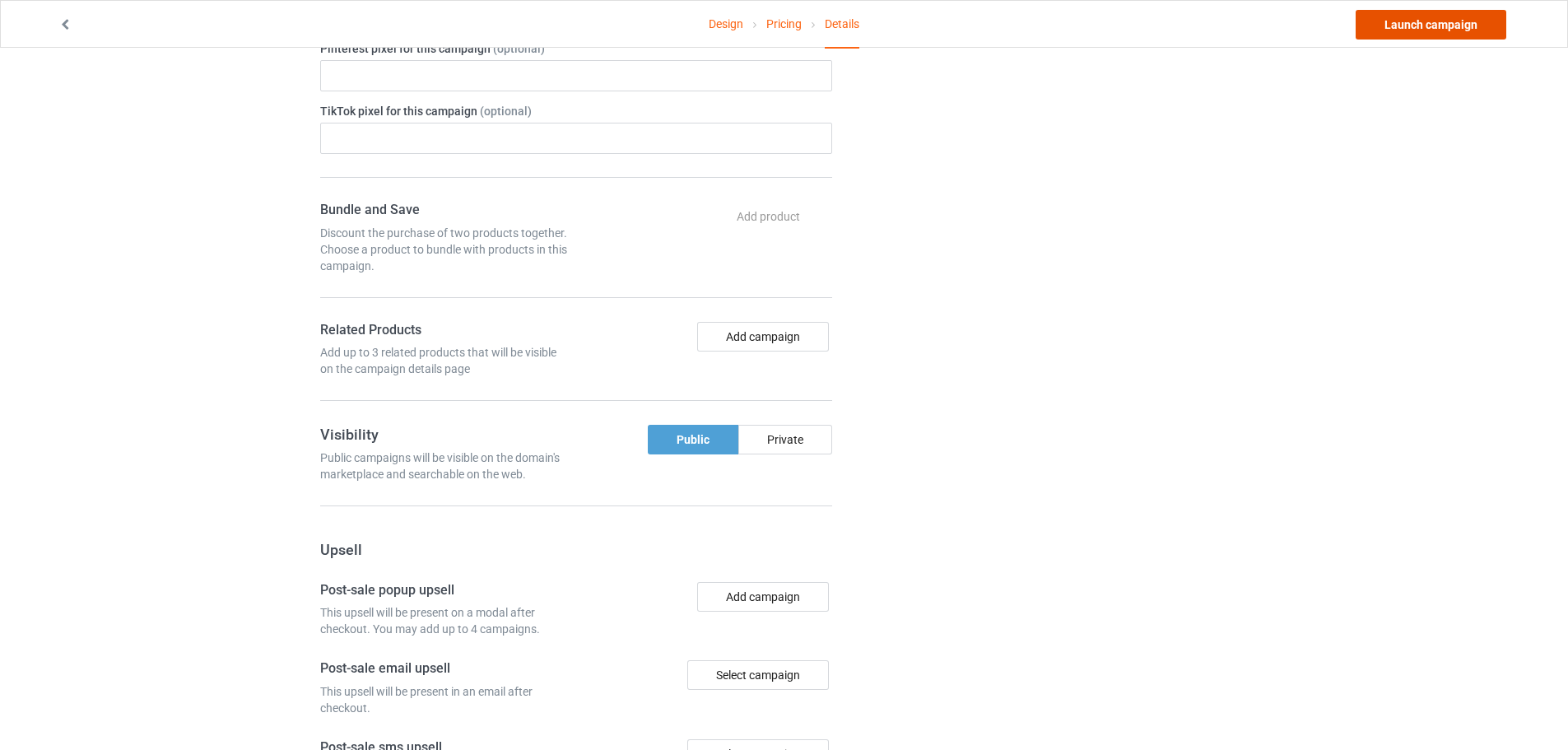
click at [1425, 21] on link "Launch campaign" at bounding box center [1430, 24] width 151 height 30
